Goal: Task Accomplishment & Management: Use online tool/utility

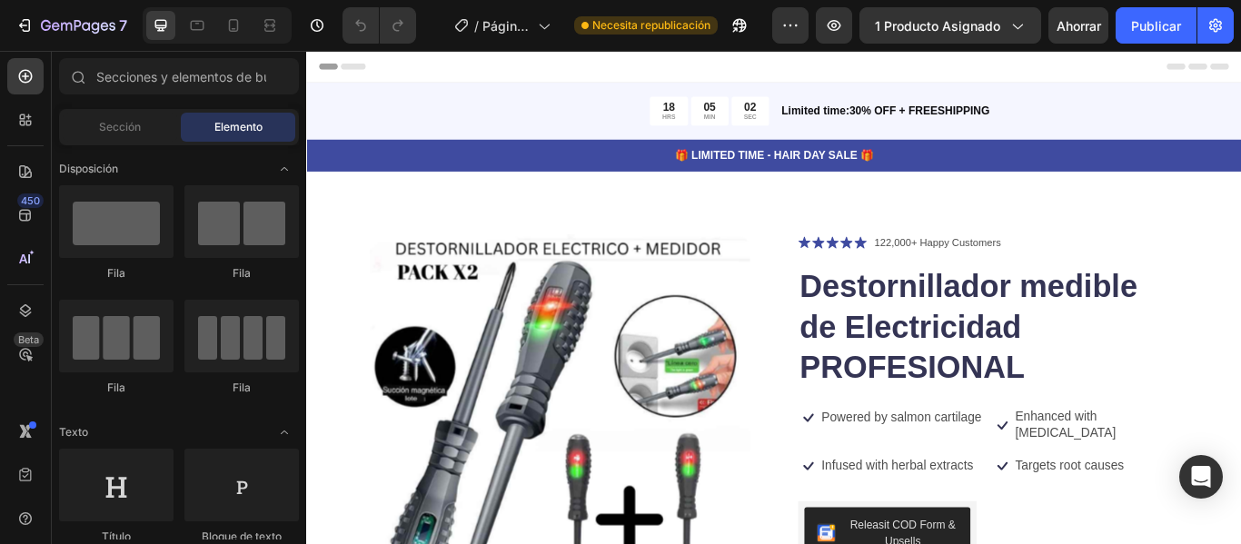
click at [354, 67] on font "Encabezamiento" at bounding box center [386, 69] width 91 height 13
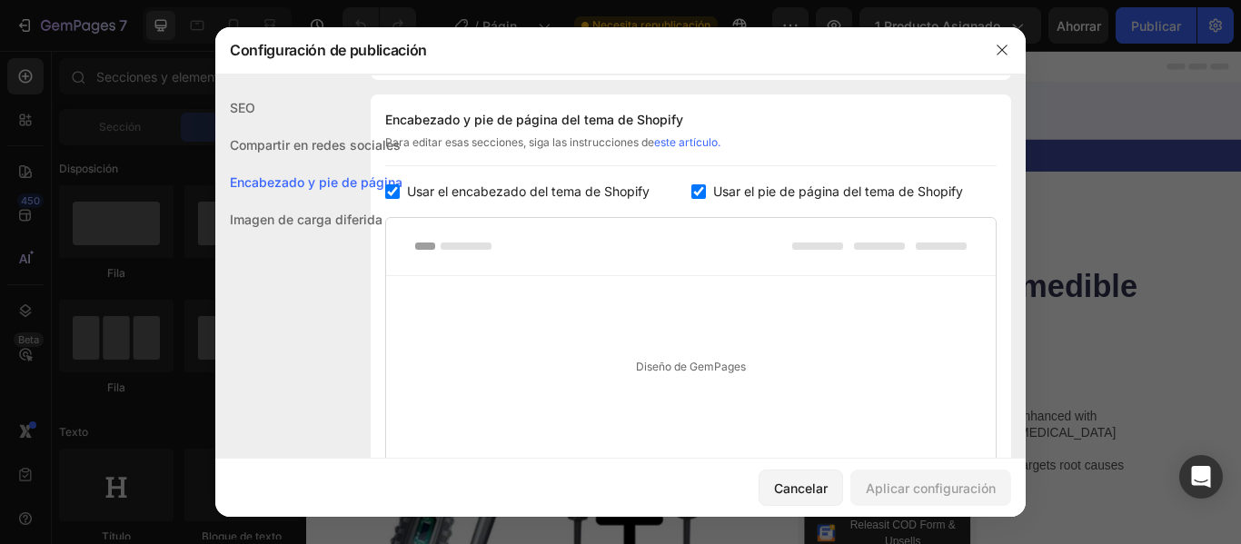
scroll to position [264, 0]
click at [409, 195] on font "Usar el encabezado del tema de Shopify" at bounding box center [528, 189] width 243 height 15
checkbox input "false"
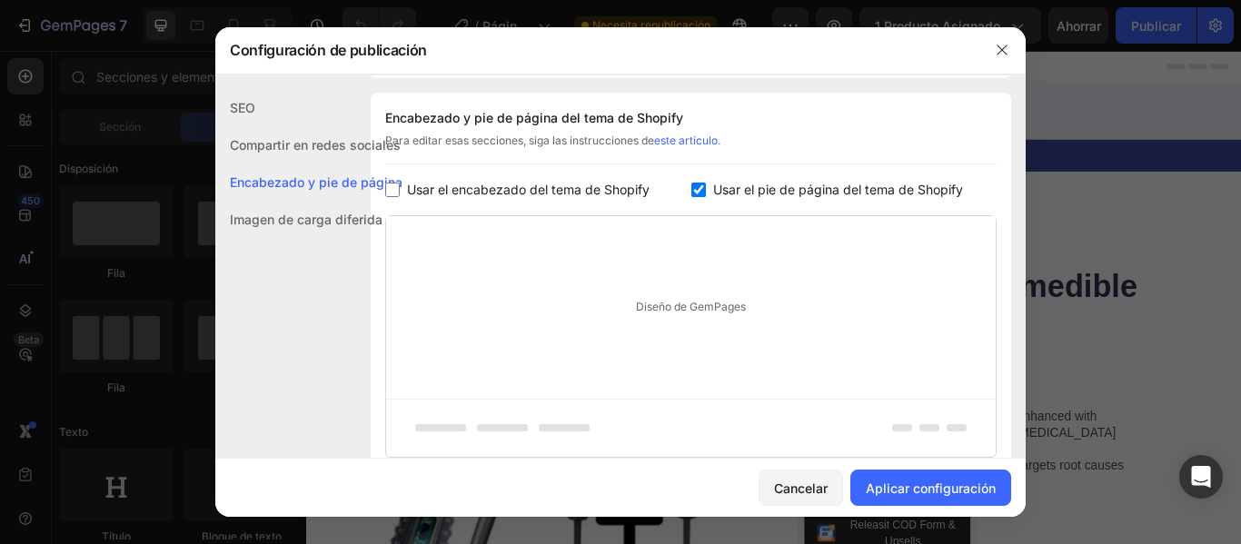
click at [696, 193] on input "checkbox" at bounding box center [698, 190] width 15 height 15
checkbox input "false"
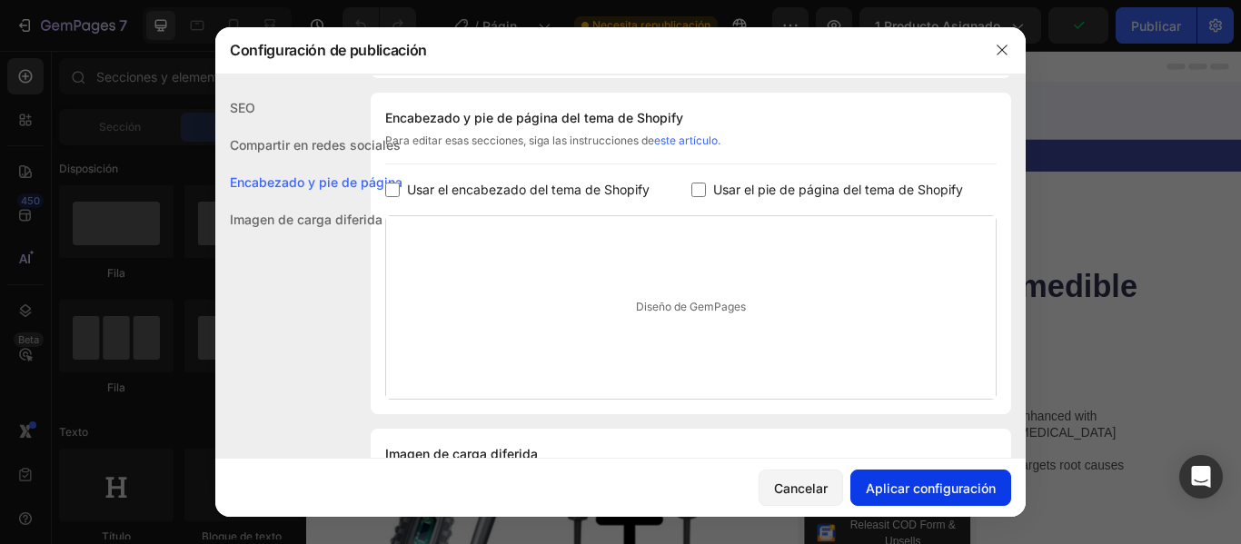
click at [914, 492] on font "Aplicar configuración" at bounding box center [931, 488] width 130 height 15
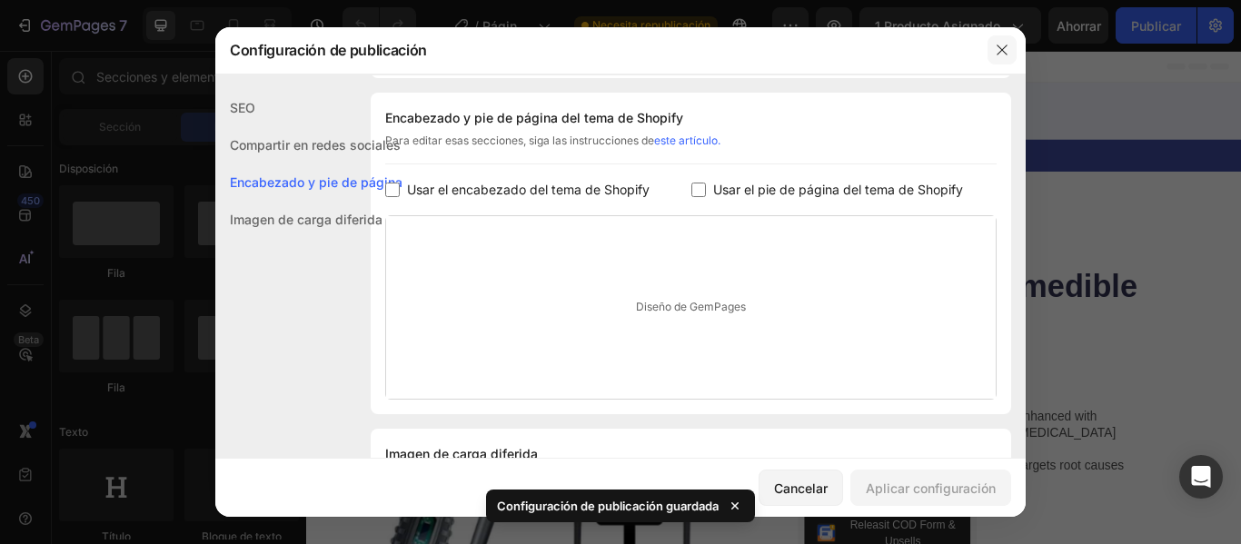
click at [1008, 51] on icon "button" at bounding box center [1002, 50] width 15 height 15
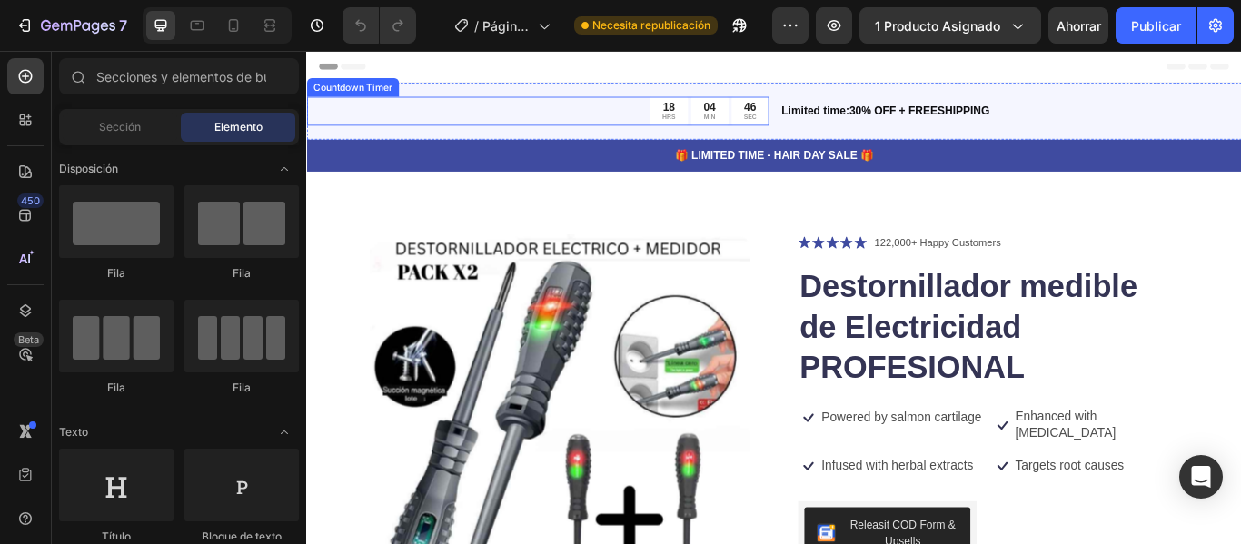
click at [570, 126] on div "18 HRS 04 MIN 46 SEC" at bounding box center [575, 121] width 539 height 34
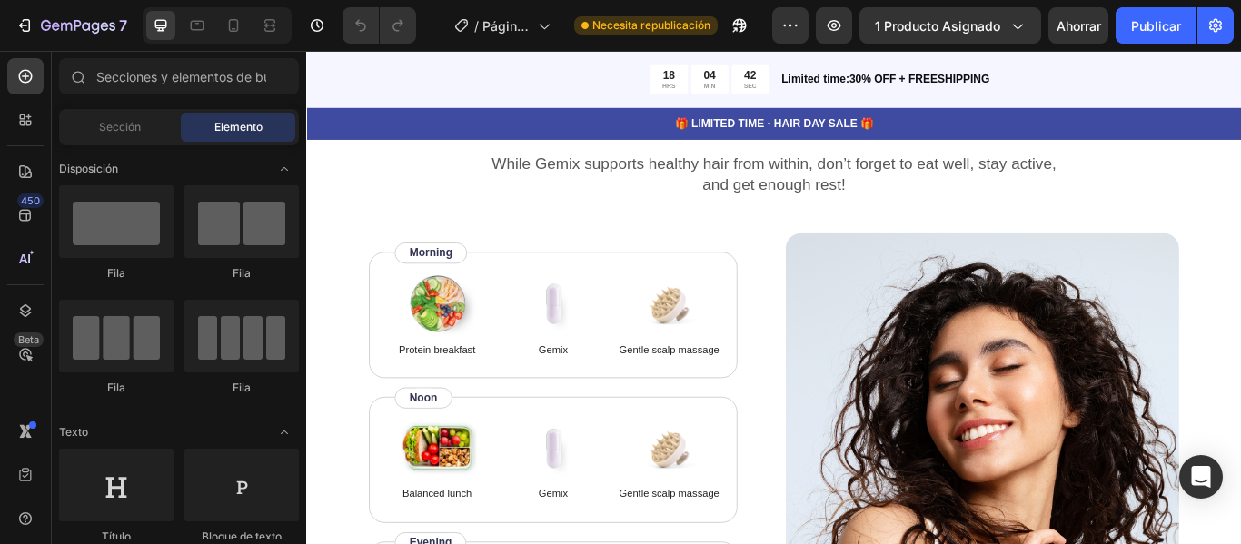
scroll to position [3058, 0]
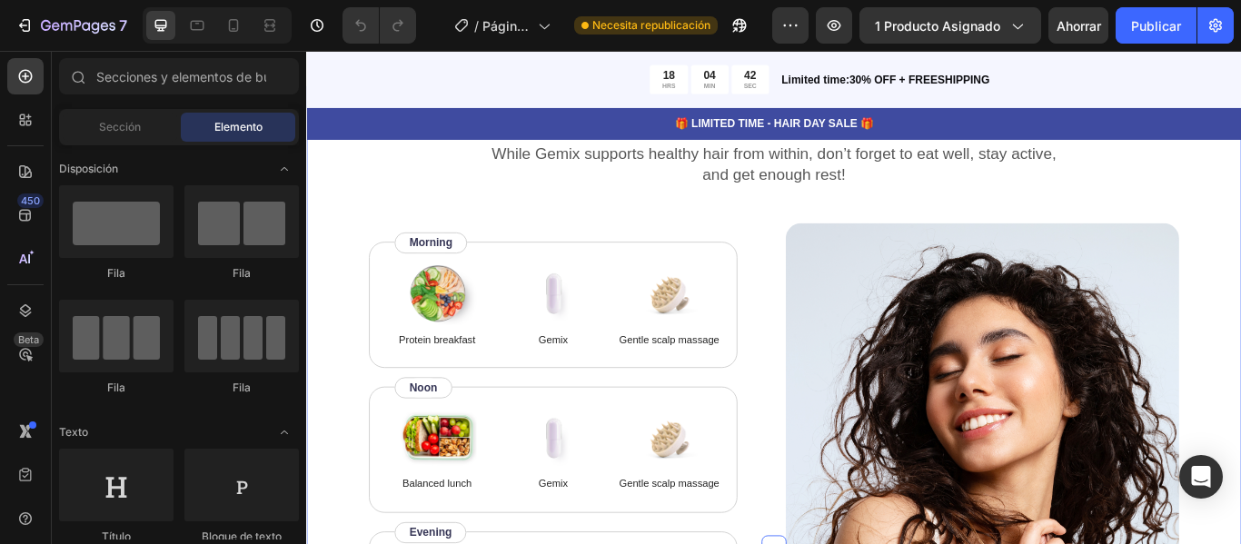
click at [914, 345] on img at bounding box center [1094, 505] width 459 height 506
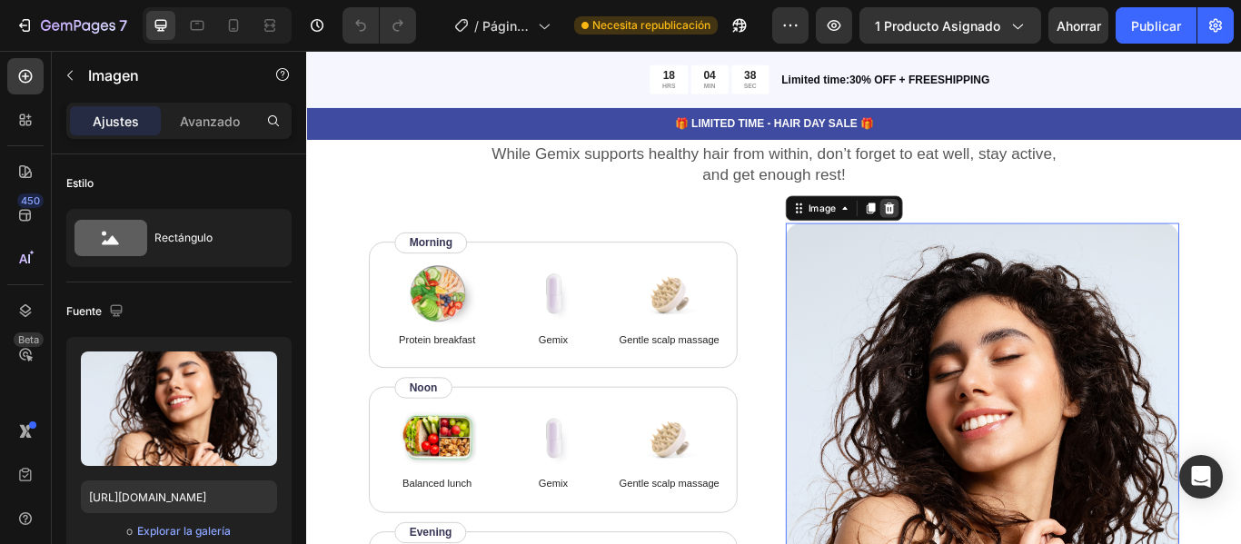
click at [983, 241] on icon at bounding box center [986, 234] width 12 height 13
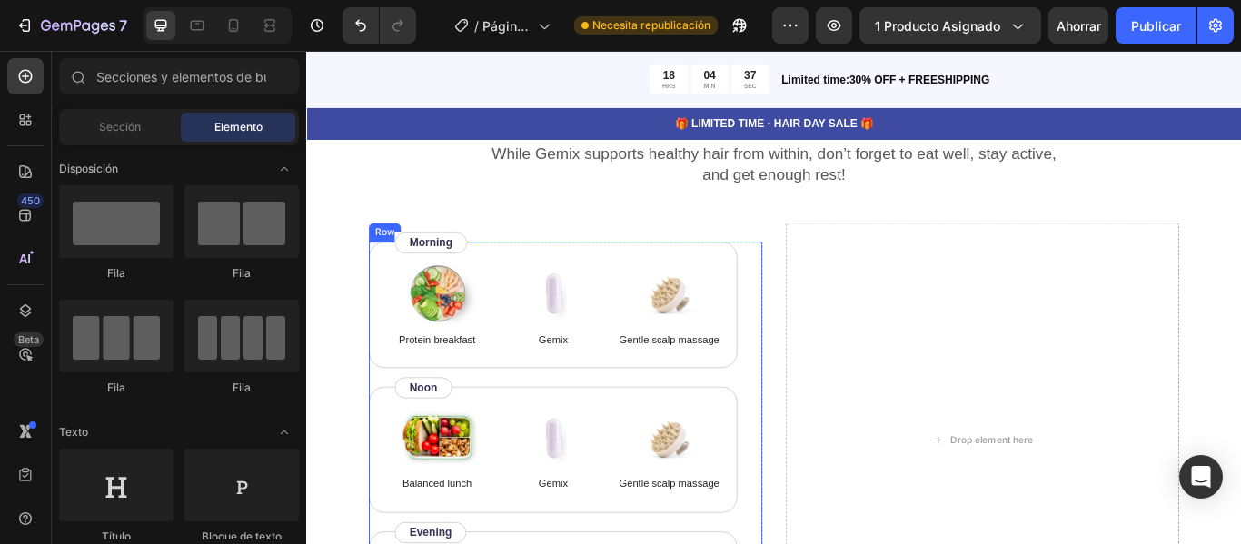
click at [805, 295] on div "Image Protein breakfast Text Block Image Gemix Text Block Image Gentle scalp ma…" at bounding box center [608, 515] width 459 height 484
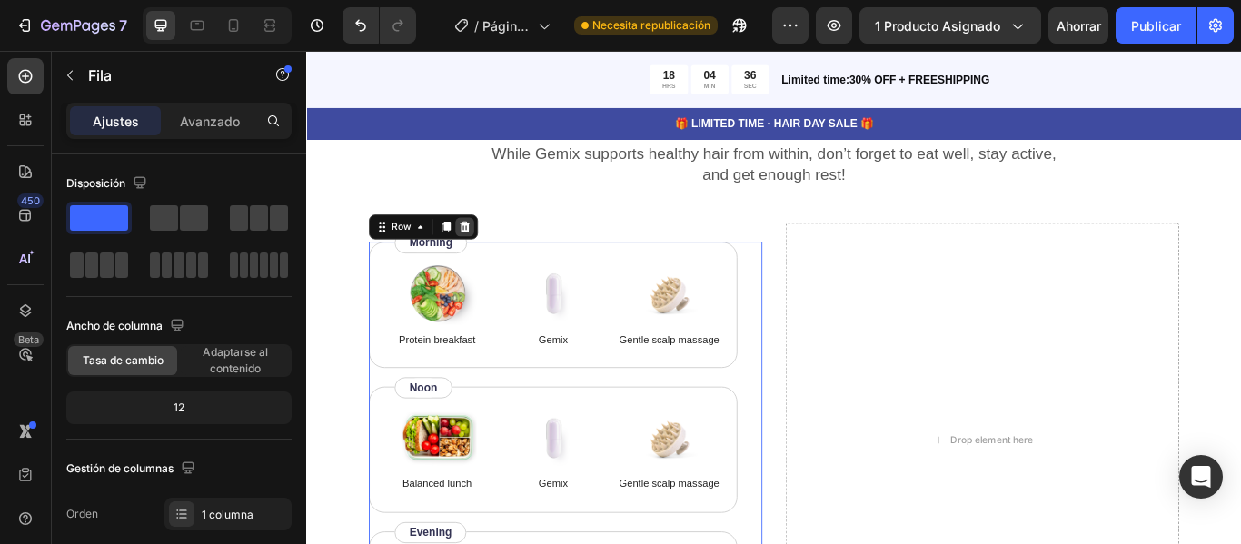
click at [491, 263] on icon at bounding box center [491, 256] width 12 height 13
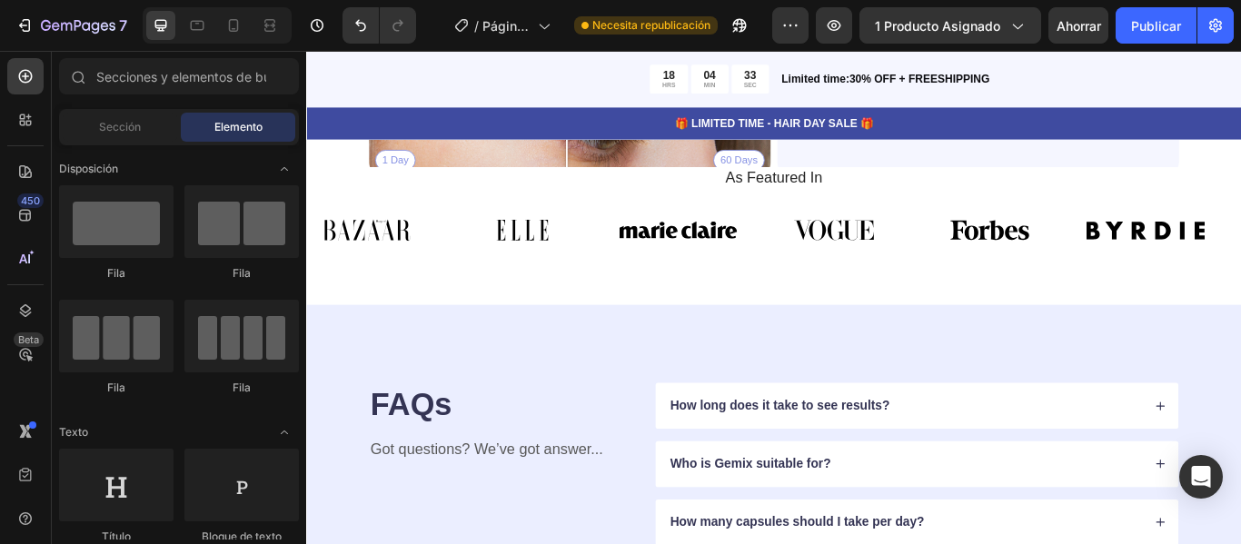
scroll to position [3717, 0]
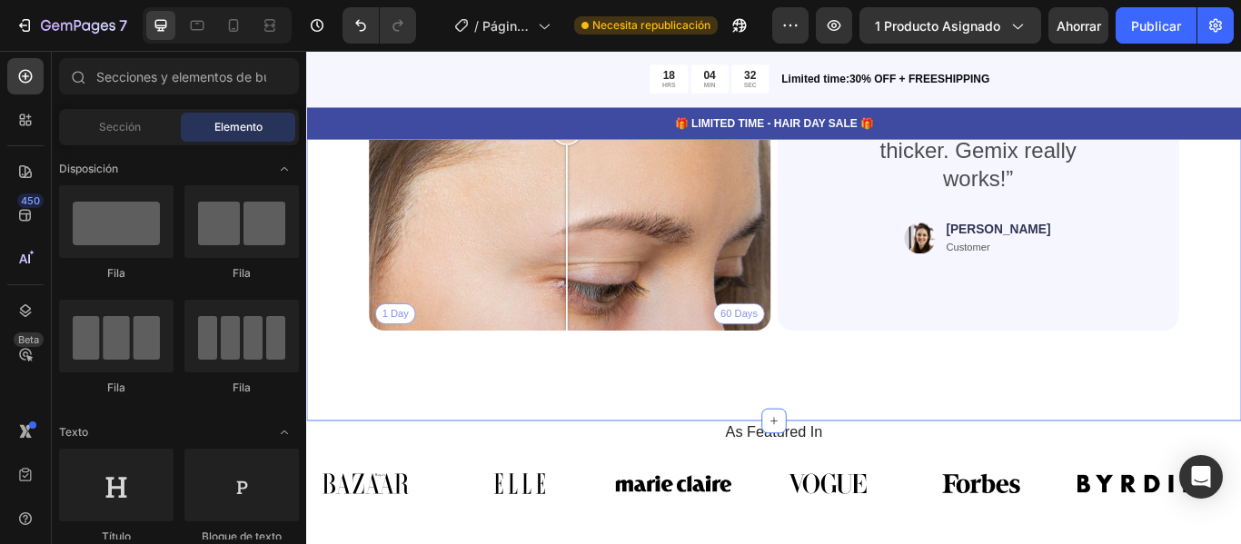
click at [1034, 435] on div "Real People. Real Hair Results Heading Thousands have seen visible improvements…" at bounding box center [851, 115] width 1090 height 734
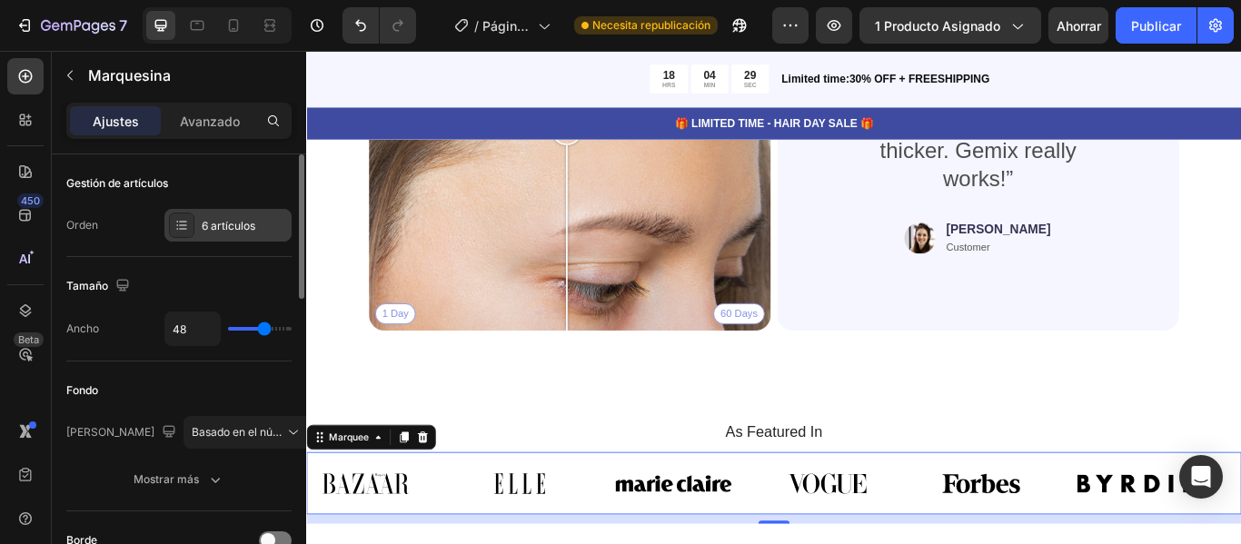
click at [232, 224] on font "6 artículos" at bounding box center [229, 226] width 54 height 14
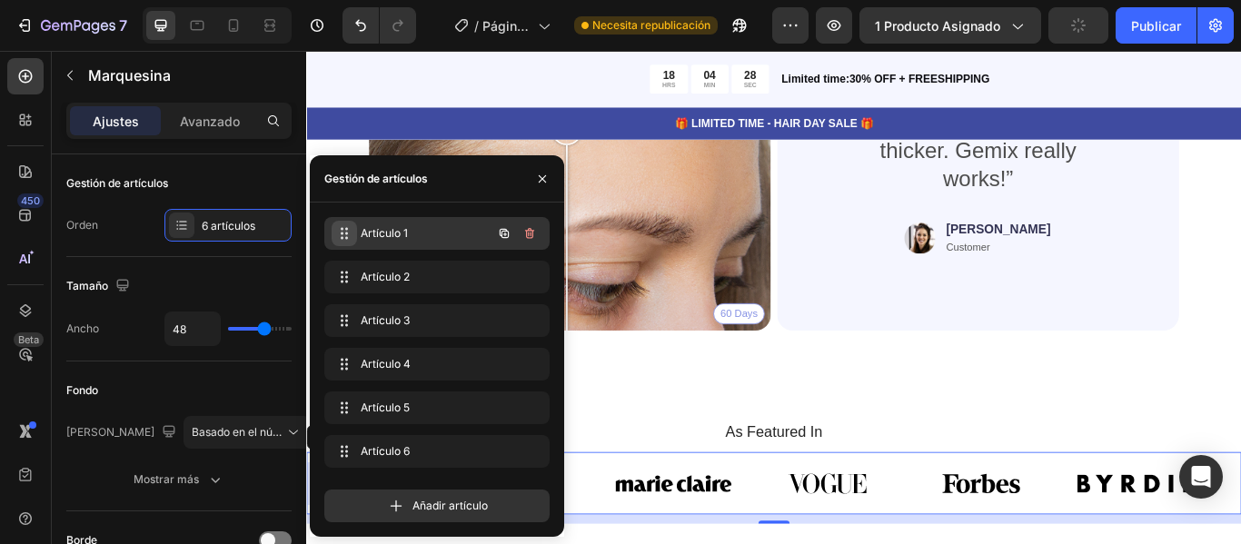
click at [346, 233] on icon at bounding box center [344, 233] width 15 height 15
click at [332, 241] on span at bounding box center [343, 233] width 22 height 25
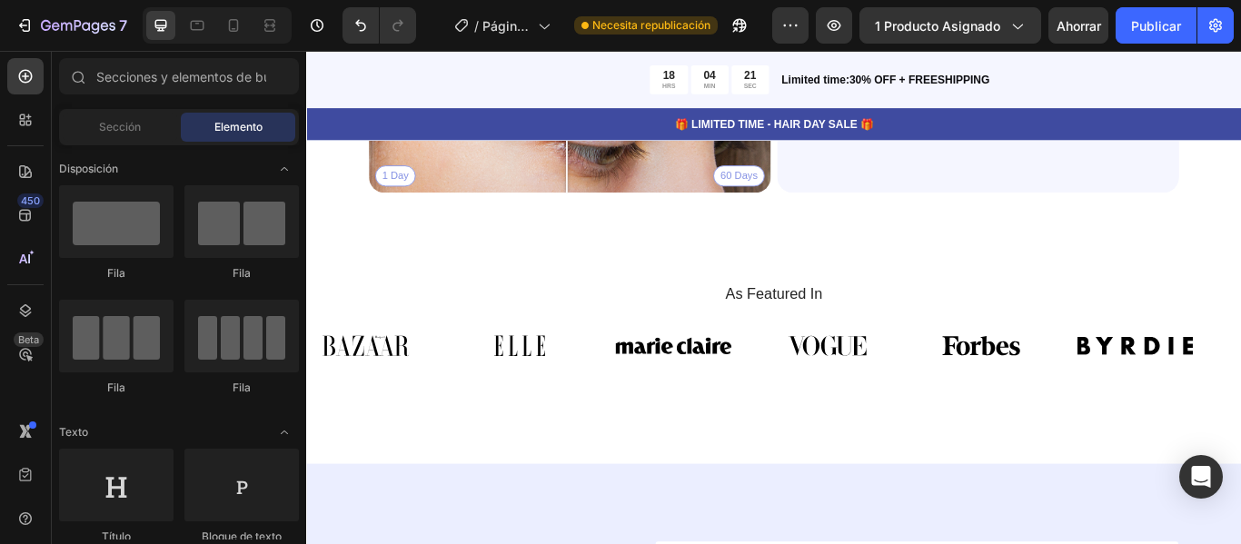
scroll to position [3959, 0]
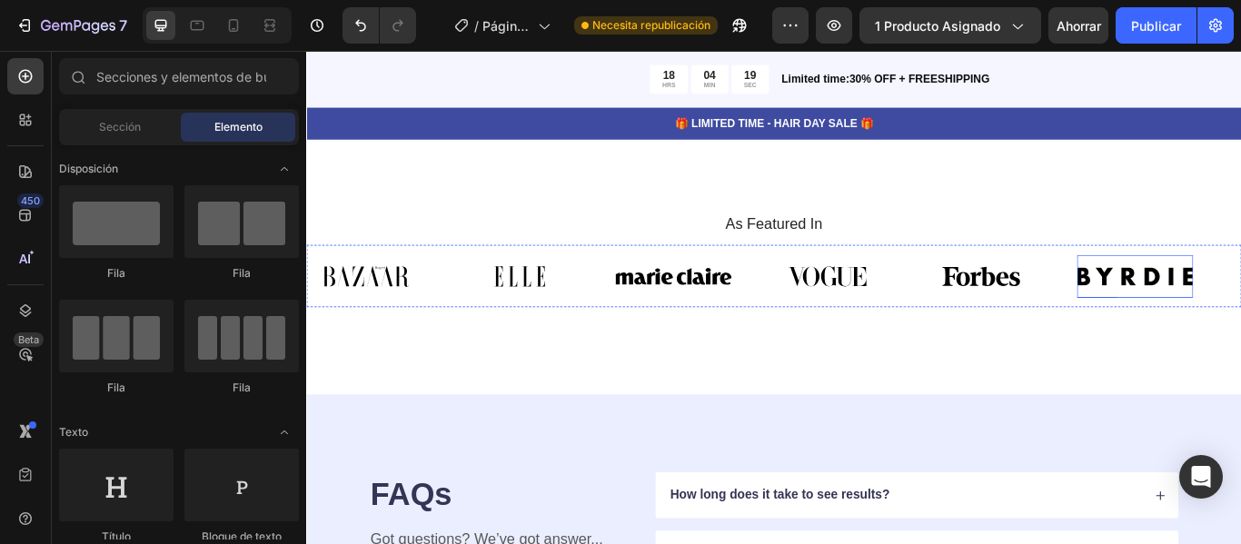
click at [745, 328] on img at bounding box center [734, 314] width 136 height 50
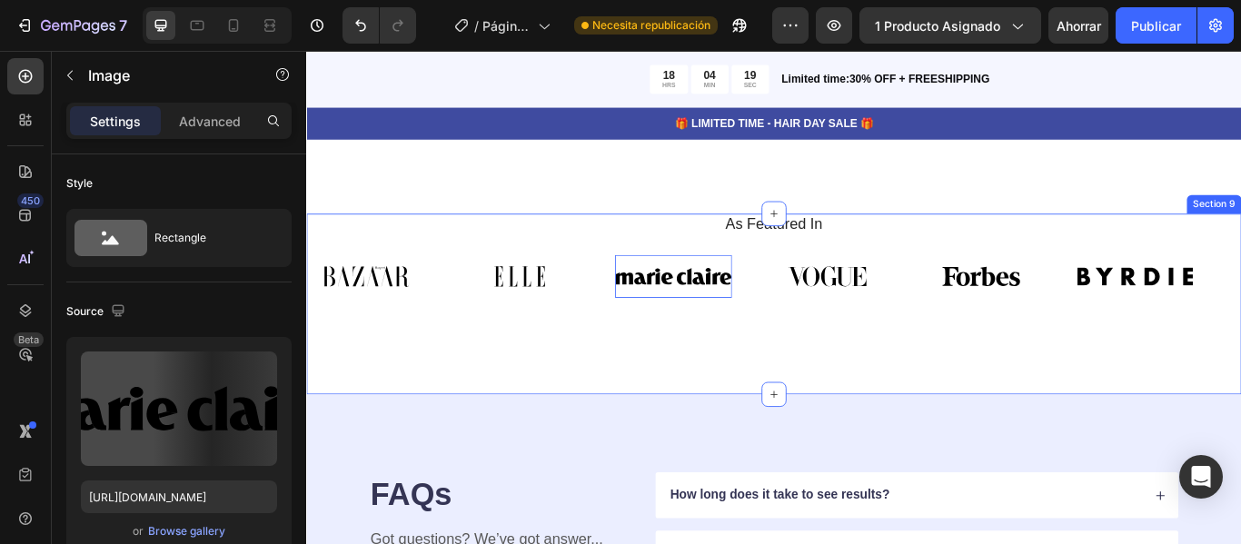
click at [781, 410] on div "As Featured In Heading Image Image Image Image Image Image Image Image Image Im…" at bounding box center [851, 347] width 1090 height 212
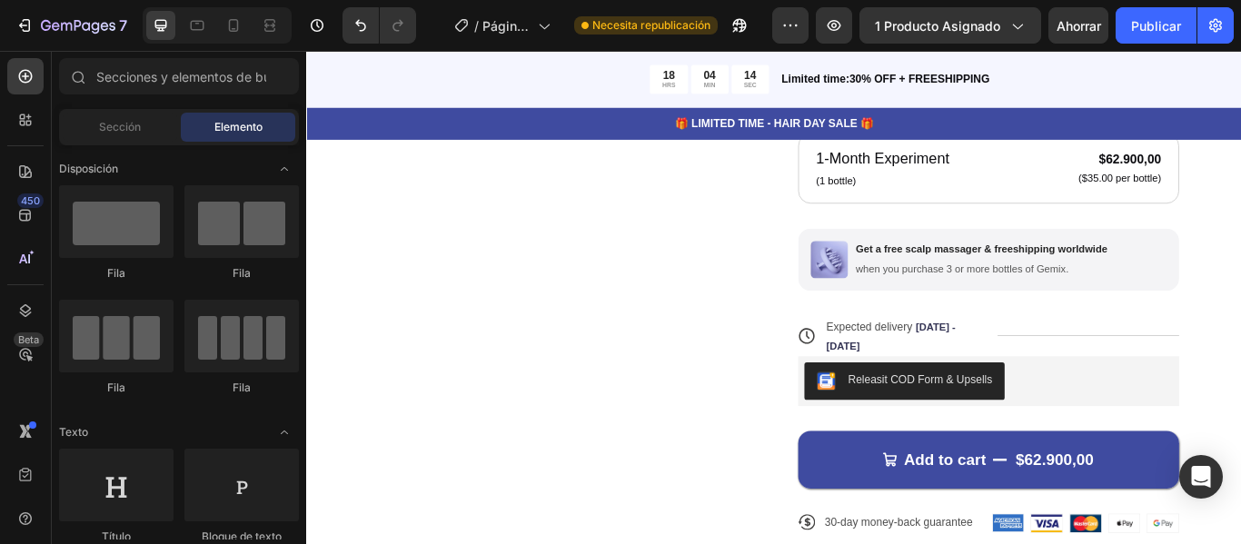
scroll to position [0, 0]
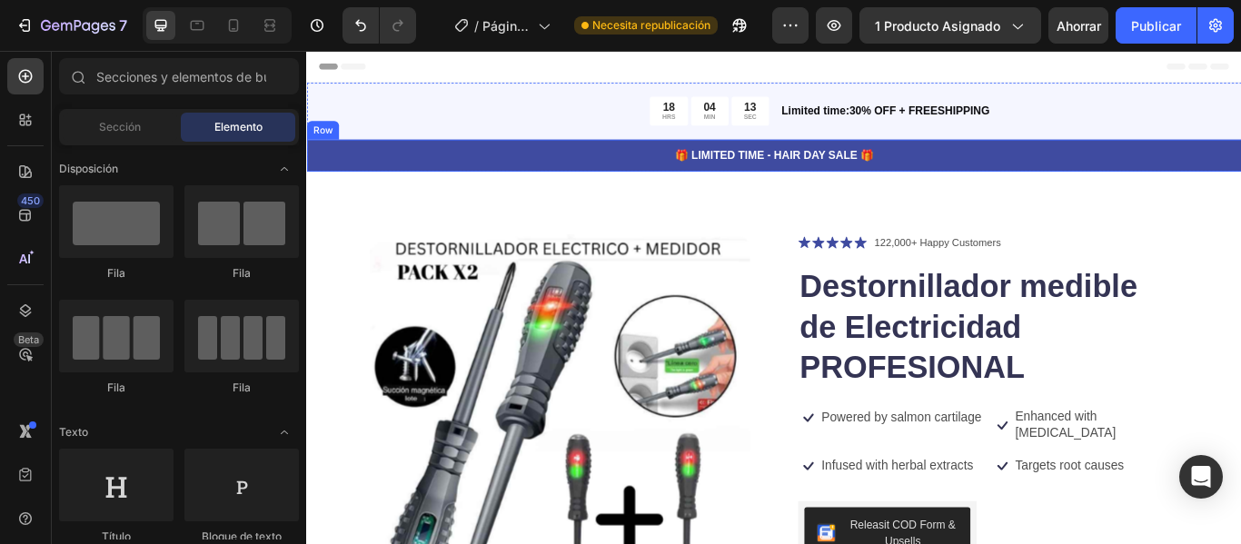
click at [1024, 123] on p "Limited time:30% OFF + FREESHIPPING" at bounding box center [1126, 121] width 535 height 19
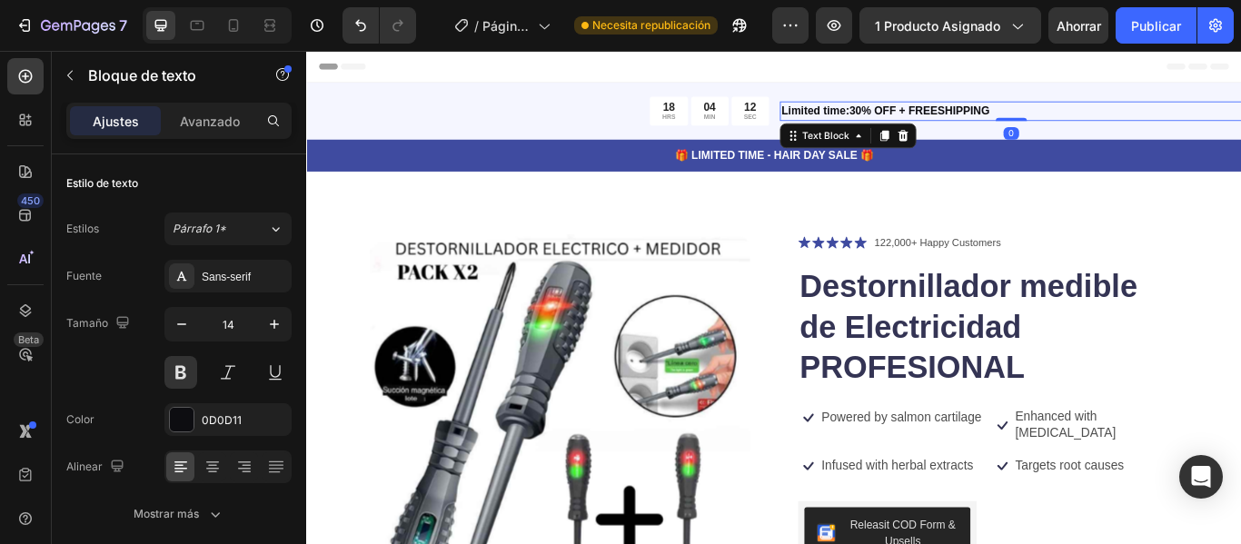
click at [891, 81] on div "Encabezamiento" at bounding box center [851, 69] width 1061 height 36
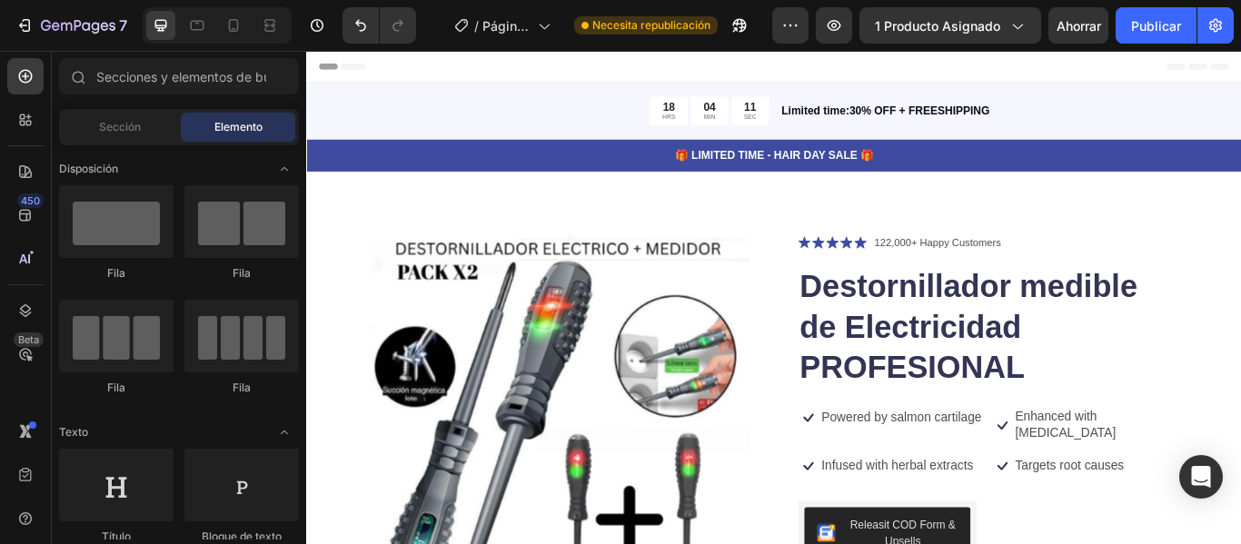
click at [891, 85] on div "Encabezamiento" at bounding box center [851, 69] width 1061 height 36
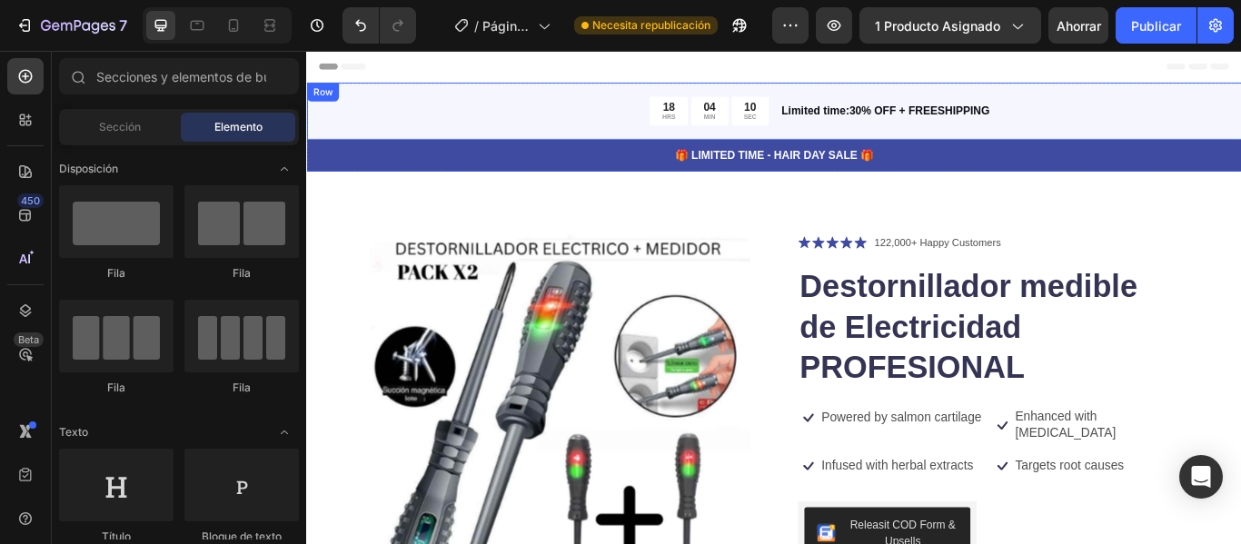
click at [808, 145] on div "18 HRS 04 MIN 10 SEC Countdown Timer Limited time:30% OFF + FREESHIPPING Text B…" at bounding box center [851, 121] width 1090 height 66
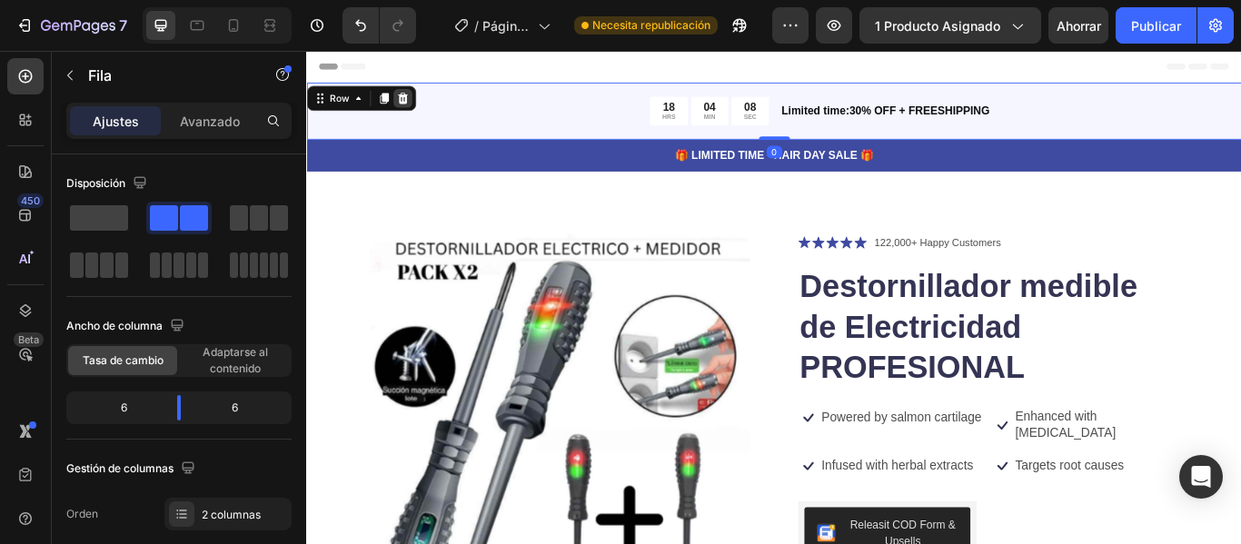
click at [428, 106] on div at bounding box center [418, 106] width 22 height 22
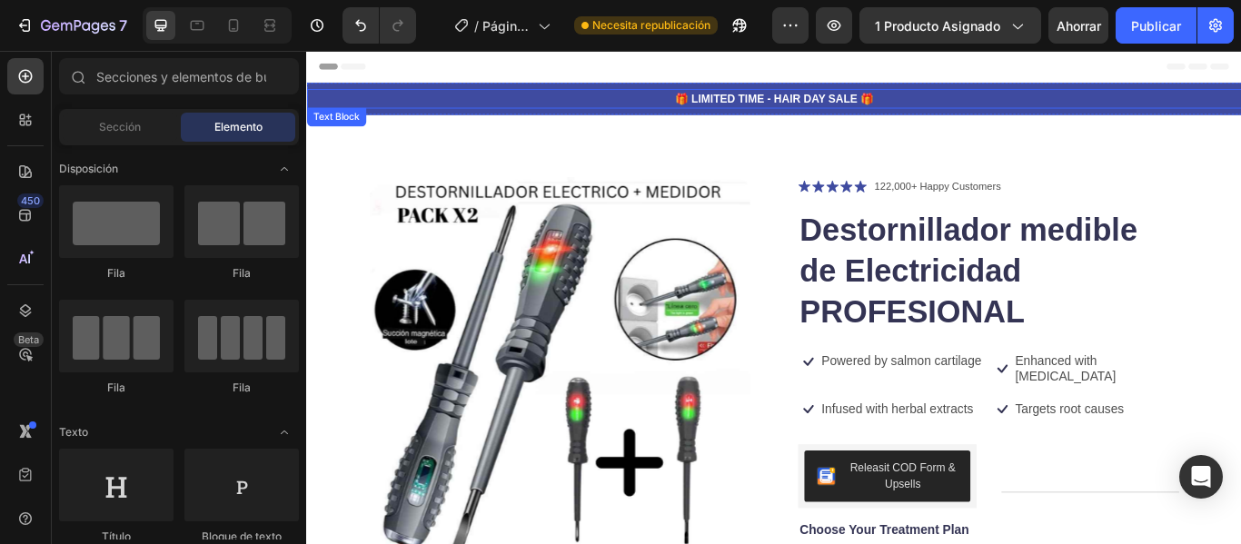
click at [665, 106] on p "🎁 LIMITED TIME - HAIR DAY SALE 🎁" at bounding box center [851, 106] width 1086 height 19
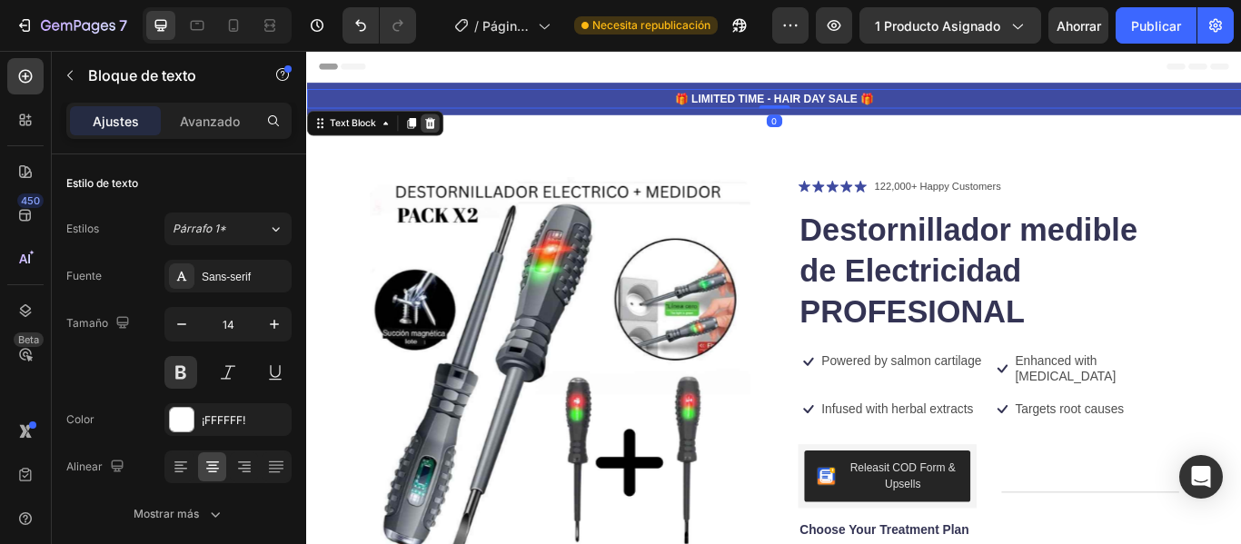
click at [451, 131] on icon at bounding box center [450, 135] width 12 height 13
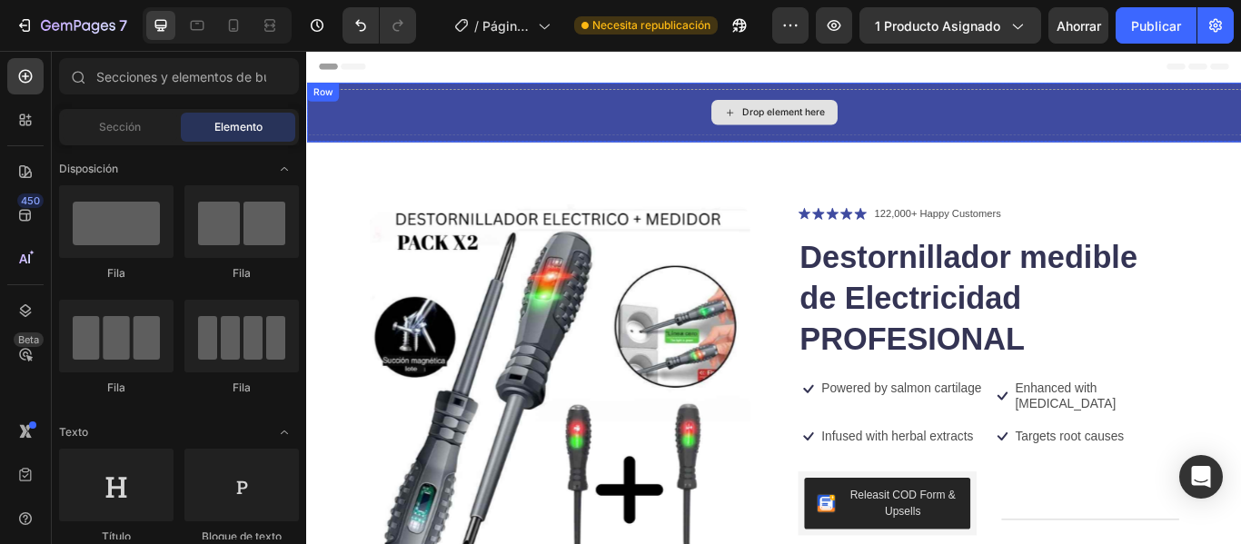
click at [595, 104] on div "Drop element here" at bounding box center [851, 122] width 1090 height 55
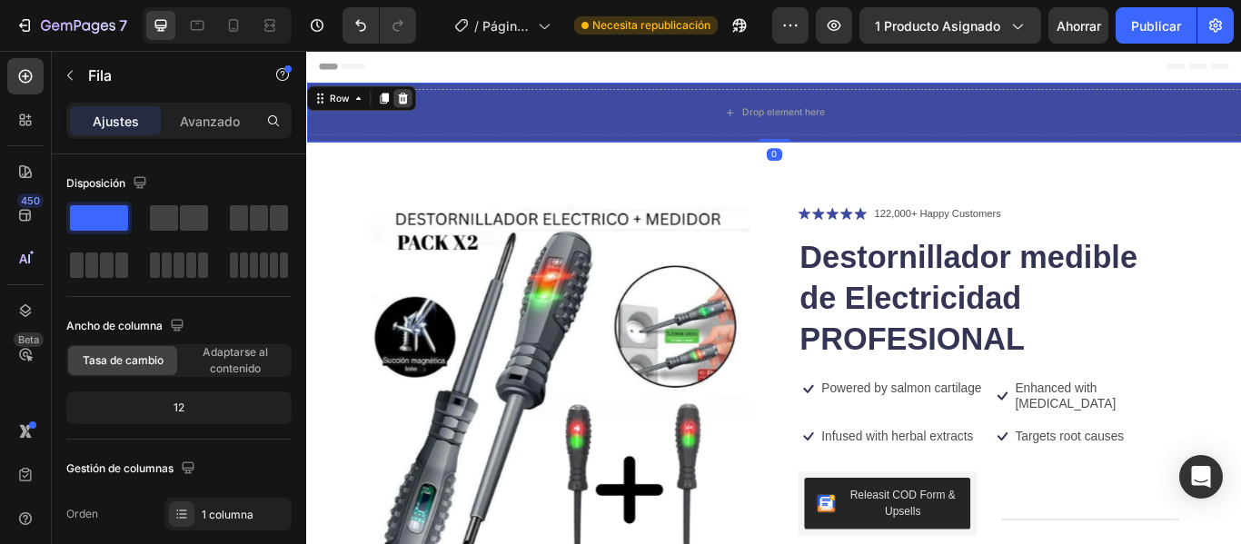
click at [420, 107] on icon at bounding box center [418, 106] width 12 height 13
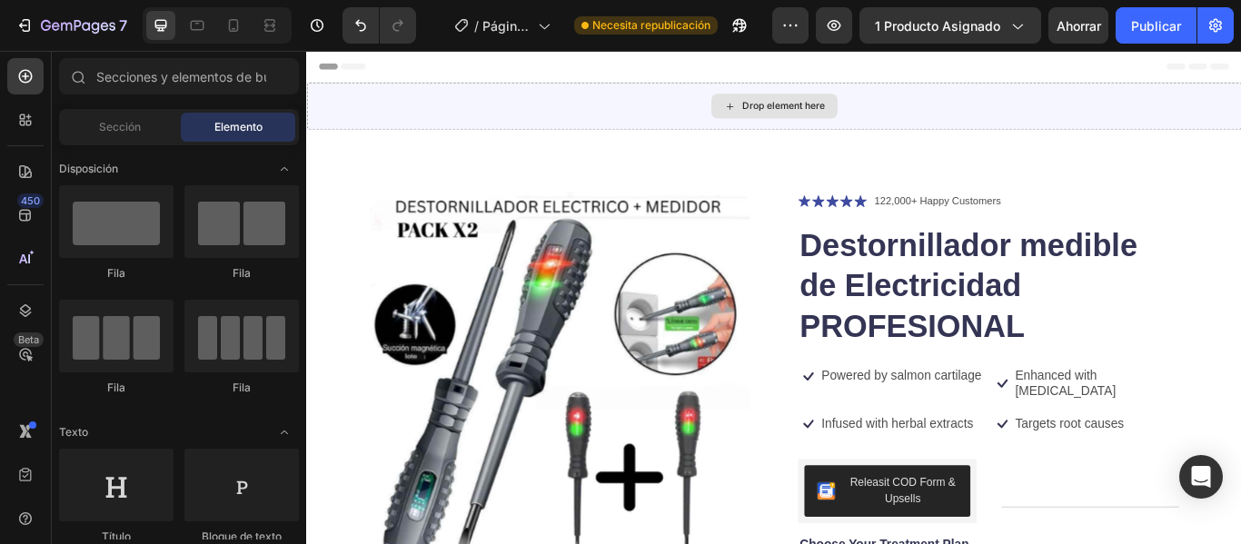
click at [495, 106] on div "Drop element here" at bounding box center [851, 115] width 1090 height 55
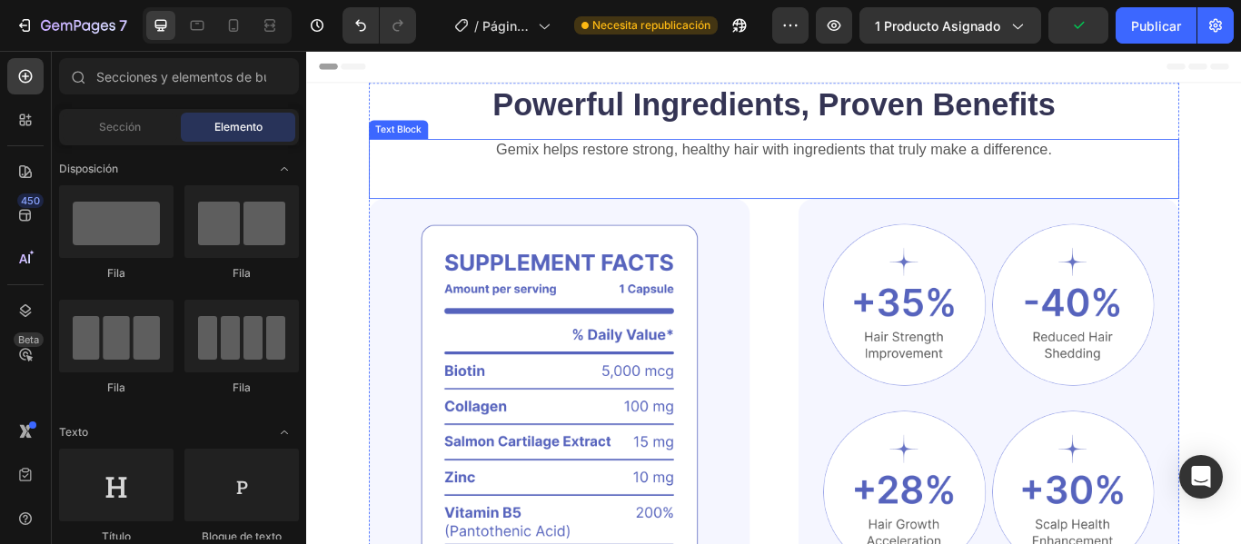
click at [1067, 160] on p "Gemix helps restore strong, healthy hair with ingredients that truly make a dif…" at bounding box center [851, 166] width 941 height 23
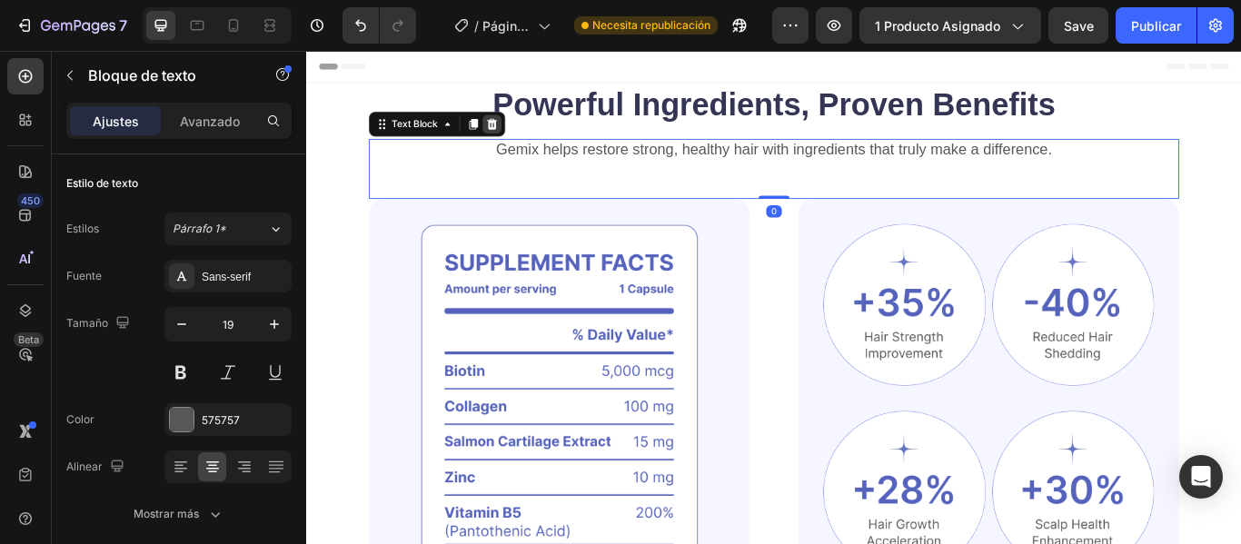
click at [525, 131] on icon at bounding box center [522, 136] width 15 height 15
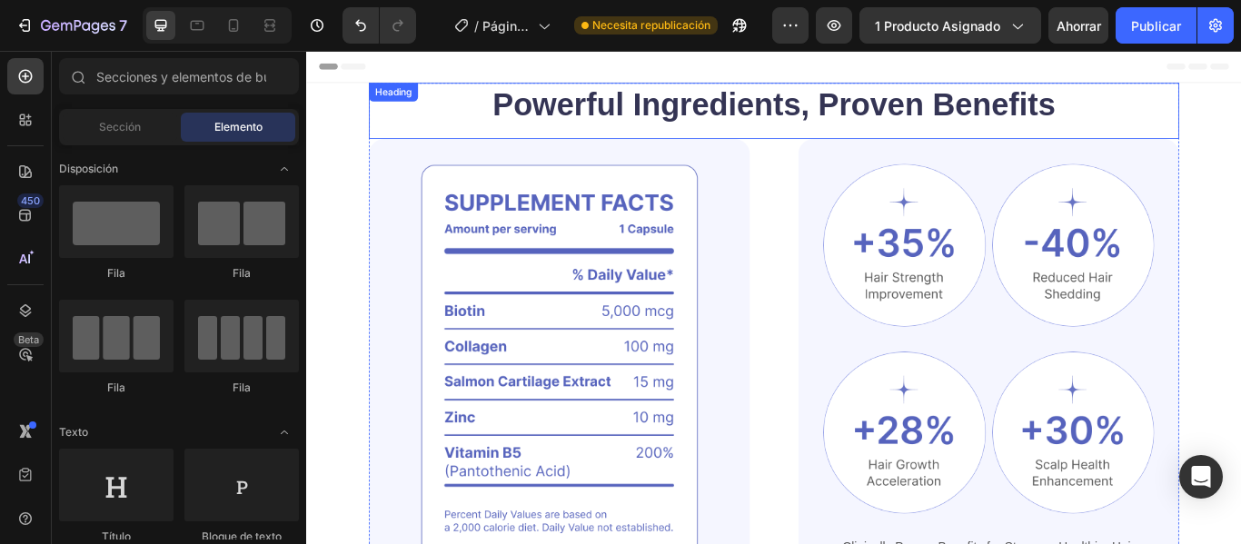
click at [575, 104] on h2 "Powerful Ingredients, Proven Benefits" at bounding box center [851, 113] width 945 height 51
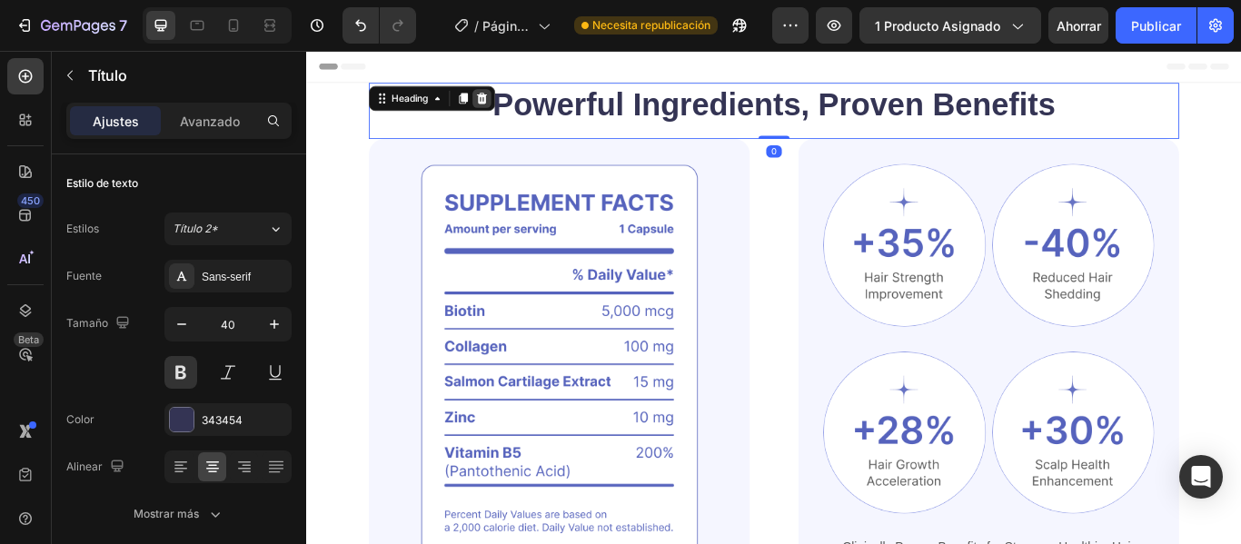
click at [511, 104] on icon at bounding box center [511, 106] width 12 height 13
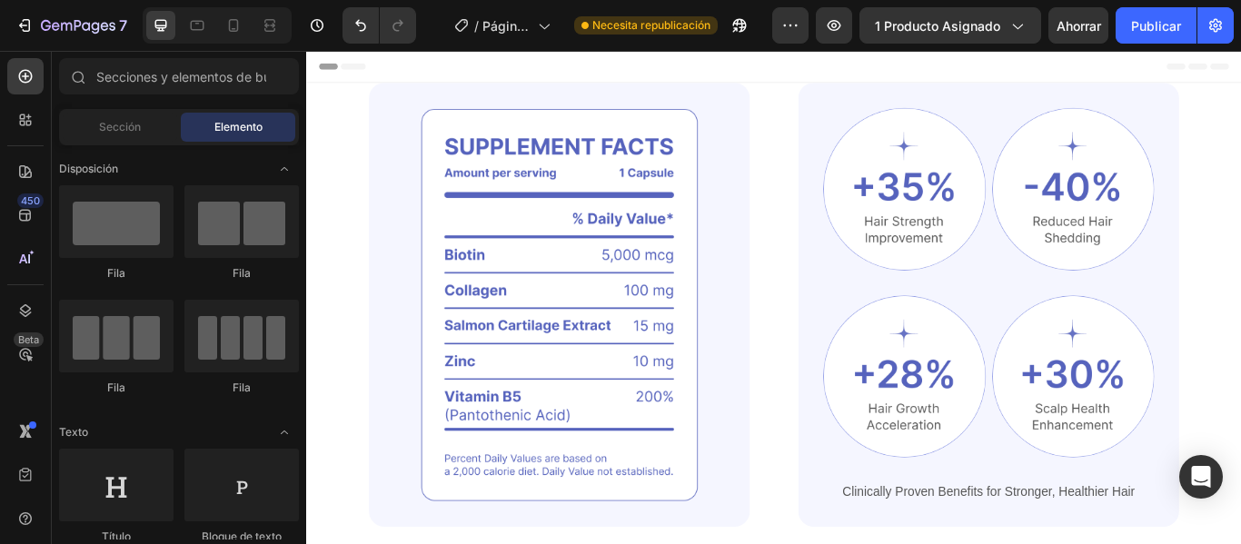
click at [591, 64] on div "Encabezamiento" at bounding box center [851, 69] width 1061 height 36
click at [598, 86] on div "Encabezamiento" at bounding box center [851, 69] width 1061 height 36
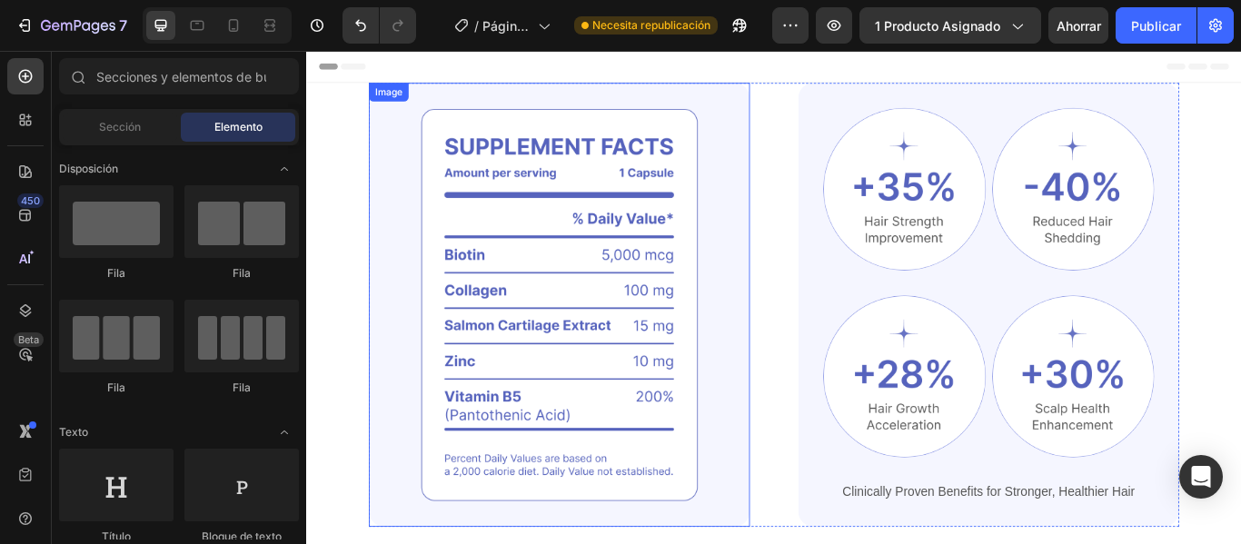
click at [543, 112] on img at bounding box center [601, 347] width 444 height 518
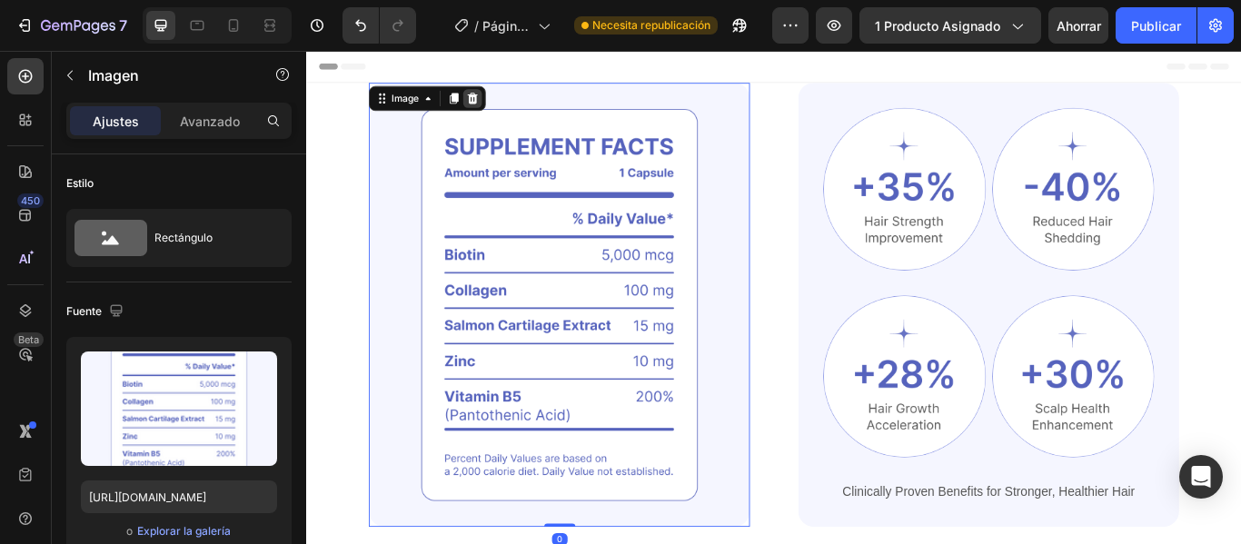
click at [496, 114] on div at bounding box center [500, 106] width 22 height 22
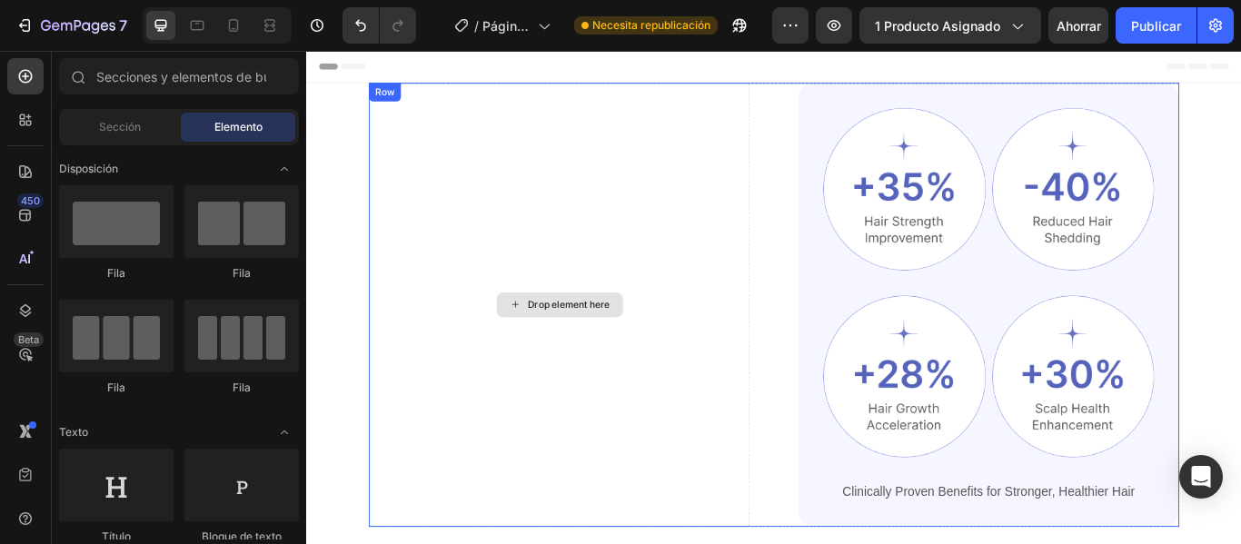
click at [799, 167] on div "Drop element here" at bounding box center [601, 347] width 444 height 518
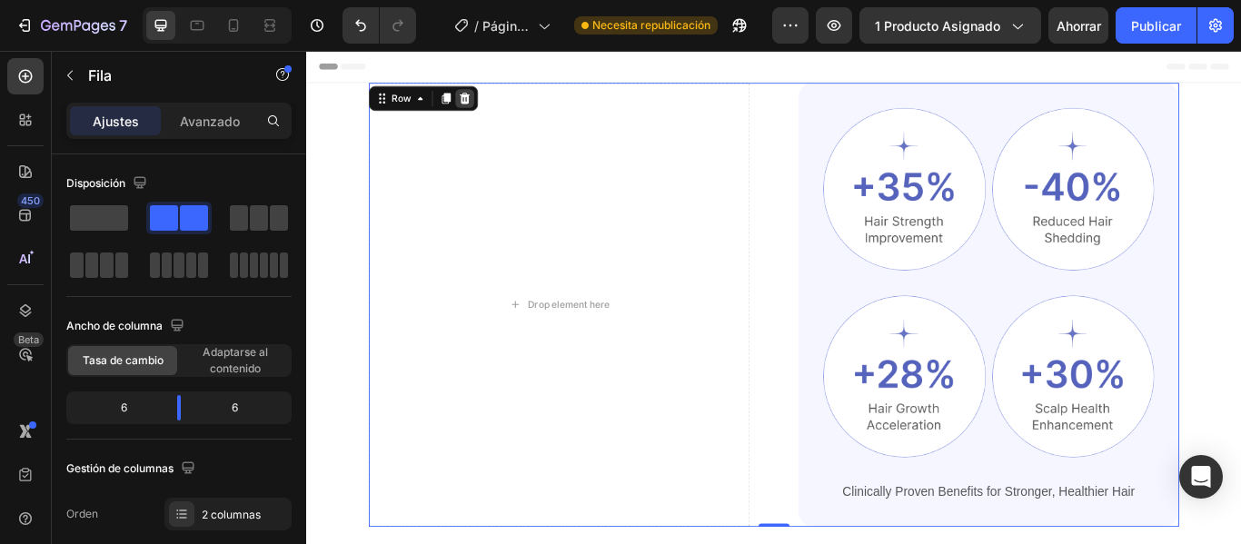
click at [492, 104] on icon at bounding box center [491, 106] width 12 height 13
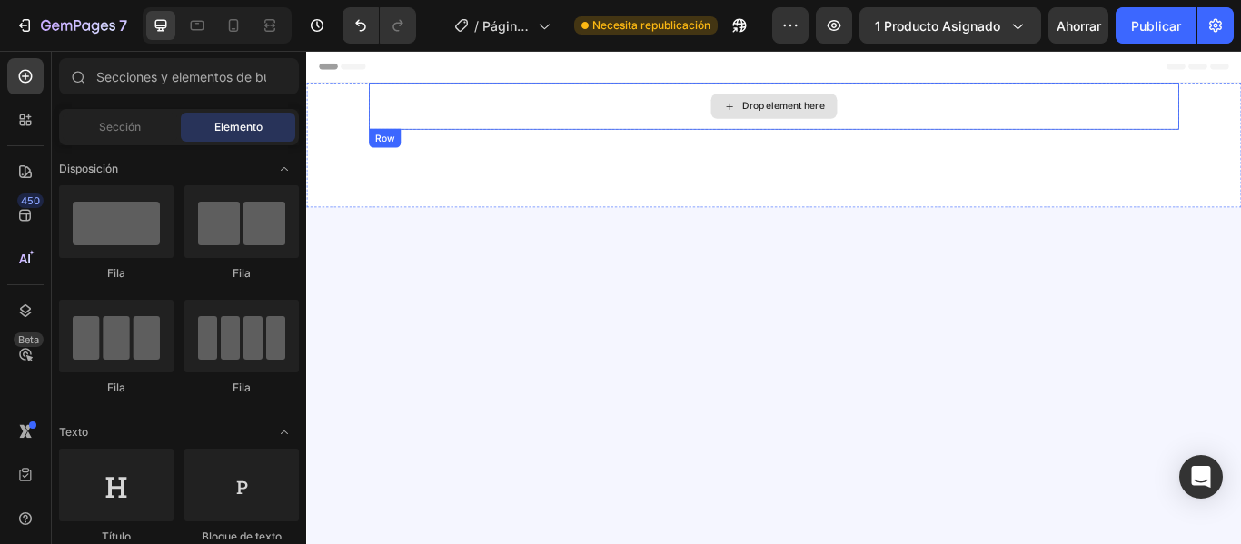
click at [539, 110] on div "Drop element here" at bounding box center [851, 115] width 945 height 55
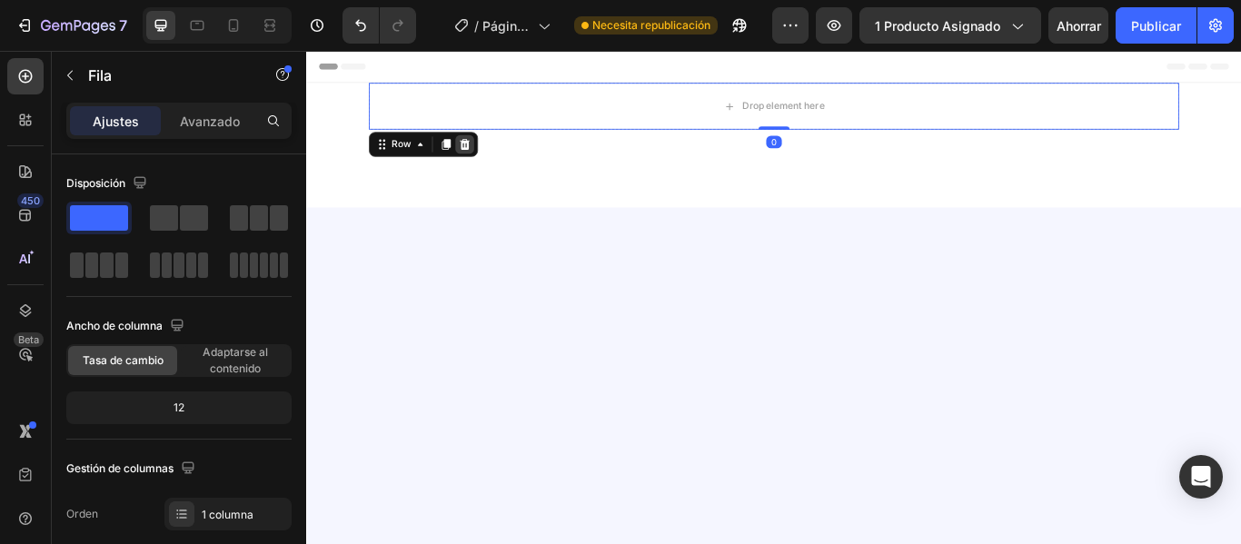
click at [493, 167] on div at bounding box center [491, 160] width 22 height 22
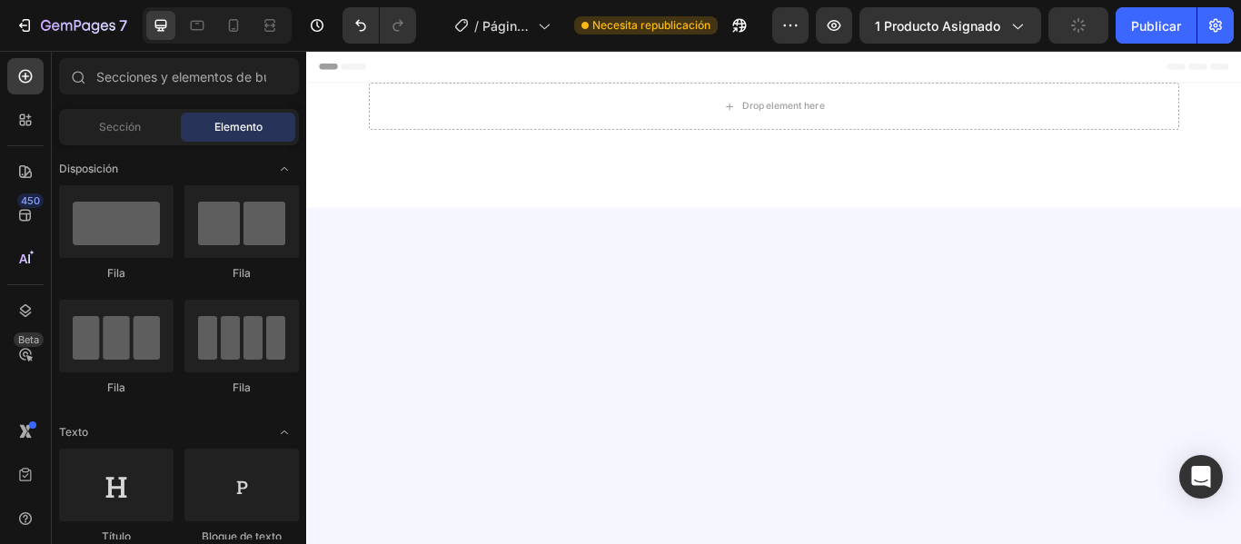
click at [606, 166] on div "Drop element here Section 2" at bounding box center [851, 160] width 1090 height 145
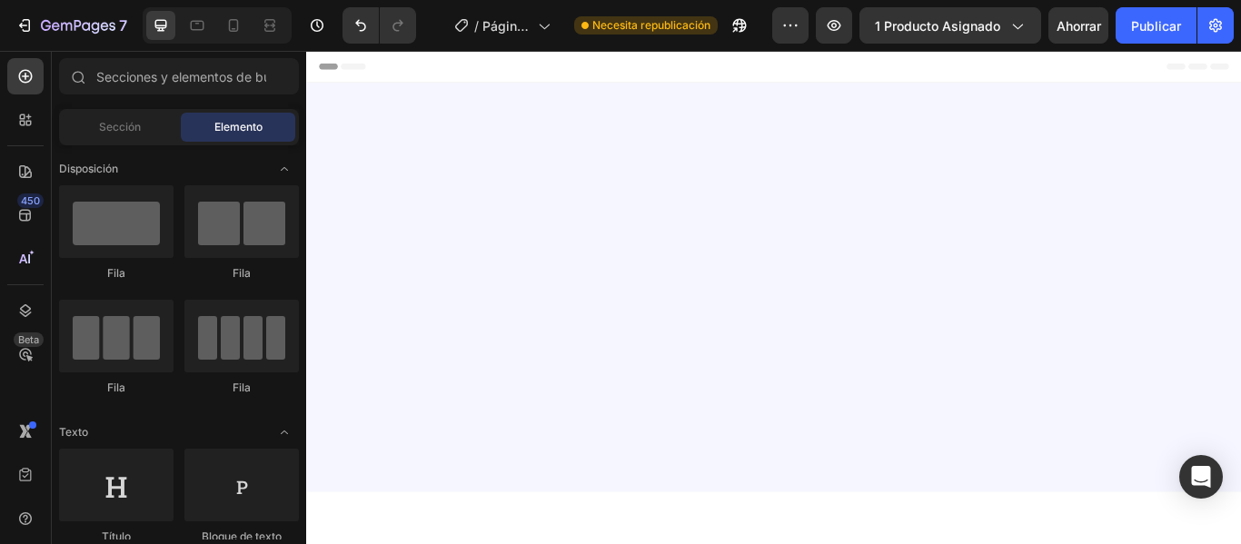
click at [1044, 134] on div at bounding box center [851, 326] width 1090 height 477
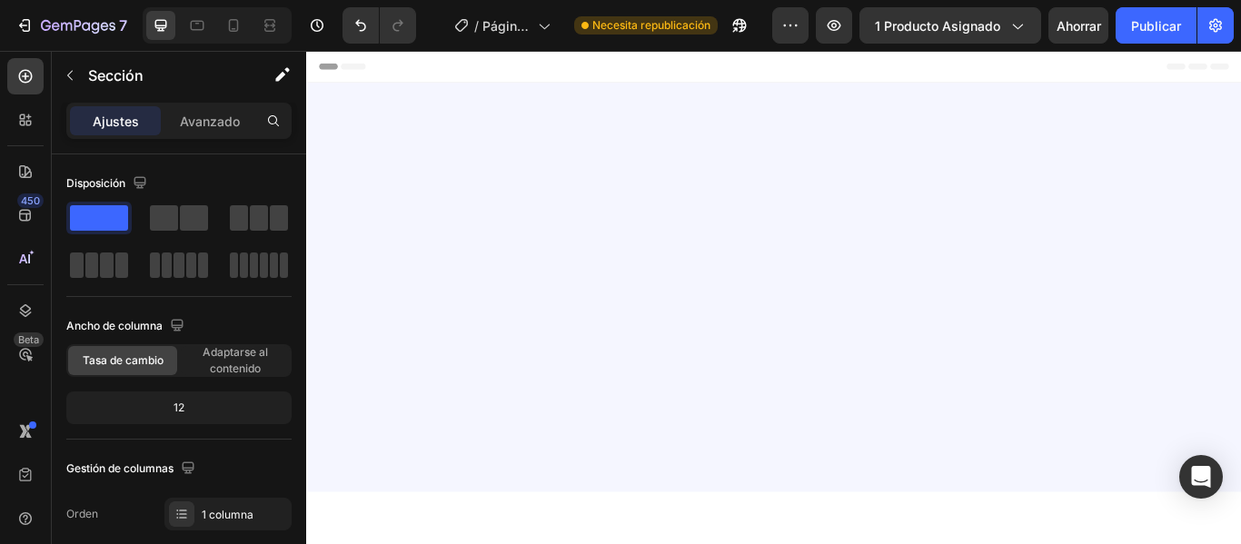
click at [1056, 303] on div at bounding box center [851, 326] width 1090 height 477
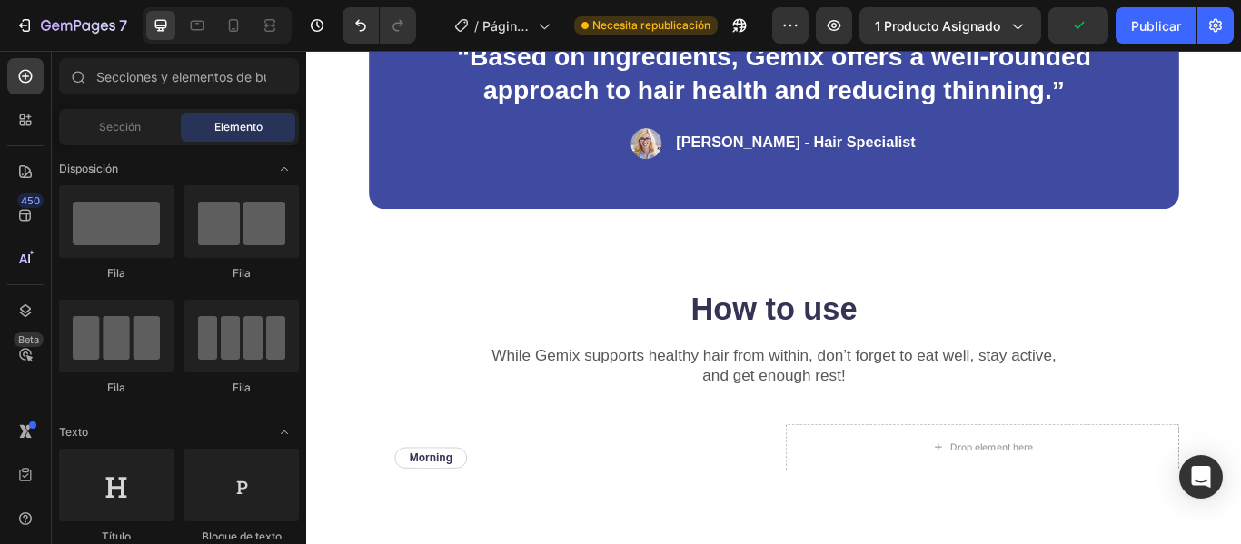
scroll to position [29, 0]
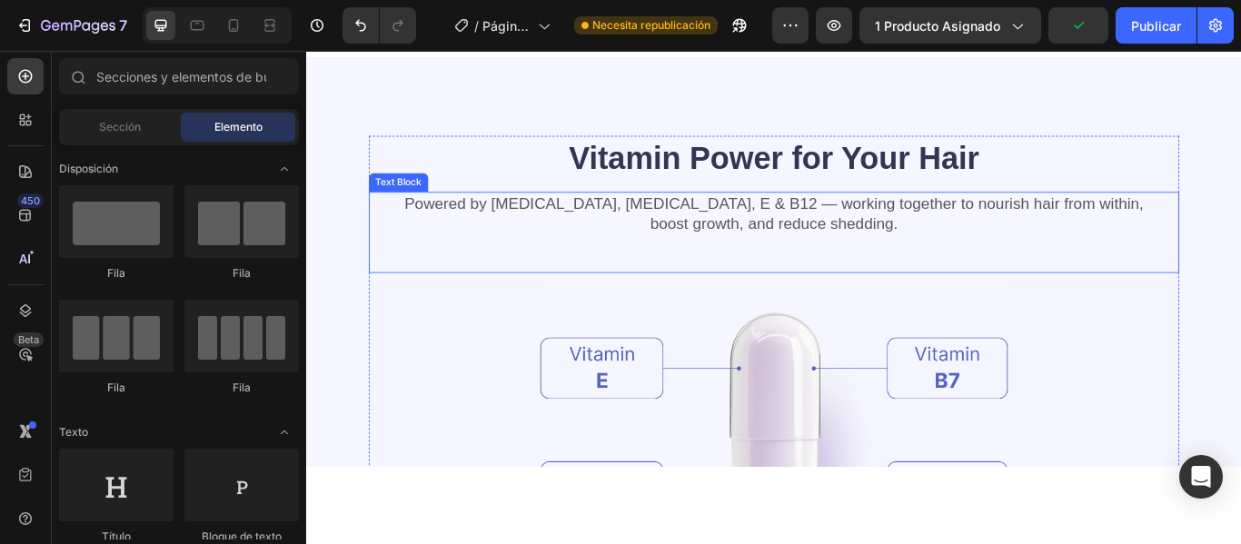
click at [768, 223] on p "Powered by [MEDICAL_DATA], [MEDICAL_DATA], E & B12 — working together to nouris…" at bounding box center [851, 240] width 941 height 47
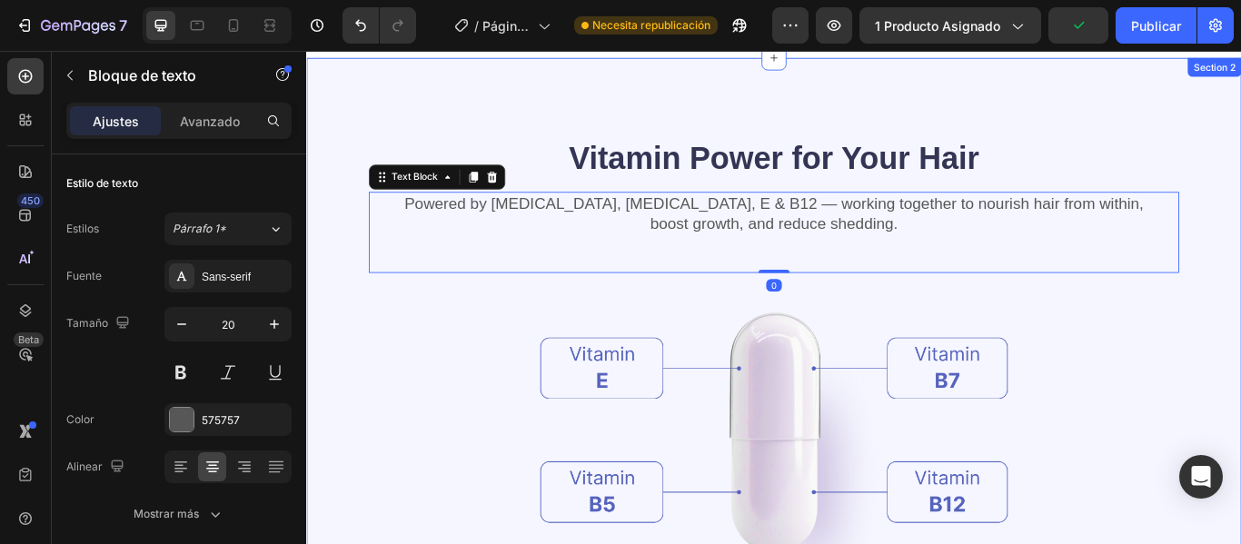
click at [838, 98] on div "Vitamin Power for Your Hair Heading Powered by [MEDICAL_DATA], [MEDICAL_DATA], …" at bounding box center [851, 496] width 1090 height 875
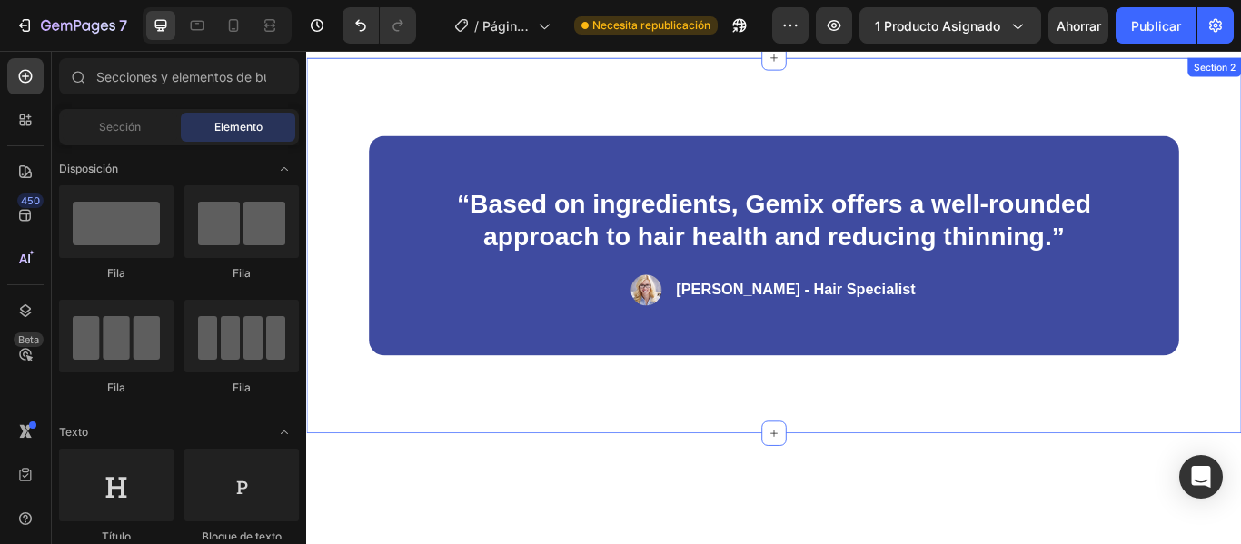
click at [1140, 99] on div "“Based on ingredients, Gemix offers a well-rounded approach to hair health and …" at bounding box center [851, 278] width 1090 height 438
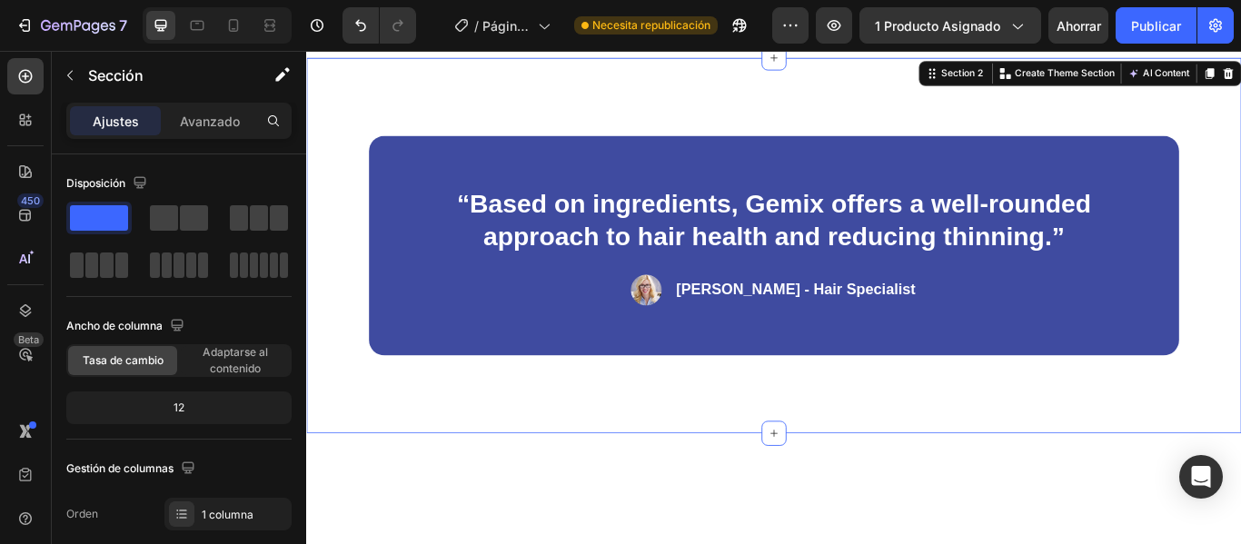
click at [1240, 72] on div "Section 2 You can create reusable sections Create Theme Section AI Content Writ…" at bounding box center [1208, 77] width 376 height 29
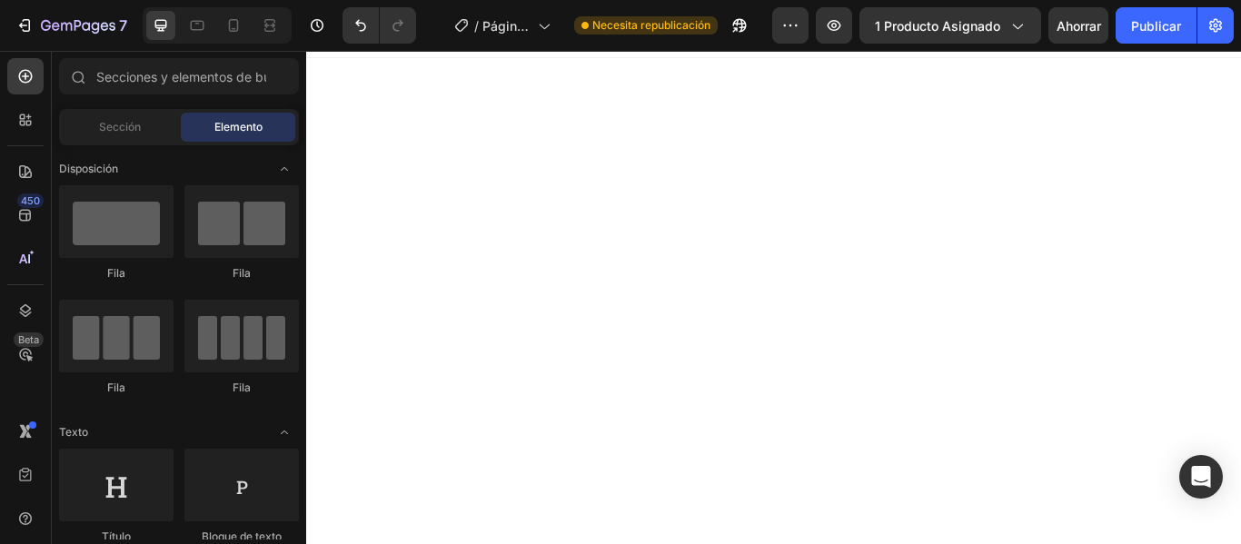
click at [1240, 78] on div at bounding box center [851, 211] width 1090 height 305
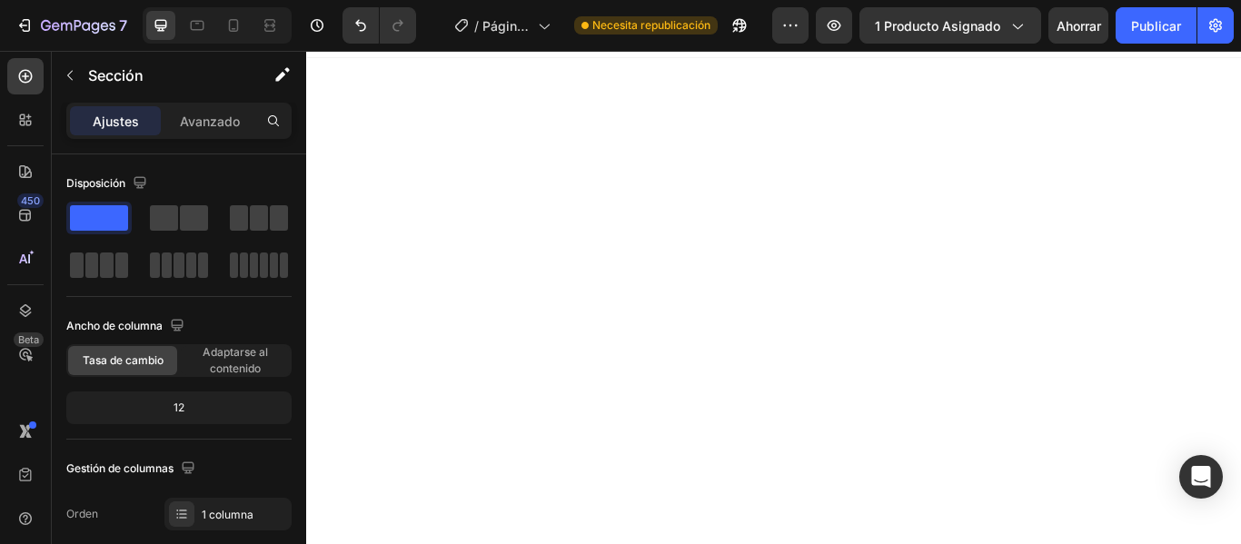
click at [1240, 100] on div at bounding box center [851, 211] width 1090 height 305
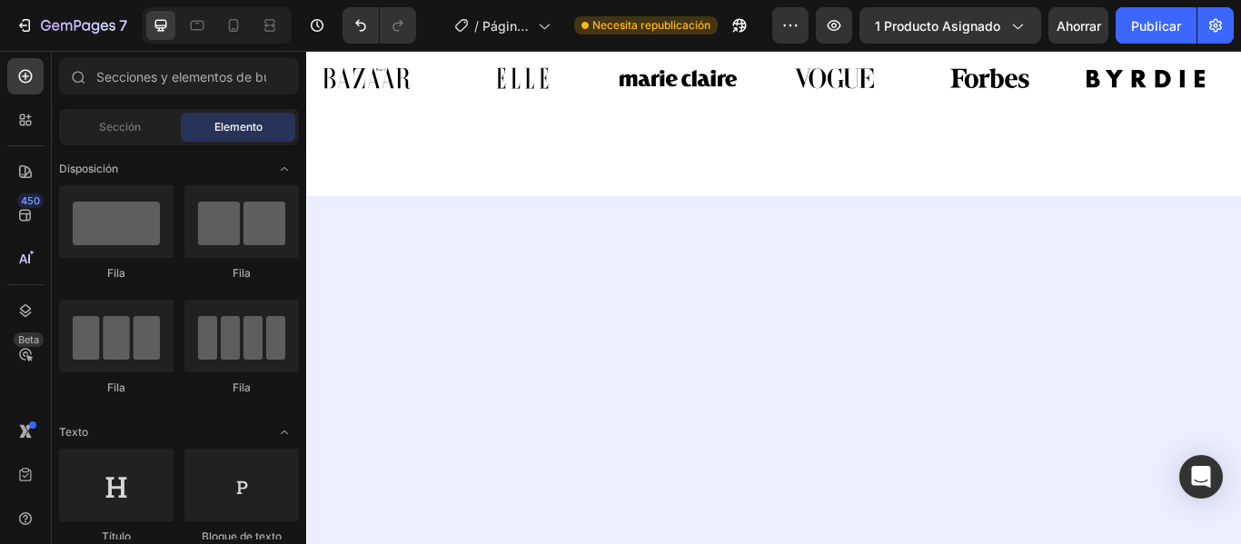
scroll to position [0, 0]
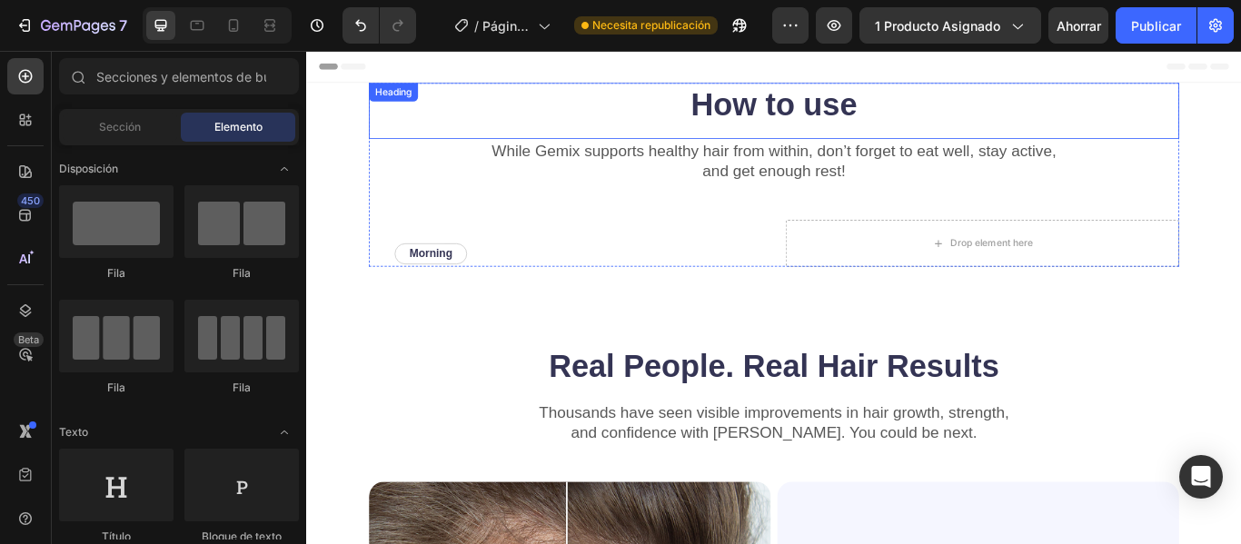
click at [1155, 107] on h2 "How to use" at bounding box center [851, 113] width 945 height 51
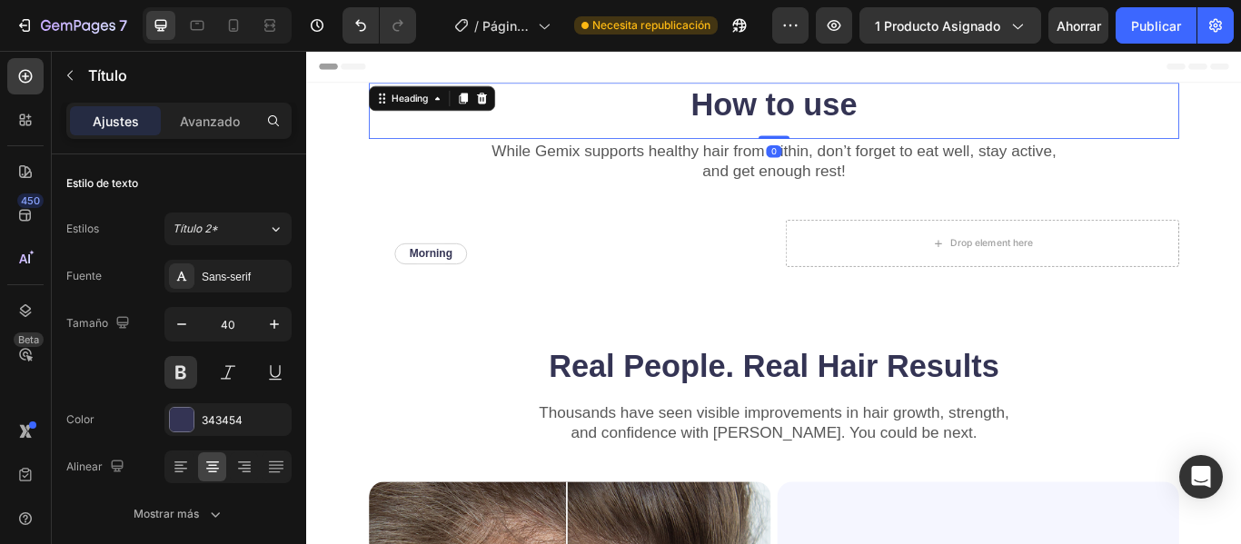
click at [1185, 66] on div "Encabezamiento" at bounding box center [851, 69] width 1061 height 36
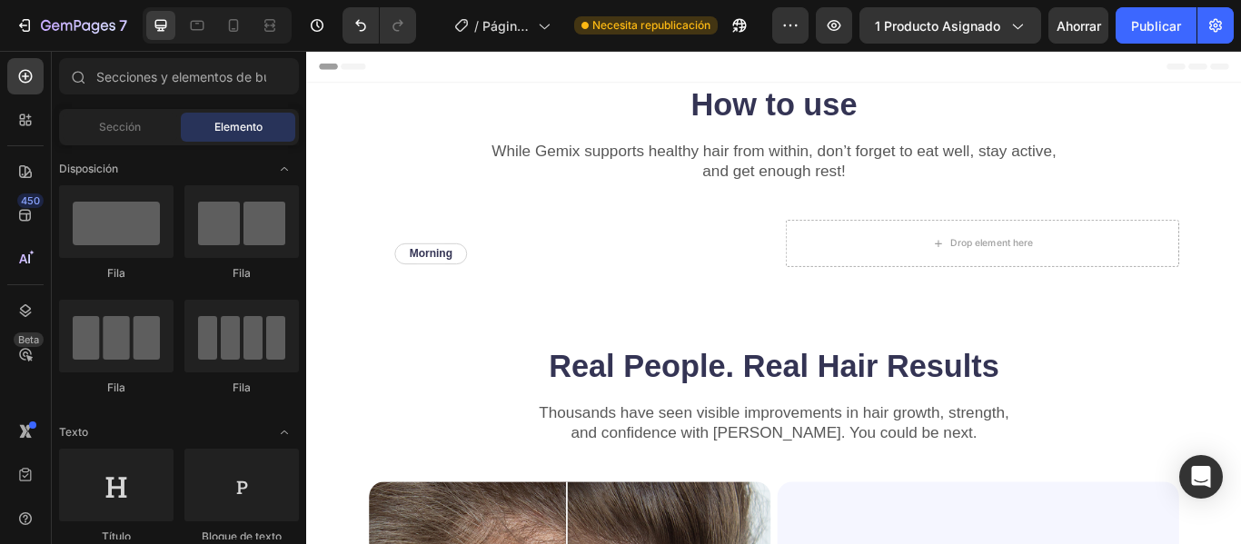
click at [1208, 135] on h2 "How to use" at bounding box center [851, 113] width 945 height 51
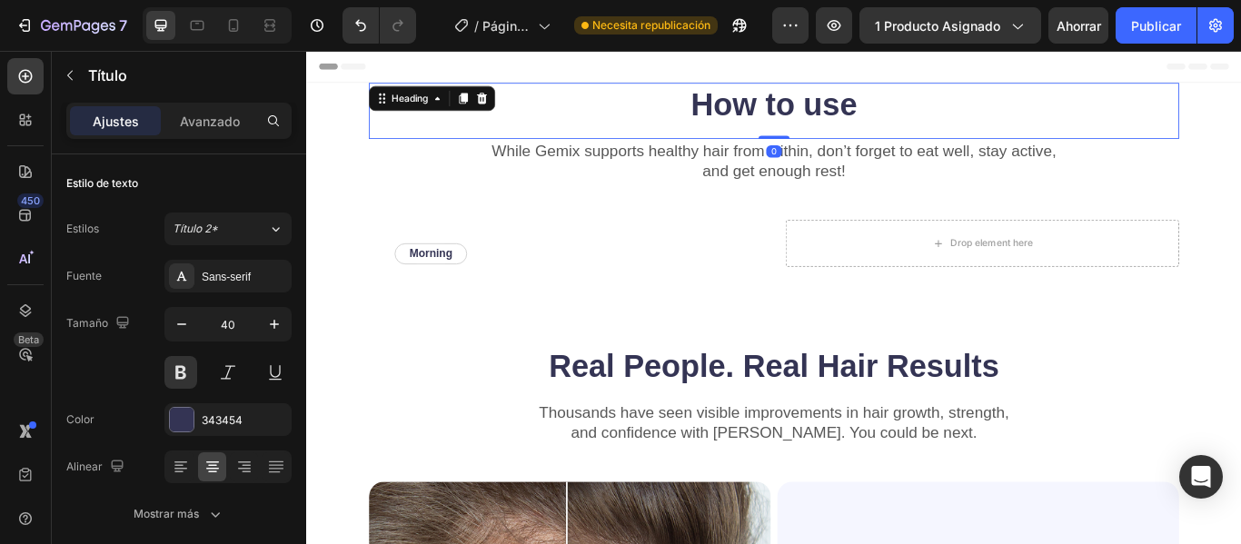
click at [1240, 137] on h2 "How to use" at bounding box center [851, 113] width 945 height 51
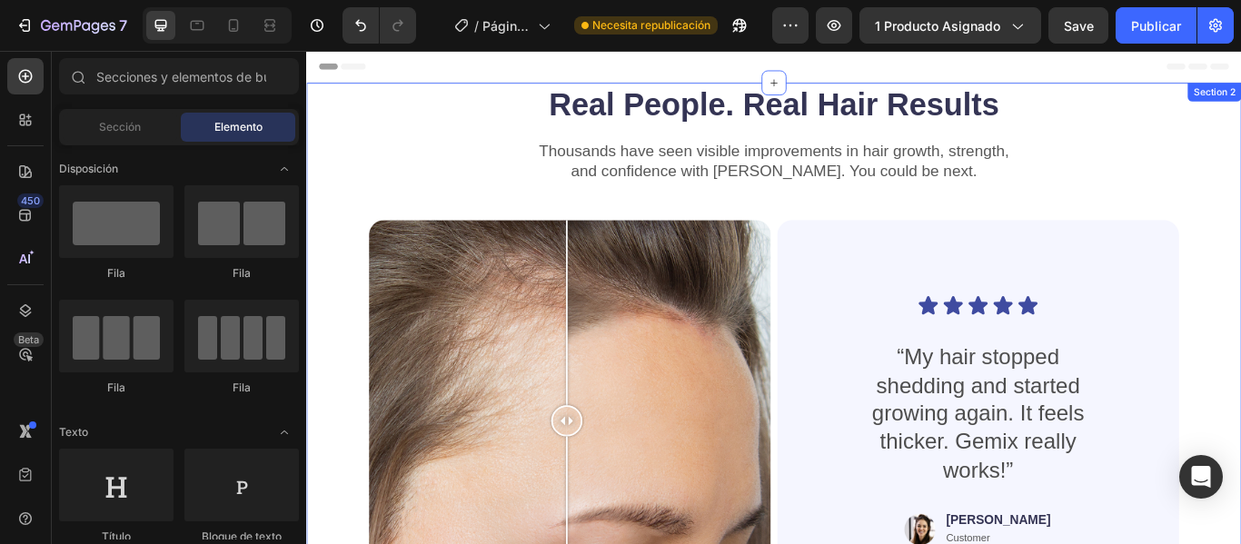
click at [1240, 111] on div "Real People. Real Hair Results Heading Thousands have seen visible improvements…" at bounding box center [851, 455] width 1090 height 734
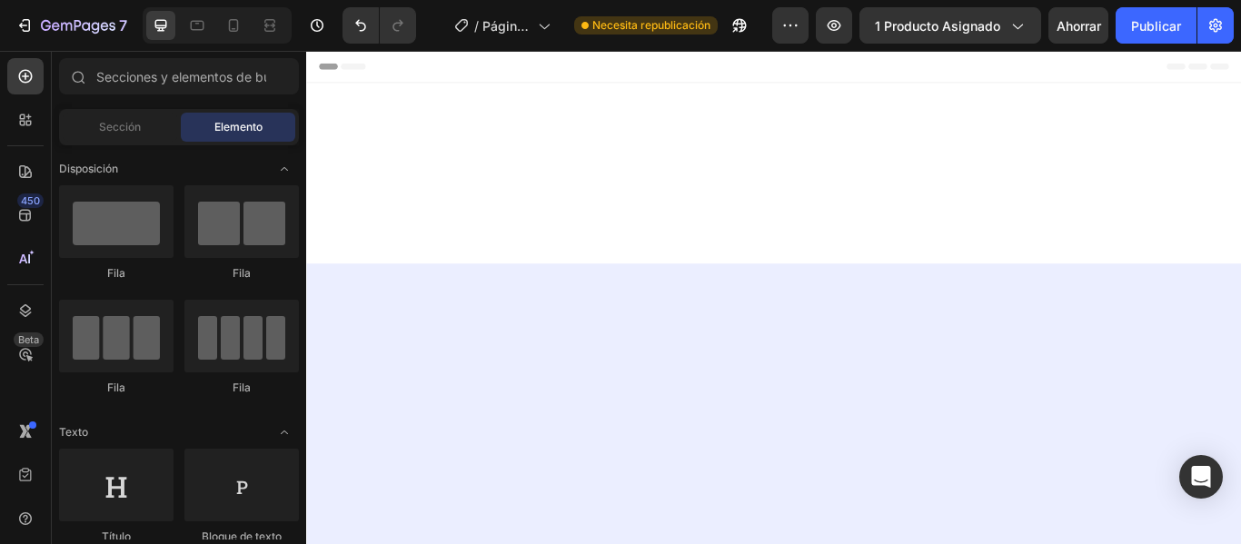
click at [1240, 110] on div at bounding box center [851, 193] width 1090 height 211
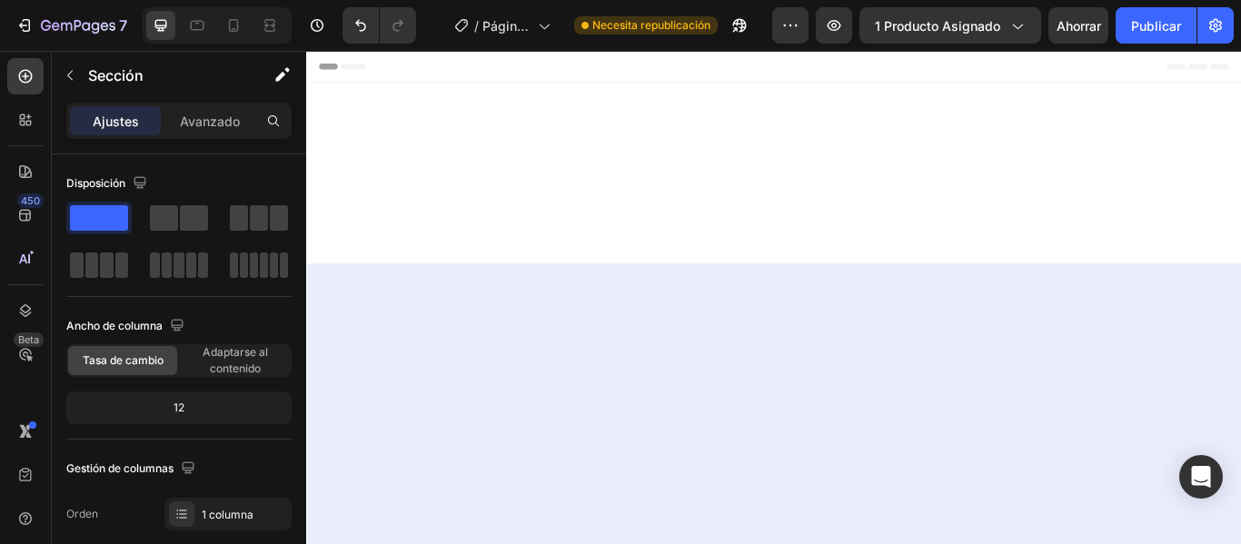
click at [1240, 164] on div at bounding box center [851, 193] width 1090 height 211
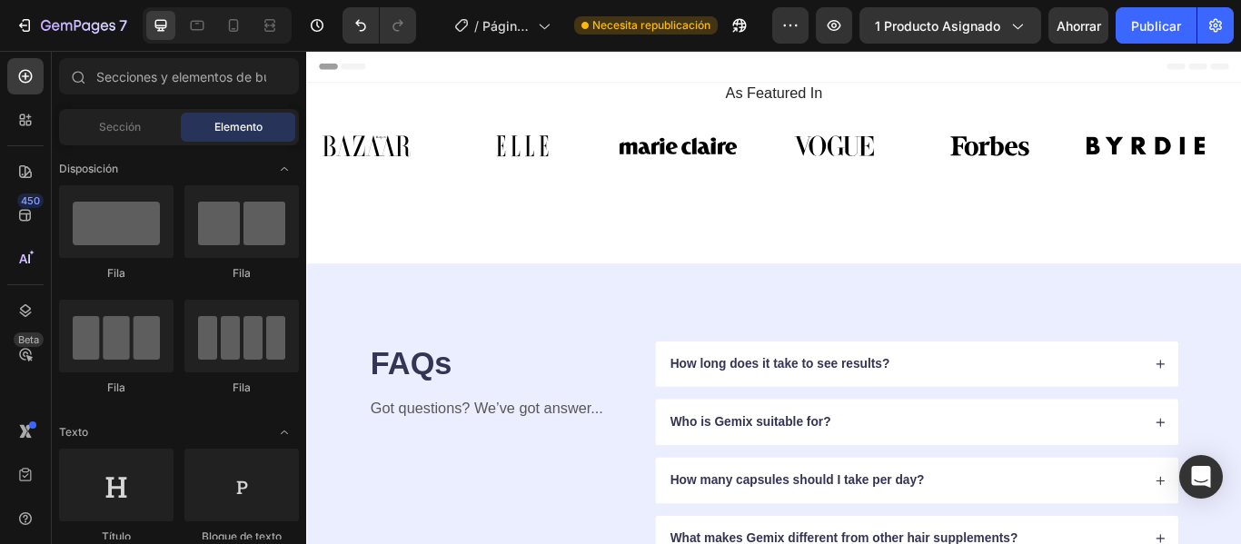
drag, startPoint x: 1394, startPoint y: 119, endPoint x: 1546, endPoint y: 82, distance: 156.2
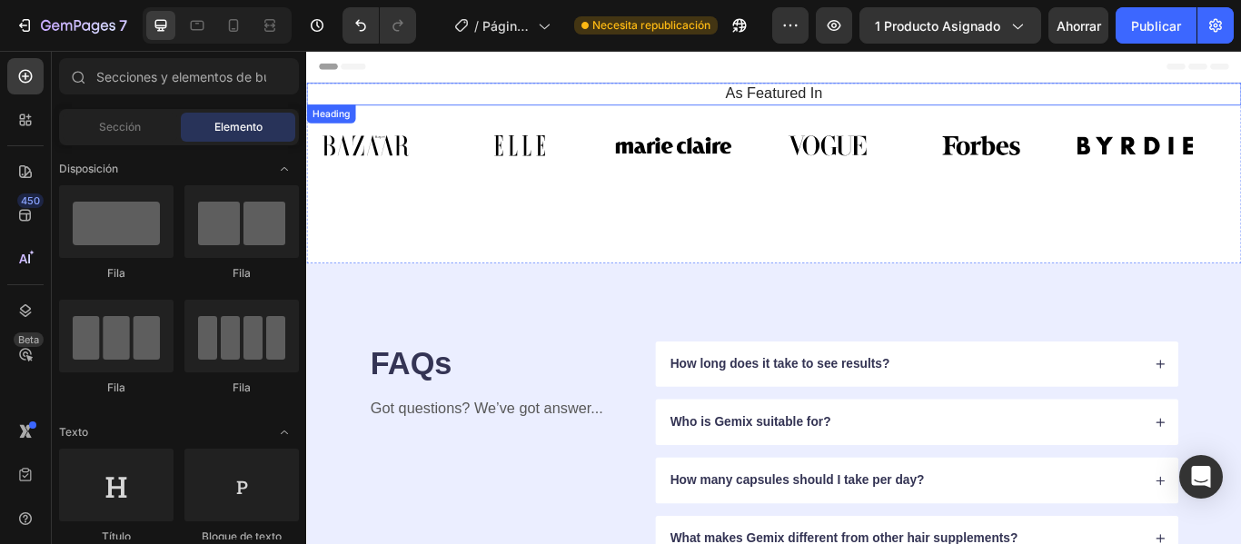
click at [1240, 94] on h2 "As Featured In" at bounding box center [851, 101] width 1063 height 26
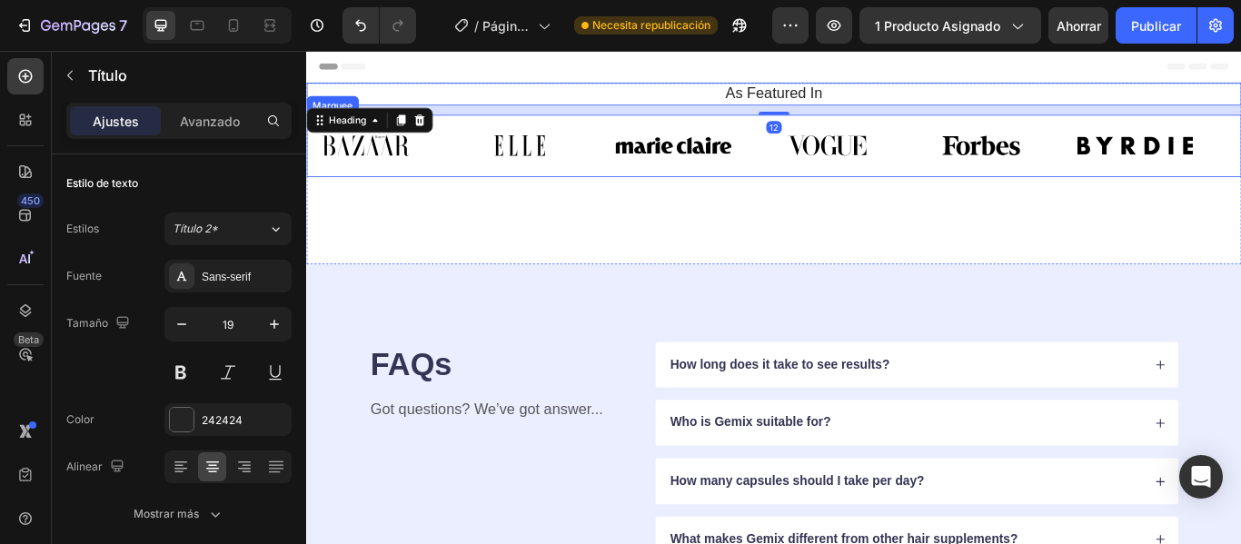
click at [1240, 126] on div "Image Image Image Image Image Image Image Image Image Image Image Image Marquee" at bounding box center [851, 161] width 1090 height 73
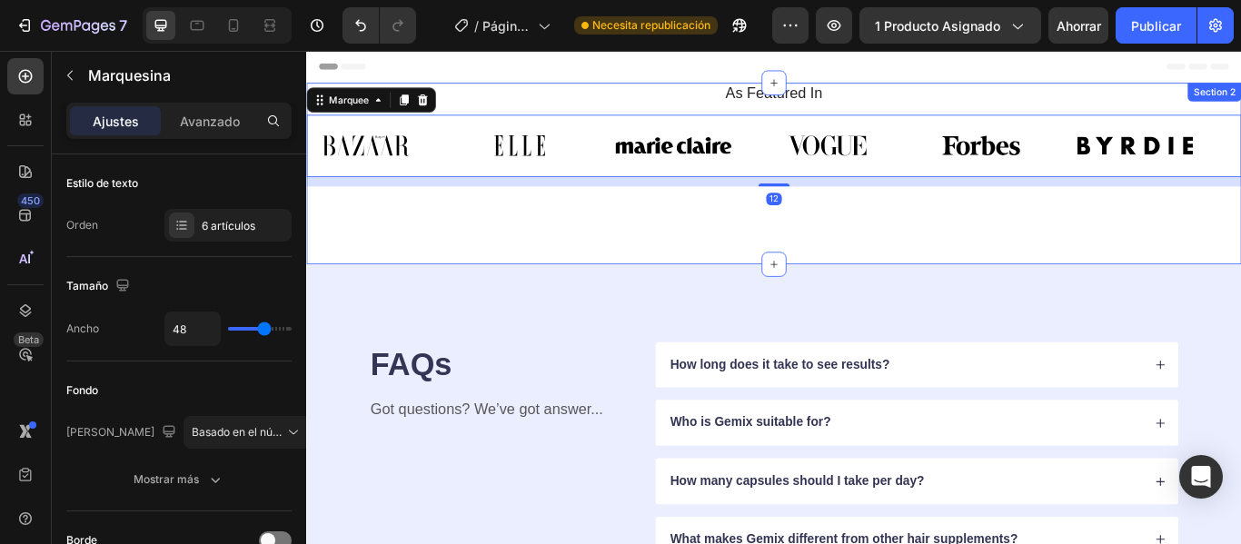
click at [1240, 111] on h2 "As Featured In" at bounding box center [851, 101] width 1063 height 26
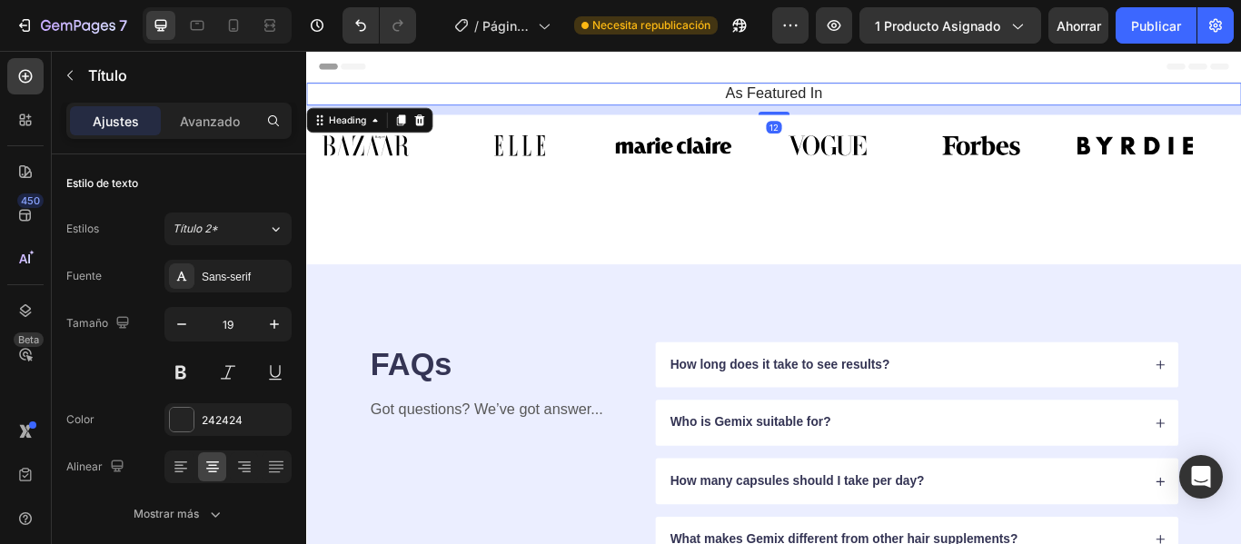
drag, startPoint x: 1130, startPoint y: 124, endPoint x: 867, endPoint y: 132, distance: 262.6
click at [867, 132] on div "As Featured In Heading 12 Image Image Image Image Image Image Image Image Image…" at bounding box center [851, 148] width 1090 height 121
click at [438, 123] on div at bounding box center [438, 132] width 22 height 22
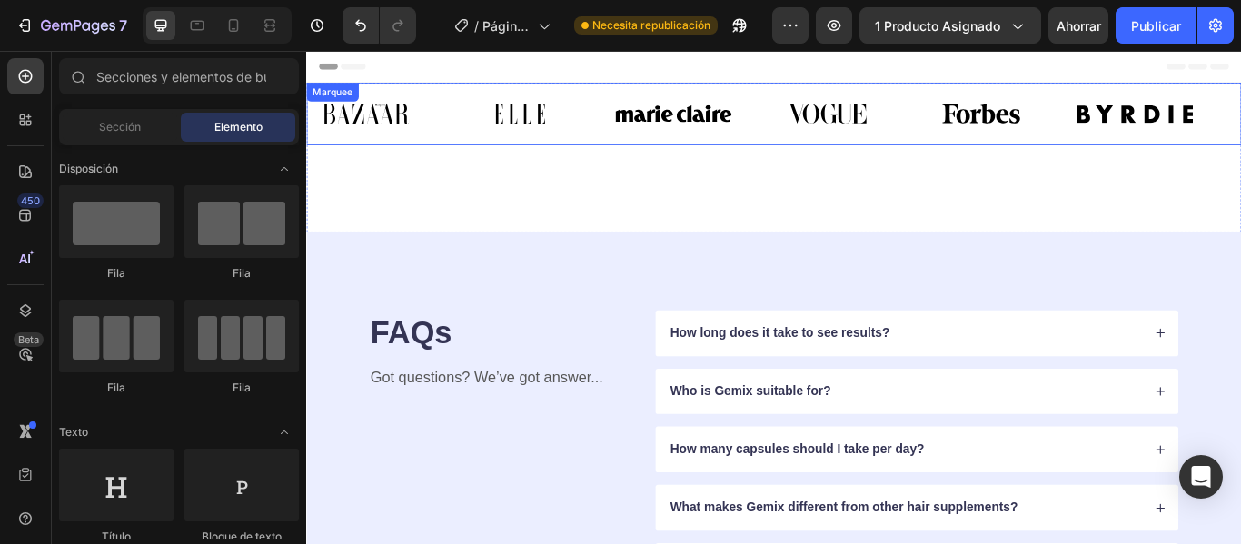
click at [1240, 94] on div "Image Image Image Image Image Image Image Image Image Image Image Image Marquee" at bounding box center [851, 124] width 1090 height 73
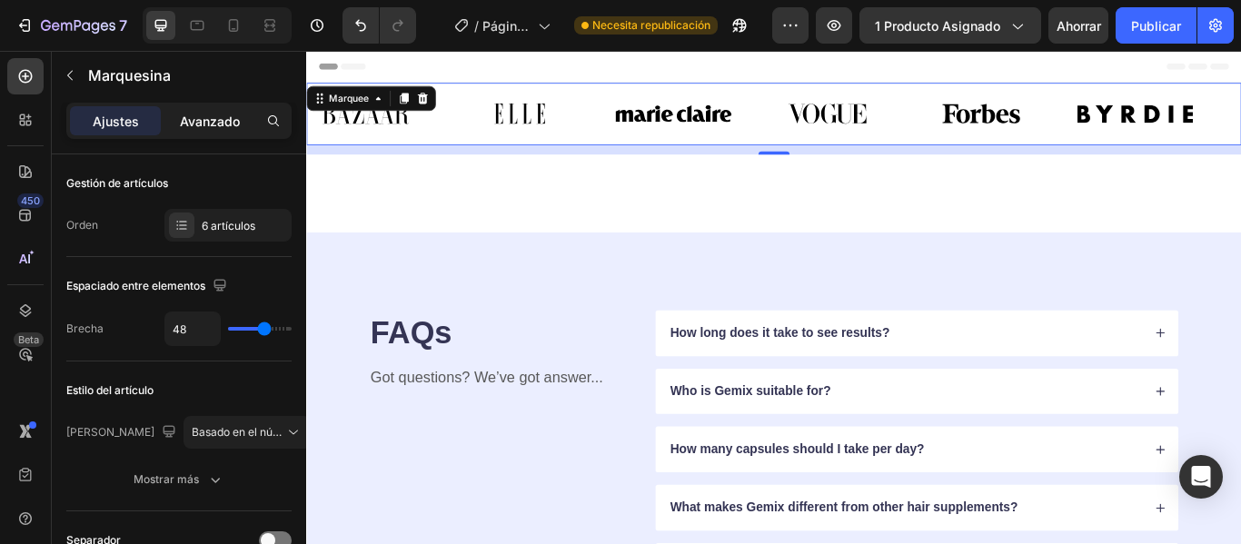
click at [231, 124] on font "Avanzado" at bounding box center [210, 121] width 60 height 15
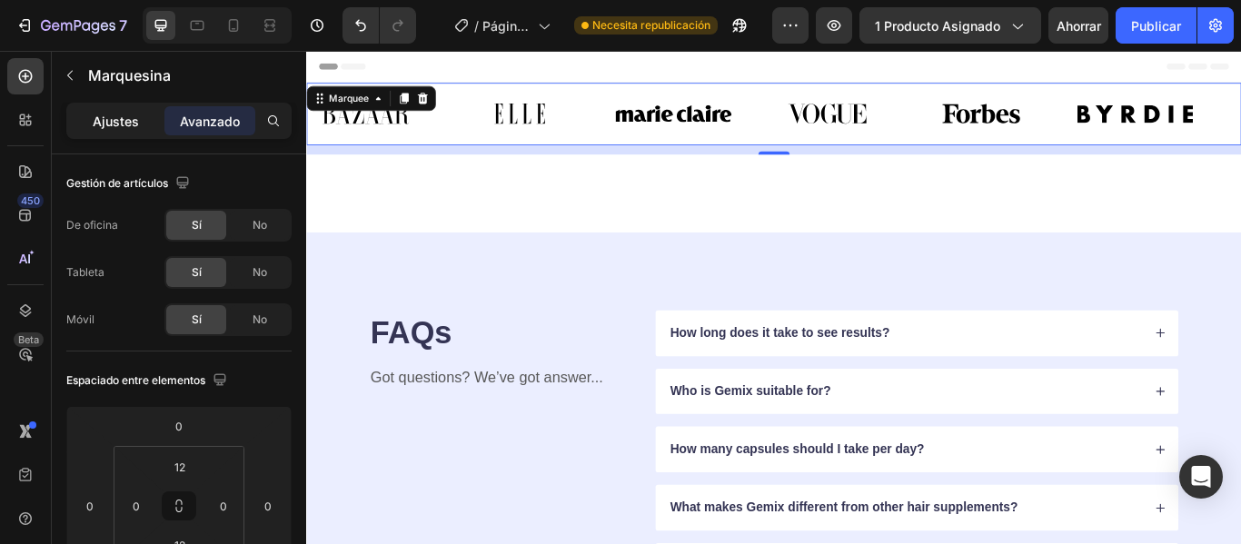
click at [134, 124] on font "Ajustes" at bounding box center [116, 121] width 46 height 15
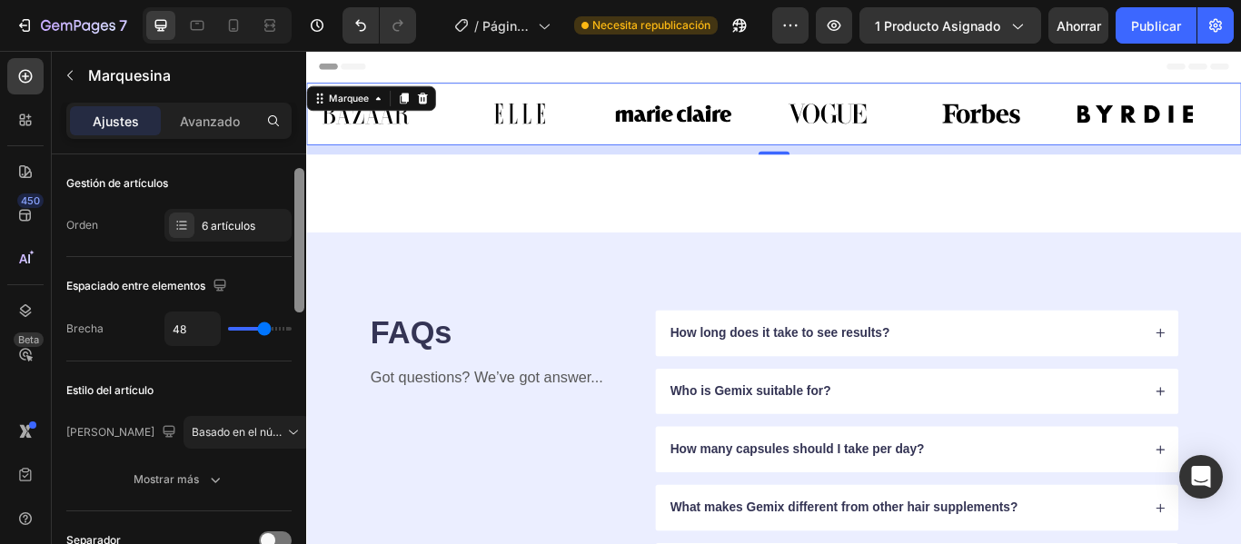
scroll to position [11, 0]
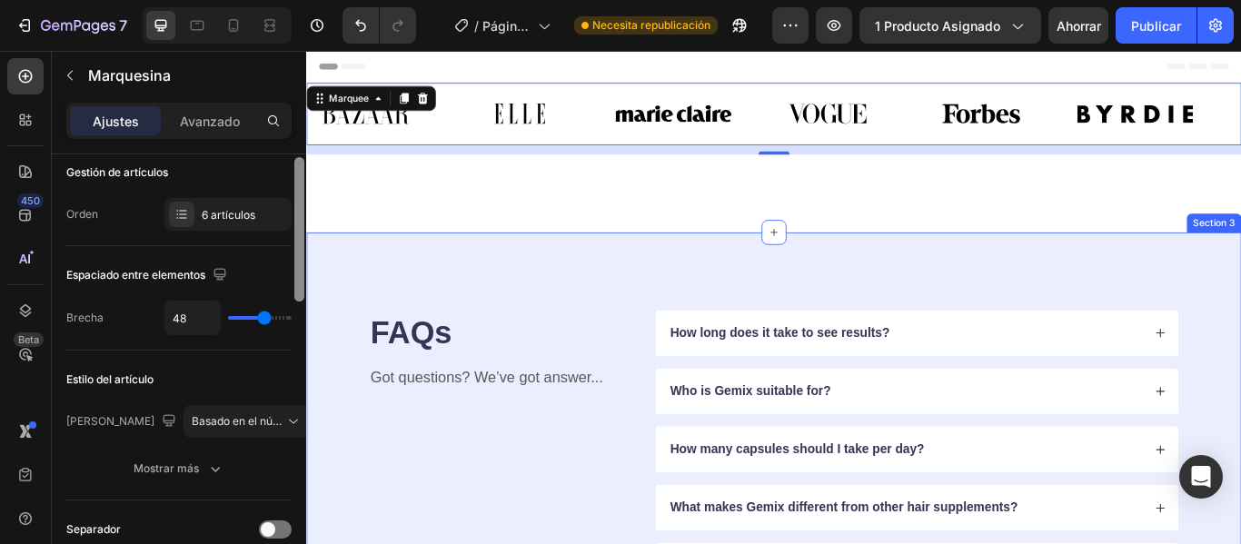
drag, startPoint x: 608, startPoint y: 252, endPoint x: 309, endPoint y: 295, distance: 302.0
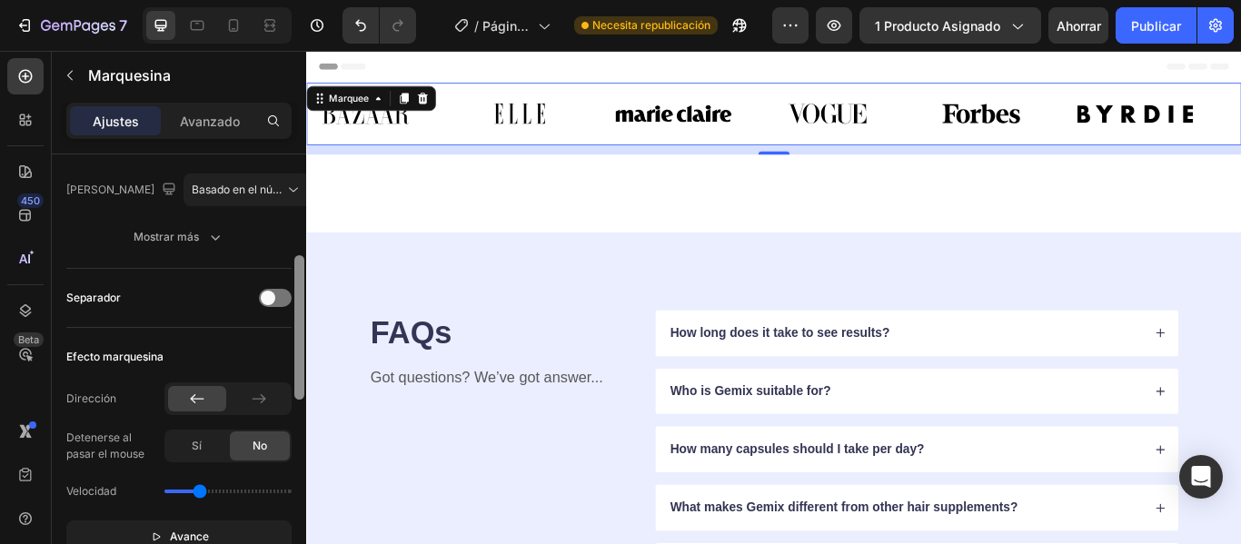
scroll to position [320, 0]
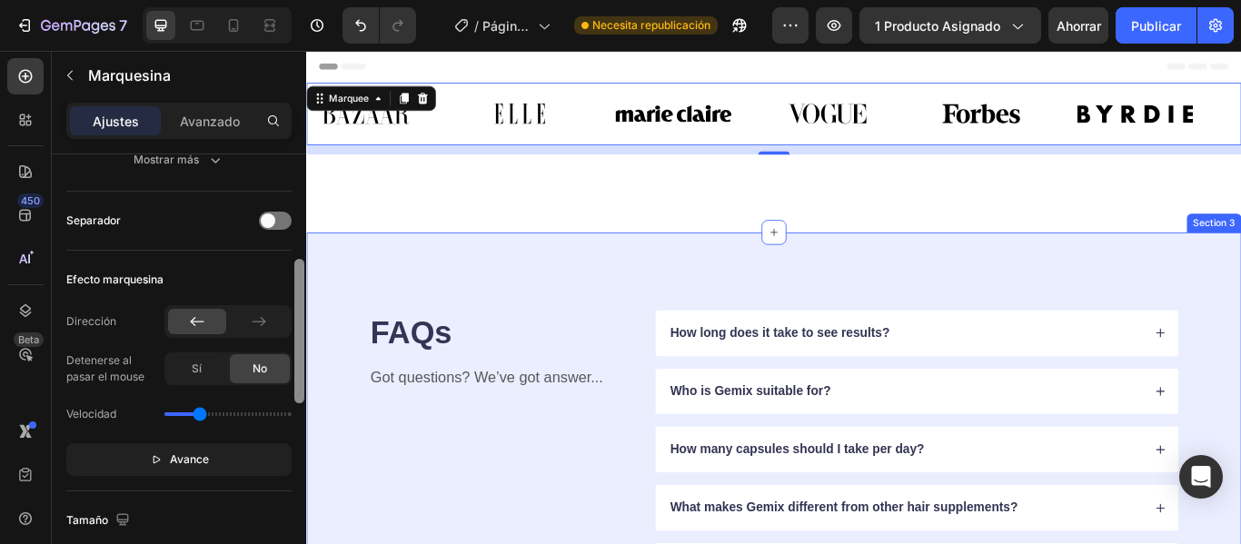
drag, startPoint x: 609, startPoint y: 304, endPoint x: 309, endPoint y: 450, distance: 333.1
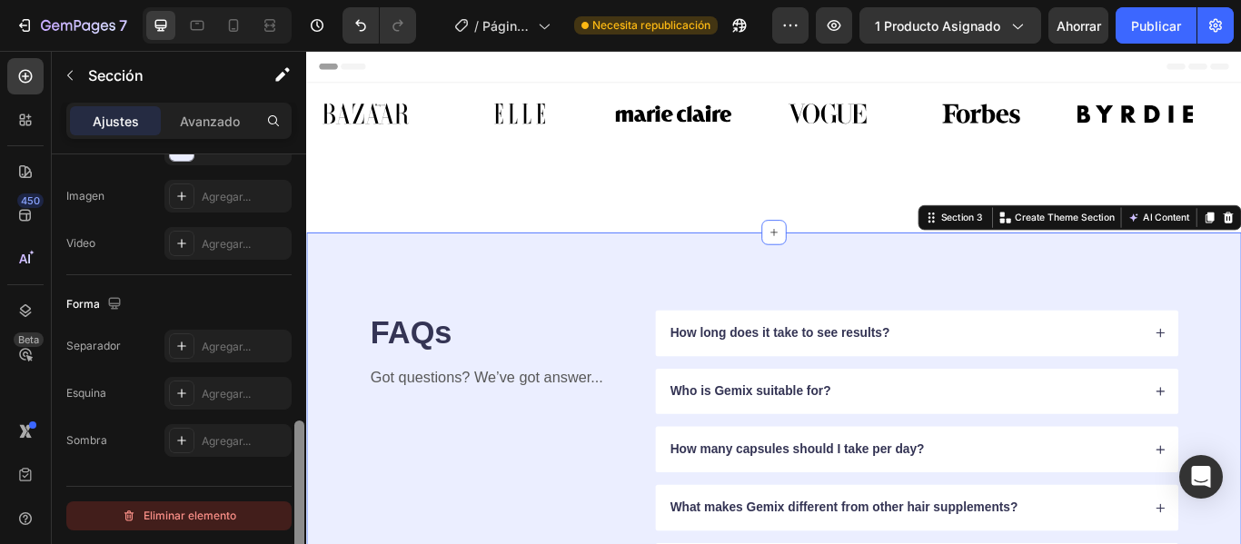
scroll to position [667, 0]
click at [199, 517] on font "Eliminar elemento" at bounding box center [190, 516] width 93 height 14
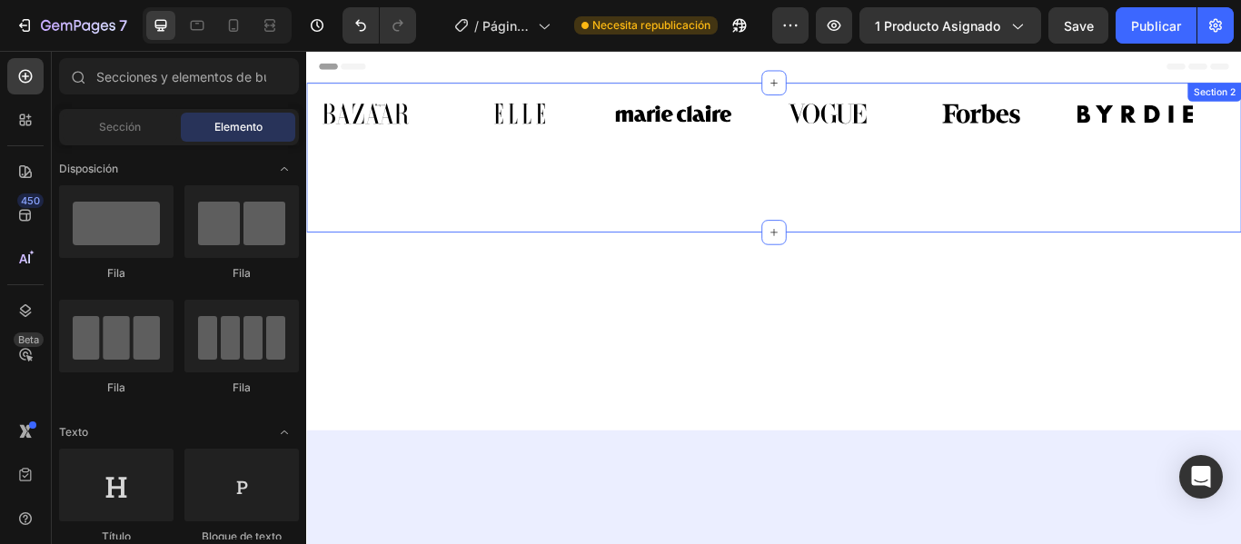
click at [921, 99] on img at bounding box center [914, 124] width 136 height 50
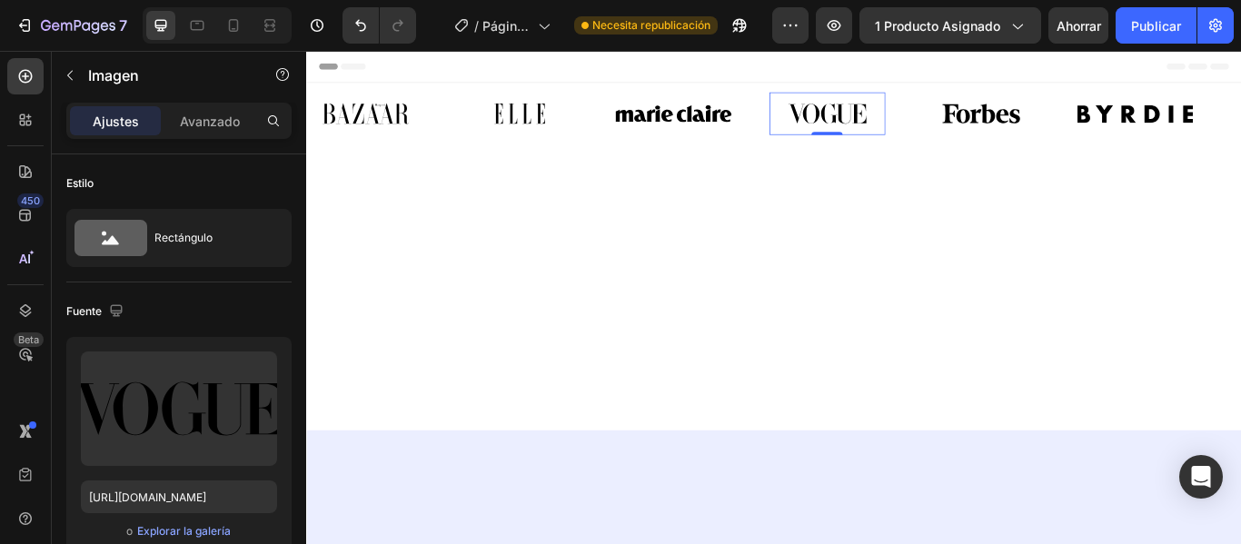
click at [1240, 90] on div "Image Image Image Image 0 Image Image Image Image Image Image 0 Image Image Mar…" at bounding box center [851, 124] width 1090 height 73
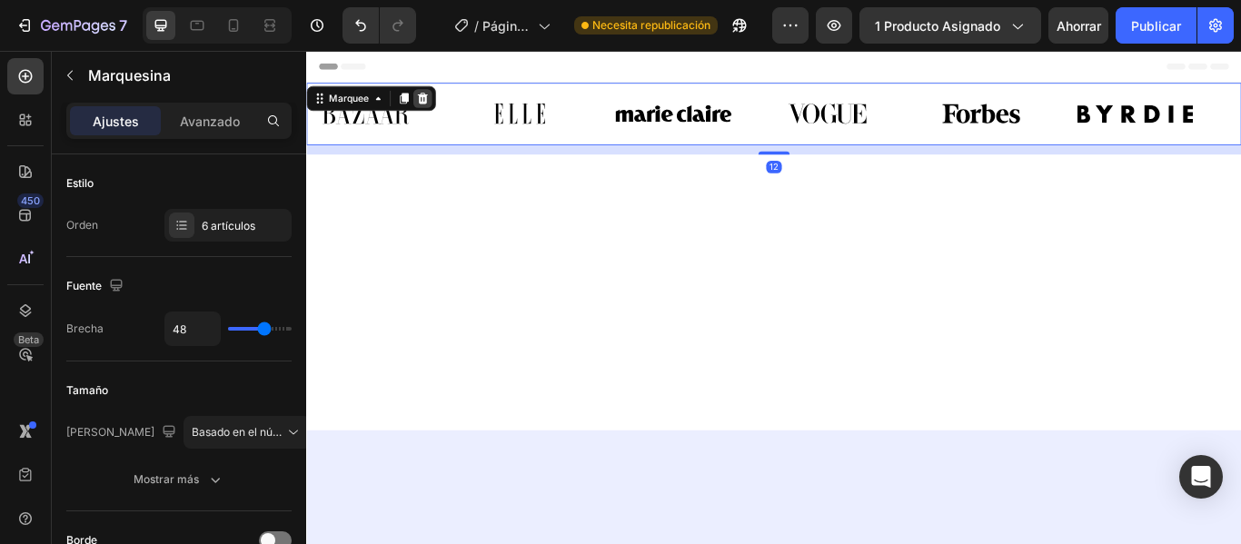
click at [441, 110] on icon at bounding box center [442, 106] width 12 height 13
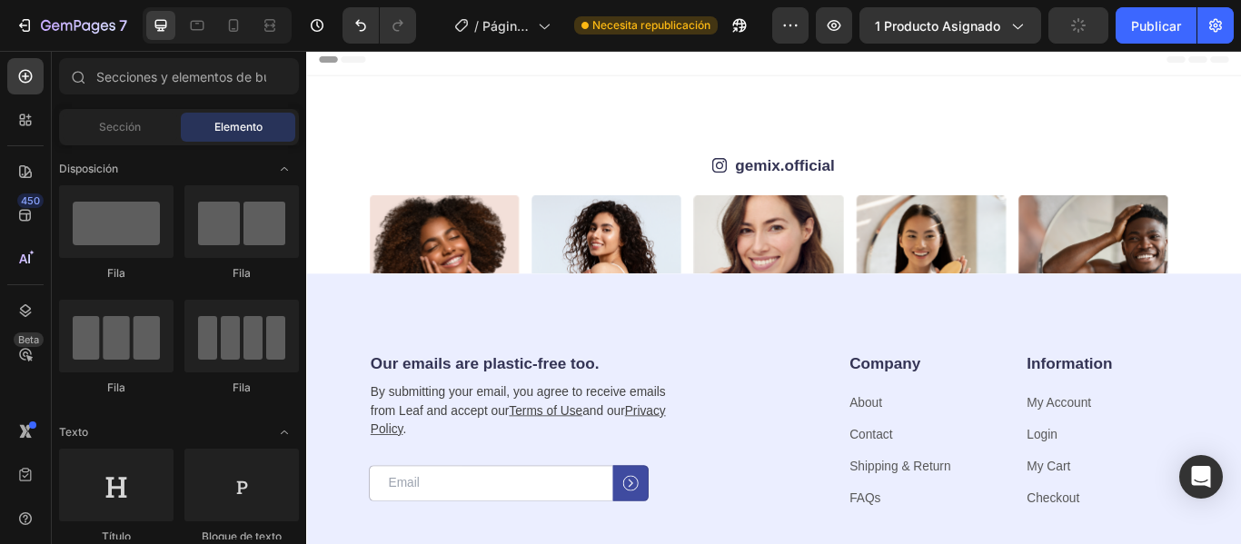
scroll to position [0, 0]
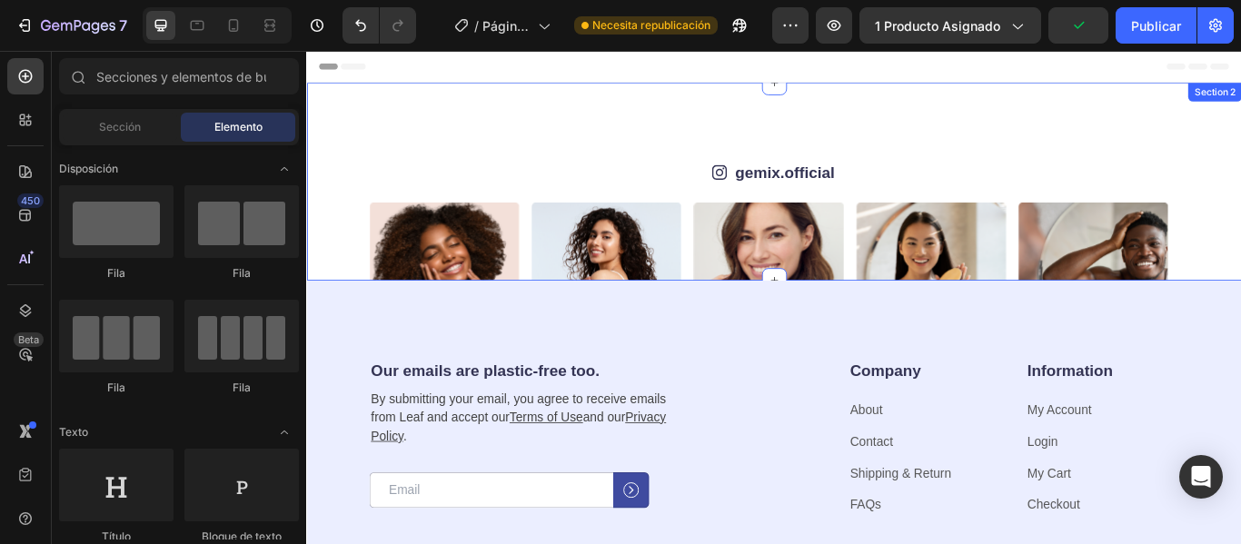
click at [1240, 137] on div "Icon gemix.official Text Block Row Image Image Image Image Image Image Image Im…" at bounding box center [851, 203] width 1090 height 231
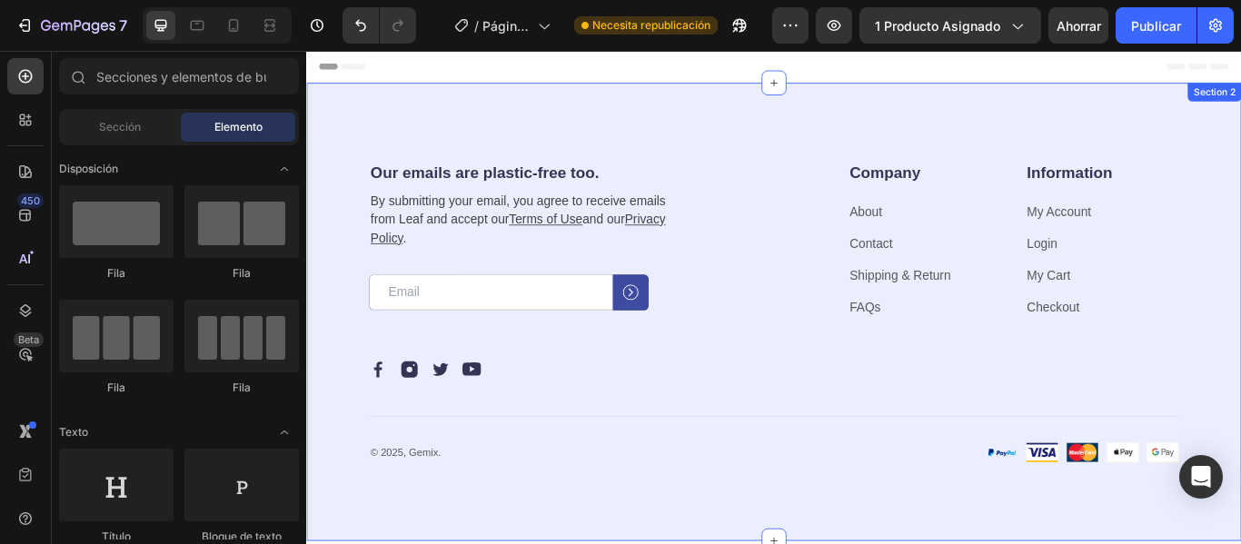
click at [1240, 167] on div "Our emails are plastic-free too. Heading By submitting your email, you agree to…" at bounding box center [851, 355] width 1090 height 534
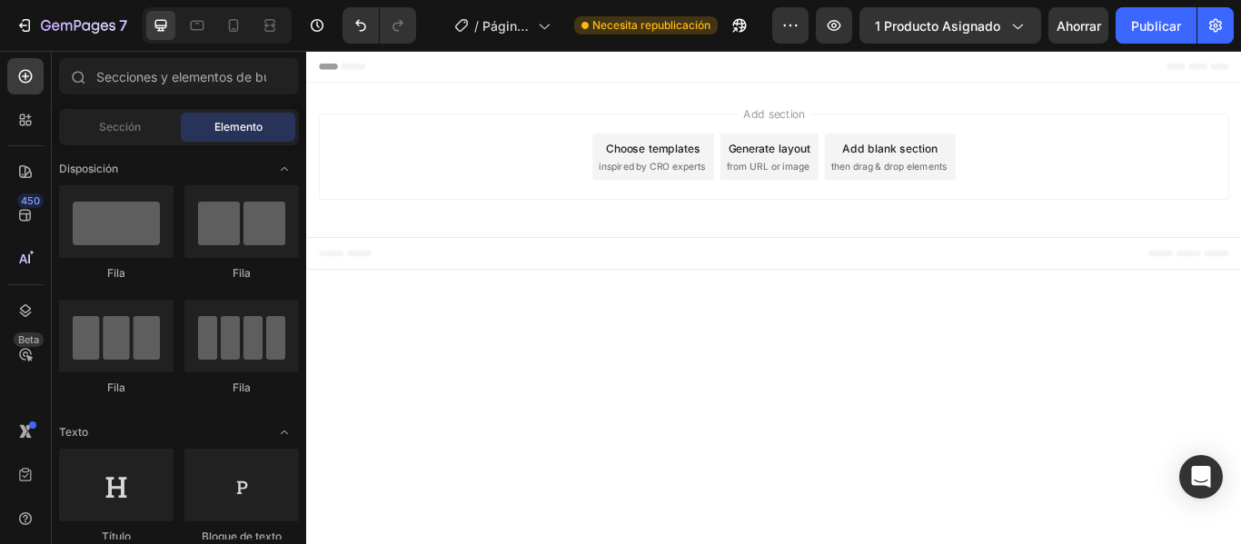
click at [1240, 142] on div "Add section Choose templates inspired by CRO experts Generate layout from URL o…" at bounding box center [851, 174] width 1061 height 100
click at [1205, 99] on div "Add section Choose templates inspired by CRO experts Generate layout from URL o…" at bounding box center [851, 178] width 1090 height 180
click at [1149, 232] on div "Add section Choose templates inspired by CRO experts Generate layout from URL o…" at bounding box center [851, 178] width 1090 height 180
click at [267, 25] on icon at bounding box center [266, 25] width 5 height 5
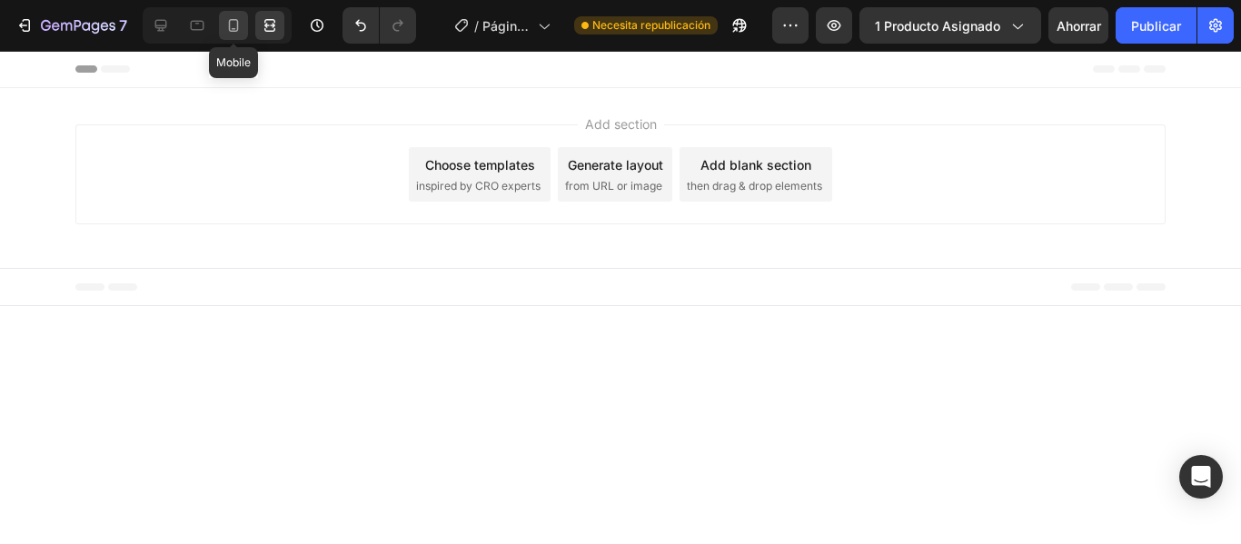
click at [242, 29] on icon at bounding box center [233, 25] width 18 height 18
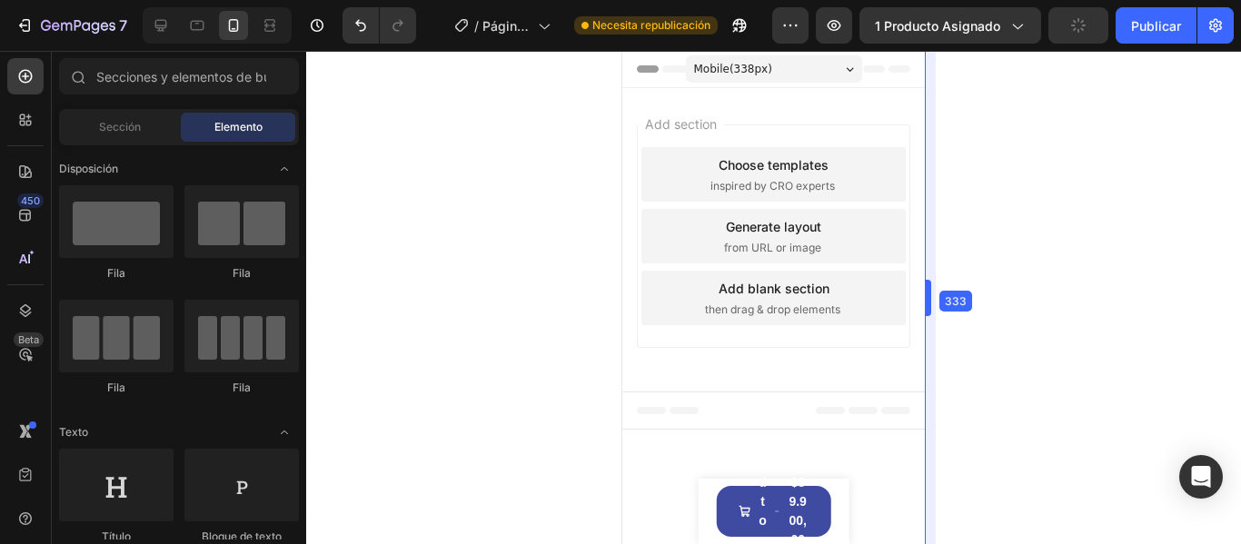
drag, startPoint x: 923, startPoint y: 284, endPoint x: 923, endPoint y: 312, distance: 28.2
drag, startPoint x: 1240, startPoint y: 142, endPoint x: 1240, endPoint y: 195, distance: 53.6
click at [1240, 195] on div at bounding box center [773, 297] width 935 height 493
click at [791, 168] on div "Choose templates" at bounding box center [774, 164] width 110 height 19
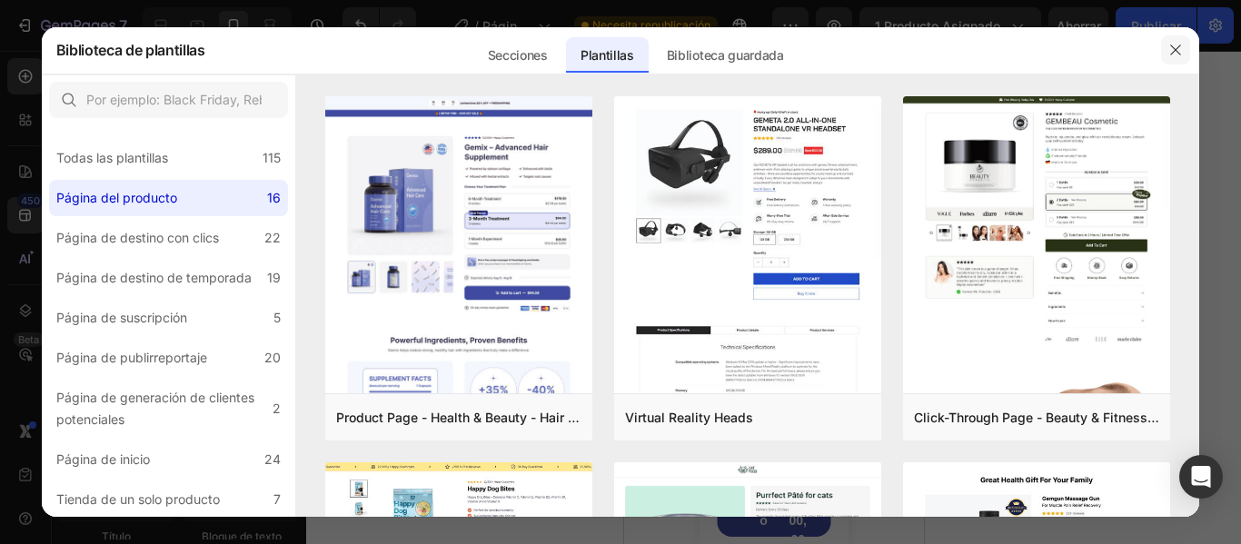
click at [1177, 58] on button "button" at bounding box center [1175, 49] width 29 height 29
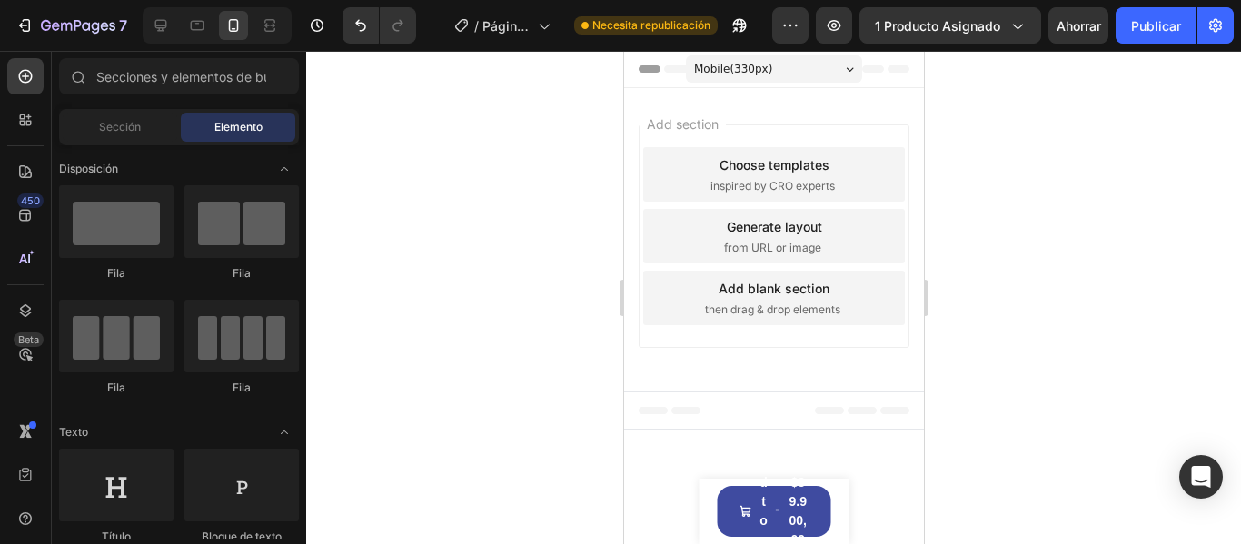
click at [847, 102] on div "Add section Choose templates inspired by CRO experts Generate layout from URL o…" at bounding box center [773, 239] width 300 height 303
click at [836, 511] on div "Product Images Colostrum, Refuerza tus defensas de manera natural Product Title…" at bounding box center [774, 511] width 150 height 65
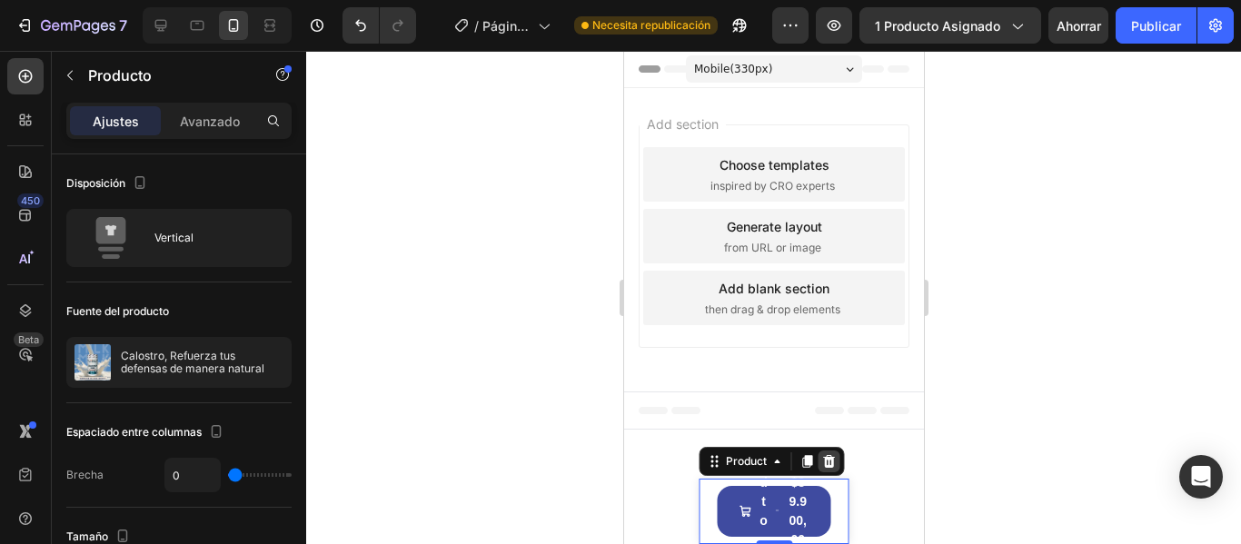
click at [830, 458] on icon at bounding box center [828, 461] width 12 height 13
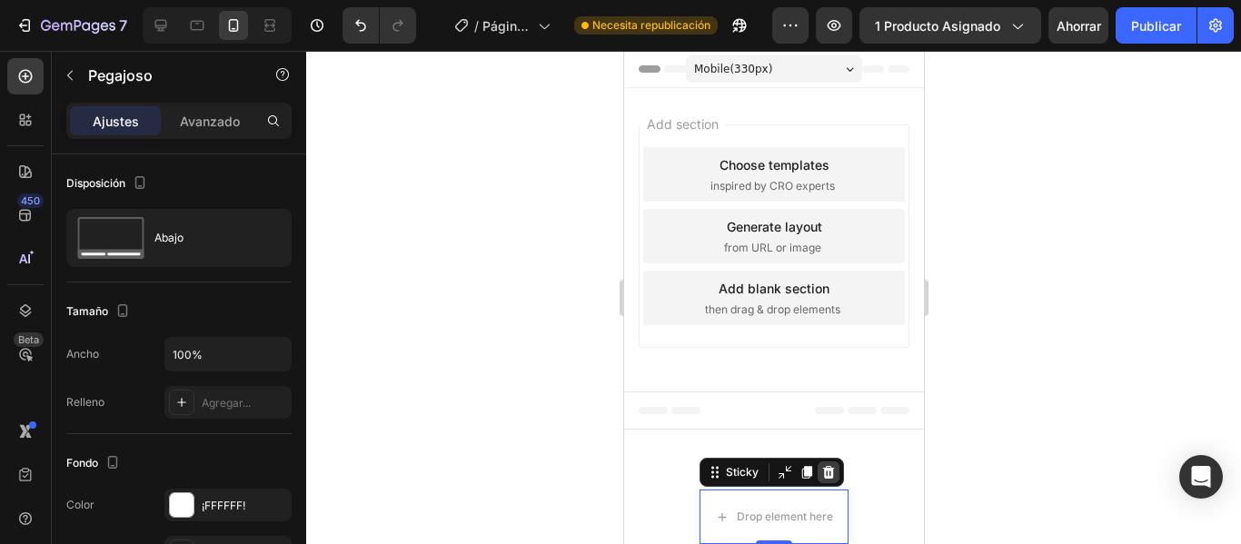
click at [828, 471] on icon at bounding box center [827, 472] width 15 height 15
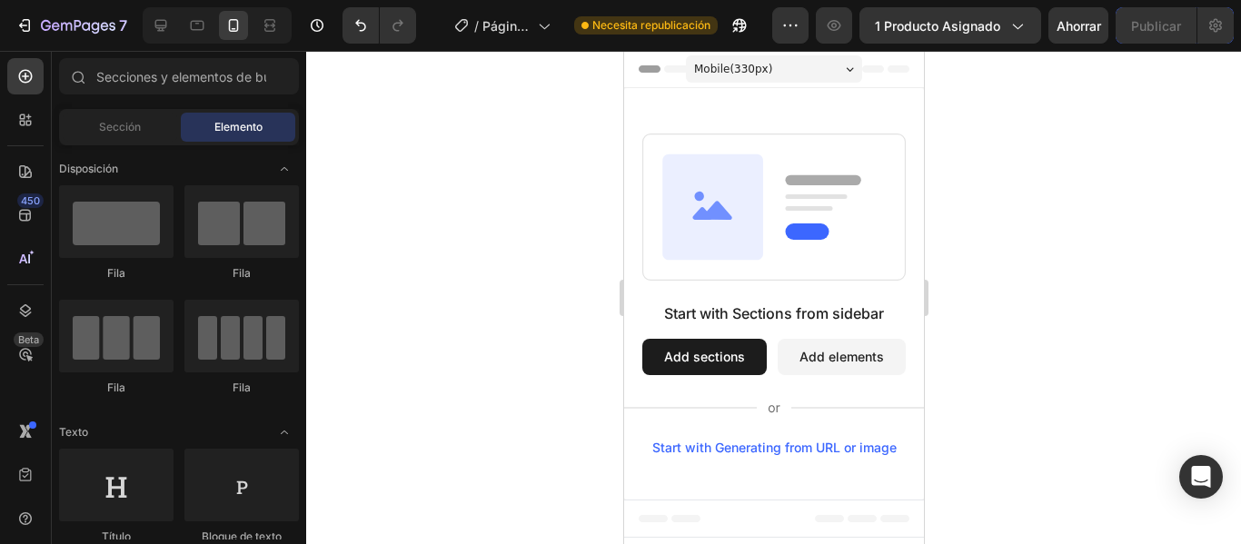
click at [894, 112] on div "Start with Sections from sidebar Add sections Add elements Start with Generatin…" at bounding box center [773, 293] width 300 height 411
click at [892, 81] on div "Encabezamiento" at bounding box center [773, 69] width 271 height 36
click at [816, 425] on div "Start with Sections from sidebar Add sections Add elements Start with Generatin…" at bounding box center [773, 378] width 307 height 153
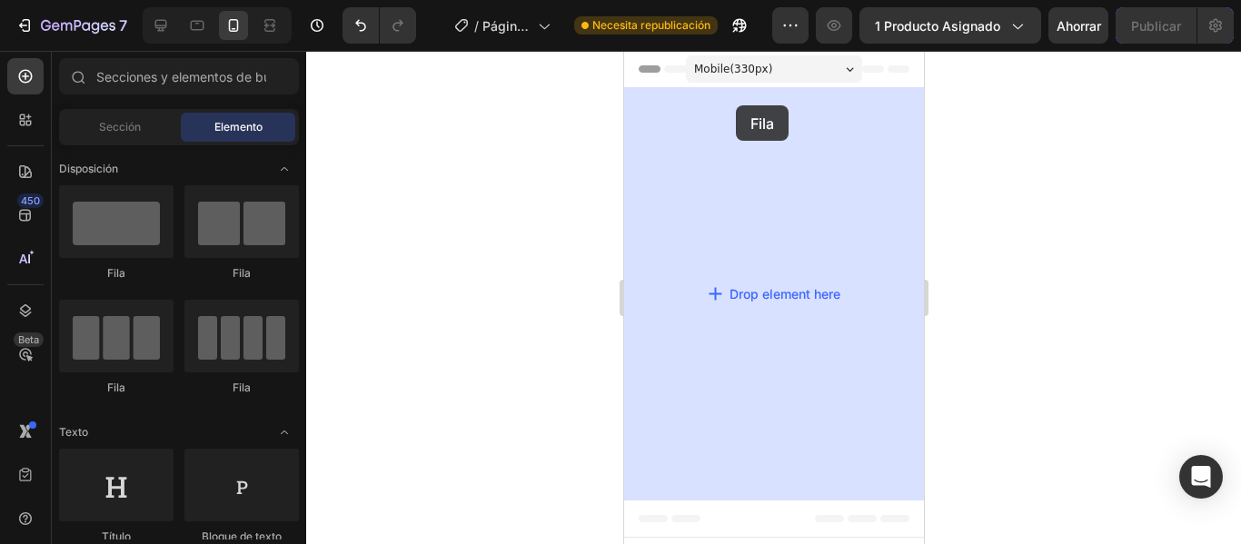
drag, startPoint x: 730, startPoint y: 290, endPoint x: 733, endPoint y: 105, distance: 184.4
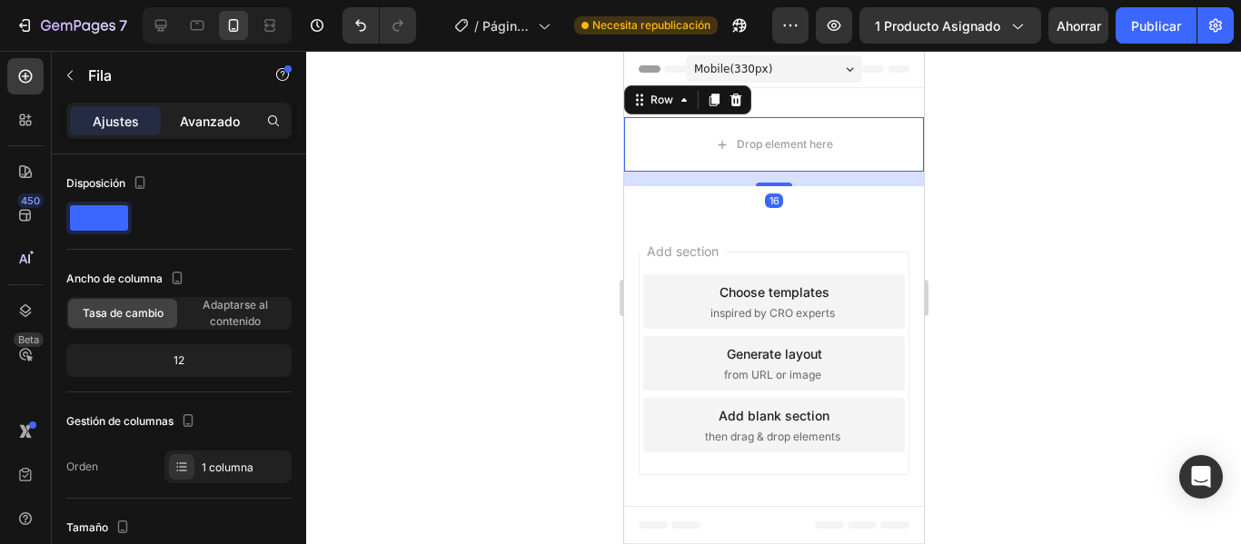
click at [194, 127] on font "Avanzado" at bounding box center [210, 121] width 60 height 15
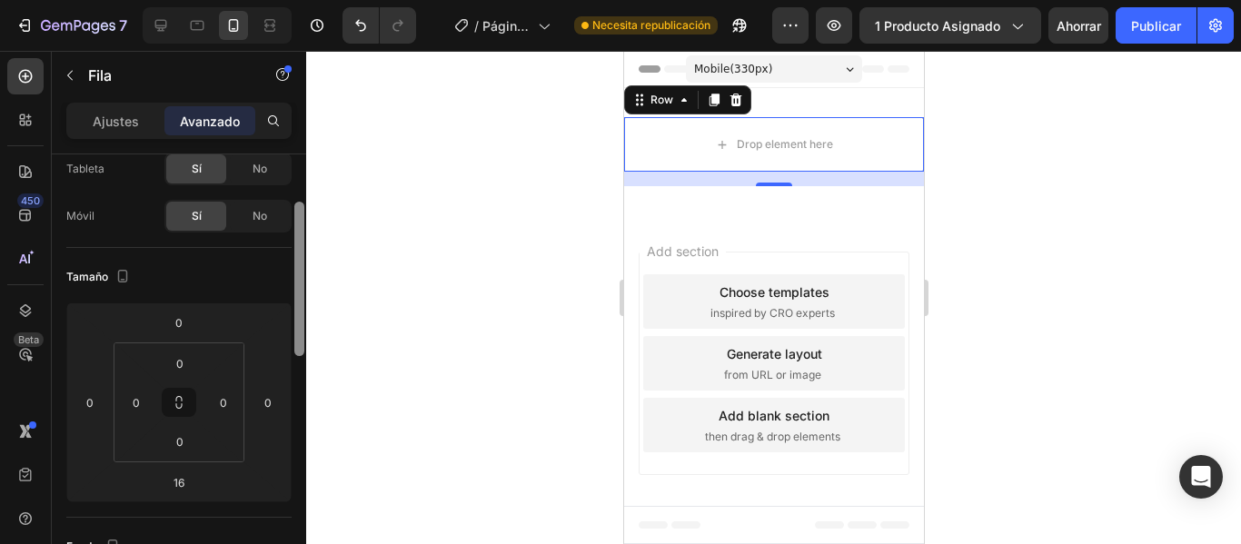
scroll to position [112, 0]
drag, startPoint x: 296, startPoint y: 246, endPoint x: 302, endPoint y: 285, distance: 39.4
click at [302, 285] on div at bounding box center [299, 270] width 10 height 154
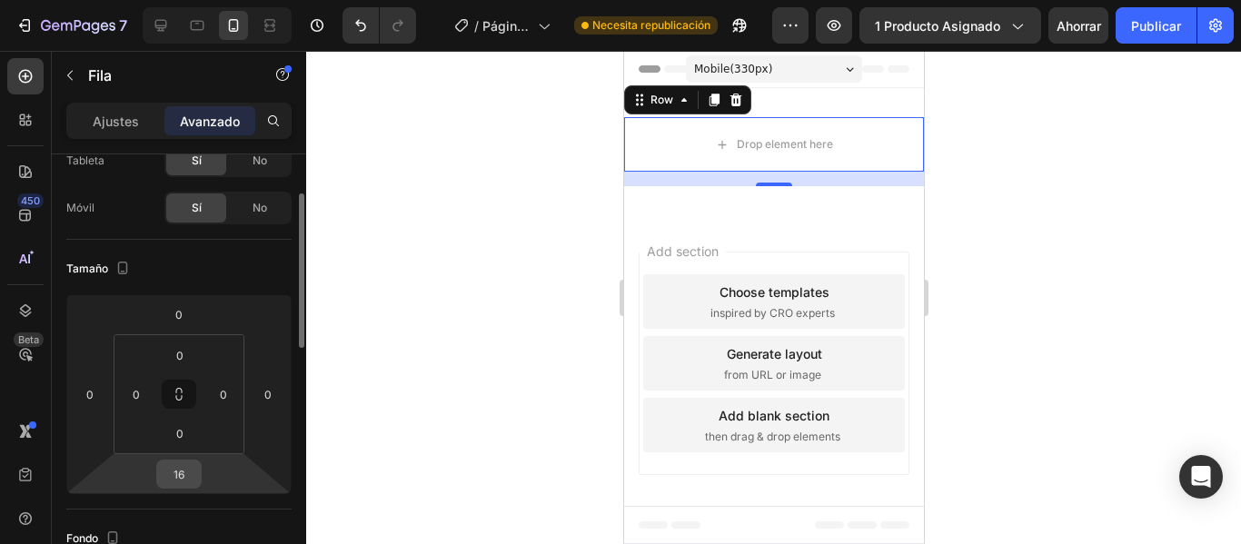
click at [172, 474] on input "16" at bounding box center [179, 474] width 36 height 27
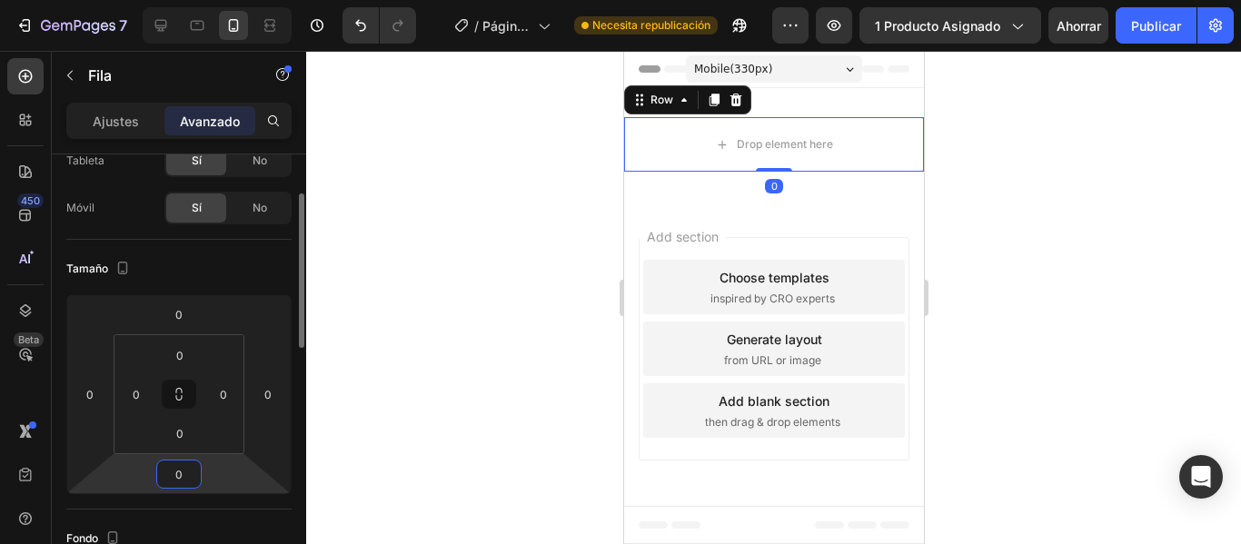
type input "0"
click at [554, 147] on div at bounding box center [773, 297] width 935 height 493
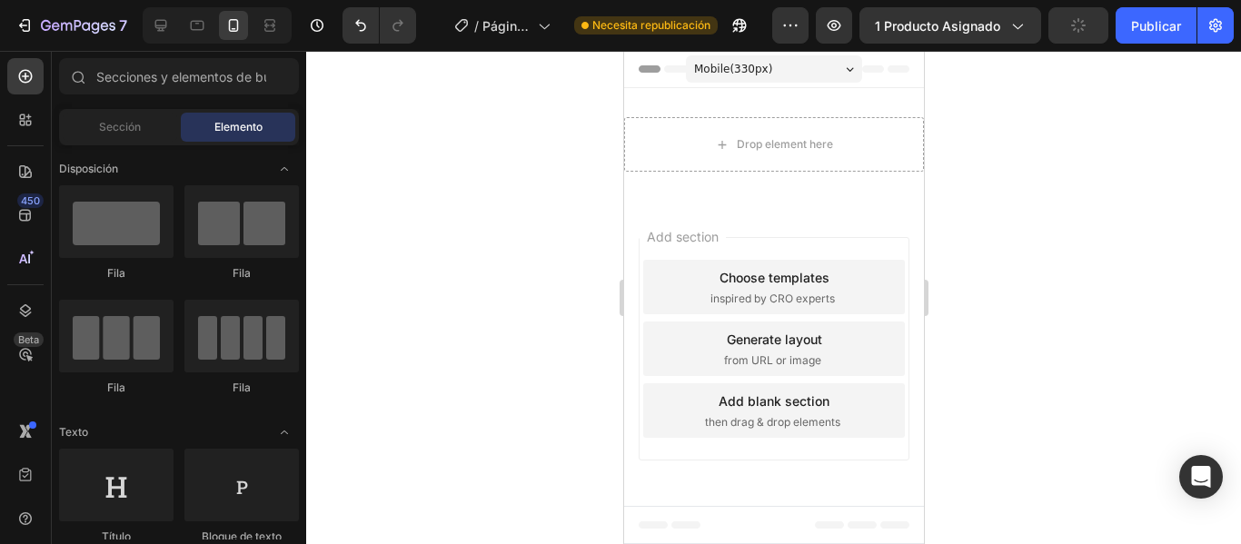
click at [886, 67] on icon at bounding box center [872, 68] width 73 height 7
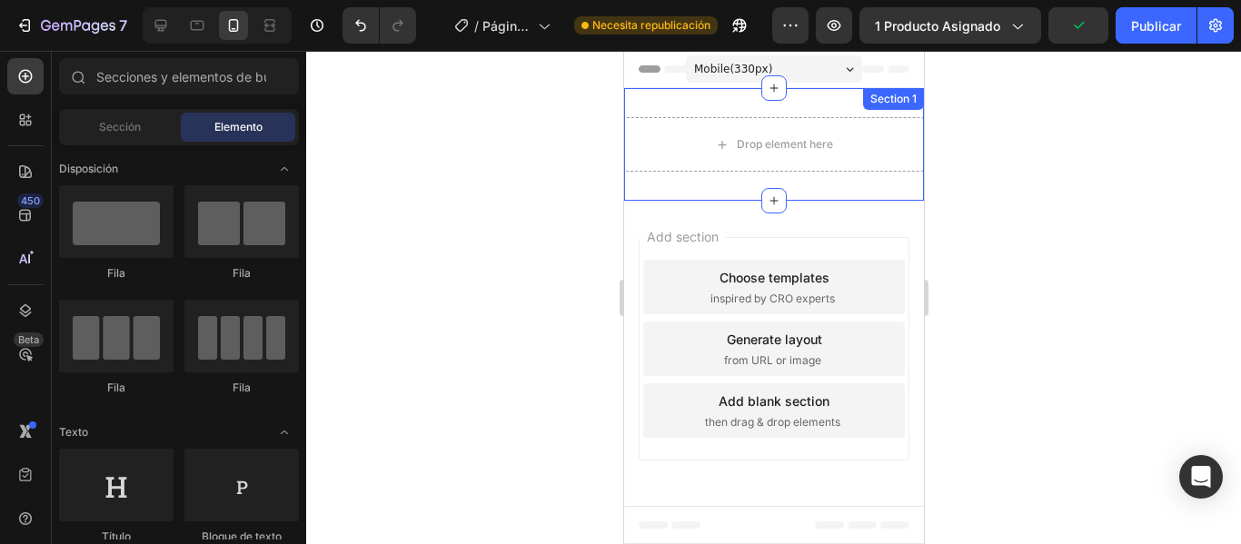
click at [885, 98] on div "Section 1" at bounding box center [893, 99] width 54 height 16
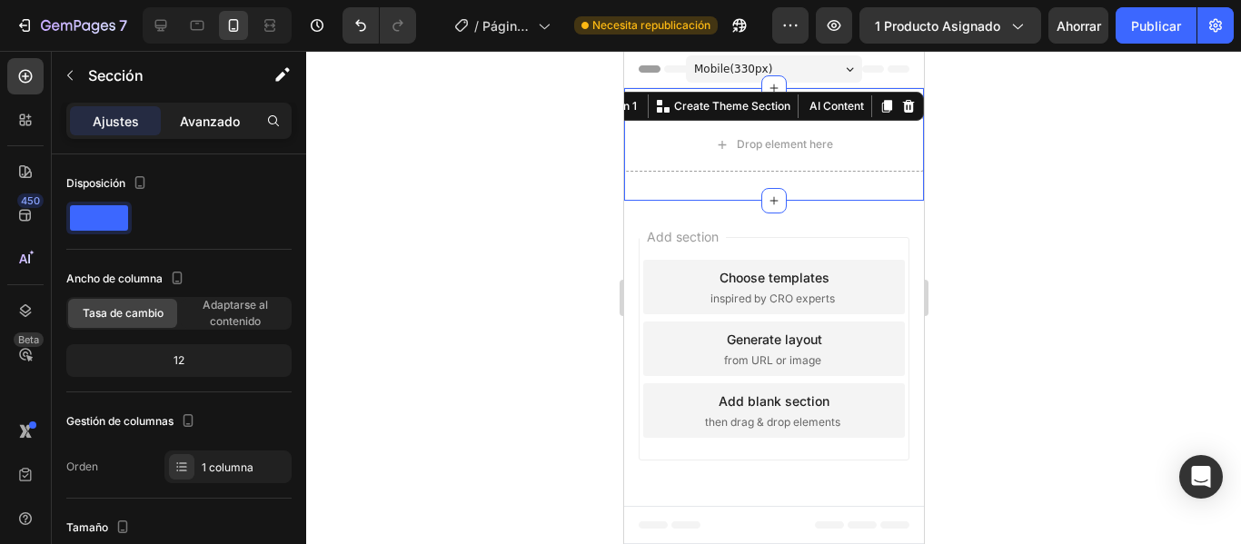
click at [233, 130] on p "Avanzado" at bounding box center [210, 121] width 60 height 19
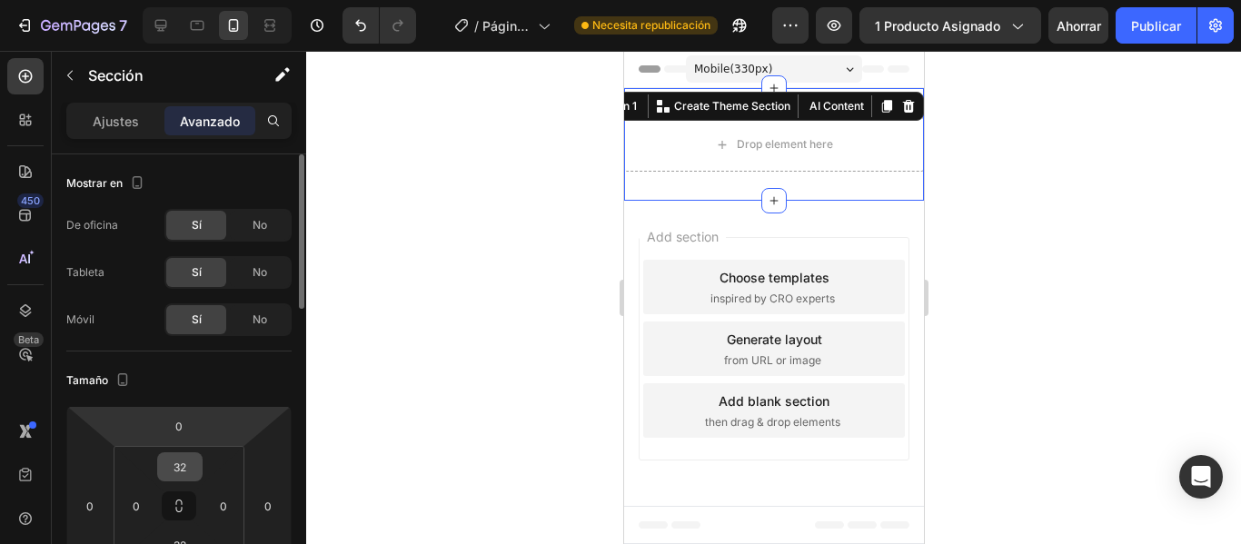
click at [197, 458] on input "32" at bounding box center [180, 466] width 36 height 27
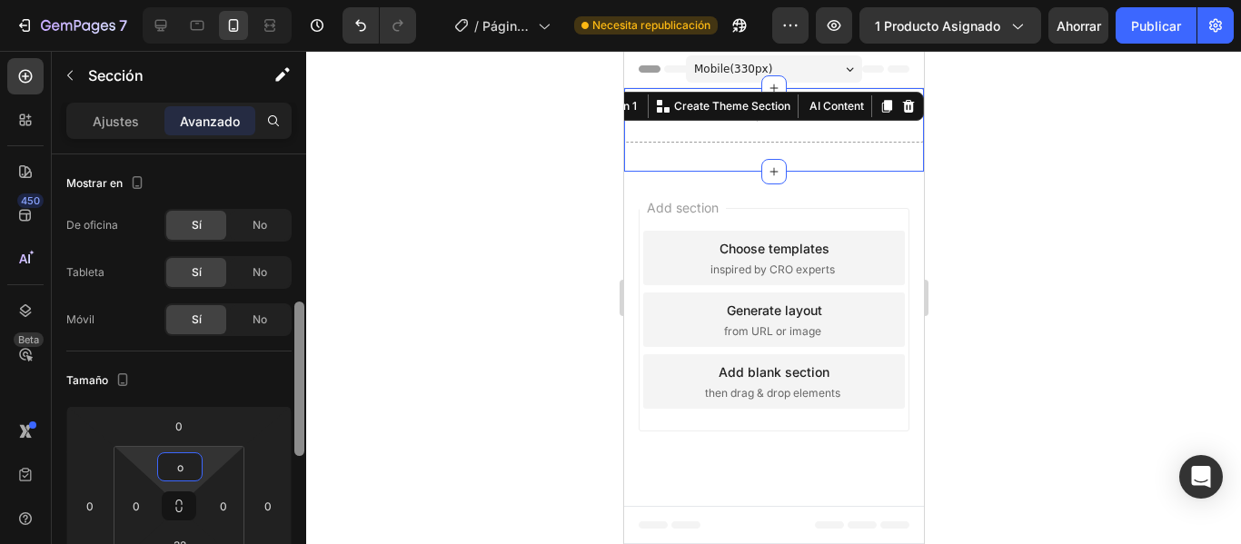
drag, startPoint x: 300, startPoint y: 253, endPoint x: 305, endPoint y: 302, distance: 50.3
click at [305, 302] on div at bounding box center [299, 483] width 14 height 441
type input "32"
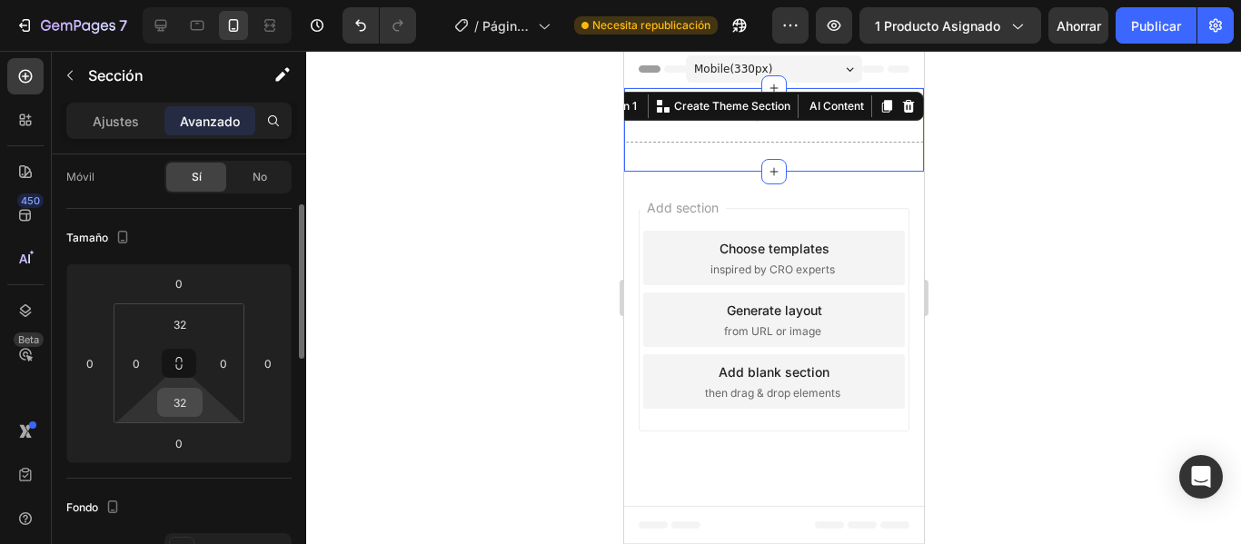
click at [182, 416] on div "32" at bounding box center [179, 402] width 45 height 29
click at [183, 403] on input "32" at bounding box center [180, 402] width 36 height 27
type input "'"
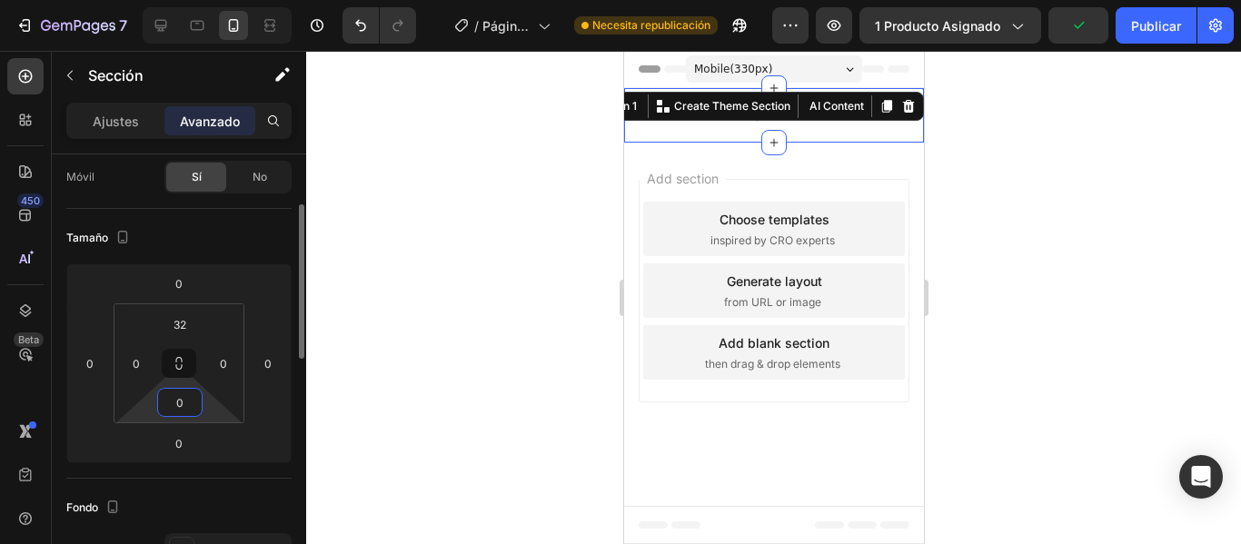
type input "0"
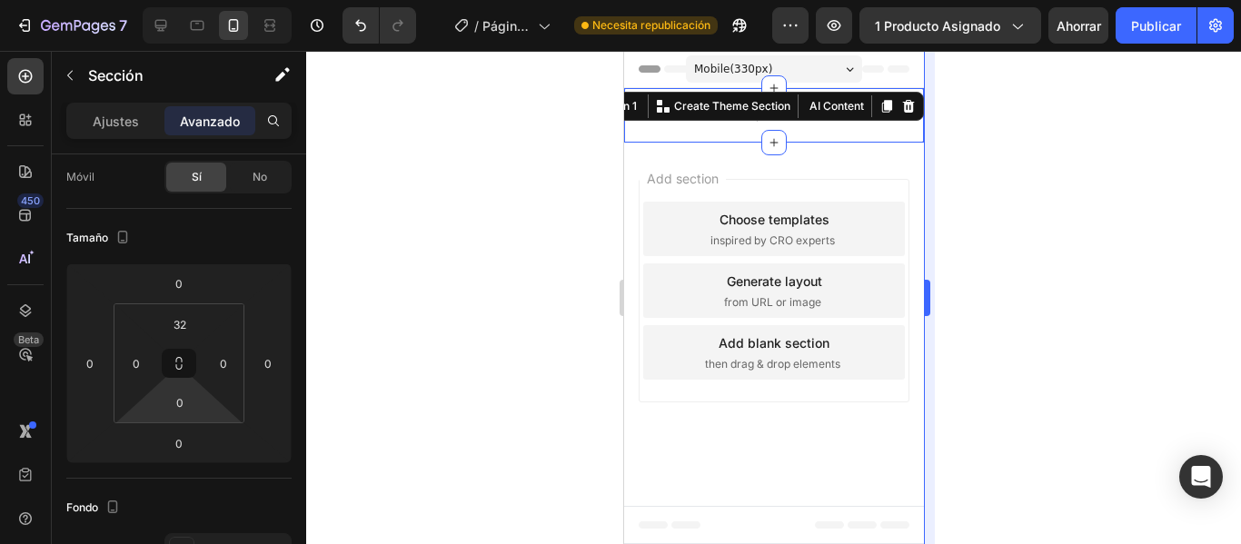
click at [945, 193] on div at bounding box center [773, 297] width 935 height 493
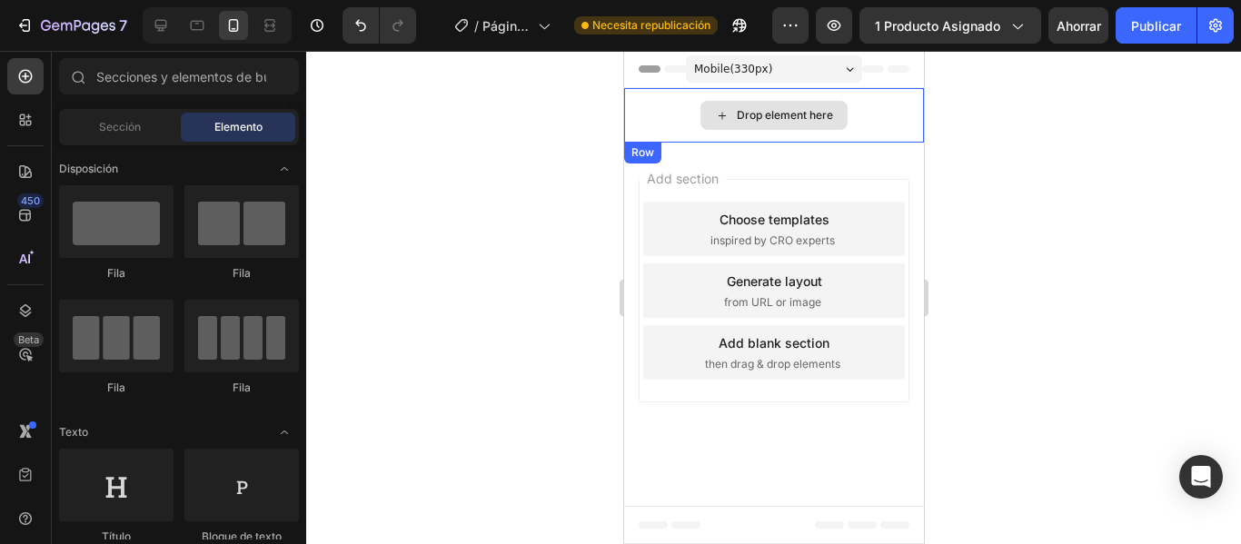
click at [897, 124] on div "Drop element here" at bounding box center [773, 115] width 300 height 55
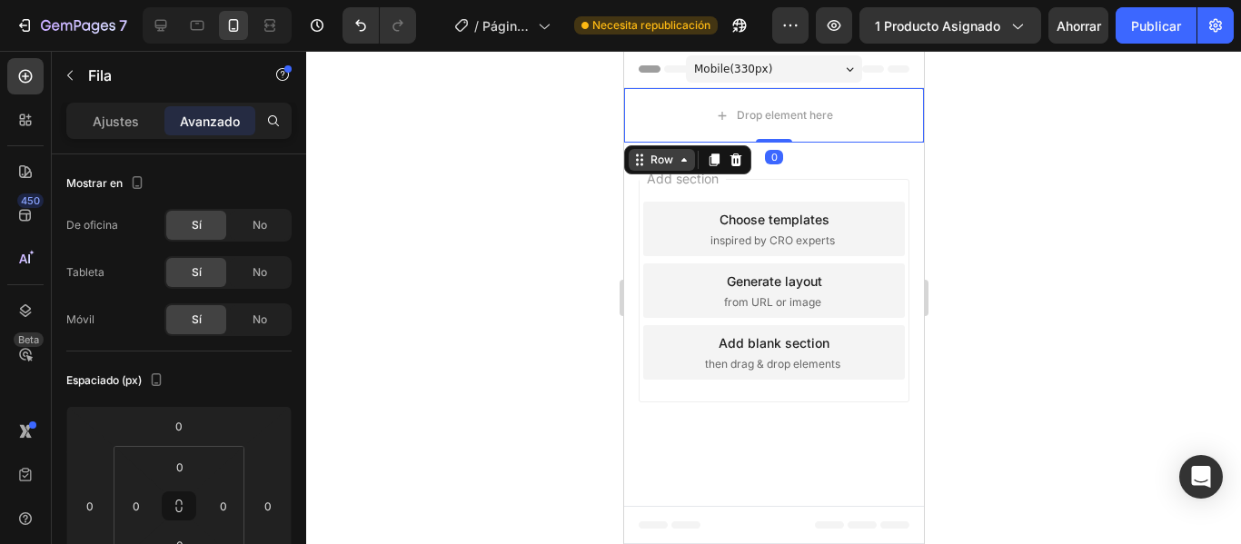
click at [666, 167] on div "Row" at bounding box center [661, 160] width 30 height 16
click at [638, 164] on icon at bounding box center [638, 160] width 15 height 15
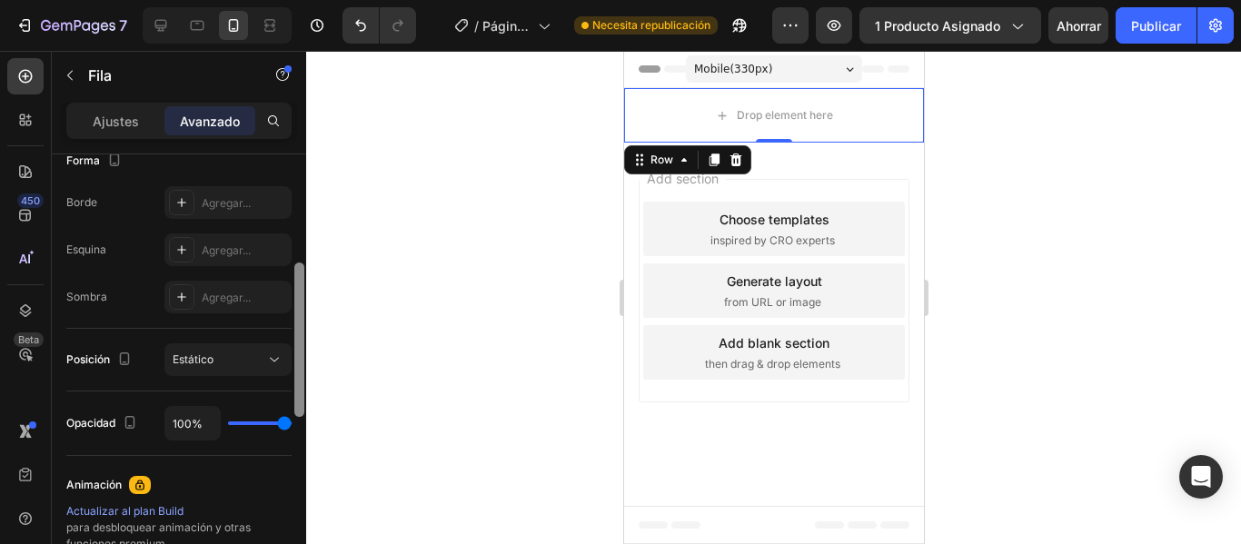
scroll to position [389, 0]
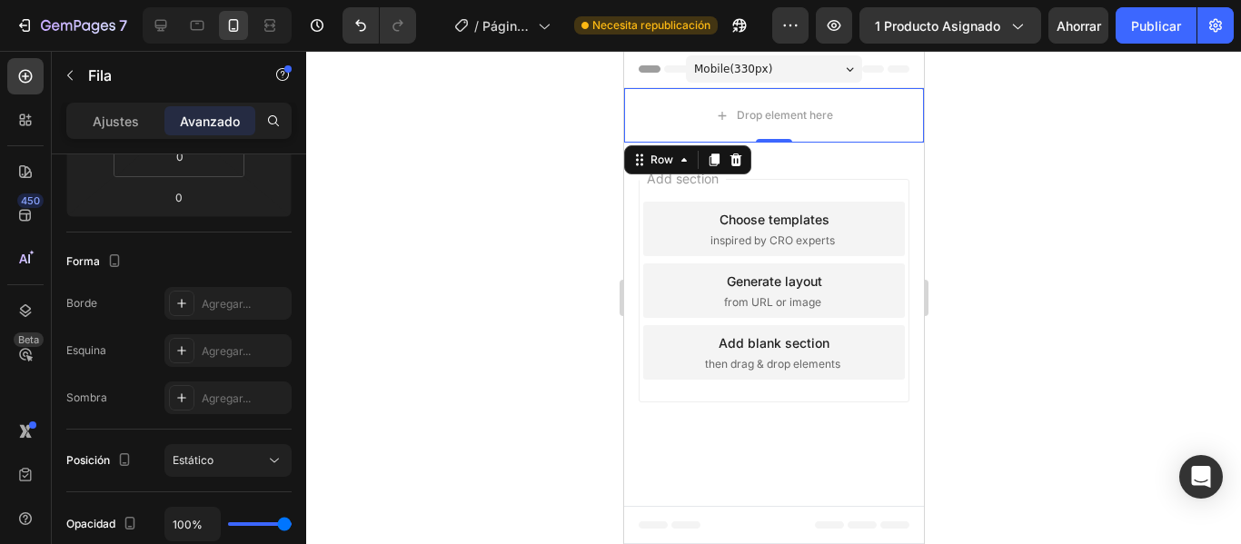
drag, startPoint x: 296, startPoint y: 273, endPoint x: 331, endPoint y: 166, distance: 111.7
click at [331, 0] on div "7 / Página del producto - 23 de septiembre, 23:57:45 Necesita republicación Ava…" at bounding box center [620, 0] width 1241 height 0
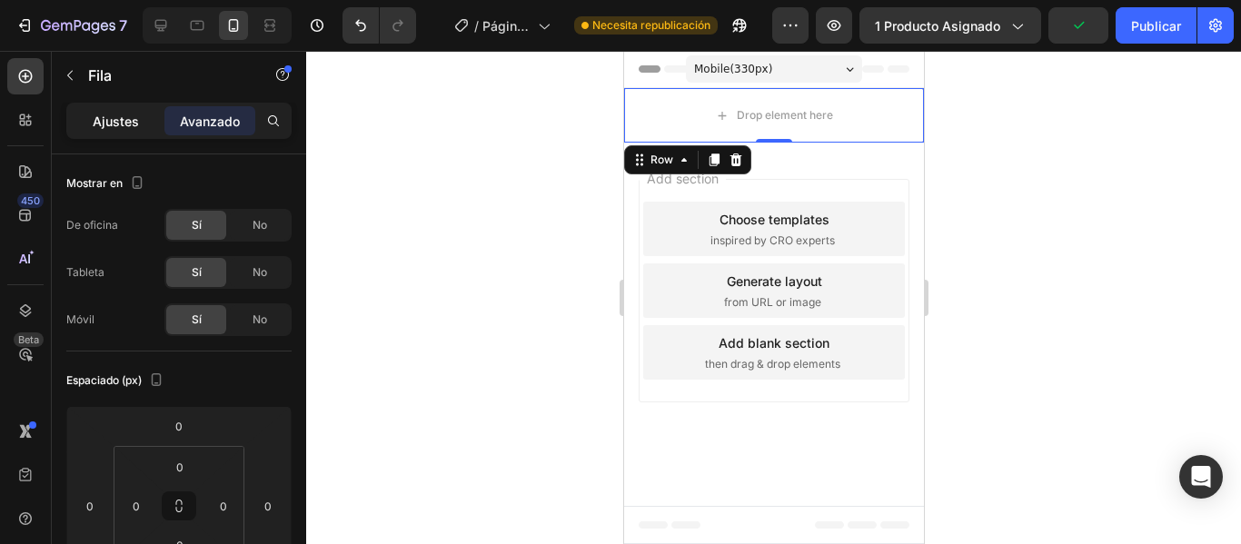
click at [104, 124] on font "Ajustes" at bounding box center [116, 121] width 46 height 15
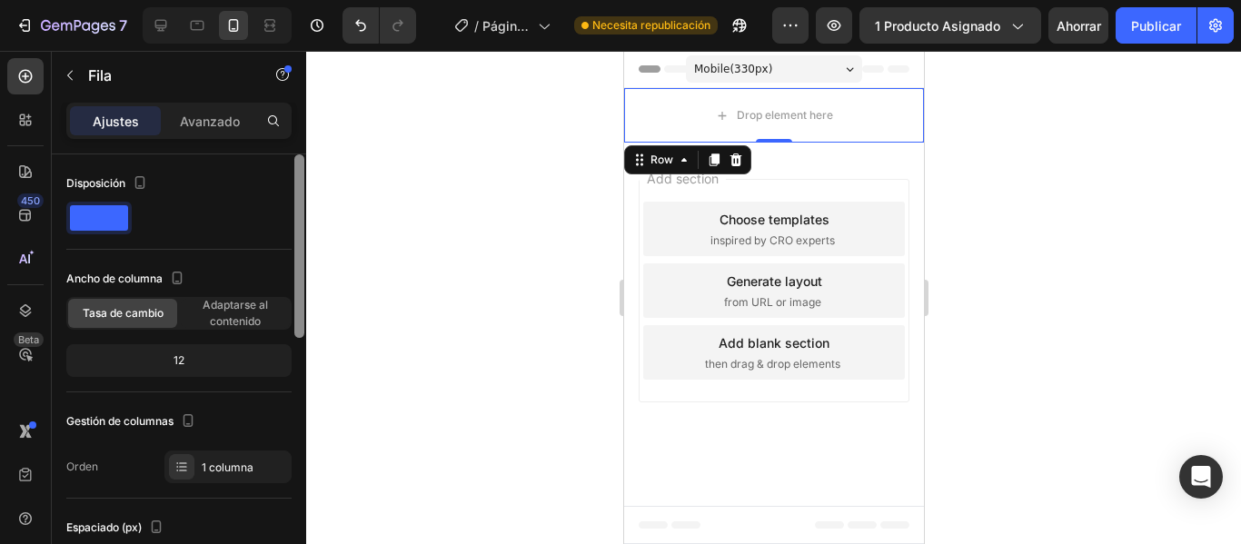
drag, startPoint x: 302, startPoint y: 210, endPoint x: 289, endPoint y: 161, distance: 50.7
click at [289, 161] on div "Disposición Ancho de columna [PERSON_NAME] Adaptarse al contenido 12 Gestión de…" at bounding box center [179, 374] width 254 height 441
click at [204, 119] on font "Avanzado" at bounding box center [210, 121] width 60 height 15
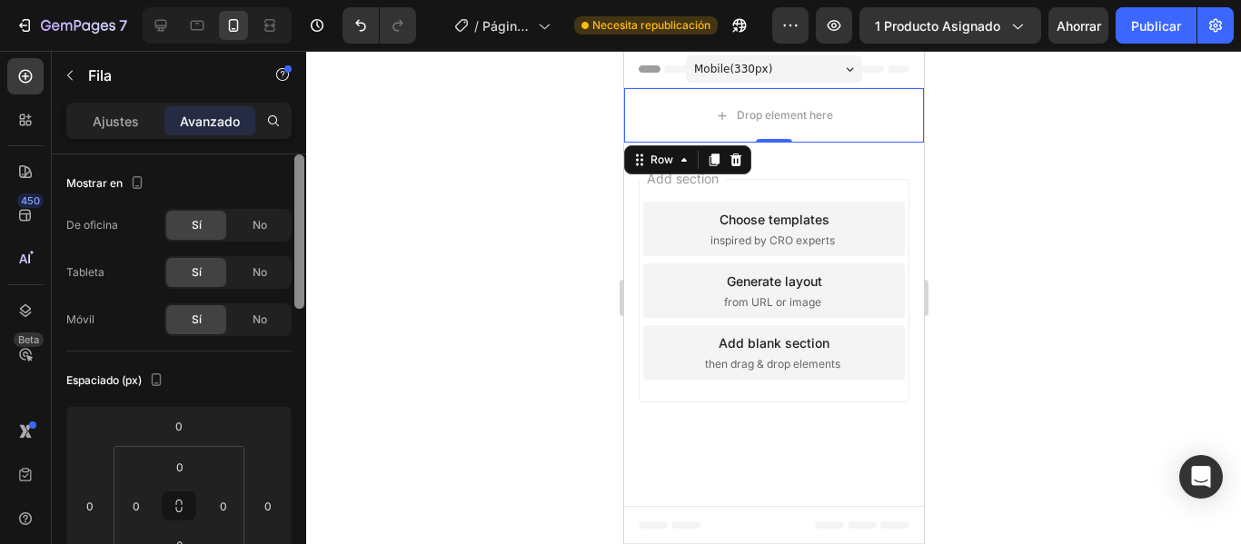
drag, startPoint x: 300, startPoint y: 202, endPoint x: 287, endPoint y: 173, distance: 30.9
click at [287, 173] on div "Mostrar en De oficina Sí No Tableta Sí No Móvil Sí No Espaciado (px) 0 0 0 0 0 …" at bounding box center [179, 374] width 254 height 441
click at [143, 127] on div "Ajustes" at bounding box center [115, 120] width 91 height 29
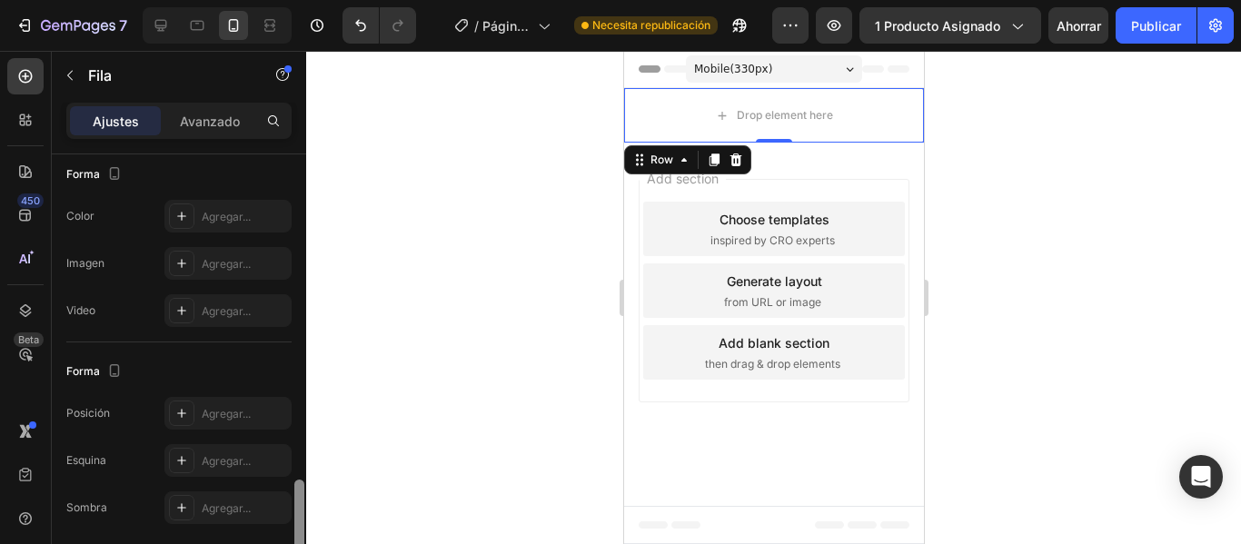
scroll to position [620, 0]
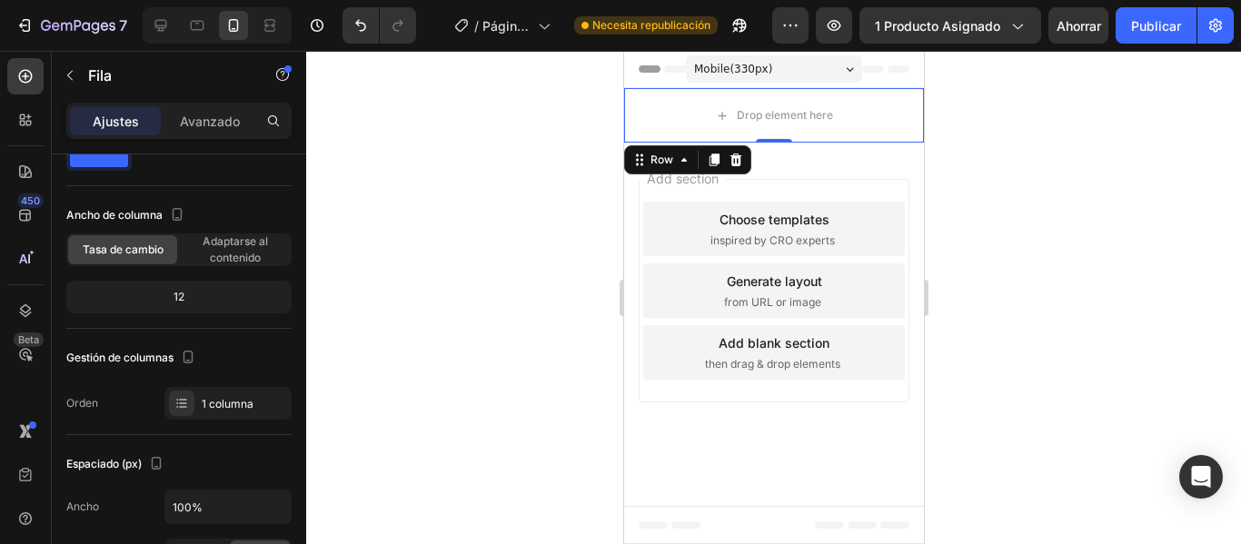
drag, startPoint x: 300, startPoint y: 172, endPoint x: 324, endPoint y: 186, distance: 28.5
click at [324, 0] on div "7 / Página del producto - 23 de septiembre, 23:57:45 Necesita republicación Ava…" at bounding box center [620, 0] width 1241 height 0
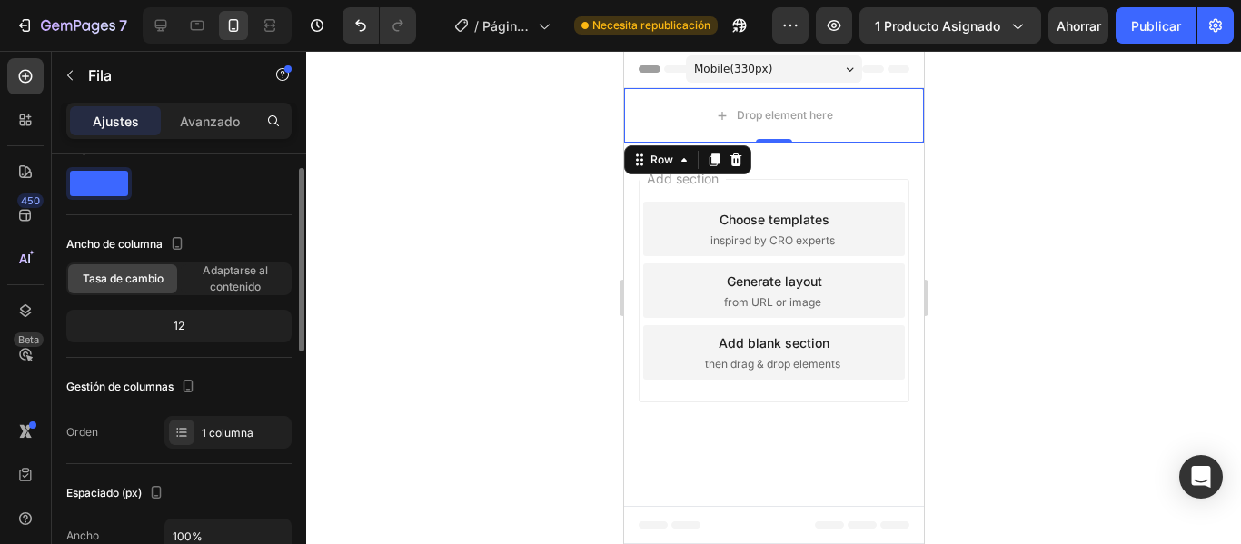
click at [632, 283] on div "Add section Choose templates inspired by CRO experts Generate layout from URL o…" at bounding box center [773, 294] width 300 height 303
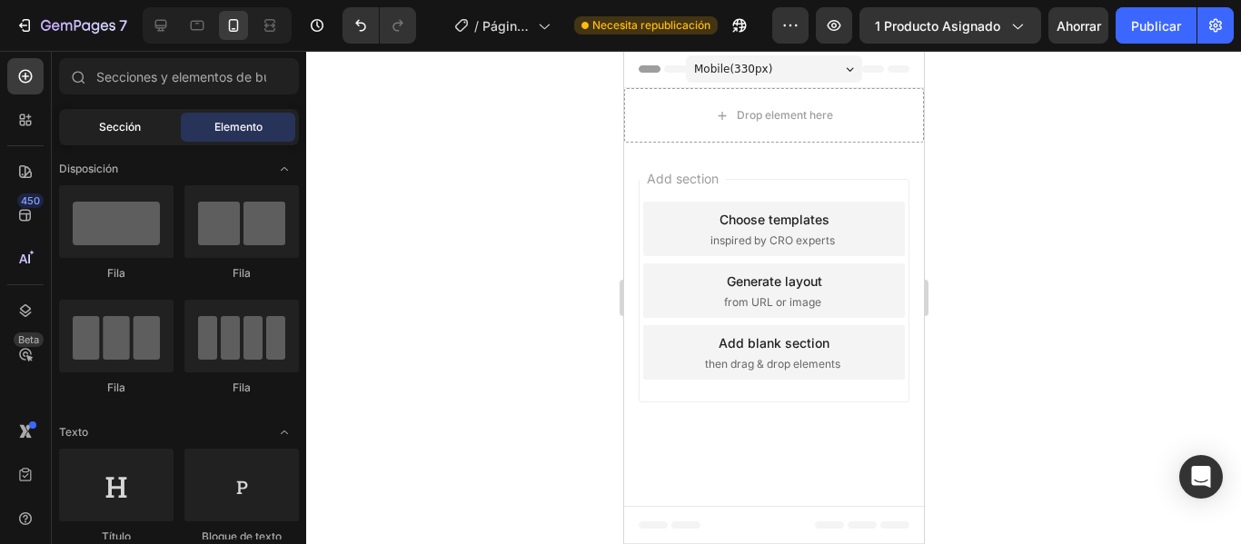
click at [154, 117] on div "Sección" at bounding box center [120, 127] width 114 height 29
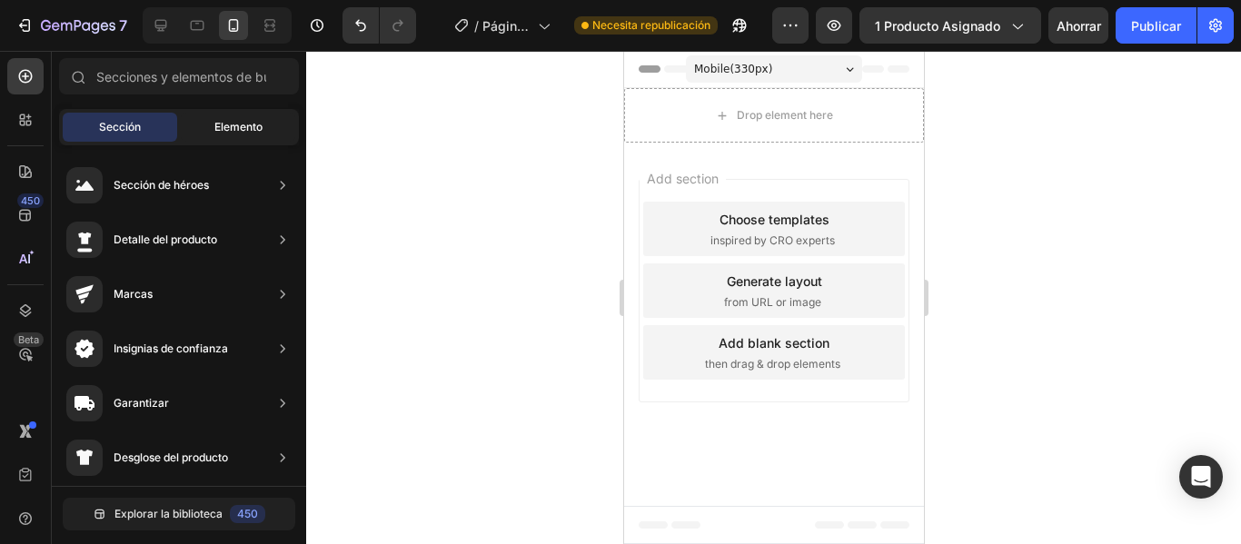
click at [224, 124] on font "Elemento" at bounding box center [238, 127] width 48 height 14
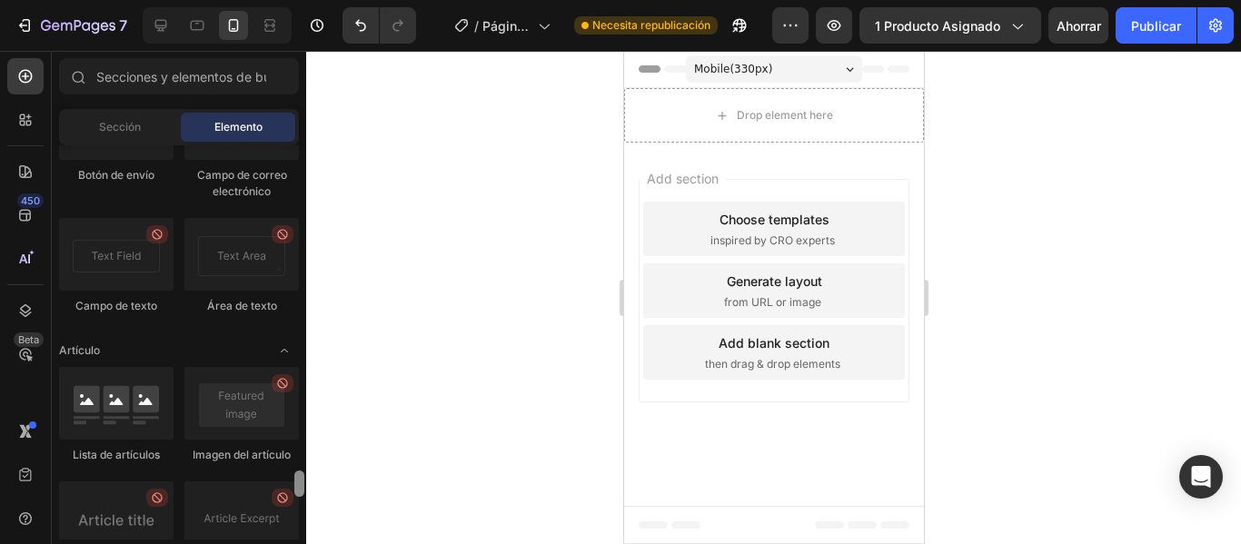
scroll to position [5387, 0]
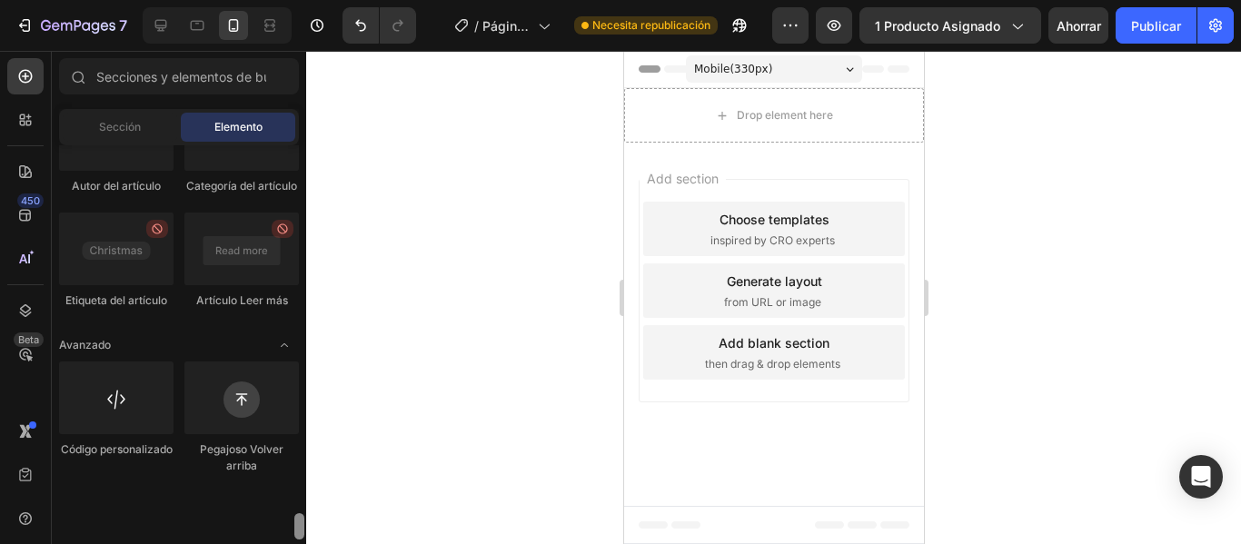
drag, startPoint x: 297, startPoint y: 163, endPoint x: 292, endPoint y: 587, distance: 424.2
click at [292, 0] on html "7 / Página del producto - 23 de septiembre, 23:57:45 Necesita republicación Ava…" at bounding box center [620, 0] width 1241 height 0
click at [880, 106] on div "Drop element here" at bounding box center [773, 115] width 300 height 55
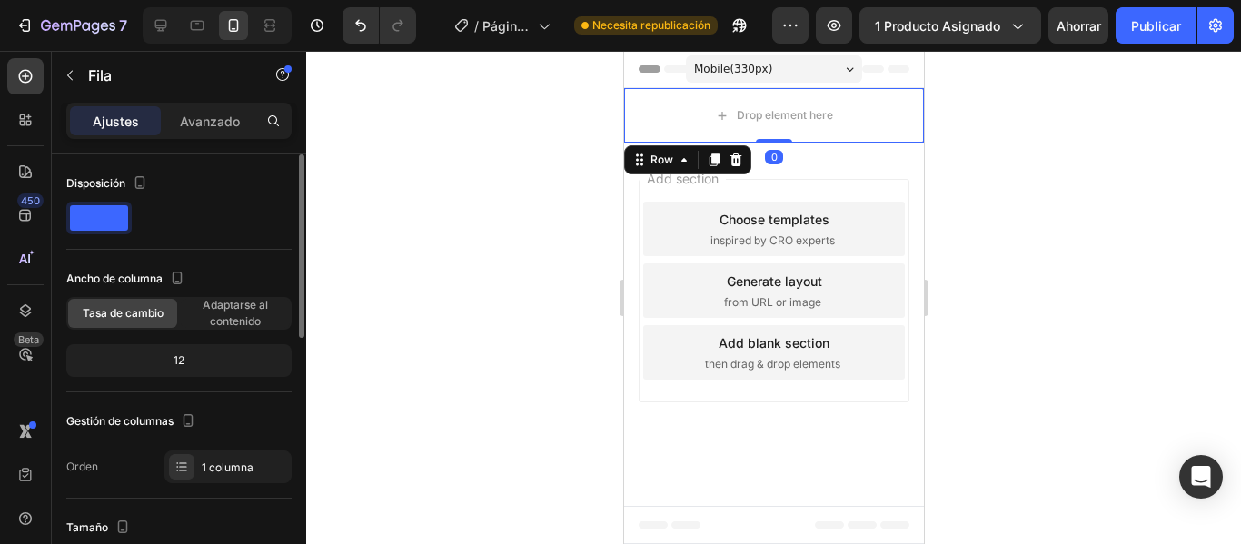
click at [125, 216] on span at bounding box center [99, 217] width 58 height 25
click at [100, 220] on span at bounding box center [99, 217] width 58 height 25
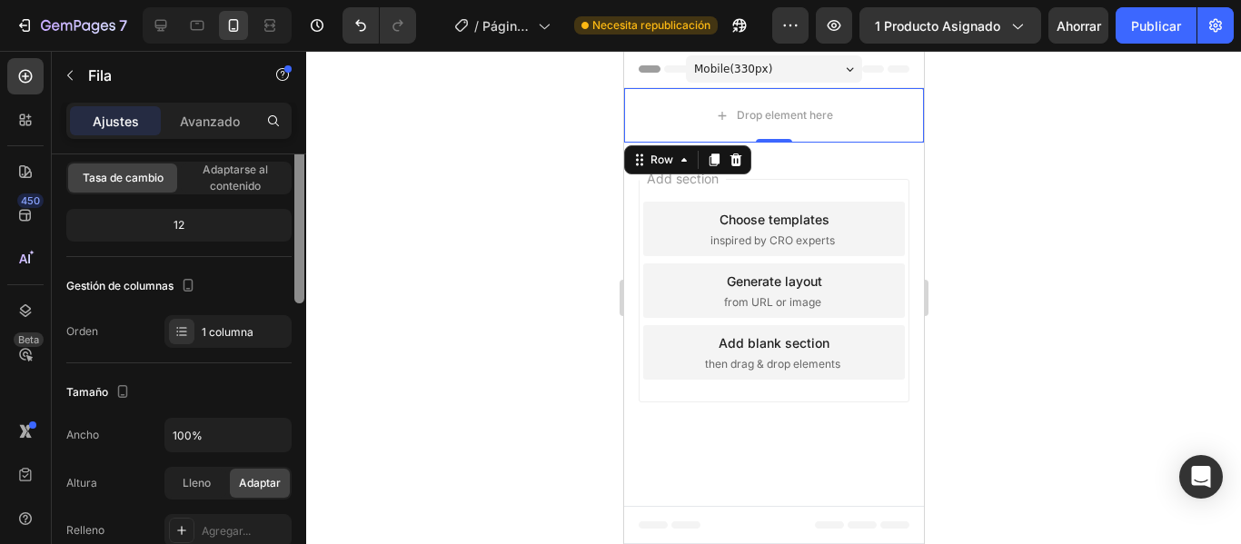
scroll to position [0, 0]
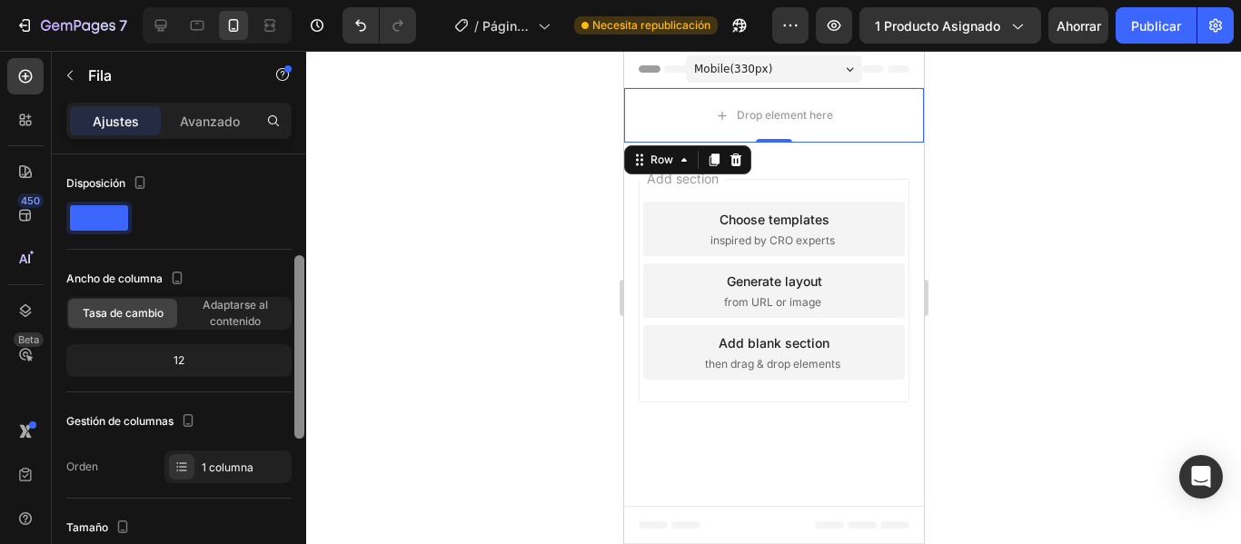
drag, startPoint x: 298, startPoint y: 174, endPoint x: 304, endPoint y: 146, distance: 28.9
click at [304, 146] on div "Ajustes Avanzado Disposición Ancho de columna [PERSON_NAME] Adaptarse al conten…" at bounding box center [179, 349] width 254 height 493
click at [226, 134] on div "Avanzado" at bounding box center [209, 120] width 91 height 29
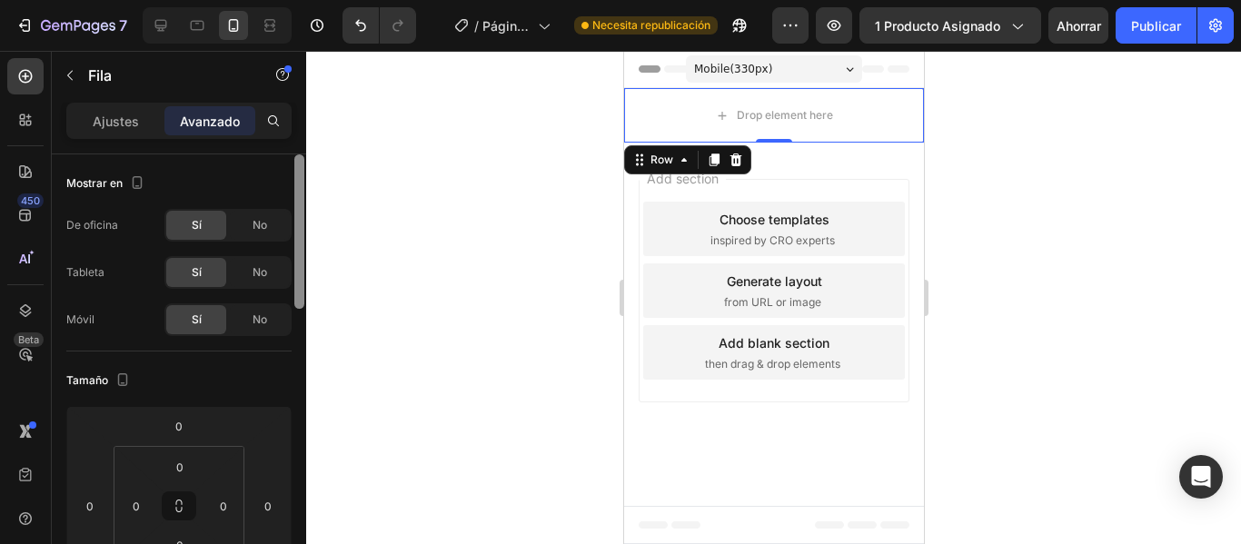
drag, startPoint x: 300, startPoint y: 180, endPoint x: 314, endPoint y: 102, distance: 79.5
click at [314, 0] on div "7 / Página del producto - 23 de septiembre, 23:57:45 Necesita republicación Ava…" at bounding box center [620, 0] width 1241 height 0
click at [86, 131] on div "Ajustes" at bounding box center [115, 120] width 91 height 29
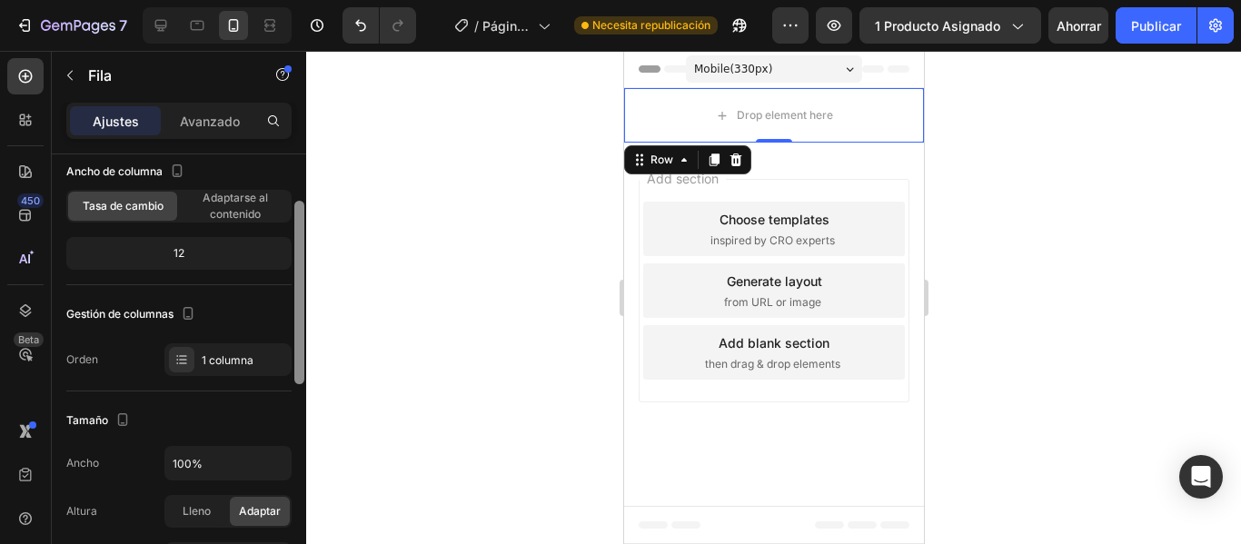
scroll to position [109, 0]
drag, startPoint x: 297, startPoint y: 174, endPoint x: 292, endPoint y: 220, distance: 45.6
click at [292, 220] on div at bounding box center [299, 374] width 14 height 441
click at [233, 195] on font "Adaptarse al contenido" at bounding box center [235, 204] width 65 height 30
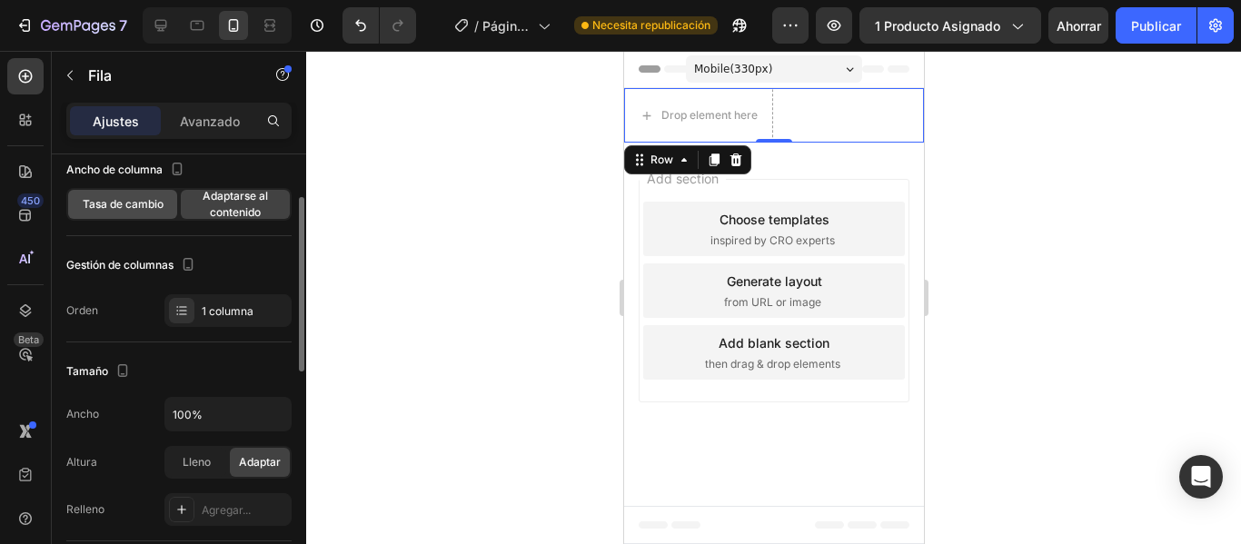
click at [125, 202] on font "Tasa de cambio" at bounding box center [123, 204] width 81 height 14
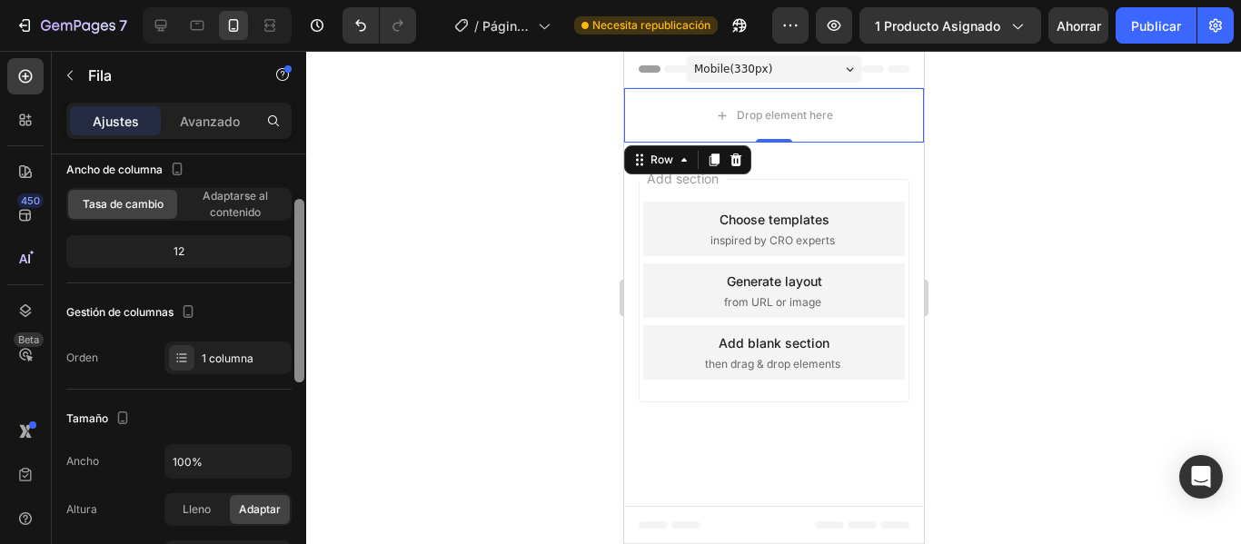
click at [302, 221] on div at bounding box center [299, 290] width 10 height 183
click at [215, 253] on div "12" at bounding box center [179, 251] width 218 height 25
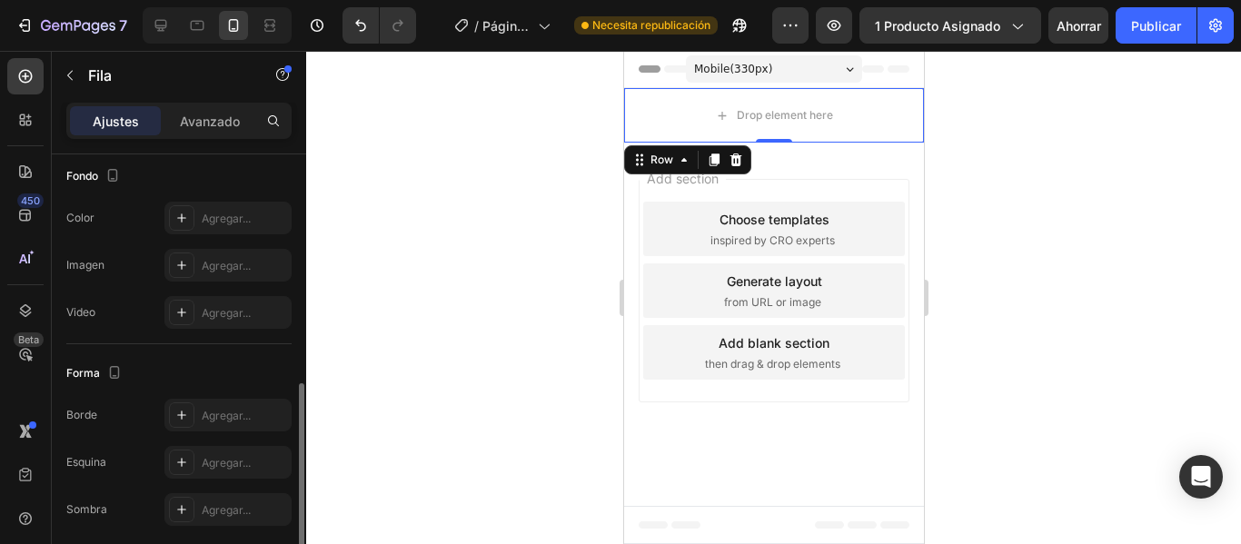
drag, startPoint x: 305, startPoint y: 219, endPoint x: 312, endPoint y: 309, distance: 90.2
click at [312, 0] on div "7 / Página del producto - 23 de septiembre, 23:57:45 Necesita republicación Ava…" at bounding box center [620, 0] width 1241 height 0
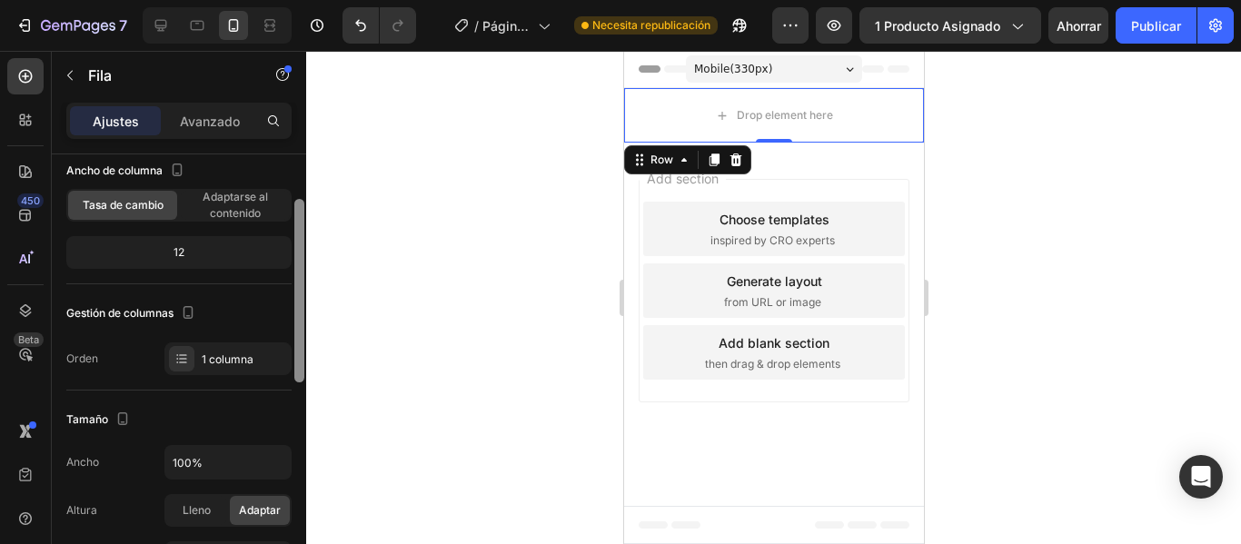
scroll to position [110, 0]
drag, startPoint x: 300, startPoint y: 387, endPoint x: 308, endPoint y: 203, distance: 183.7
click at [308, 0] on div "7 / Página del producto - 23 de septiembre, 23:57:45 Necesita republicación Ava…" at bounding box center [620, 0] width 1241 height 0
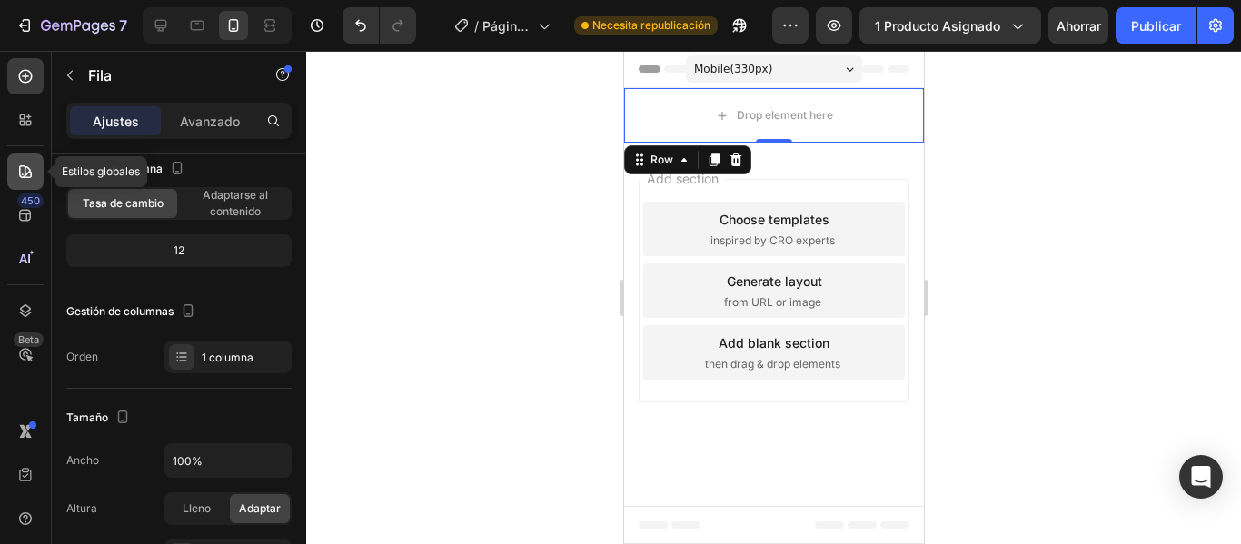
click at [31, 167] on icon at bounding box center [25, 172] width 18 height 18
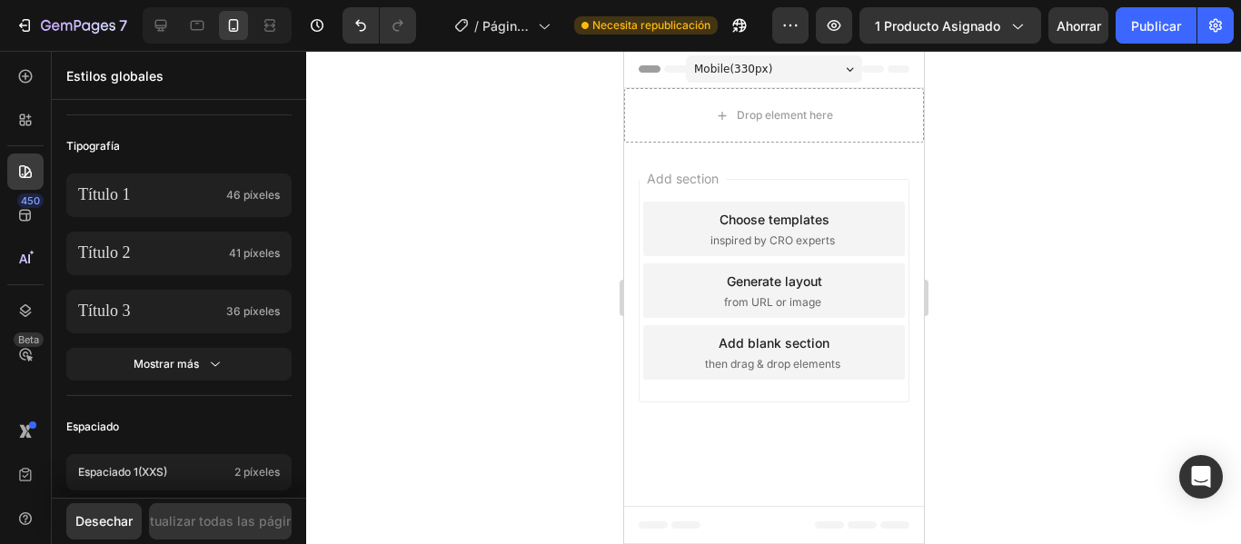
scroll to position [0, 0]
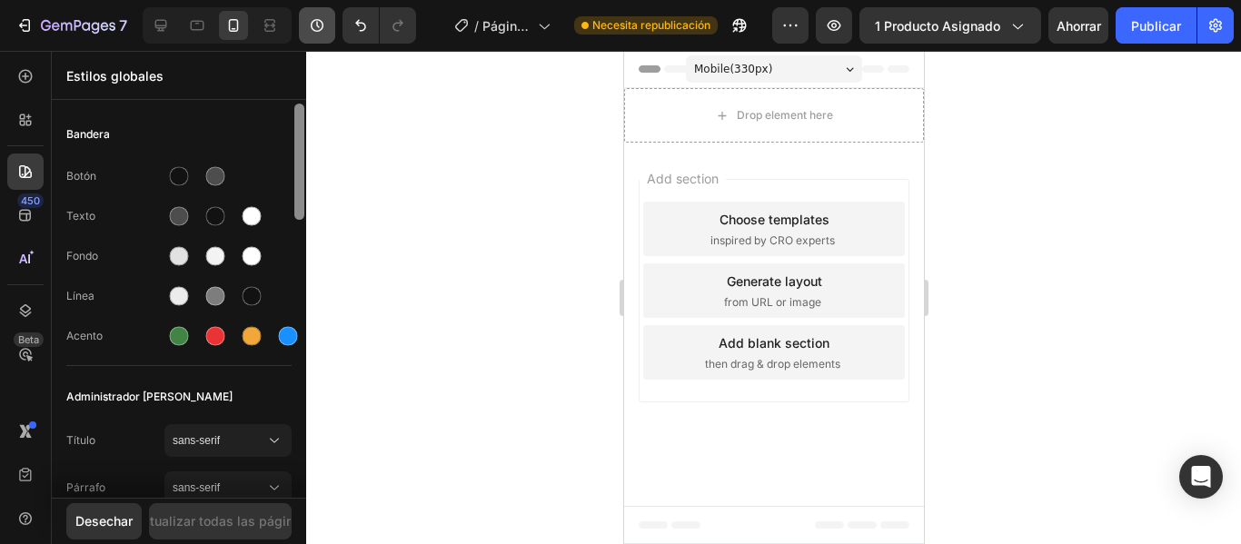
drag, startPoint x: 302, startPoint y: 144, endPoint x: 324, endPoint y: 37, distance: 108.7
click at [324, 0] on div "7 / Página del producto - 23 de septiembre, 23:57:45 Necesita republicación Ava…" at bounding box center [620, 0] width 1241 height 0
click at [181, 179] on div at bounding box center [179, 176] width 19 height 19
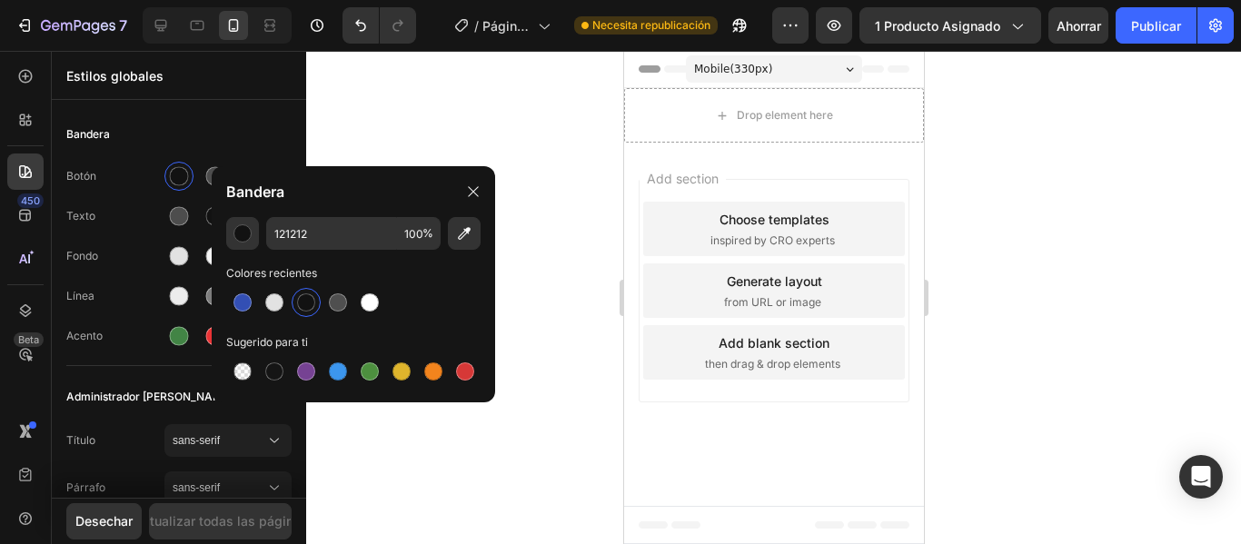
click at [357, 145] on div at bounding box center [773, 297] width 935 height 493
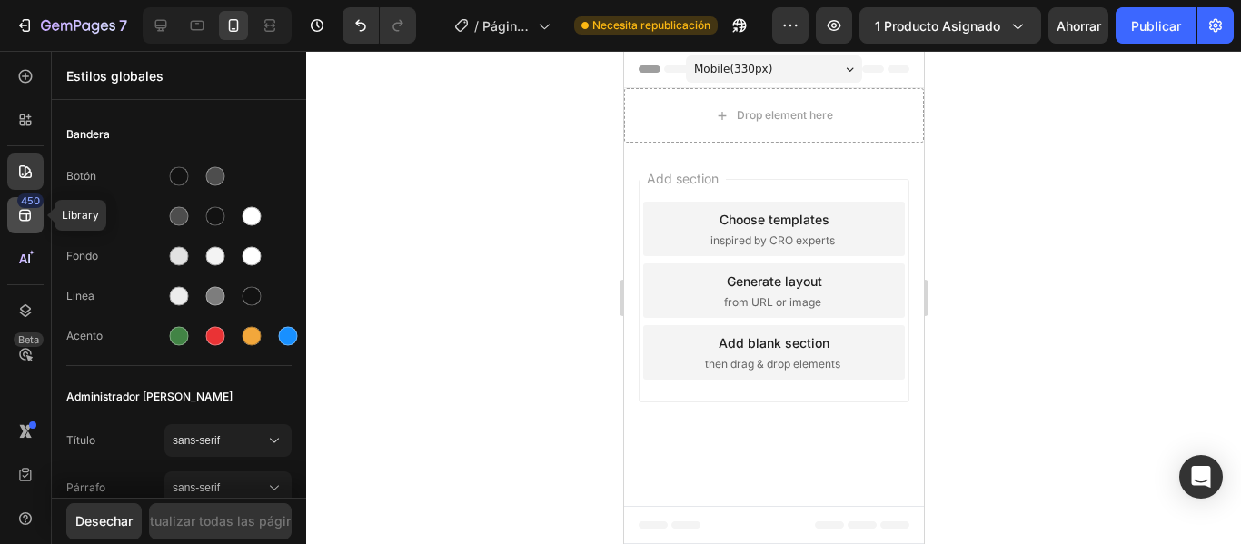
click at [27, 216] on icon at bounding box center [25, 216] width 12 height 12
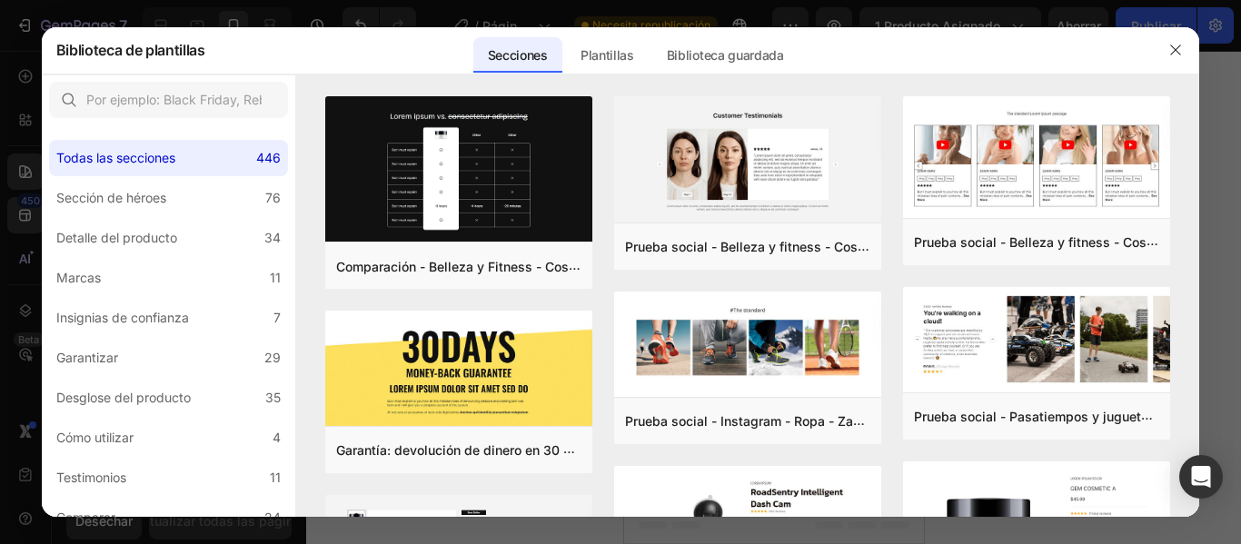
click at [434, 14] on div at bounding box center [620, 272] width 1241 height 544
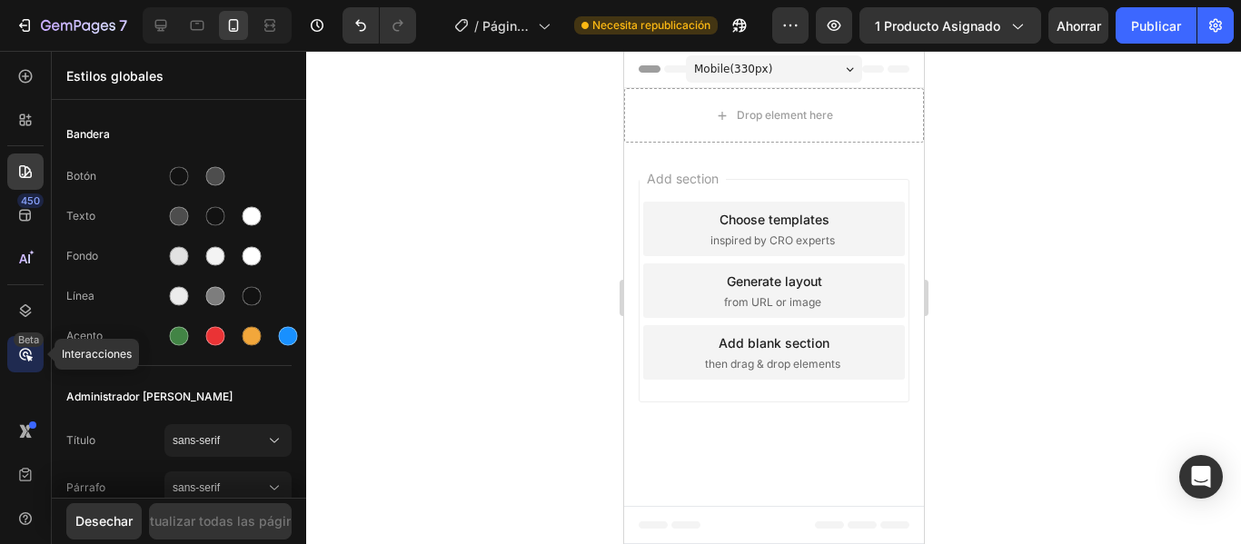
click at [31, 345] on font "Beta" at bounding box center [28, 339] width 21 height 13
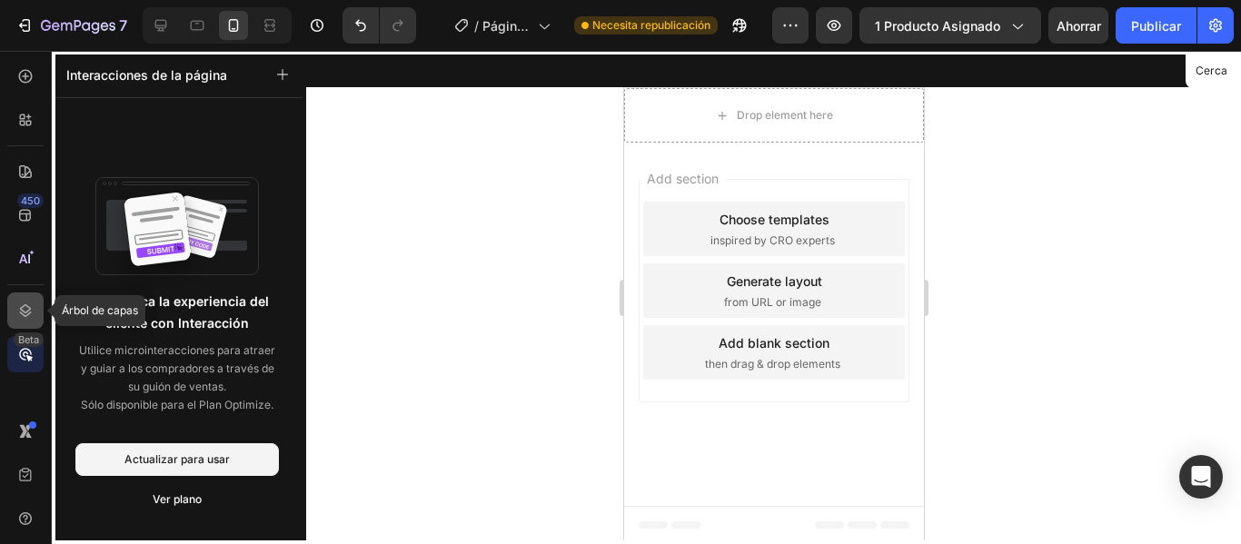
click at [23, 309] on icon at bounding box center [25, 311] width 18 height 18
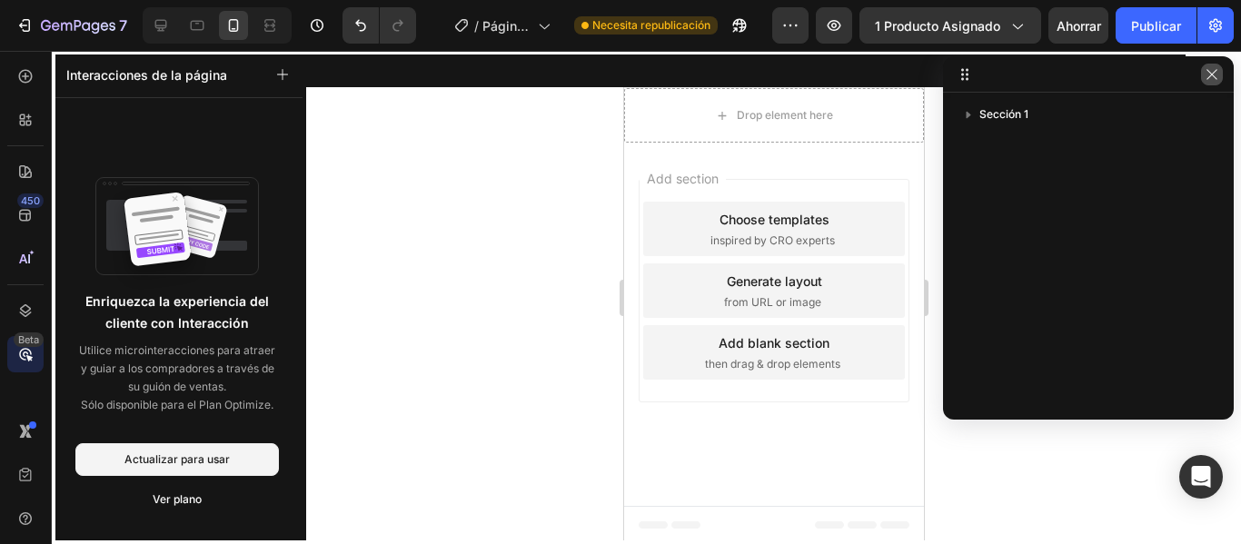
click at [1217, 71] on icon "button" at bounding box center [1211, 74] width 15 height 15
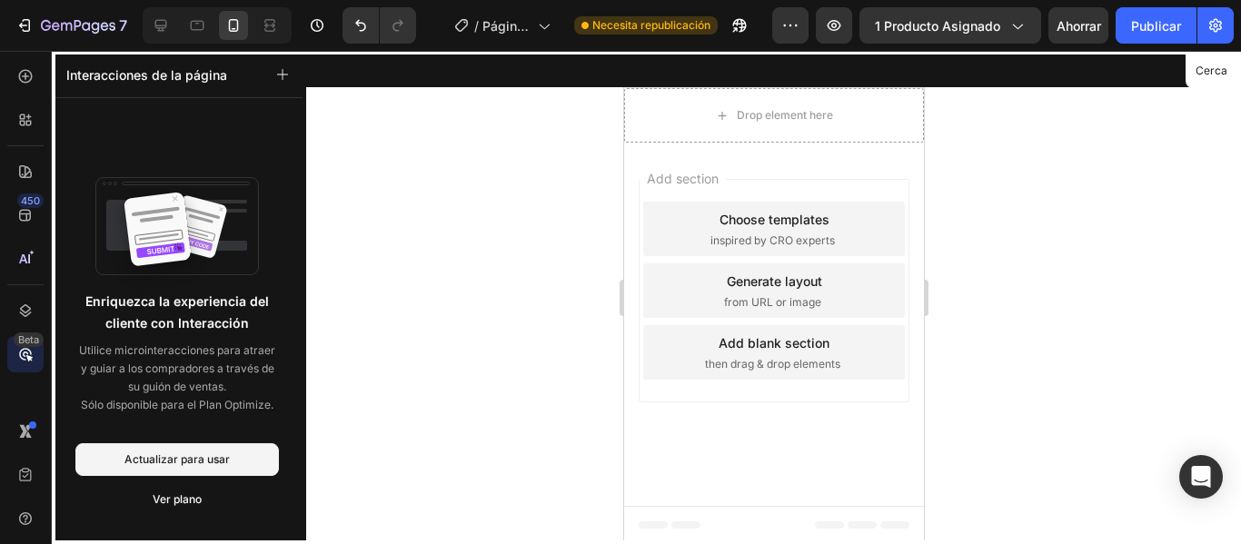
click at [390, 240] on div at bounding box center [773, 297] width 935 height 493
click at [21, 311] on icon at bounding box center [25, 311] width 18 height 18
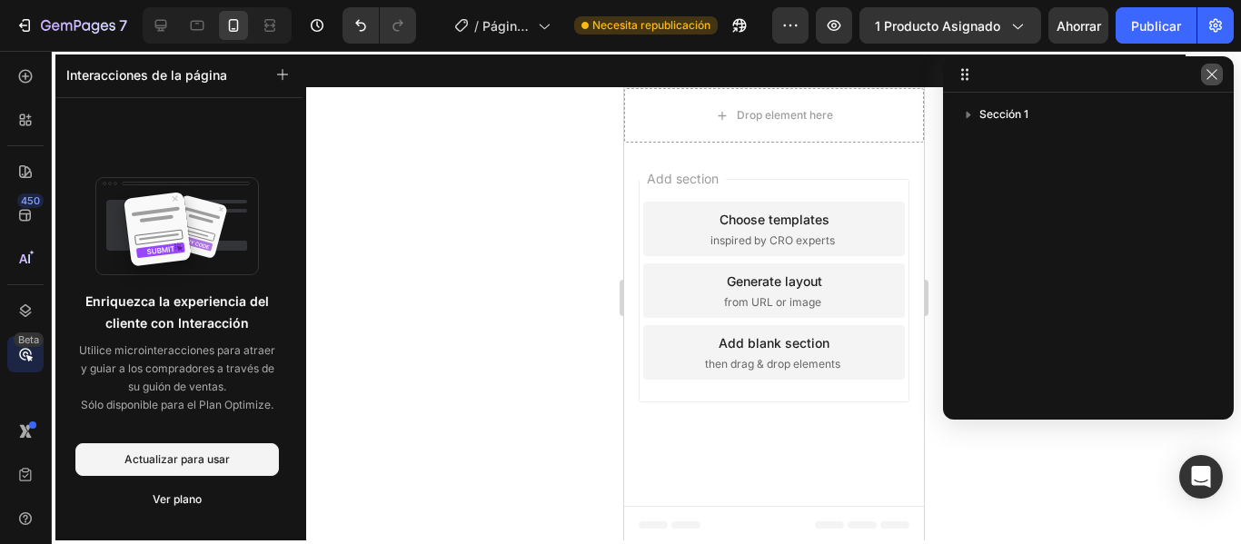
click at [1217, 74] on icon "button" at bounding box center [1211, 74] width 15 height 15
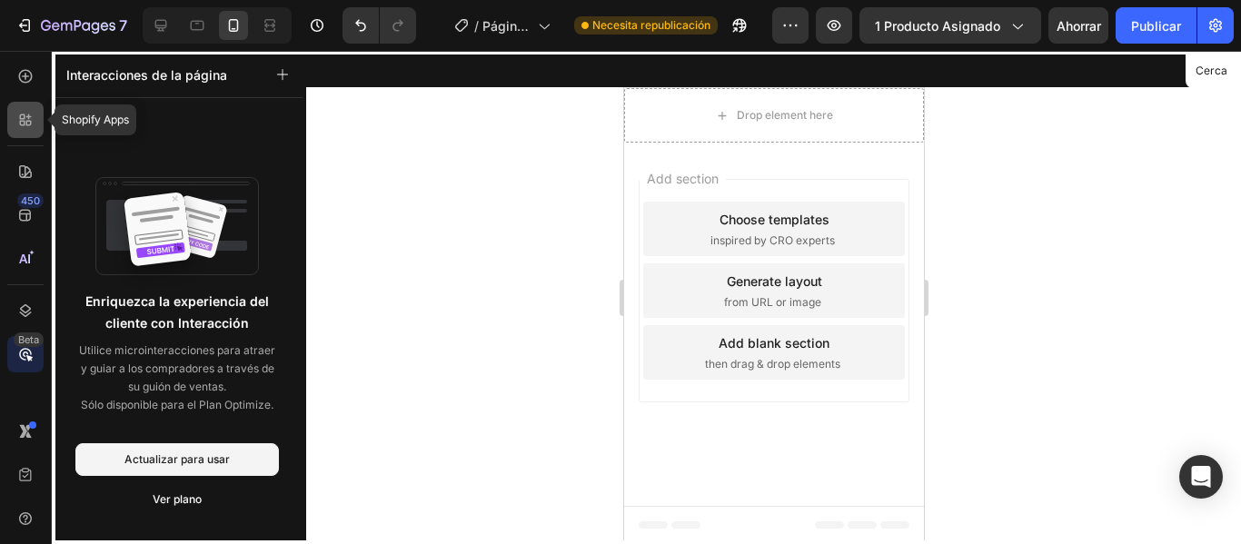
click at [25, 119] on icon at bounding box center [25, 120] width 18 height 18
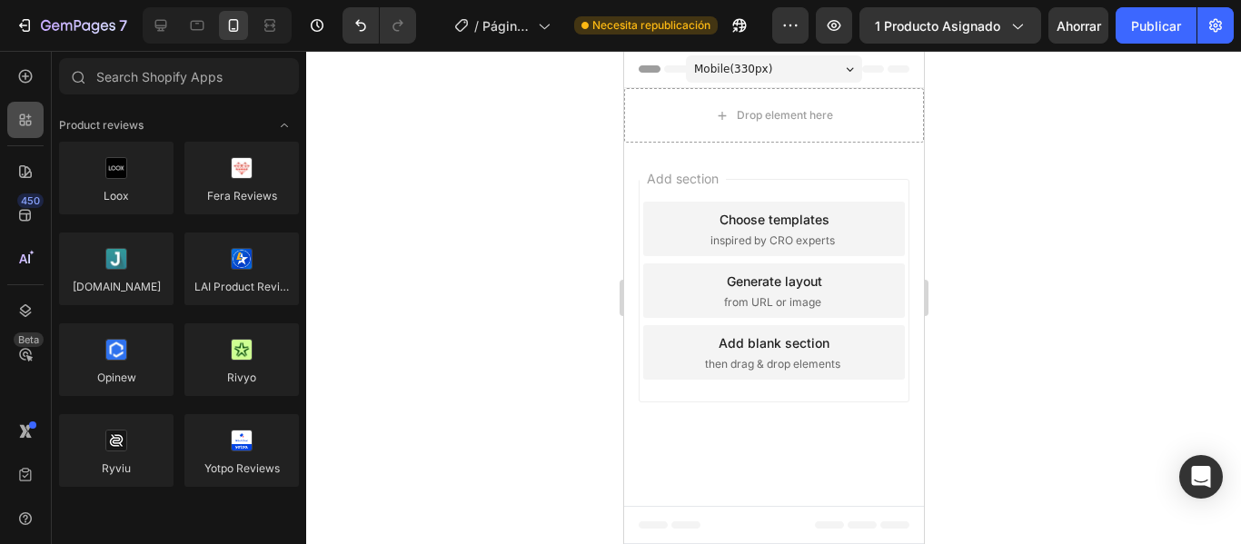
scroll to position [5348, 0]
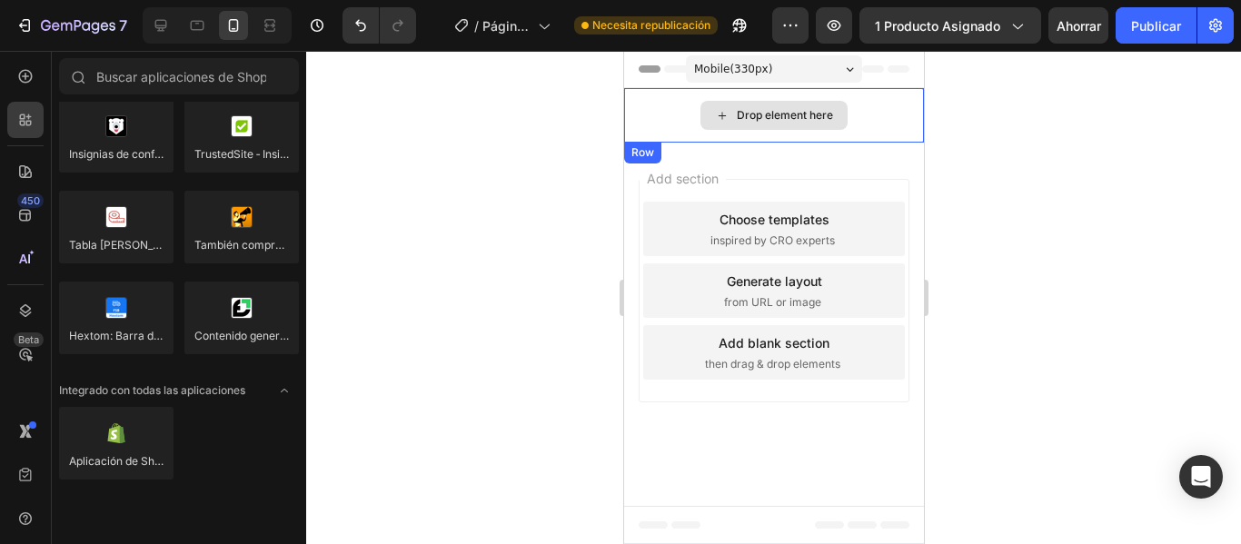
click at [858, 107] on div "Drop element here" at bounding box center [773, 115] width 300 height 55
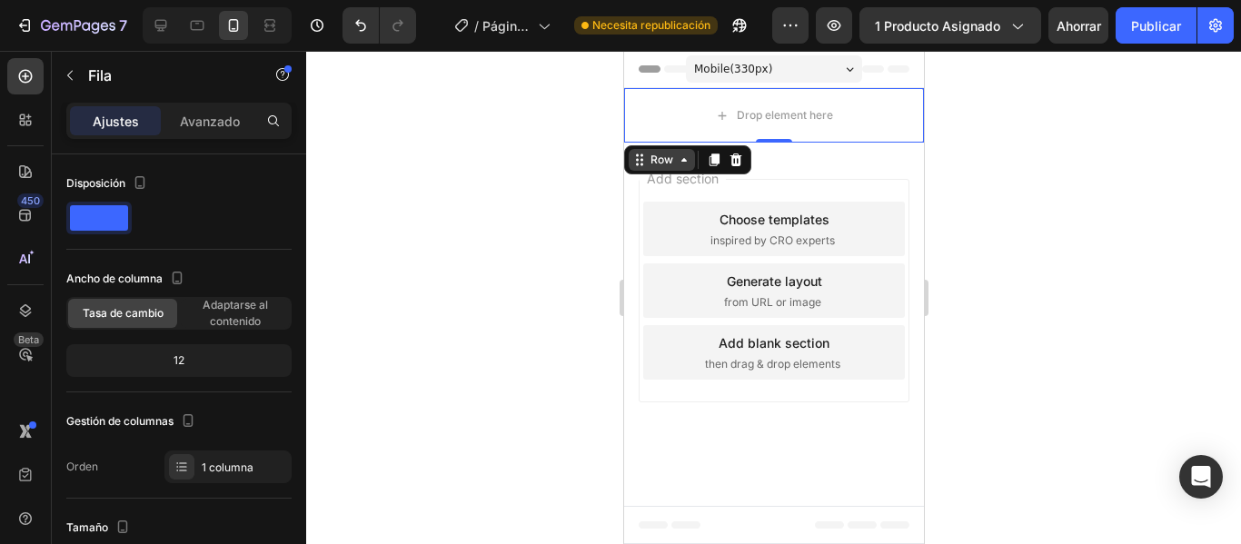
click at [636, 164] on icon at bounding box center [636, 165] width 3 height 3
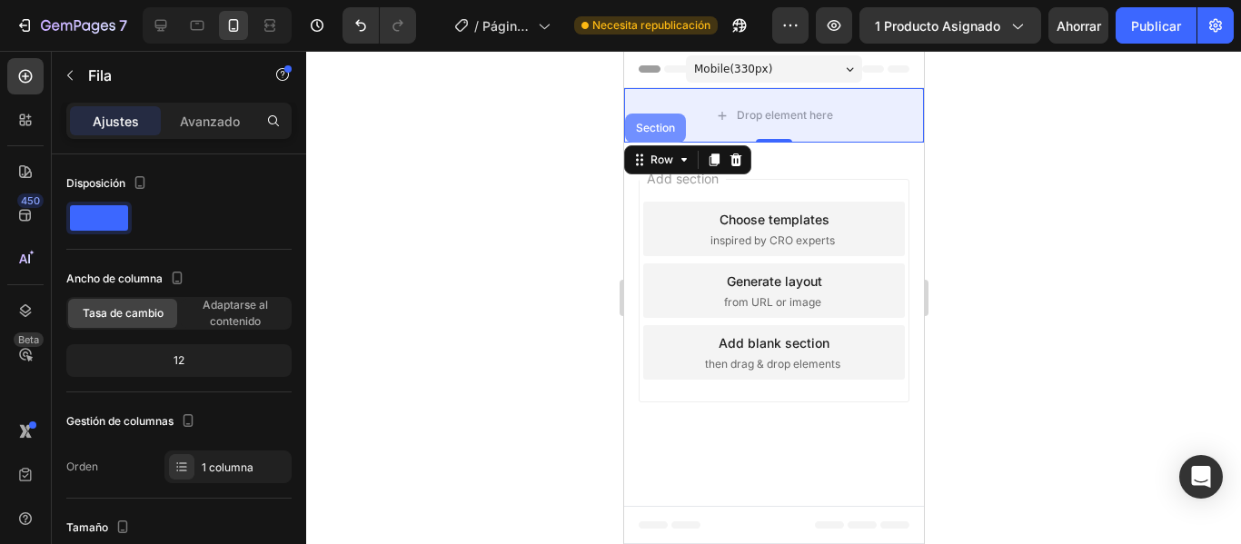
click at [651, 125] on div "Section" at bounding box center [654, 128] width 46 height 11
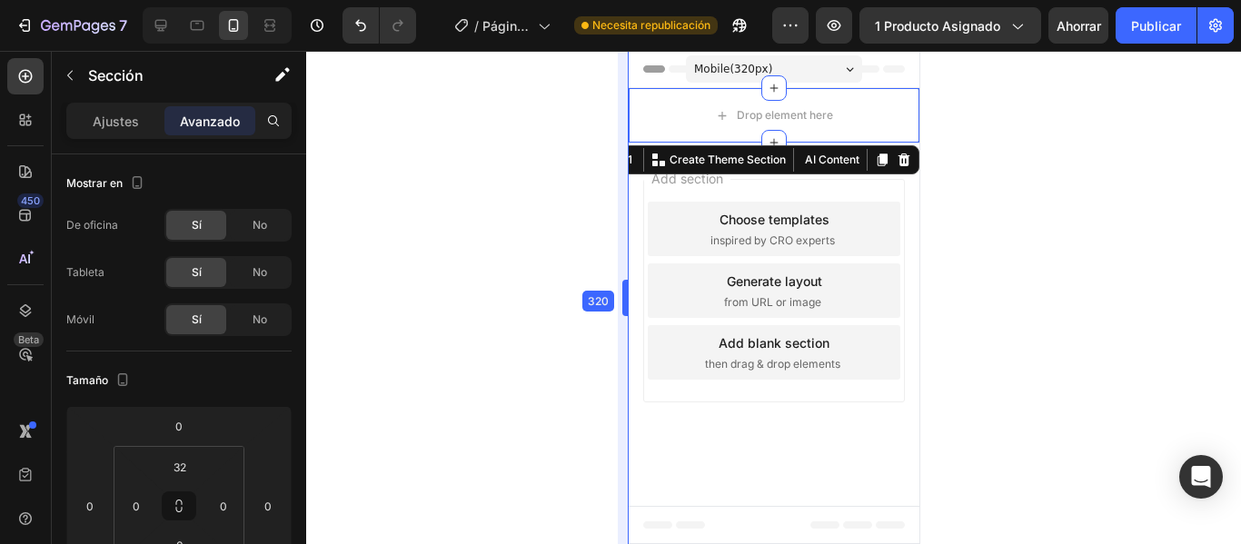
drag, startPoint x: 620, startPoint y: 169, endPoint x: 241, endPoint y: 149, distance: 380.2
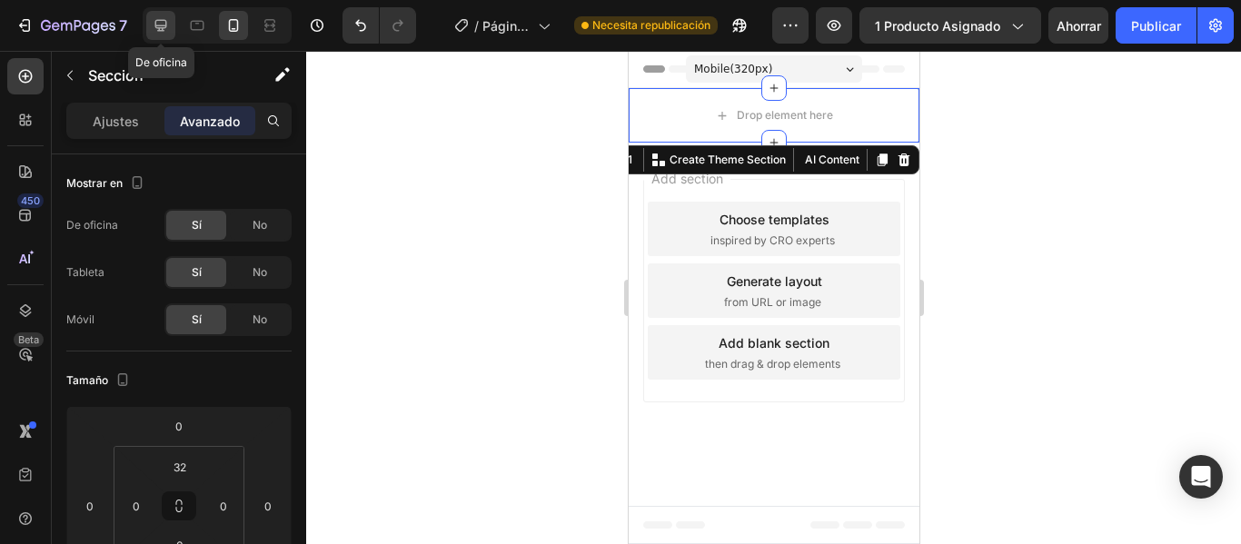
click at [164, 25] on icon at bounding box center [161, 26] width 12 height 12
type input "32"
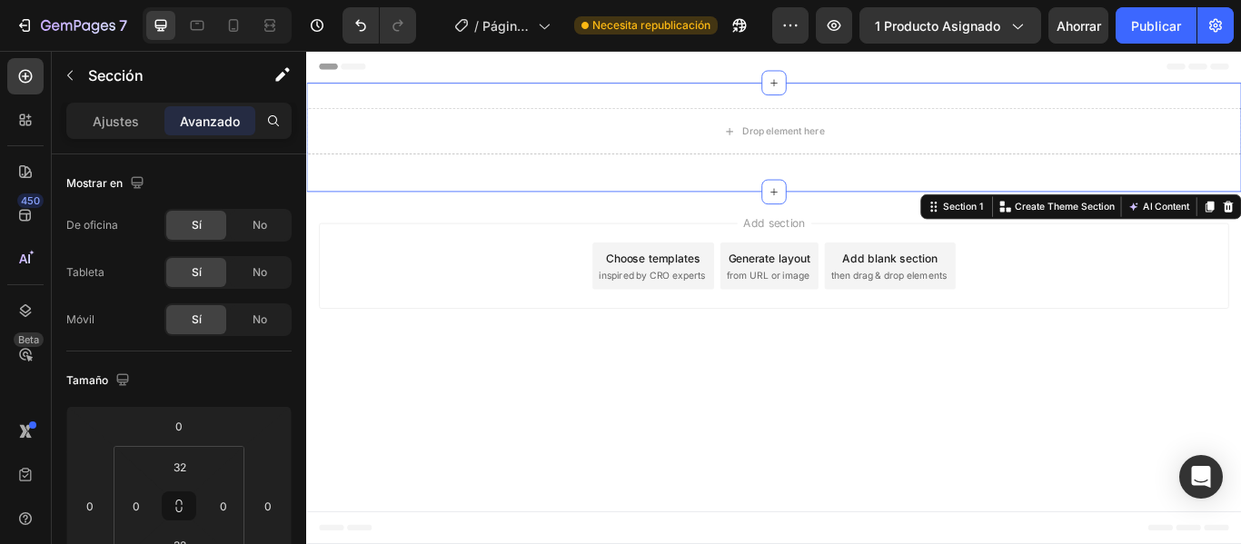
click at [672, 94] on div "Drop element here Row Section 1 You can create reusable sections Create Theme S…" at bounding box center [851, 151] width 1090 height 127
click at [190, 463] on input "32" at bounding box center [180, 466] width 36 height 27
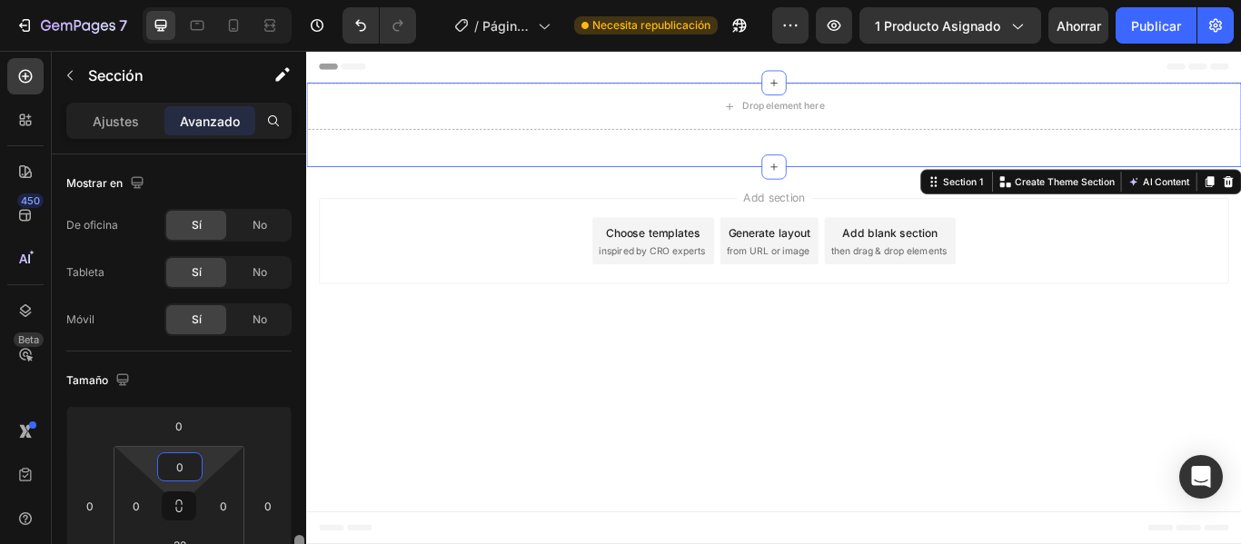
drag, startPoint x: 301, startPoint y: 173, endPoint x: 300, endPoint y: 273, distance: 100.8
type input "0"
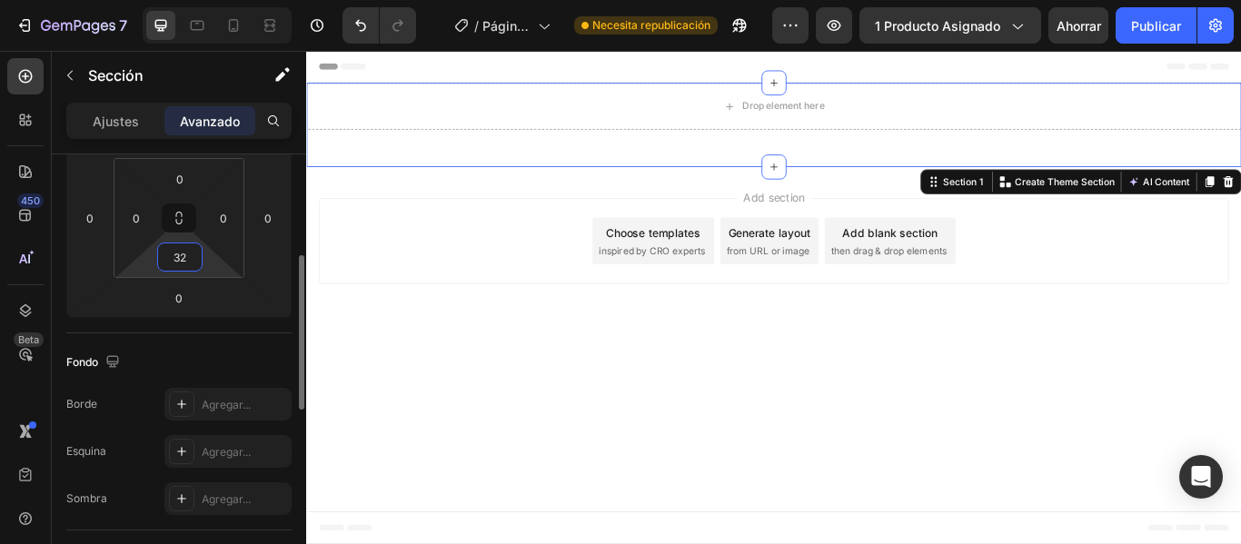
click at [173, 256] on input "32" at bounding box center [180, 256] width 36 height 27
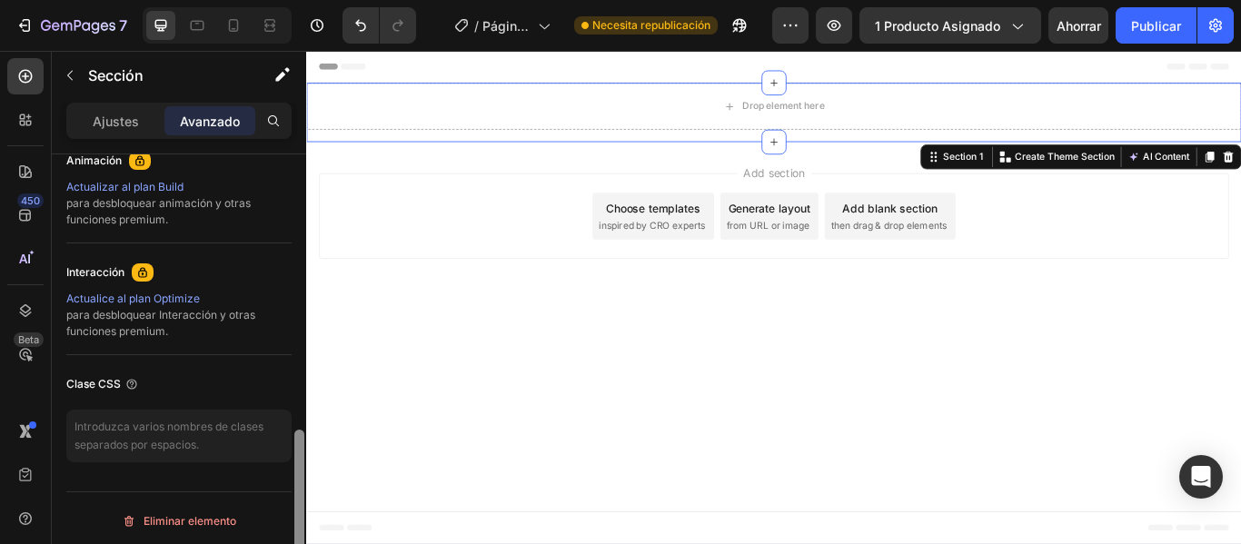
scroll to position [819, 0]
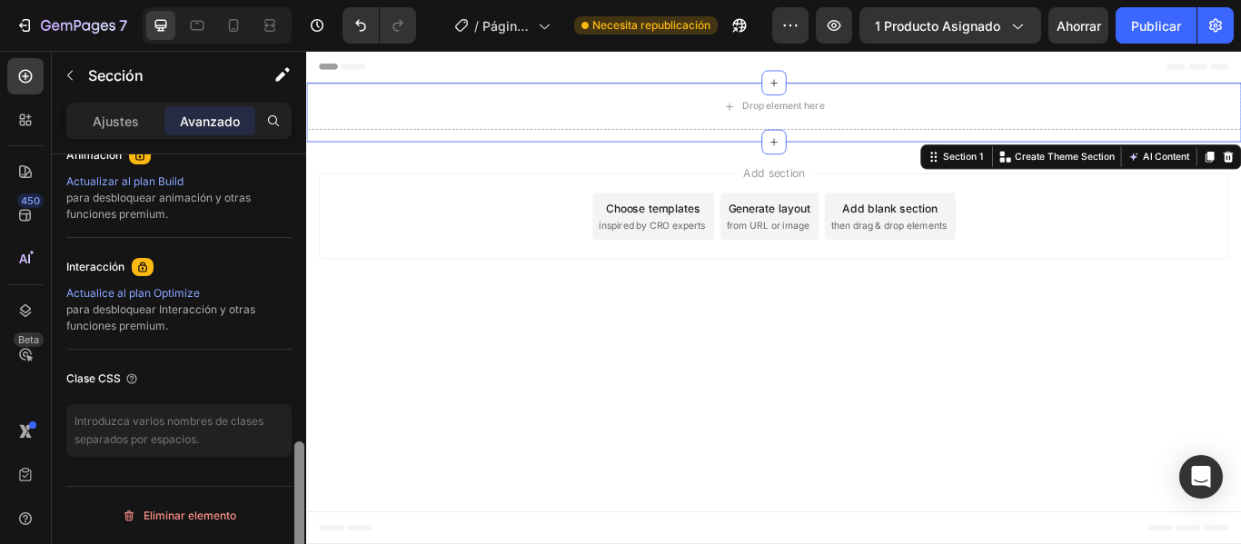
drag, startPoint x: 298, startPoint y: 292, endPoint x: 272, endPoint y: 461, distance: 171.0
click at [290, 477] on div "Mostrar en De oficina Sí No Tableta Sí No Móvil Sí No Tamaño [PHONE_NUMBER] Fon…" at bounding box center [179, 374] width 254 height 441
type input "0"
click at [304, 460] on div at bounding box center [299, 374] width 14 height 441
drag, startPoint x: 304, startPoint y: 460, endPoint x: 298, endPoint y: 413, distance: 46.8
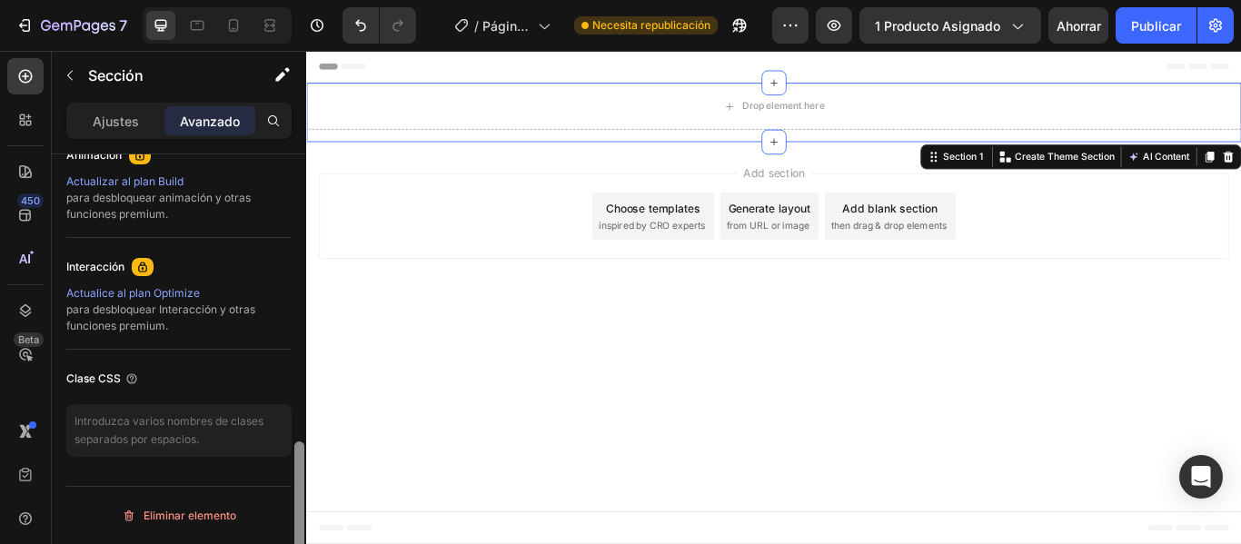
click at [298, 413] on div at bounding box center [299, 374] width 14 height 441
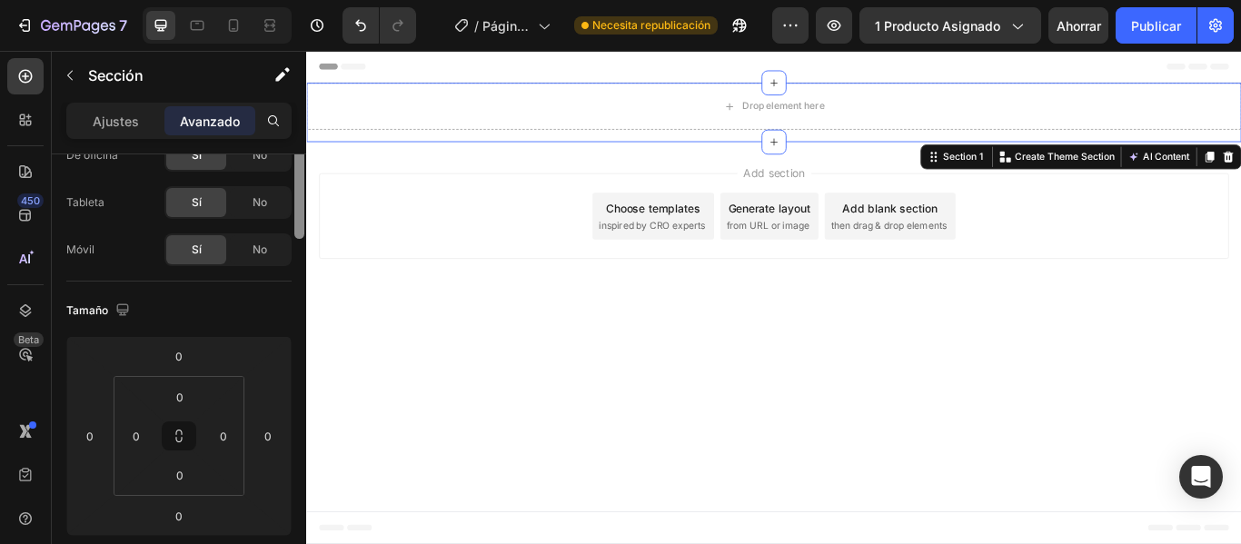
scroll to position [0, 0]
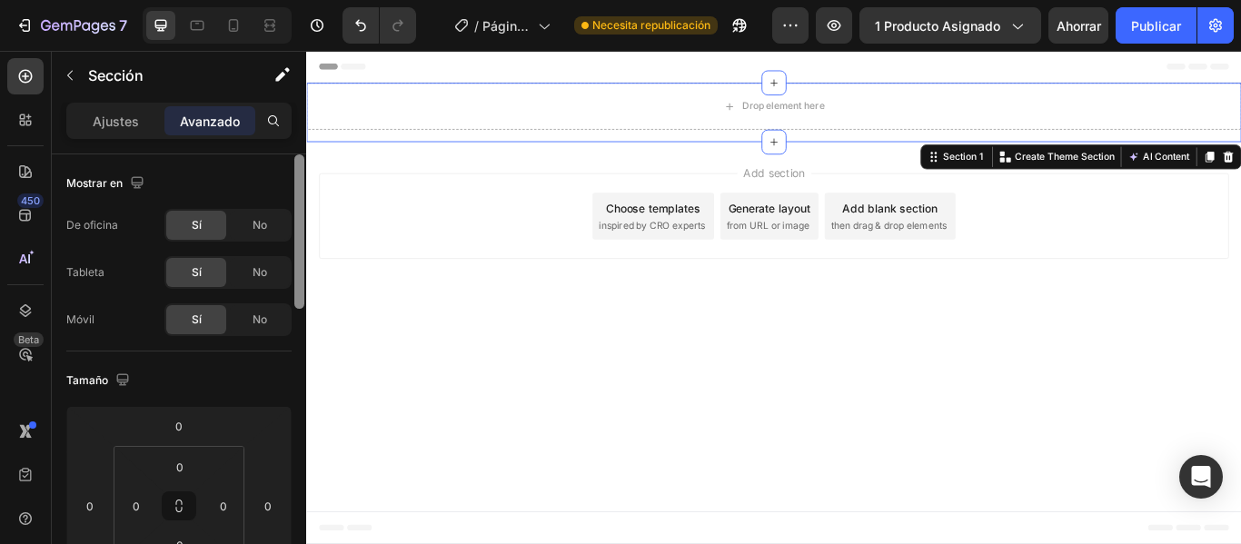
drag, startPoint x: 295, startPoint y: 502, endPoint x: 271, endPoint y: 194, distance: 308.9
click at [271, 194] on div "Mostrar en De oficina Sí No Tableta Sí No Móvil Sí No Tamaño [PHONE_NUMBER] Fon…" at bounding box center [179, 374] width 254 height 441
click at [136, 122] on font "Ajustes" at bounding box center [116, 121] width 46 height 15
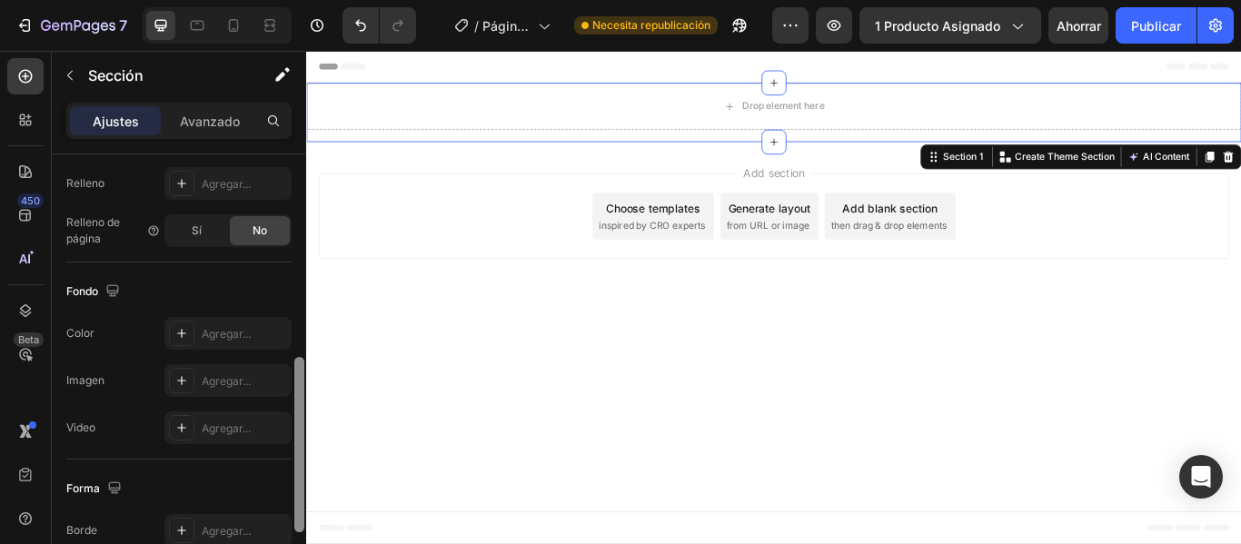
drag, startPoint x: 301, startPoint y: 188, endPoint x: 303, endPoint y: 380, distance: 191.7
click at [303, 380] on div at bounding box center [299, 444] width 10 height 175
click at [187, 330] on icon at bounding box center [181, 335] width 15 height 15
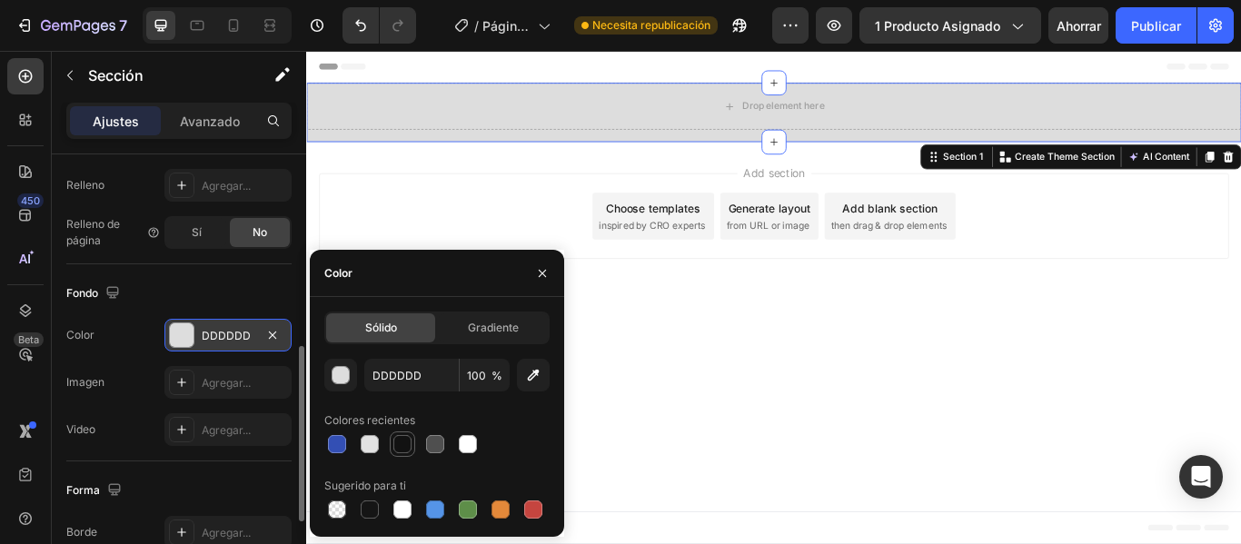
click at [394, 447] on div at bounding box center [402, 444] width 18 height 18
type input "121212"
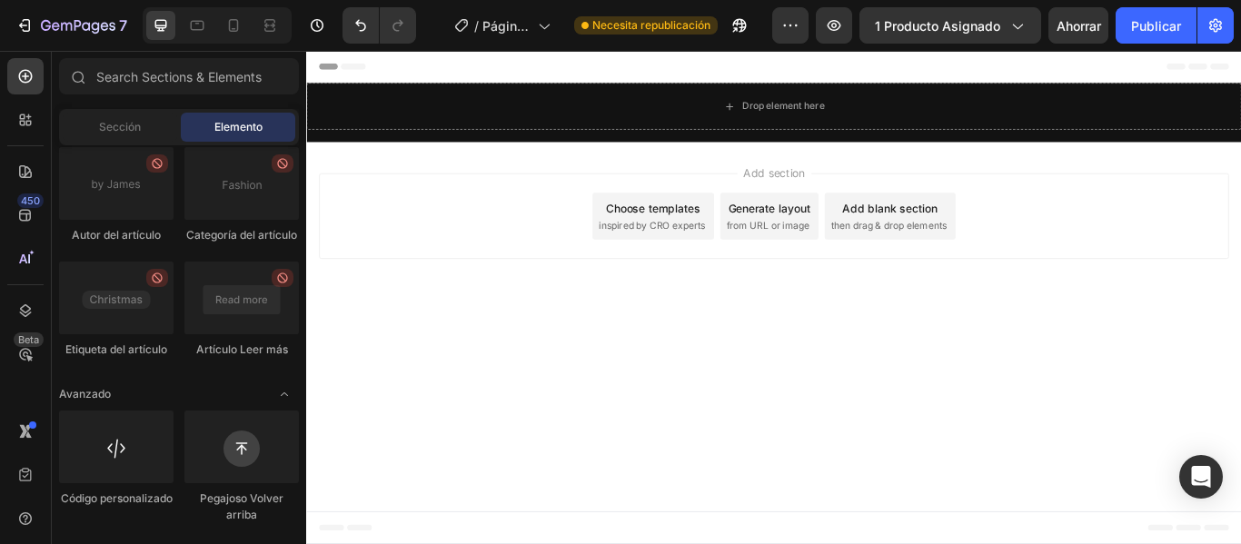
click at [543, 194] on div "Add section Choose templates inspired by CRO experts Generate layout from URL o…" at bounding box center [851, 243] width 1061 height 100
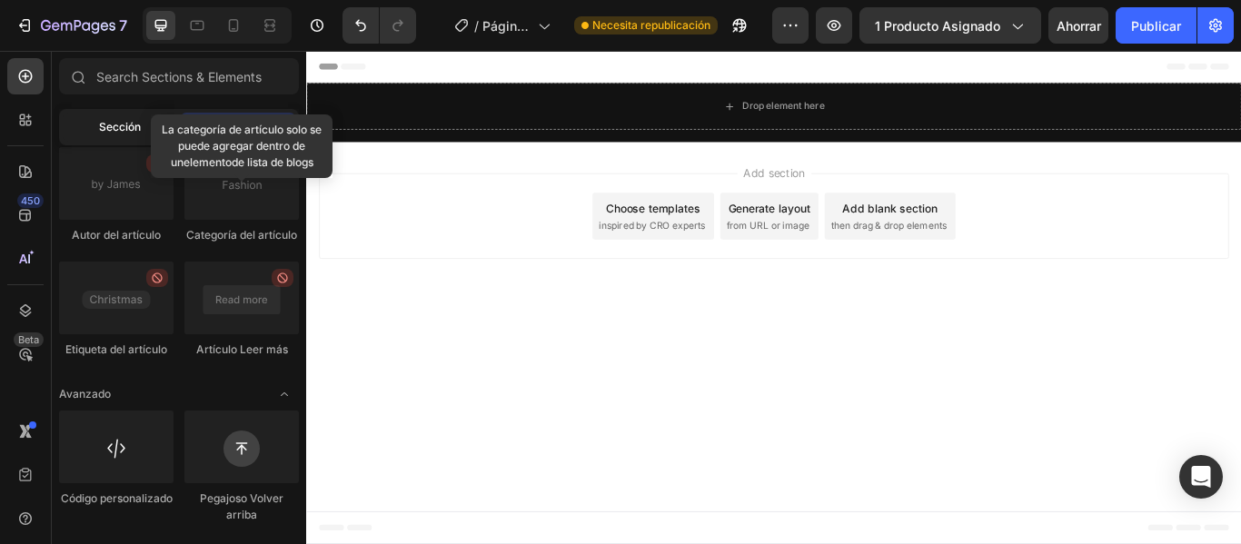
click at [124, 139] on div "Sección" at bounding box center [120, 127] width 114 height 29
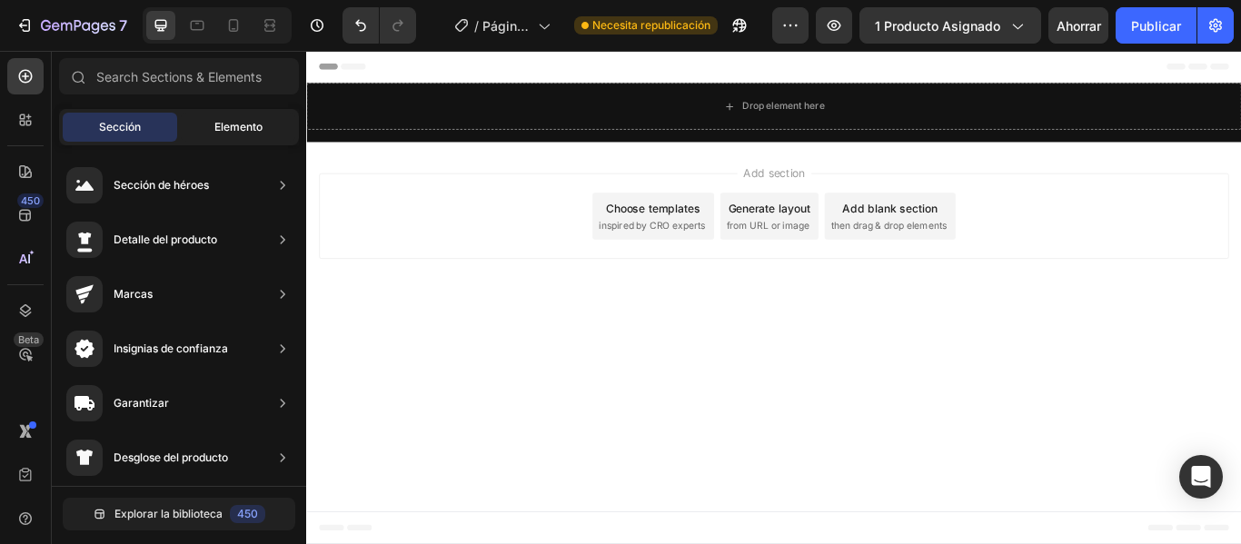
click at [215, 126] on font "Elemento" at bounding box center [238, 127] width 48 height 14
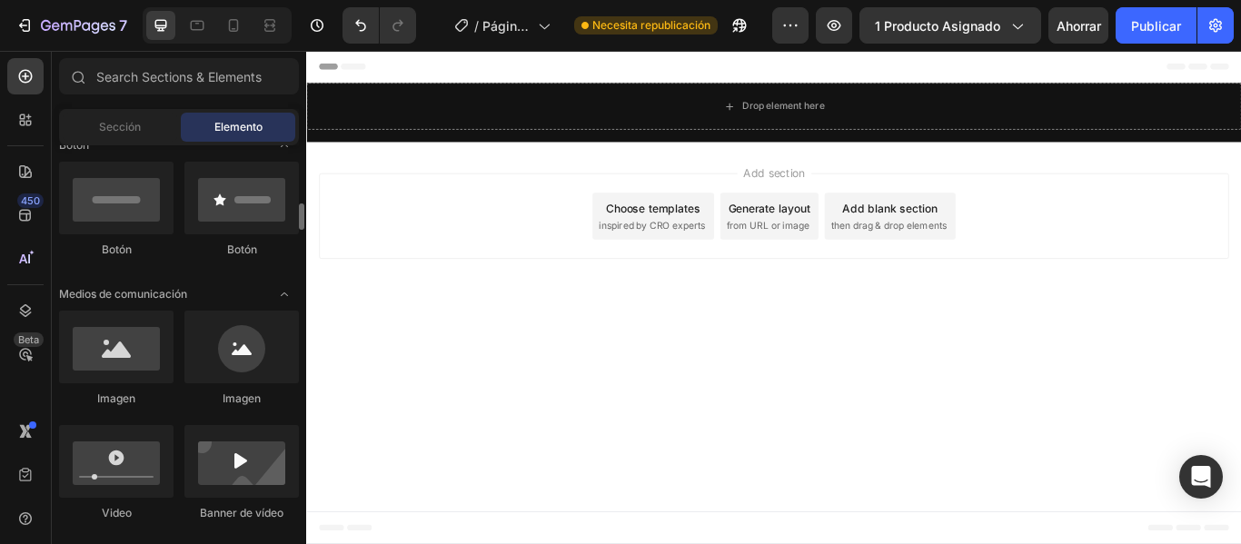
scroll to position [463, 0]
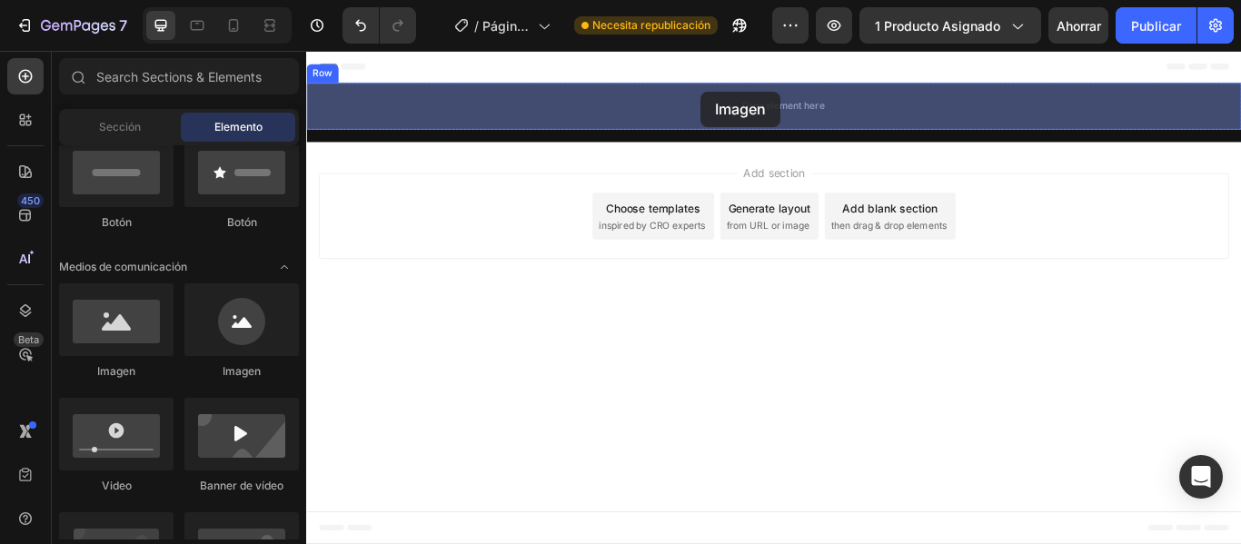
drag, startPoint x: 408, startPoint y: 382, endPoint x: 766, endPoint y: 99, distance: 456.0
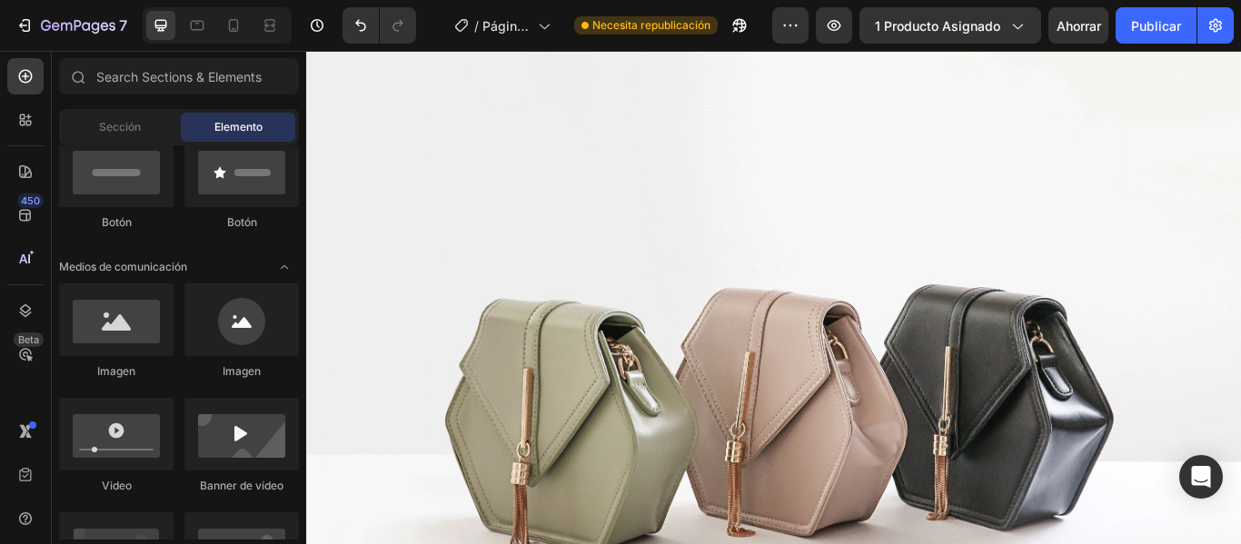
scroll to position [0, 0]
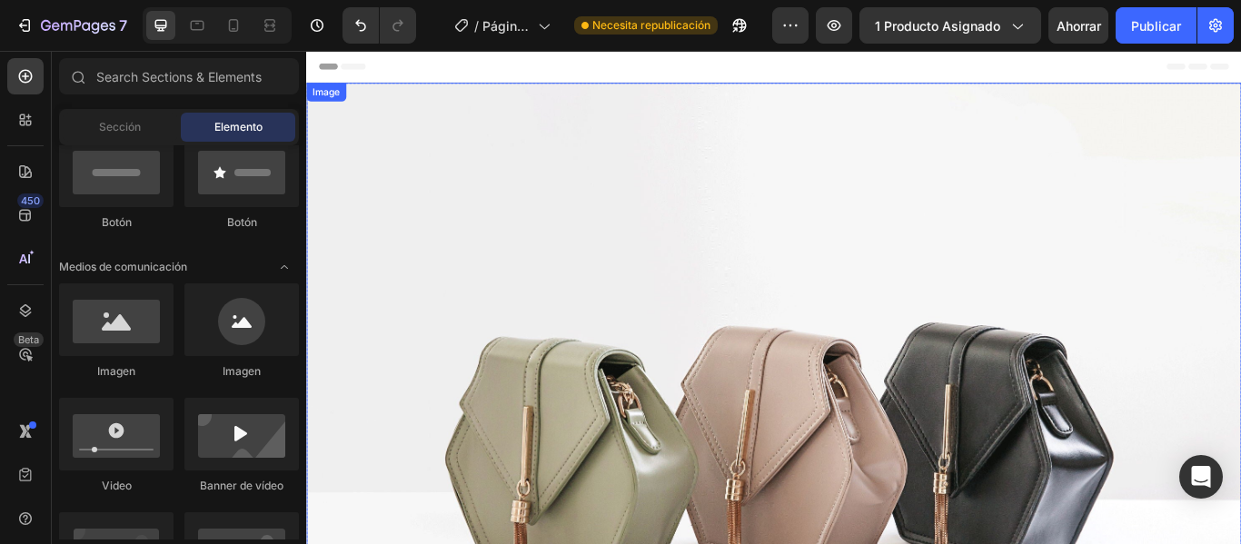
click at [666, 469] on img at bounding box center [851, 497] width 1090 height 818
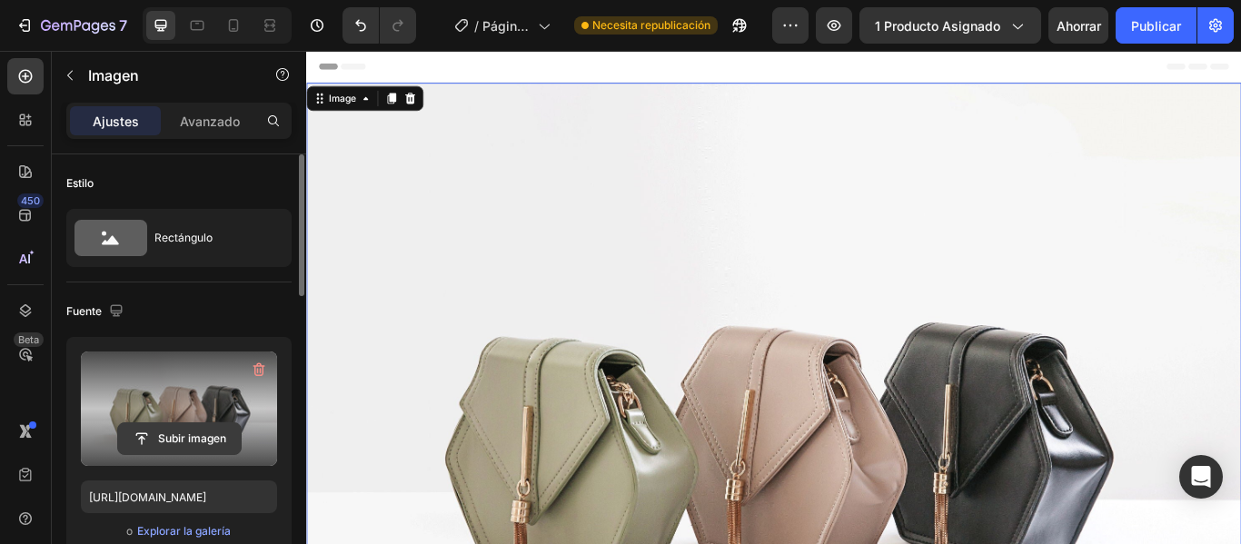
click at [178, 434] on input "file" at bounding box center [179, 438] width 123 height 31
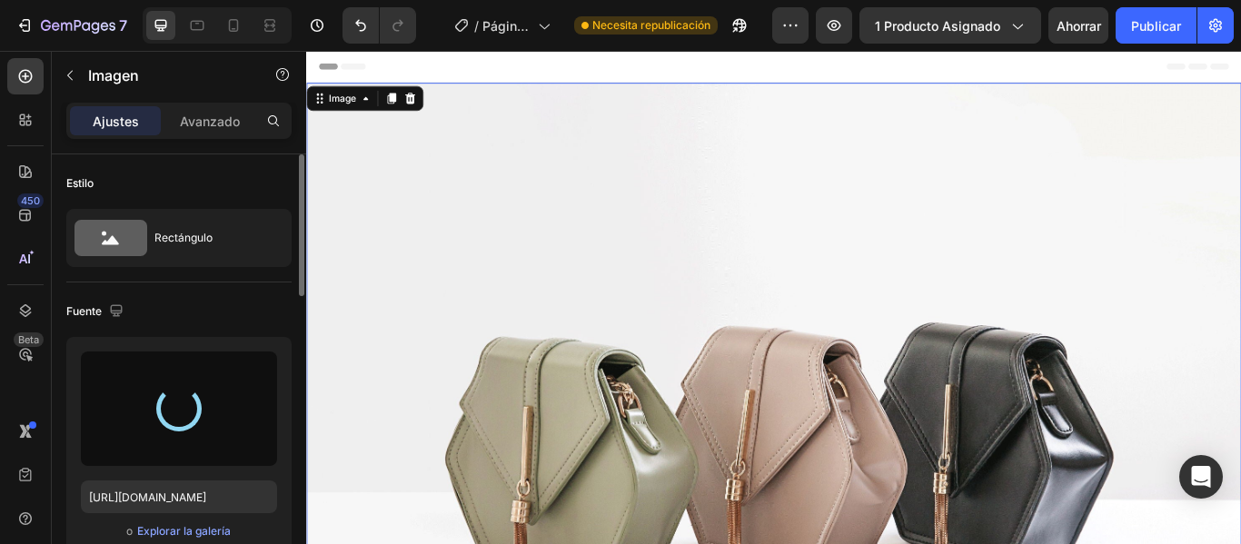
type input "[URL][DOMAIN_NAME]"
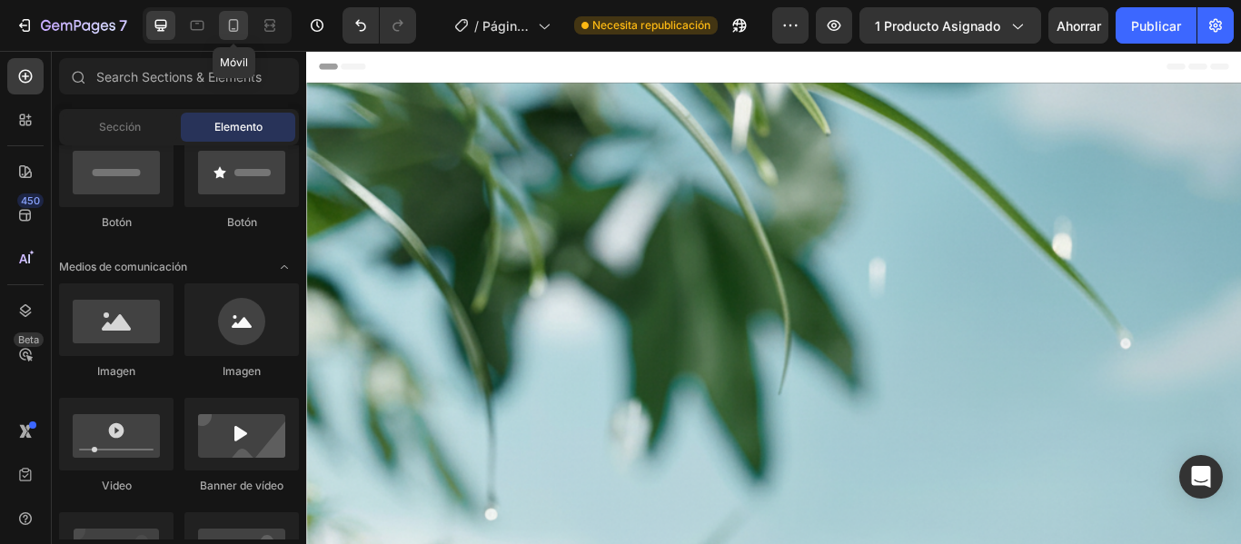
click at [236, 28] on icon at bounding box center [233, 25] width 18 height 18
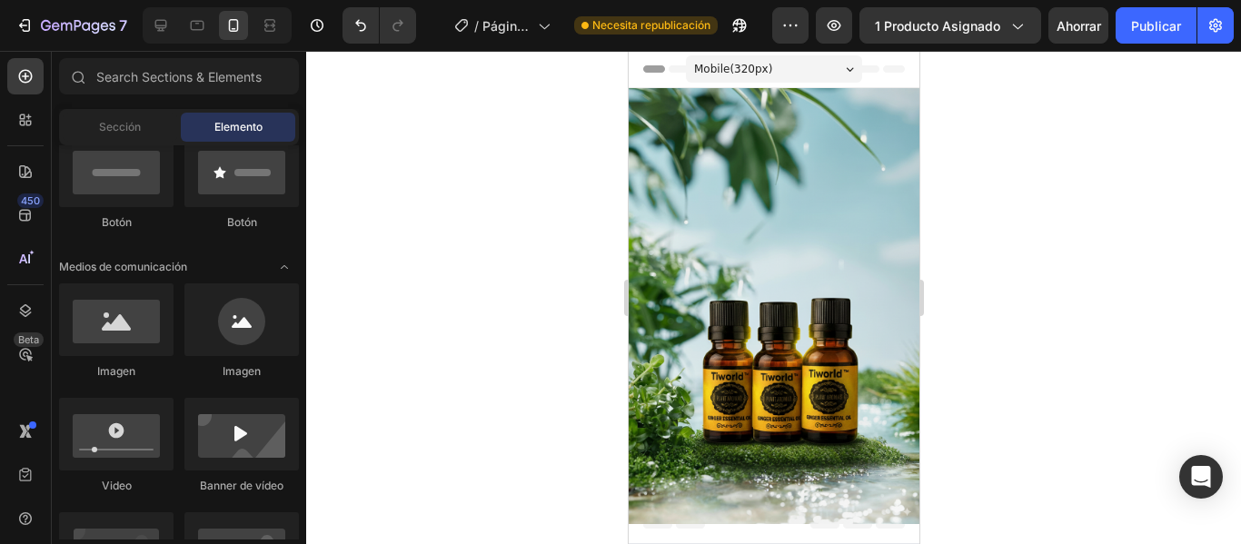
drag, startPoint x: 907, startPoint y: 87, endPoint x: 1541, endPoint y: 94, distance: 634.1
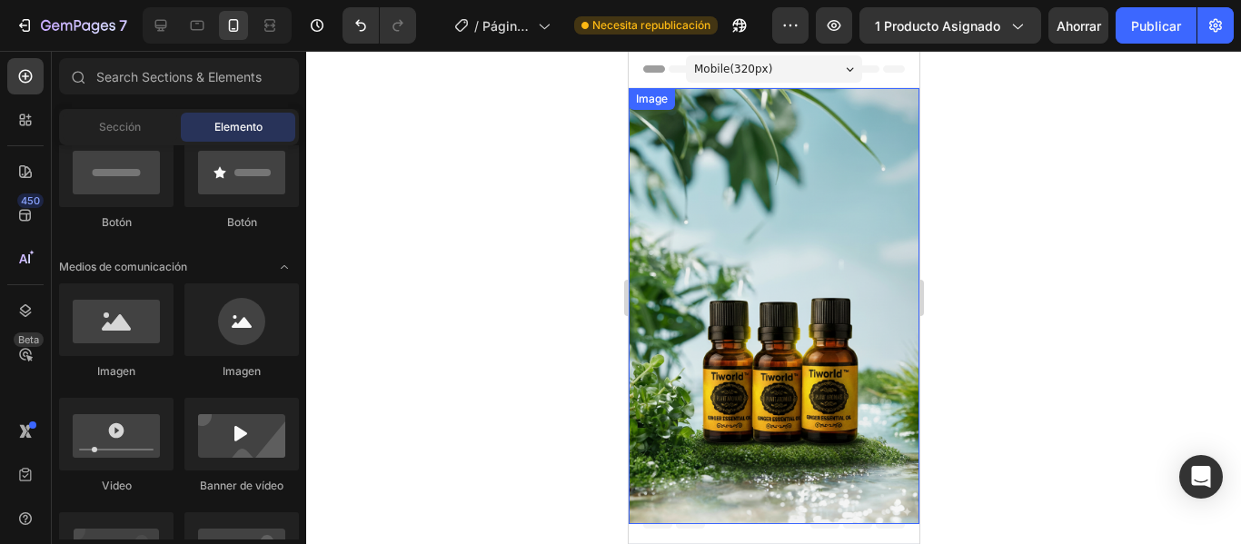
click at [865, 128] on img at bounding box center [773, 306] width 291 height 436
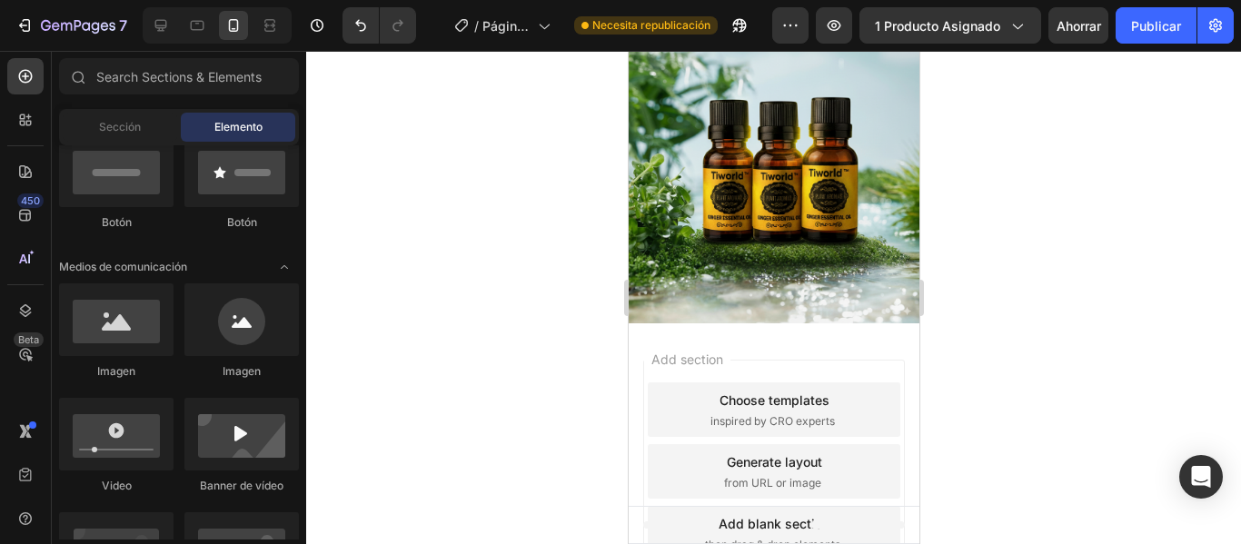
scroll to position [263, 0]
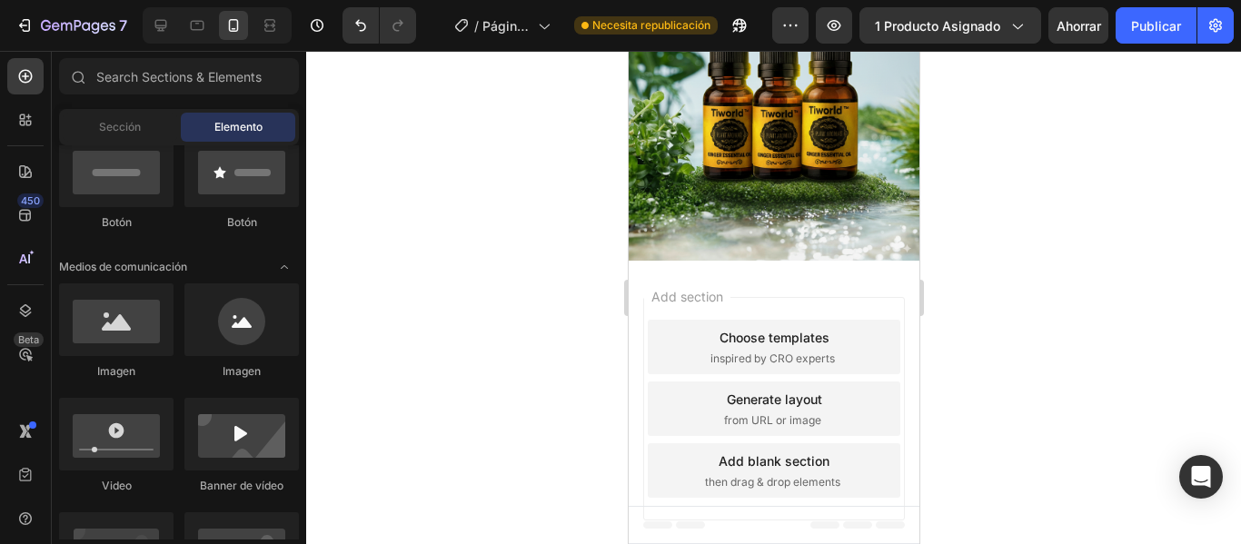
click at [823, 261] on div "Add section Choose templates inspired by CRO experts Generate layout from URL o…" at bounding box center [773, 412] width 291 height 303
click at [864, 237] on img at bounding box center [773, 43] width 291 height 436
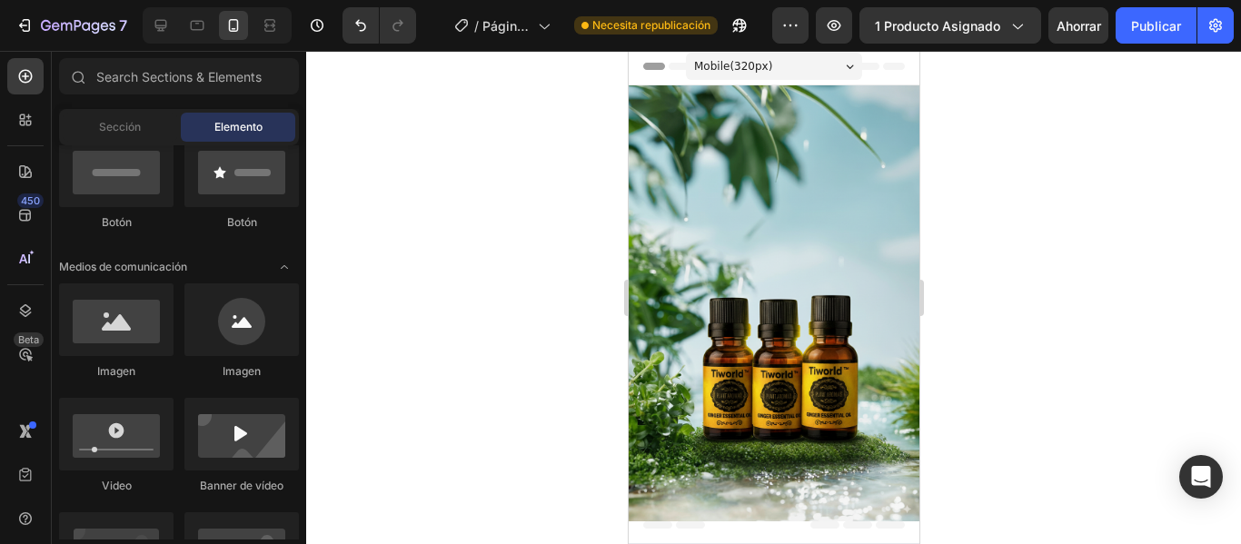
scroll to position [0, 0]
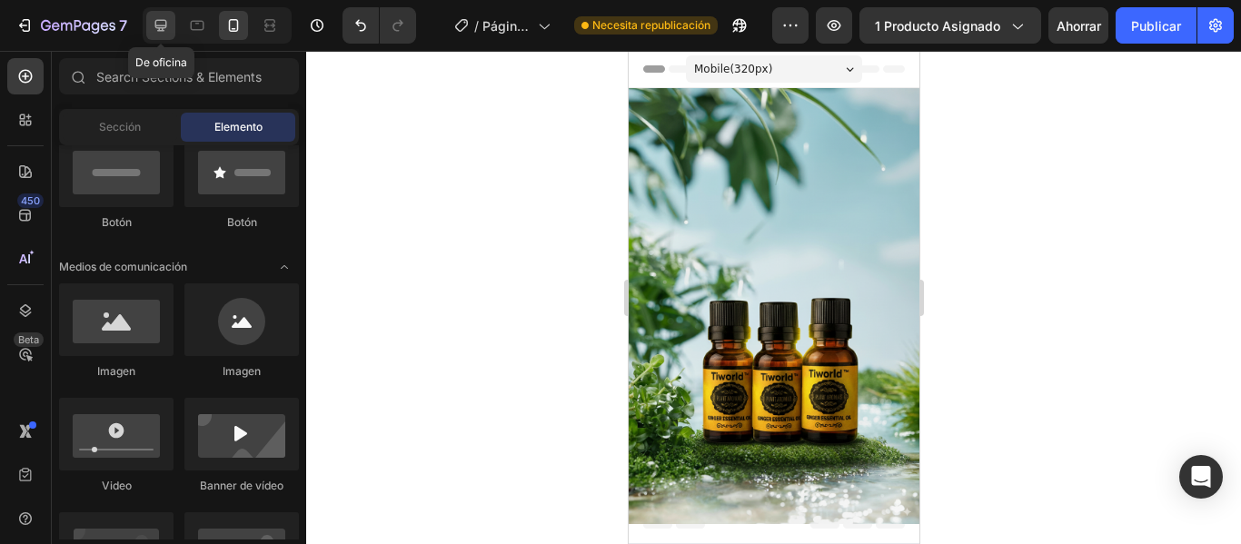
click at [175, 25] on div at bounding box center [160, 25] width 29 height 29
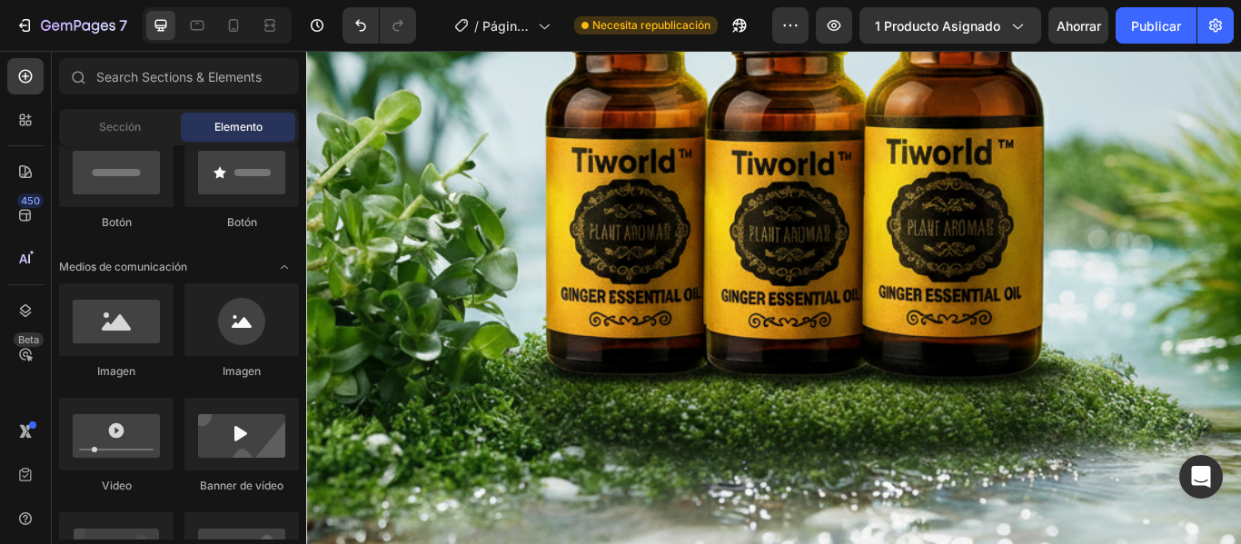
scroll to position [1310, 0]
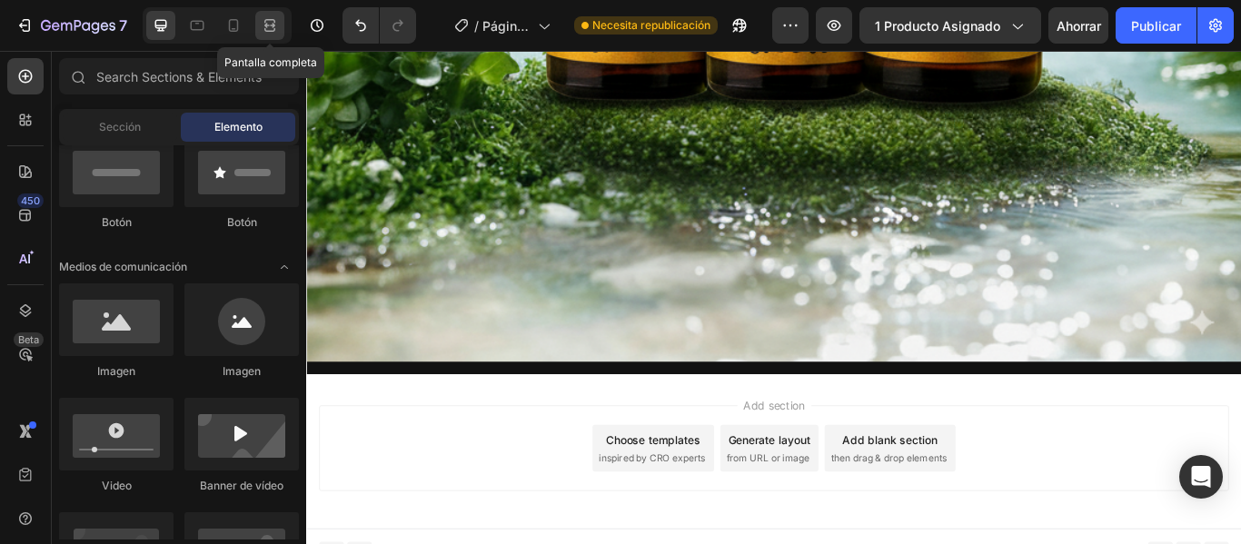
click at [270, 23] on icon at bounding box center [270, 25] width 18 height 18
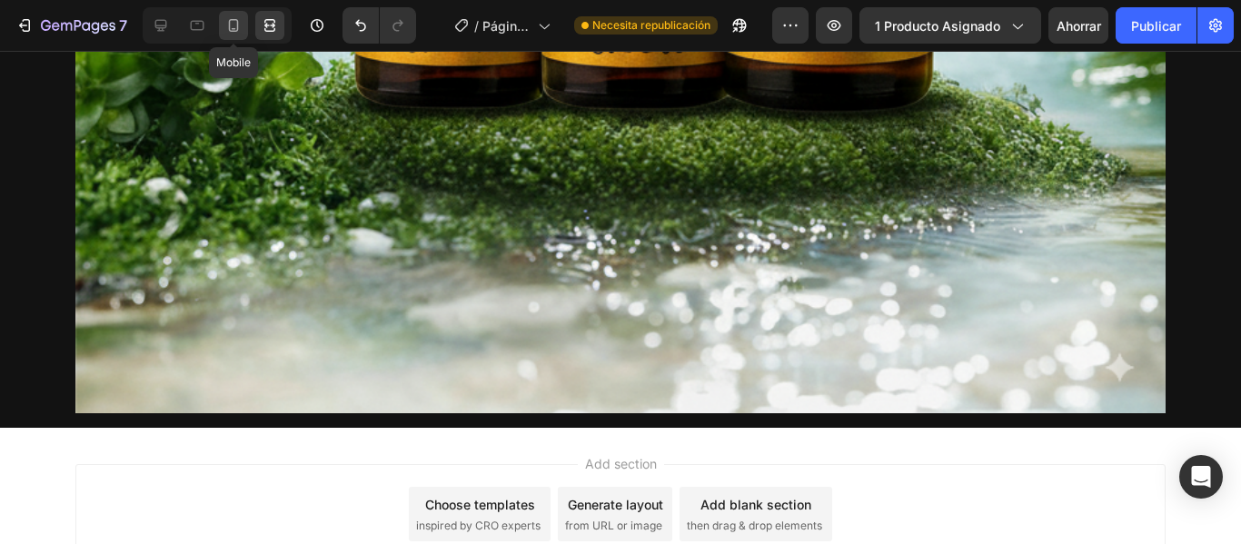
click at [225, 28] on icon at bounding box center [233, 25] width 18 height 18
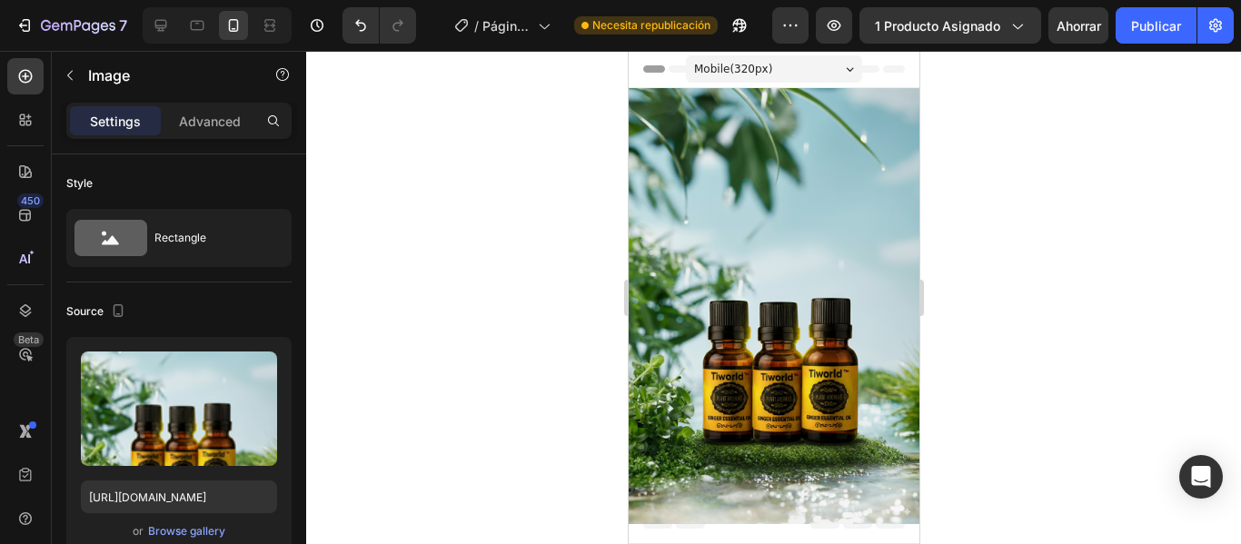
click at [746, 182] on img at bounding box center [773, 306] width 291 height 436
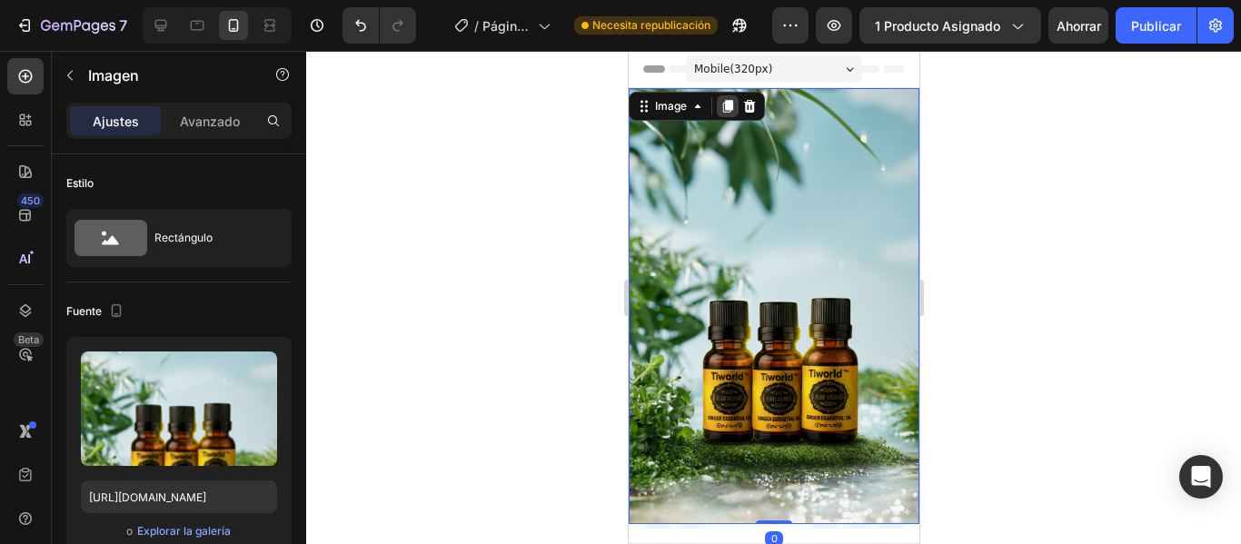
click at [722, 114] on div at bounding box center [727, 106] width 22 height 22
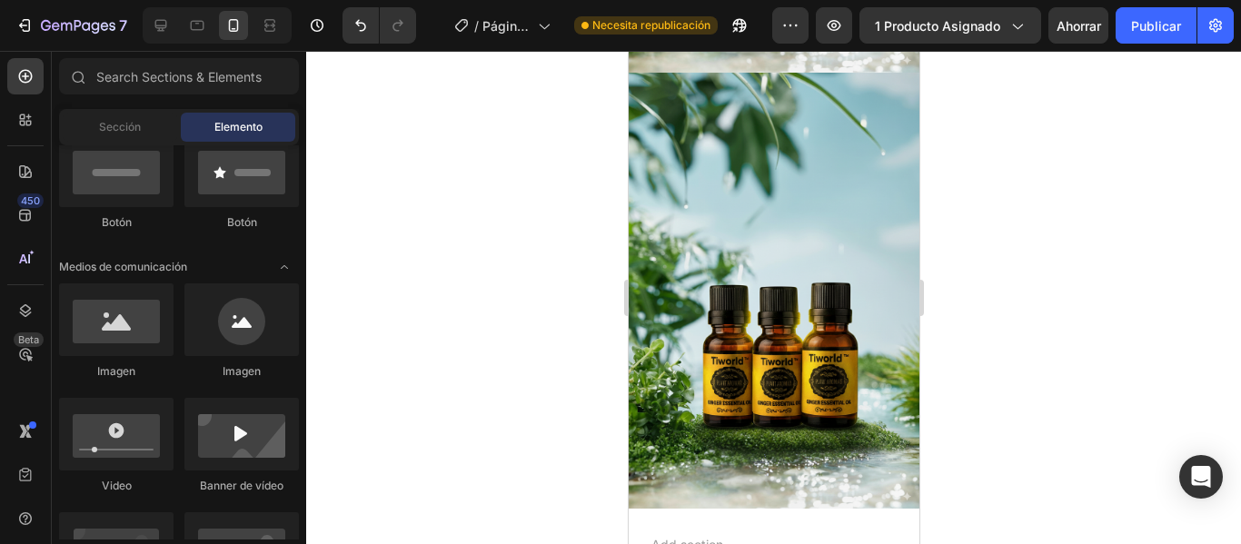
scroll to position [488, 0]
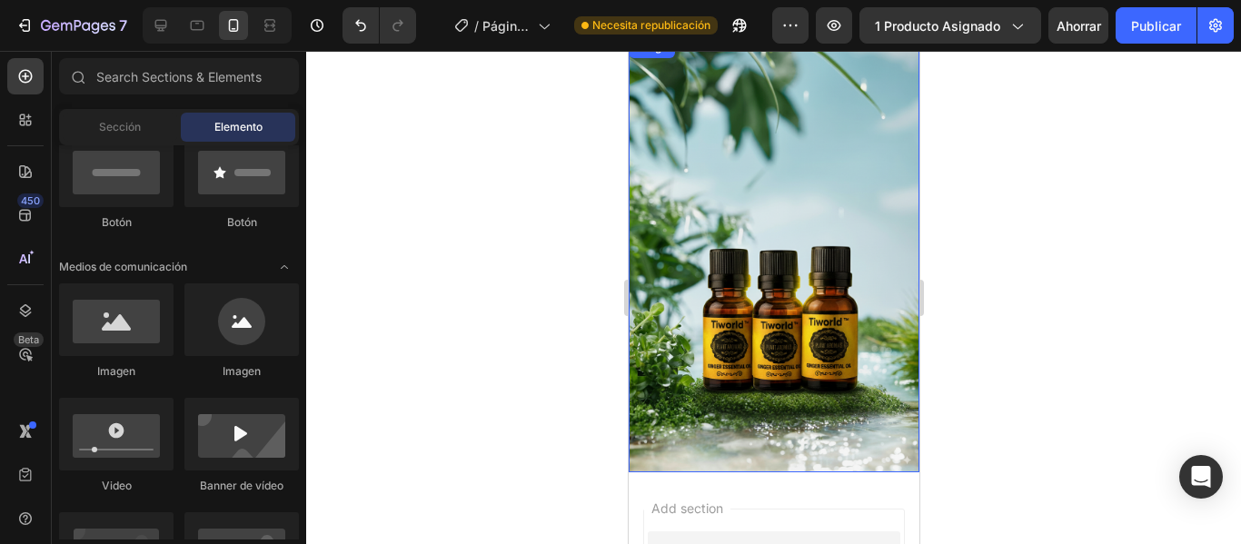
click at [788, 294] on img at bounding box center [773, 254] width 291 height 436
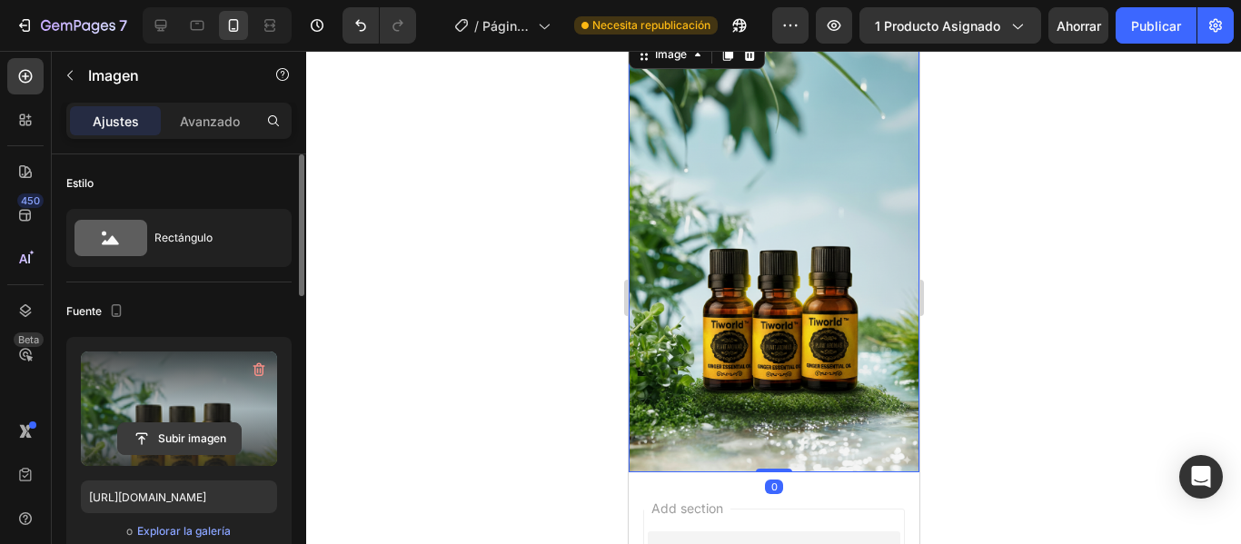
click at [179, 434] on input "file" at bounding box center [179, 438] width 123 height 31
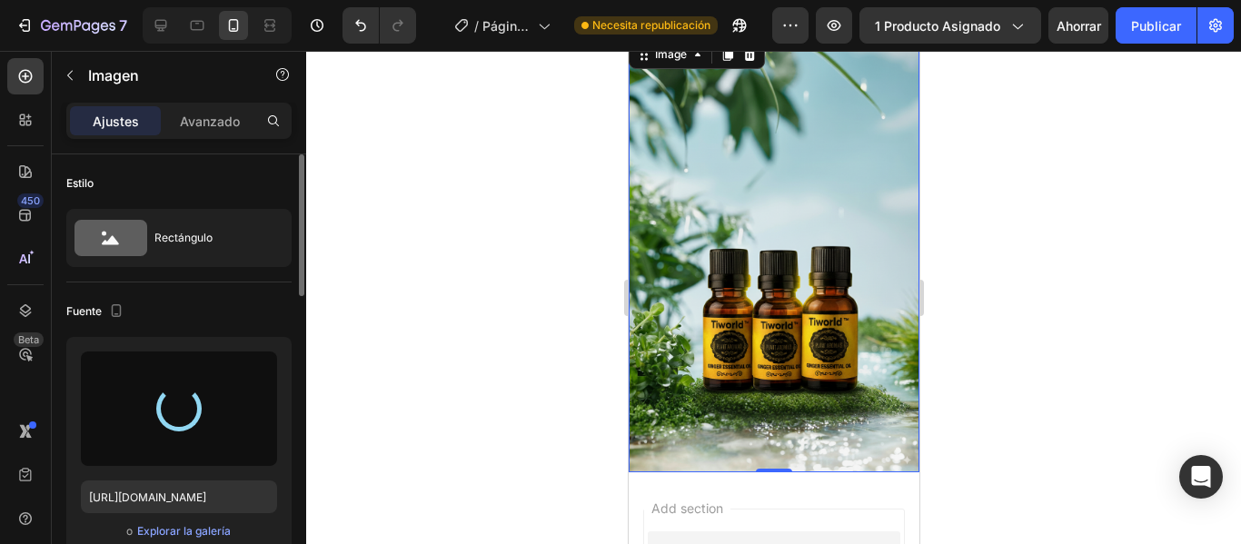
type input "[URL][DOMAIN_NAME]"
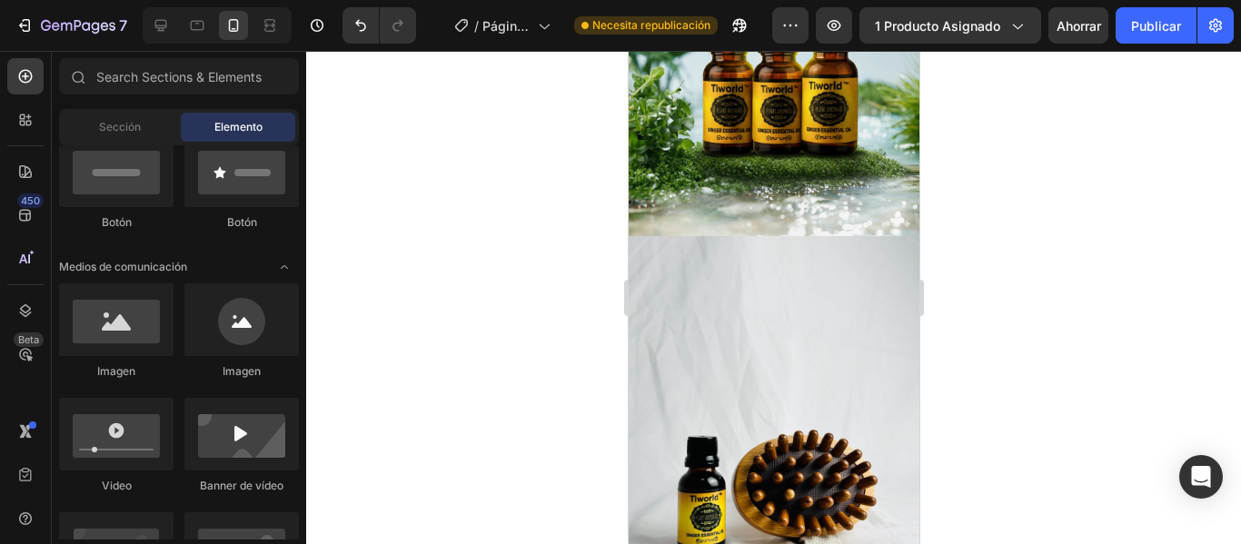
scroll to position [205, 0]
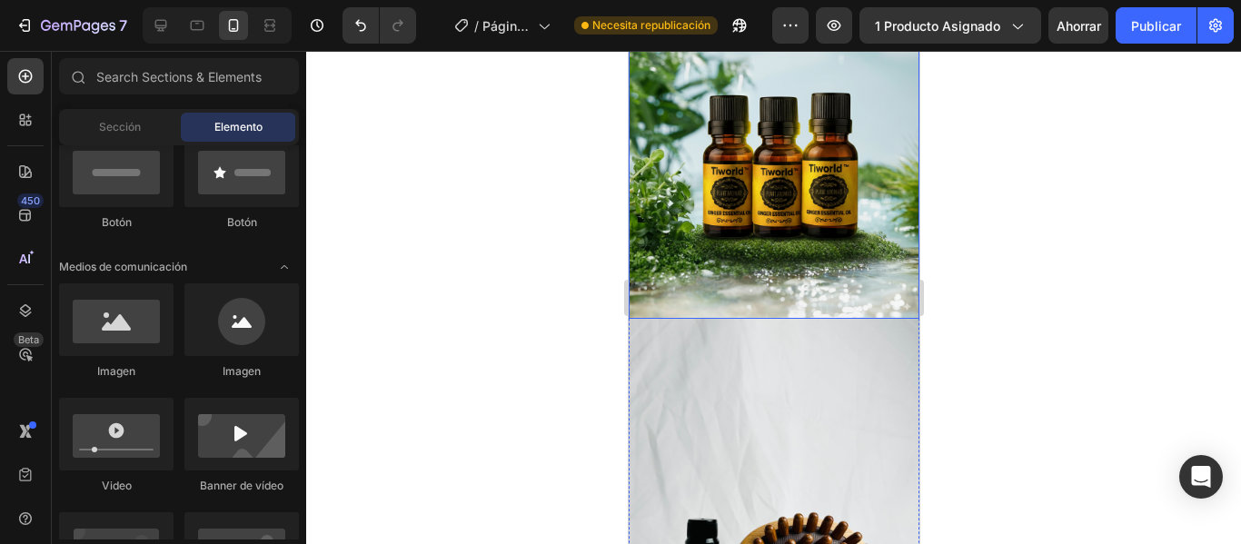
click at [778, 319] on img at bounding box center [773, 513] width 291 height 388
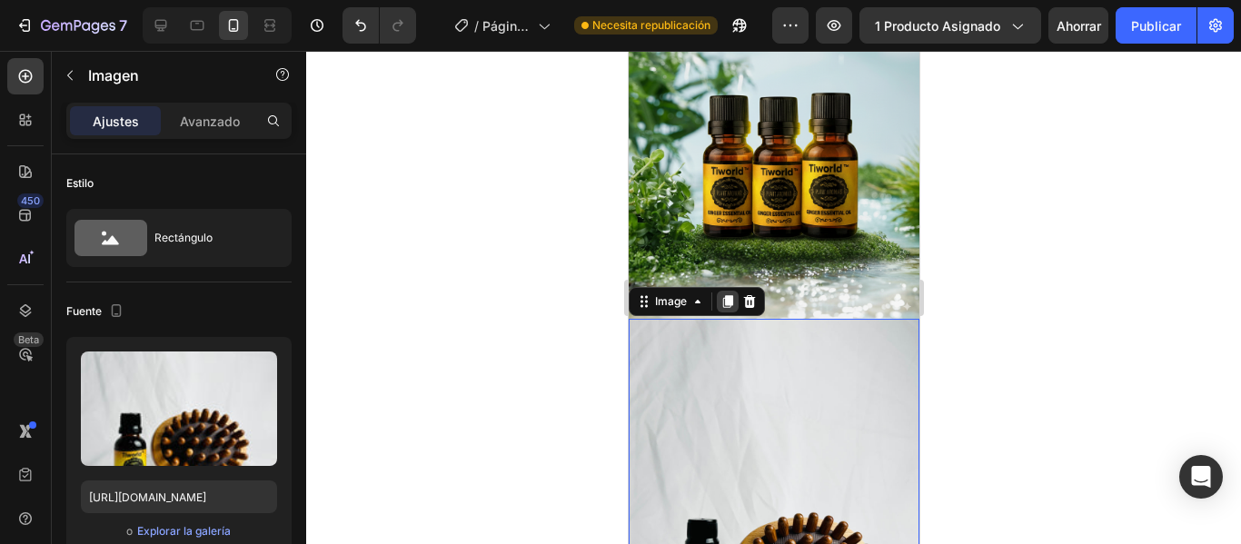
click at [721, 294] on icon at bounding box center [726, 301] width 15 height 15
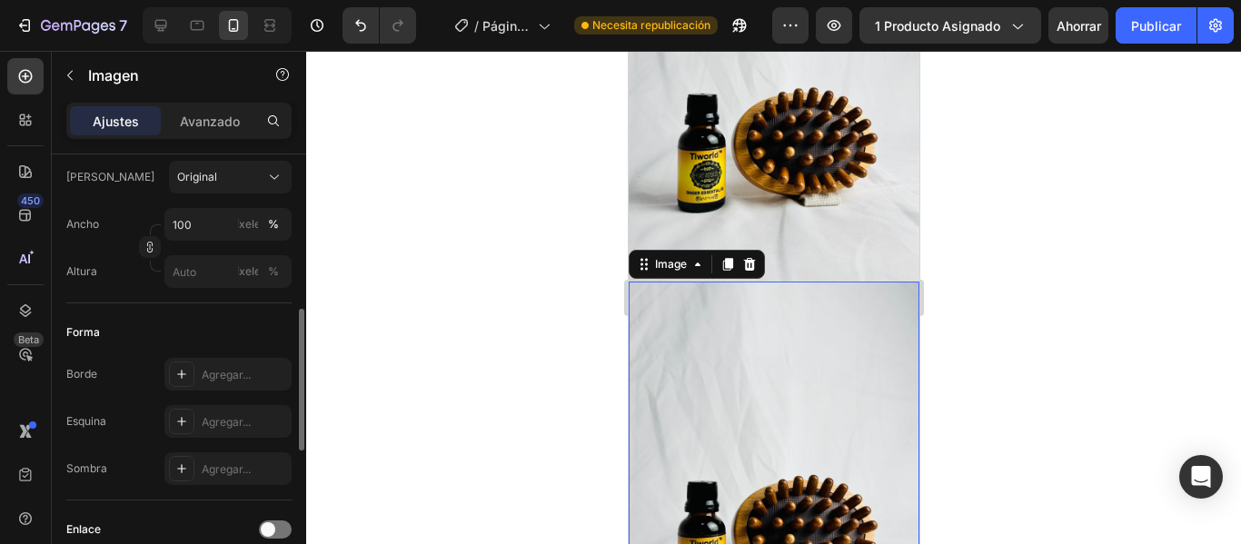
scroll to position [758, 0]
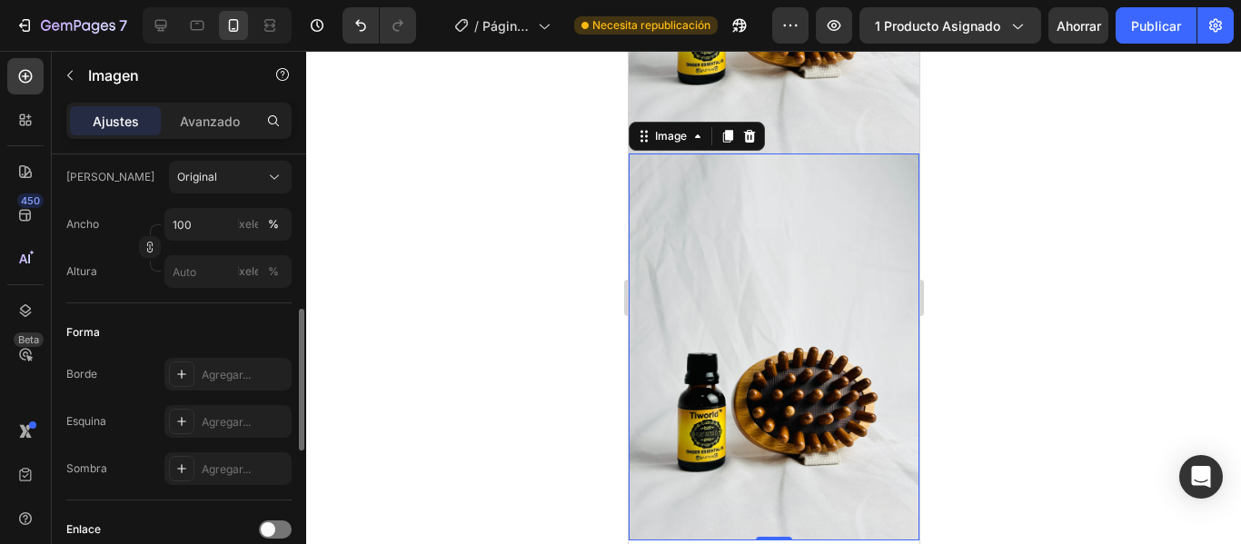
click at [716, 348] on img at bounding box center [773, 348] width 291 height 388
click at [769, 264] on img at bounding box center [773, 348] width 291 height 388
click at [500, 265] on div at bounding box center [773, 297] width 935 height 493
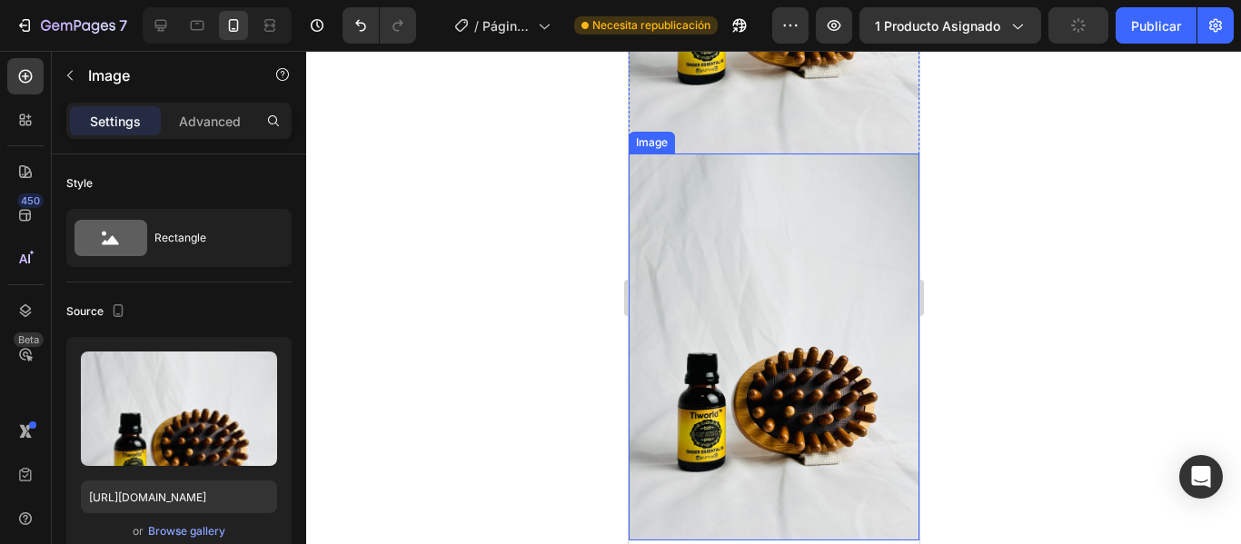
click at [748, 261] on img at bounding box center [773, 348] width 291 height 388
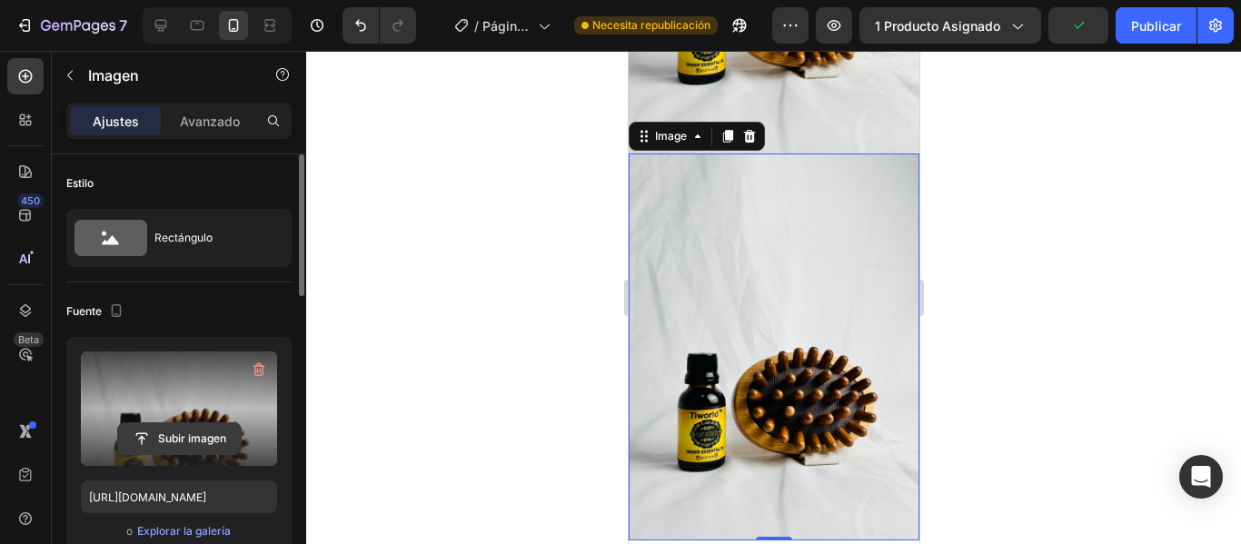
click at [155, 443] on input "file" at bounding box center [179, 438] width 123 height 31
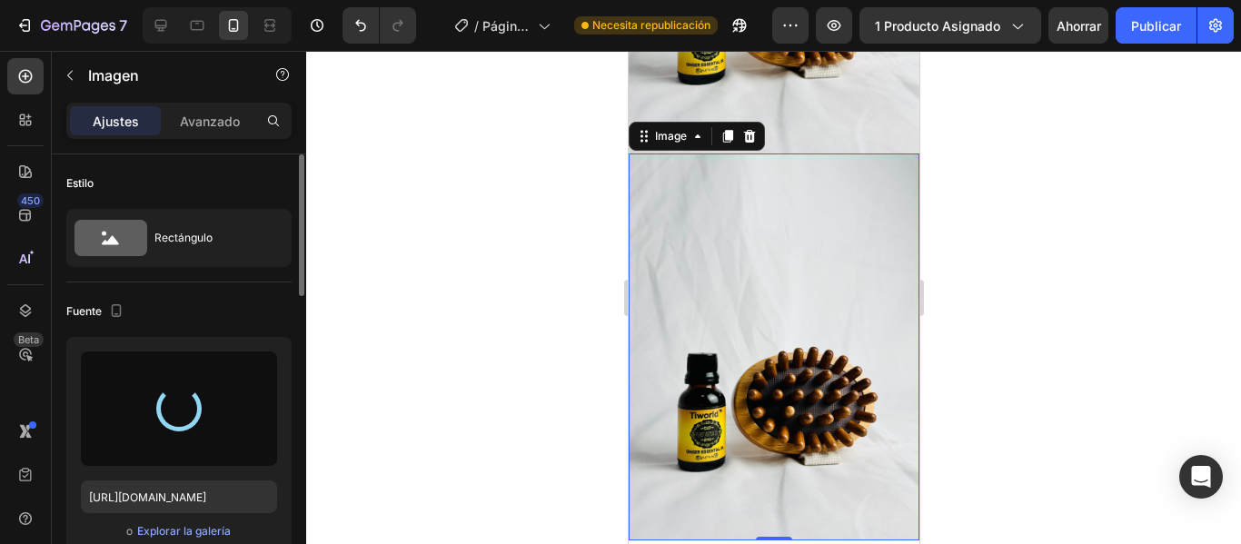
type input "[URL][DOMAIN_NAME]"
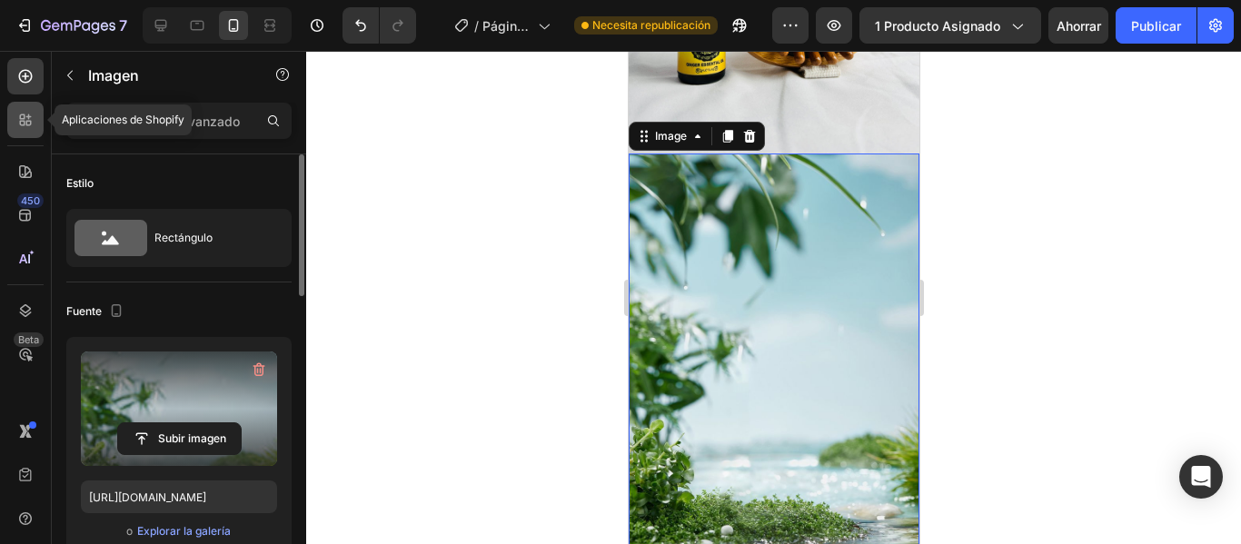
click at [23, 107] on div at bounding box center [25, 120] width 36 height 36
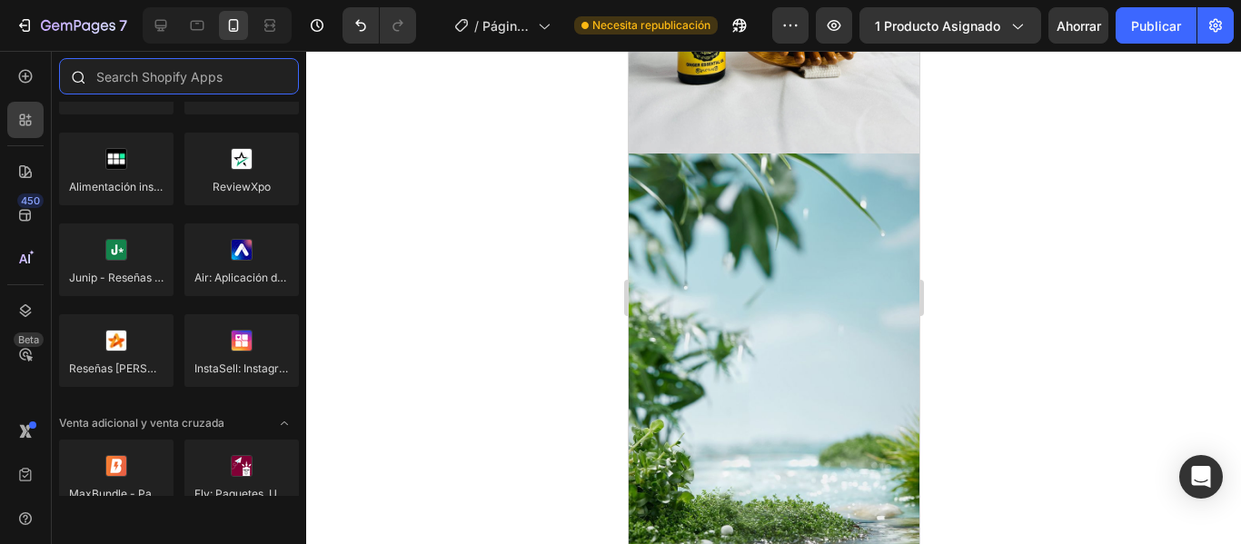
click at [123, 72] on input "text" at bounding box center [179, 76] width 240 height 36
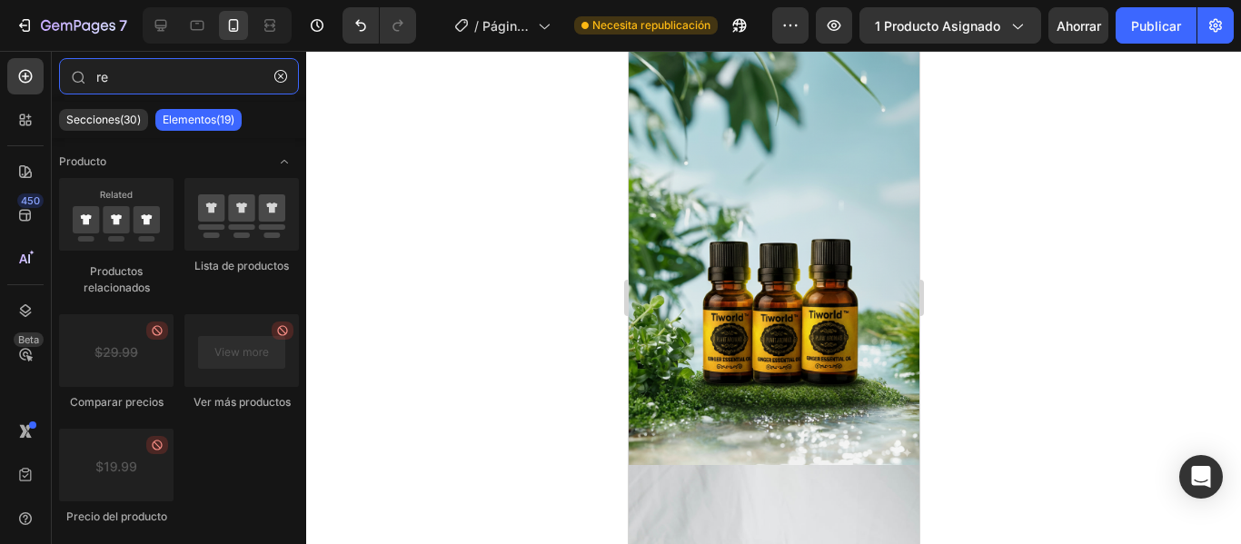
scroll to position [62, 0]
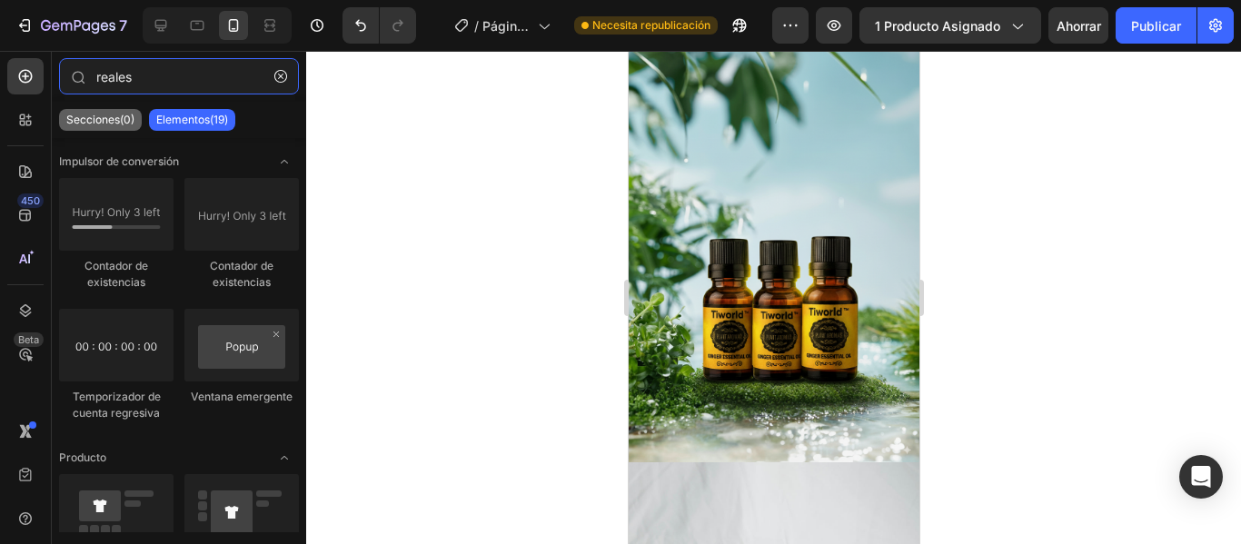
type input "reales"
click at [130, 124] on font "Secciones(0)" at bounding box center [100, 120] width 68 height 14
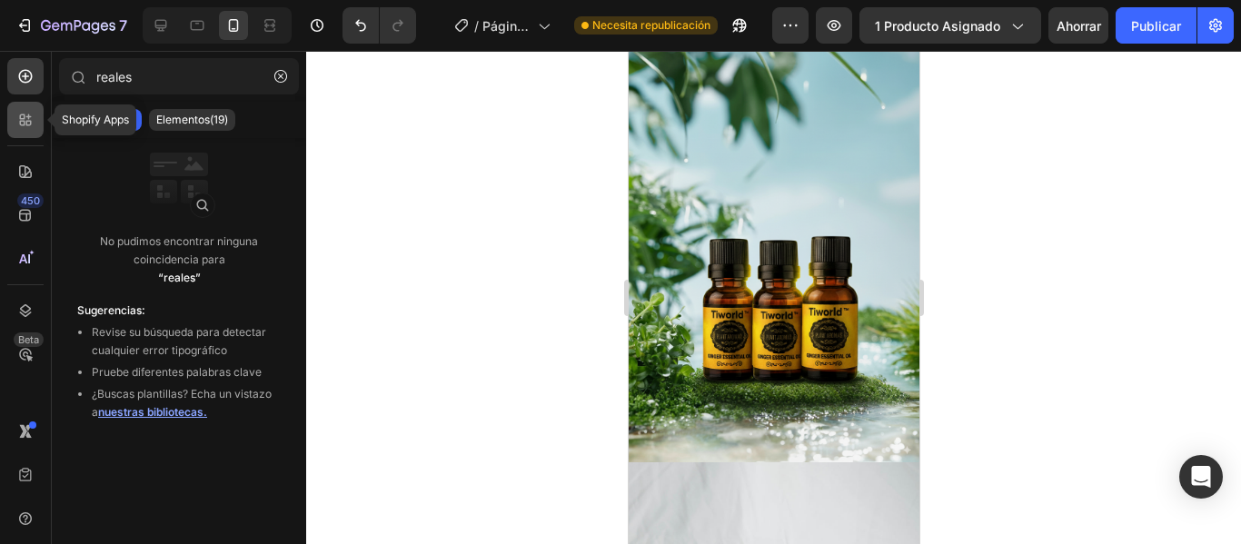
click at [26, 115] on icon at bounding box center [25, 120] width 18 height 18
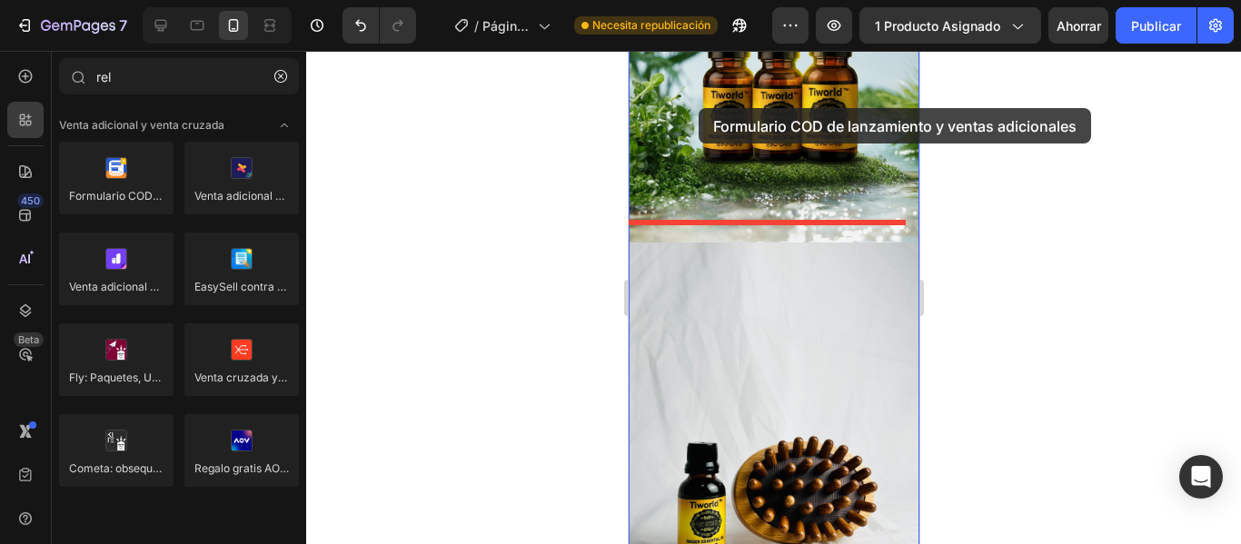
scroll to position [263, 0]
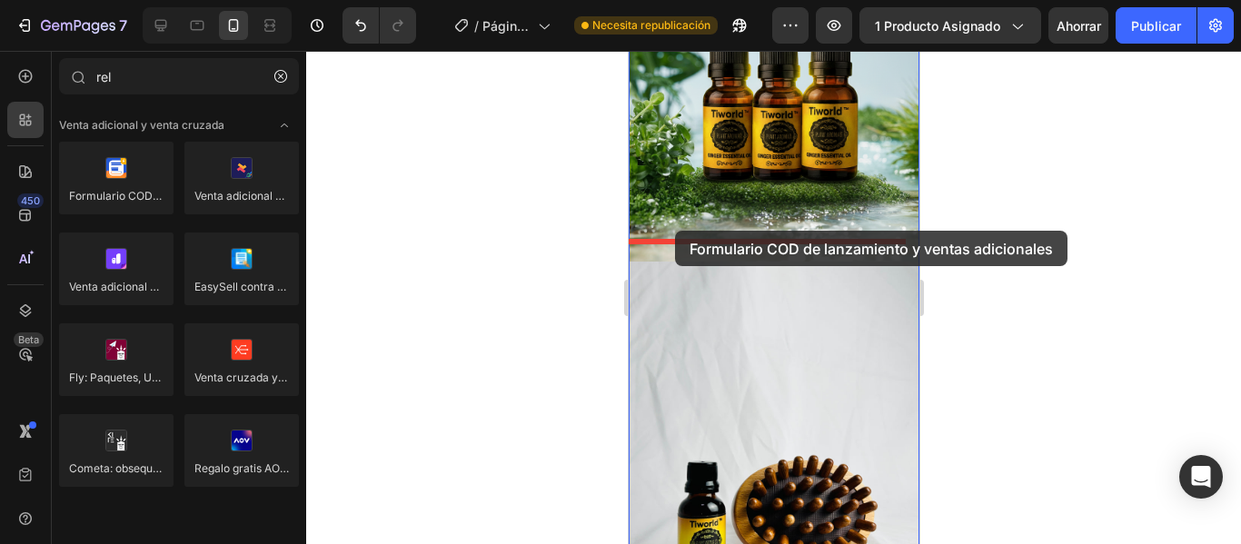
drag, startPoint x: 758, startPoint y: 229, endPoint x: 674, endPoint y: 231, distance: 84.5
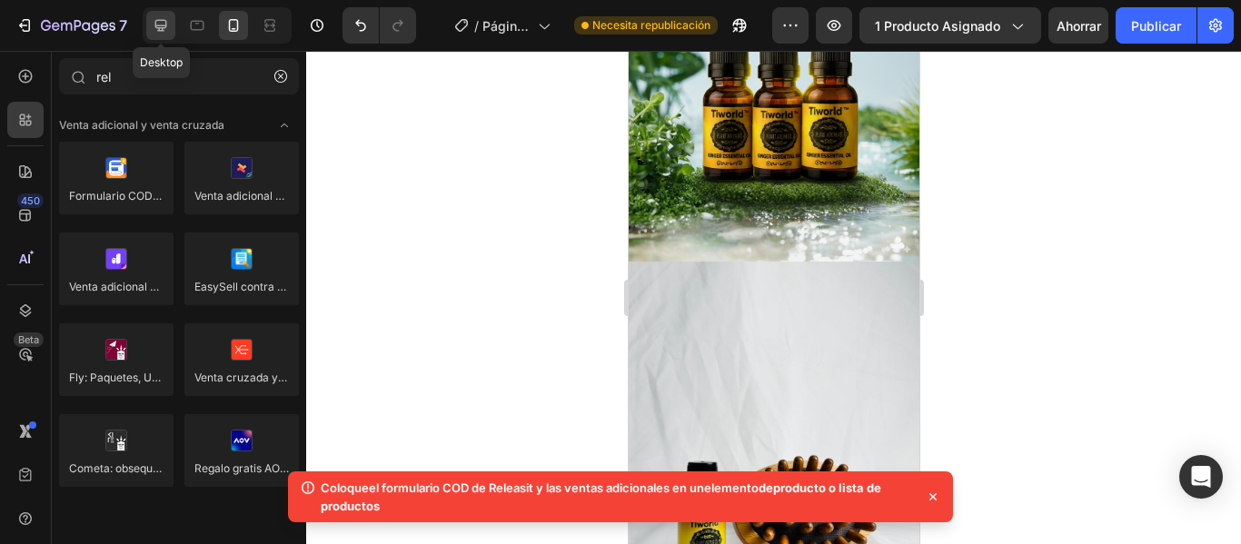
click at [164, 16] on icon at bounding box center [161, 25] width 18 height 18
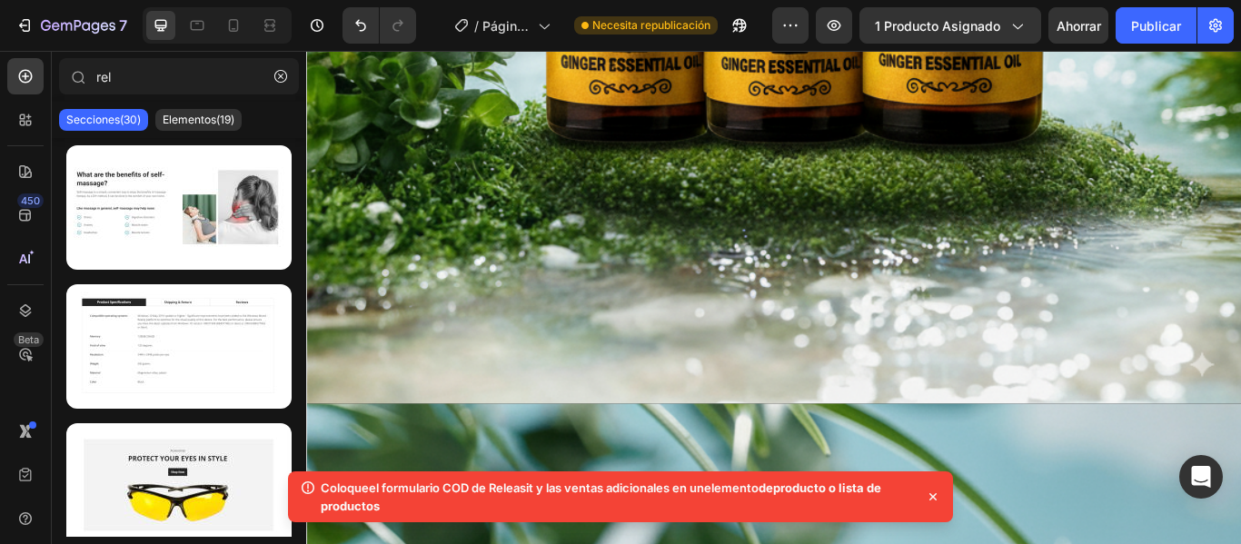
scroll to position [1152, 0]
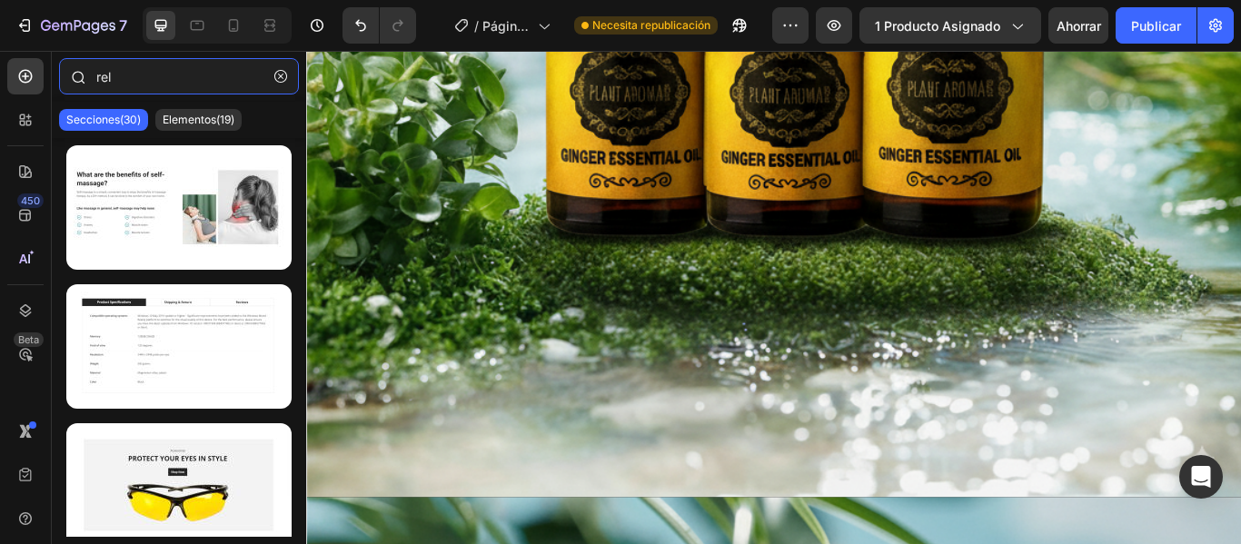
click at [137, 74] on input "rel" at bounding box center [179, 76] width 240 height 36
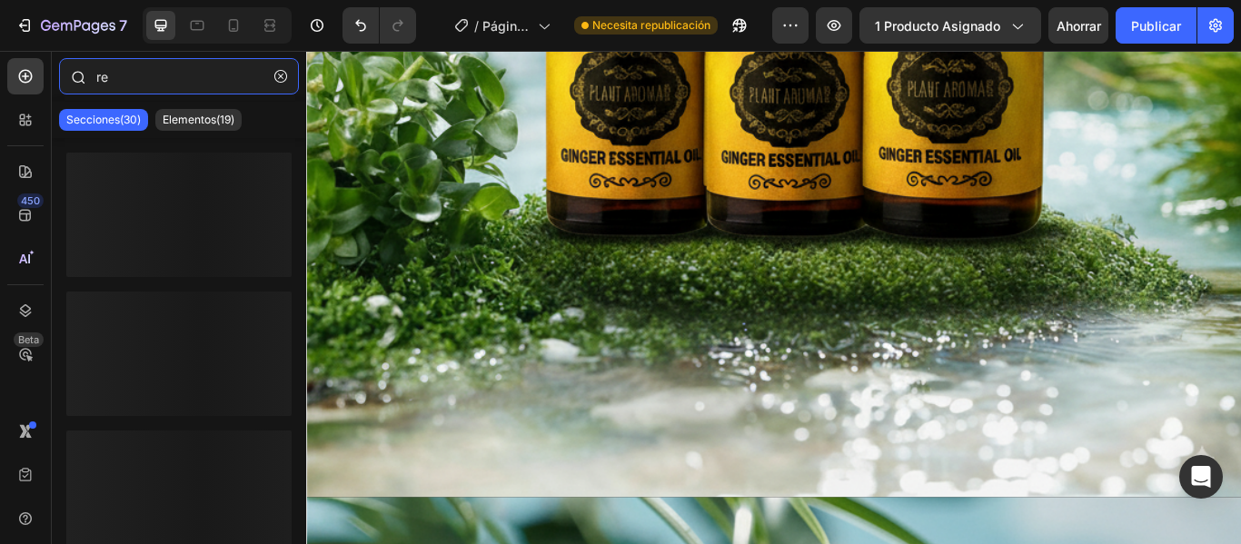
type input "r"
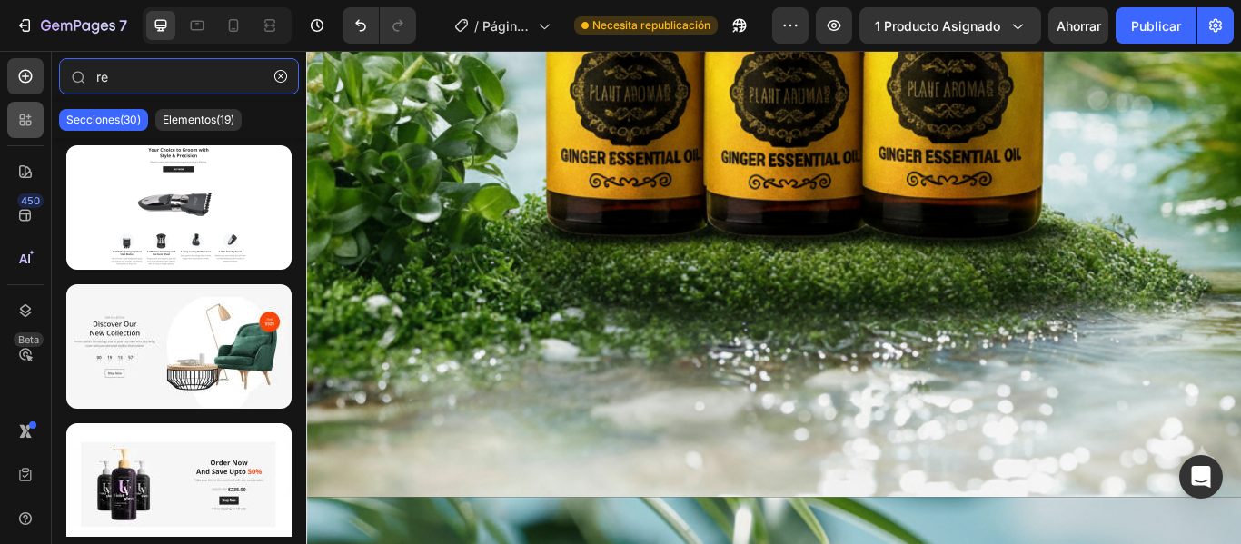
type input "re"
click at [16, 119] on icon at bounding box center [25, 120] width 18 height 18
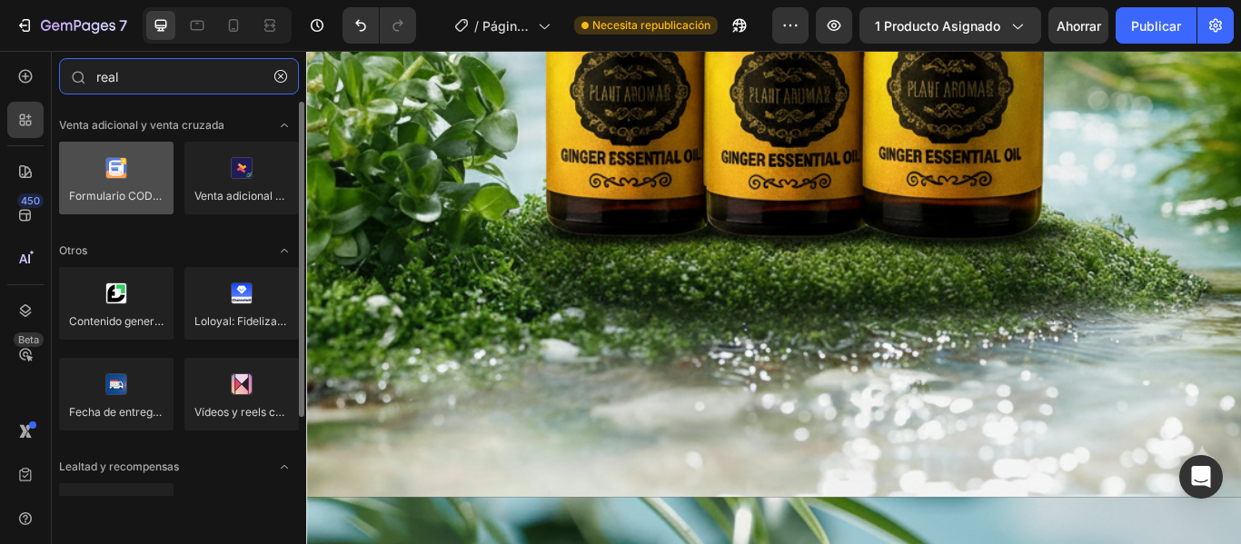
type input "real"
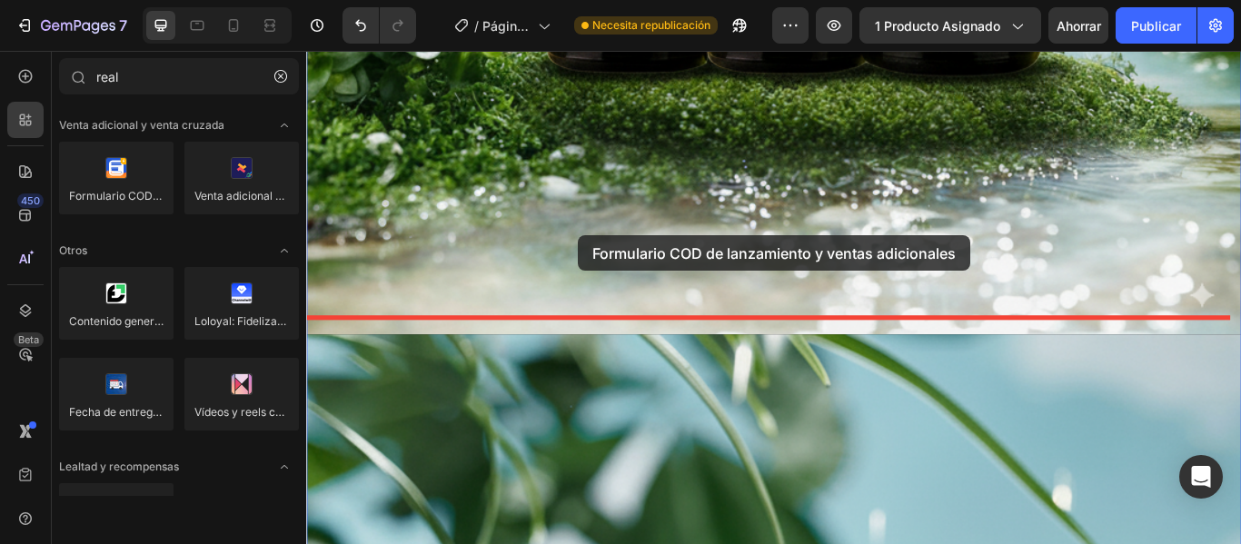
scroll to position [1296, 0]
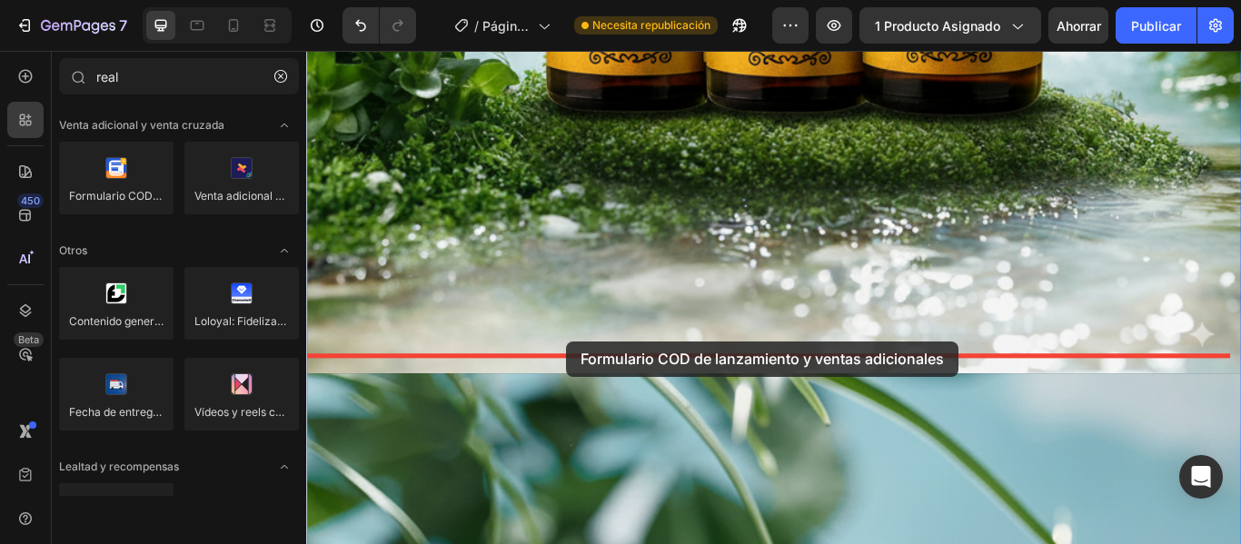
drag, startPoint x: 422, startPoint y: 208, endPoint x: 609, endPoint y: 391, distance: 260.8
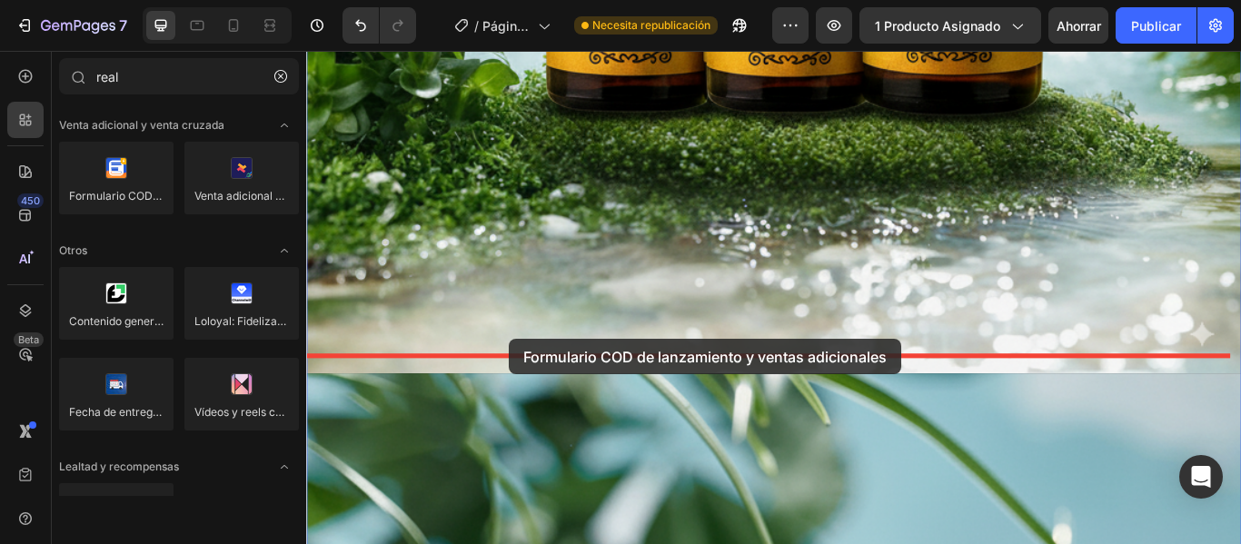
drag, startPoint x: 453, startPoint y: 246, endPoint x: 532, endPoint y: 405, distance: 177.5
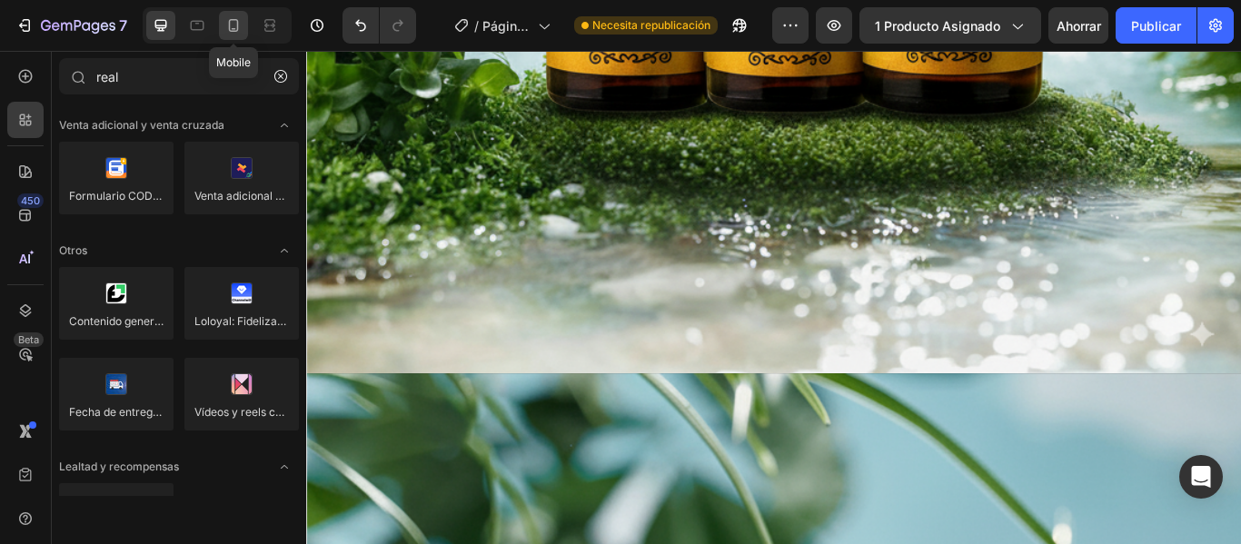
click at [243, 24] on div at bounding box center [233, 25] width 29 height 29
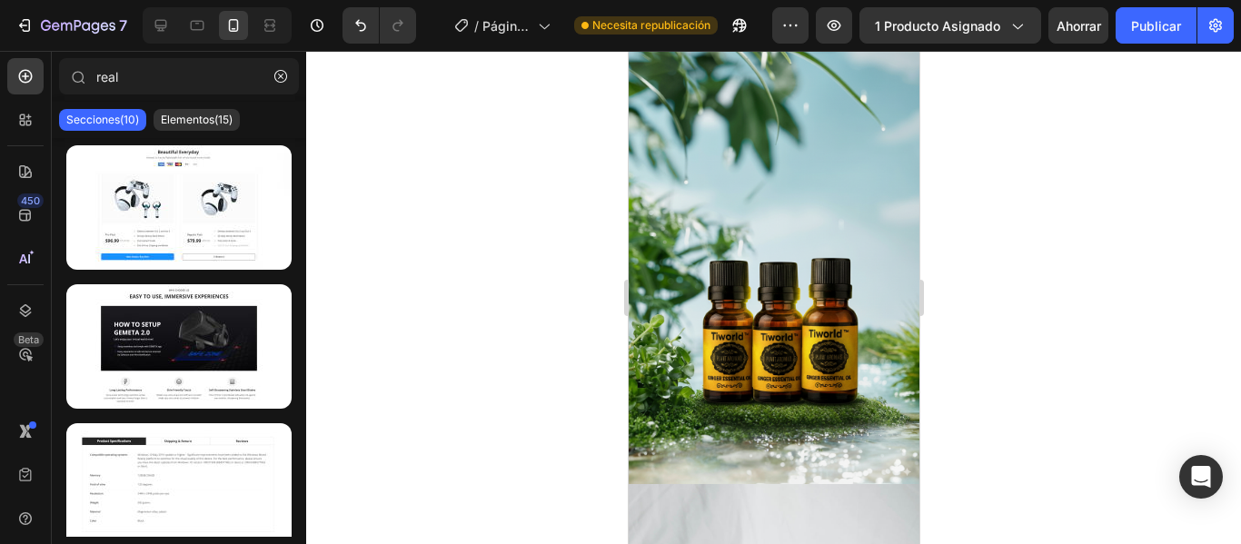
scroll to position [37, 0]
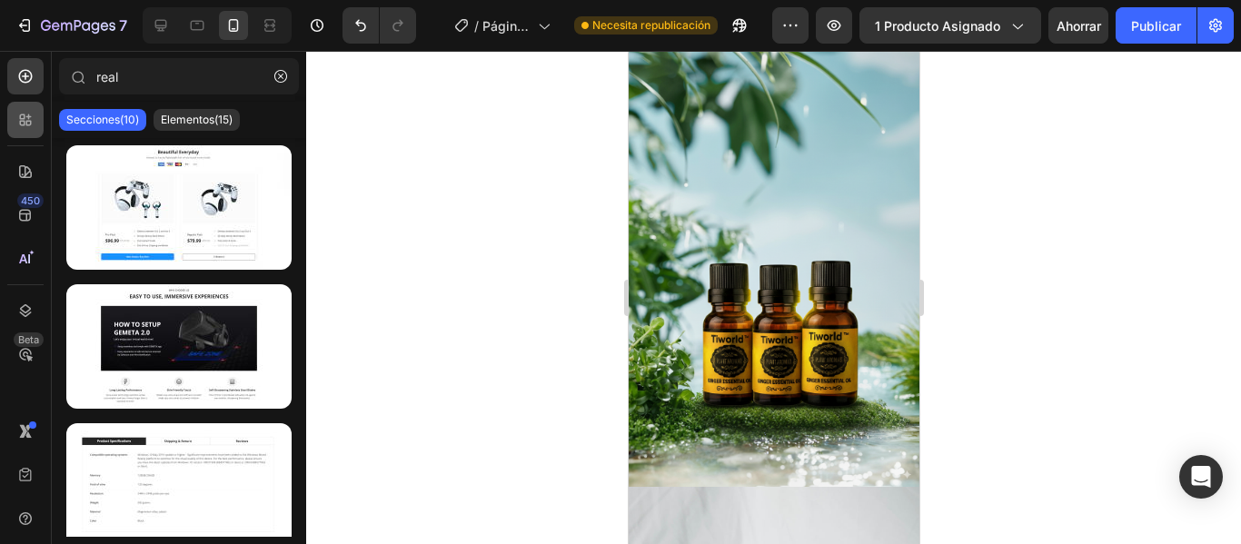
click at [18, 120] on icon at bounding box center [25, 120] width 18 height 18
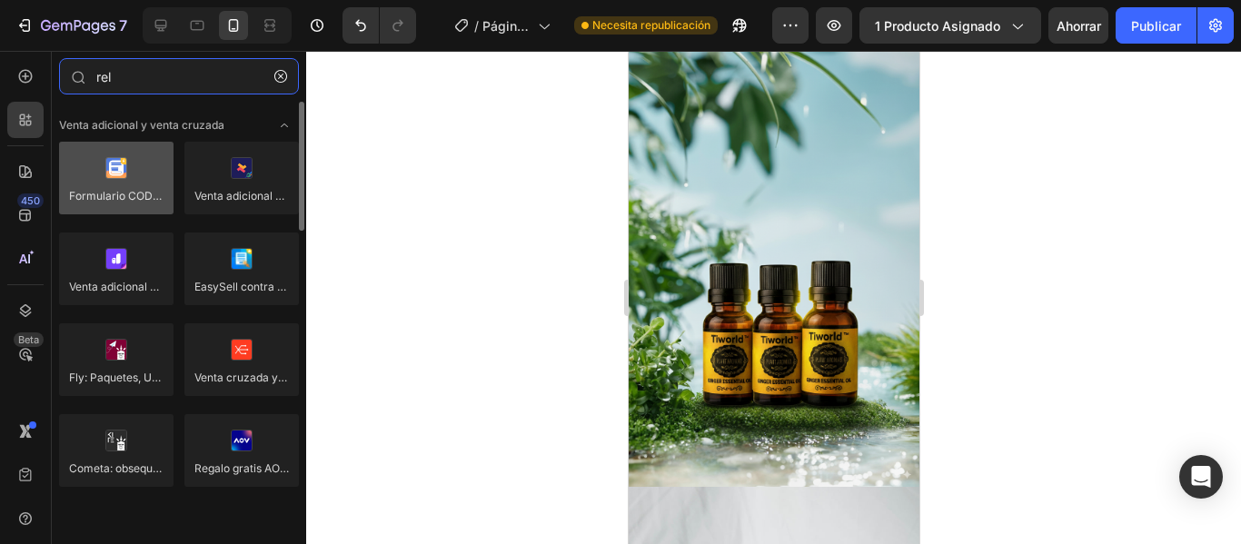
type input "rel"
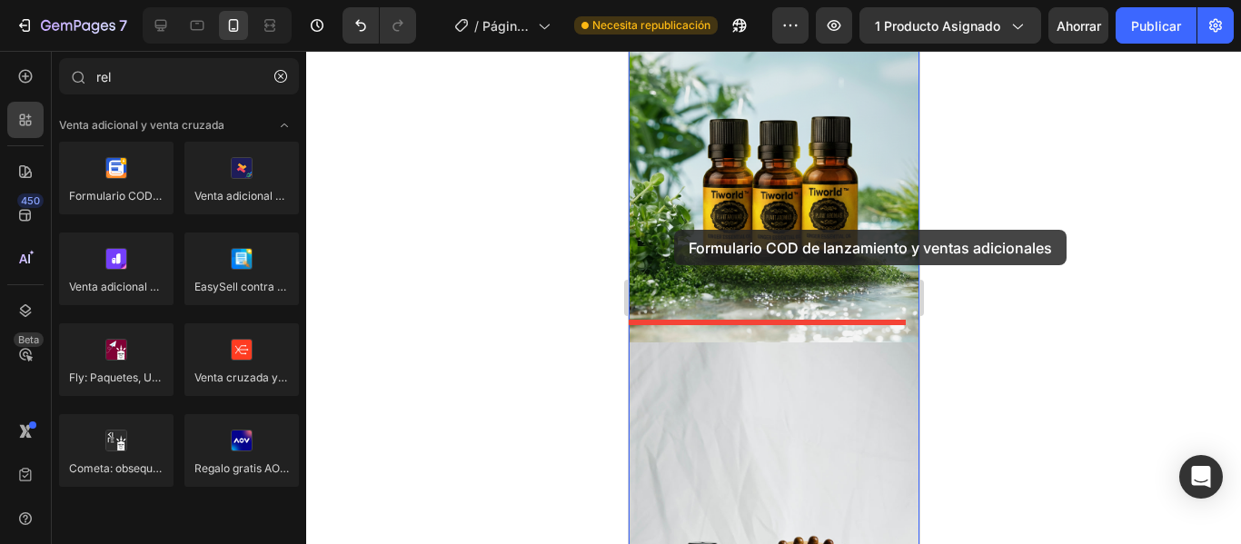
scroll to position [154, 0]
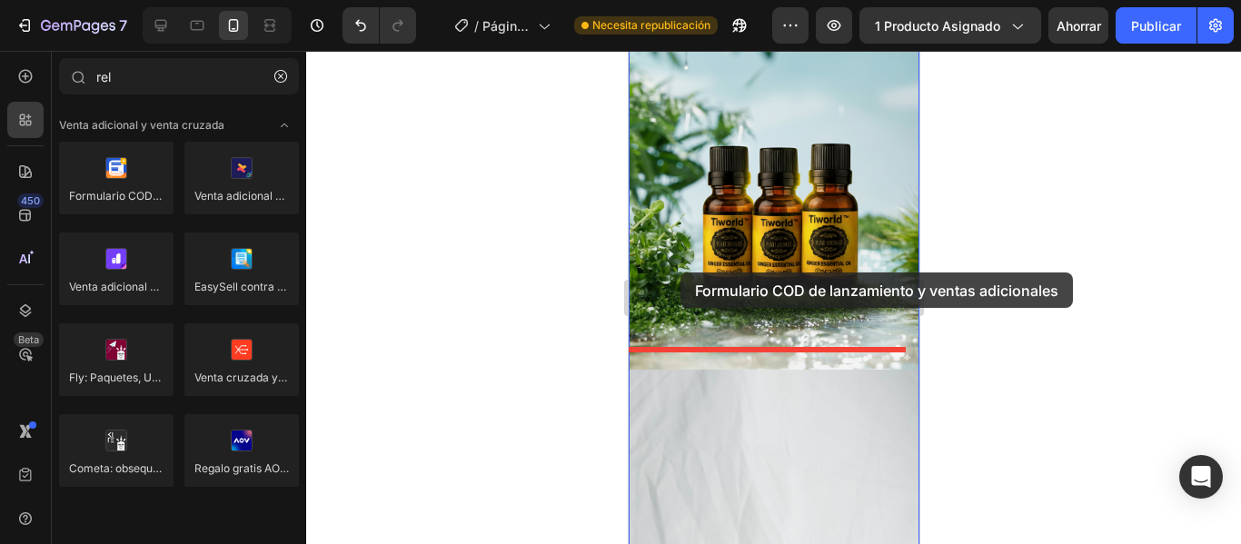
drag, startPoint x: 746, startPoint y: 229, endPoint x: 687, endPoint y: 283, distance: 80.4
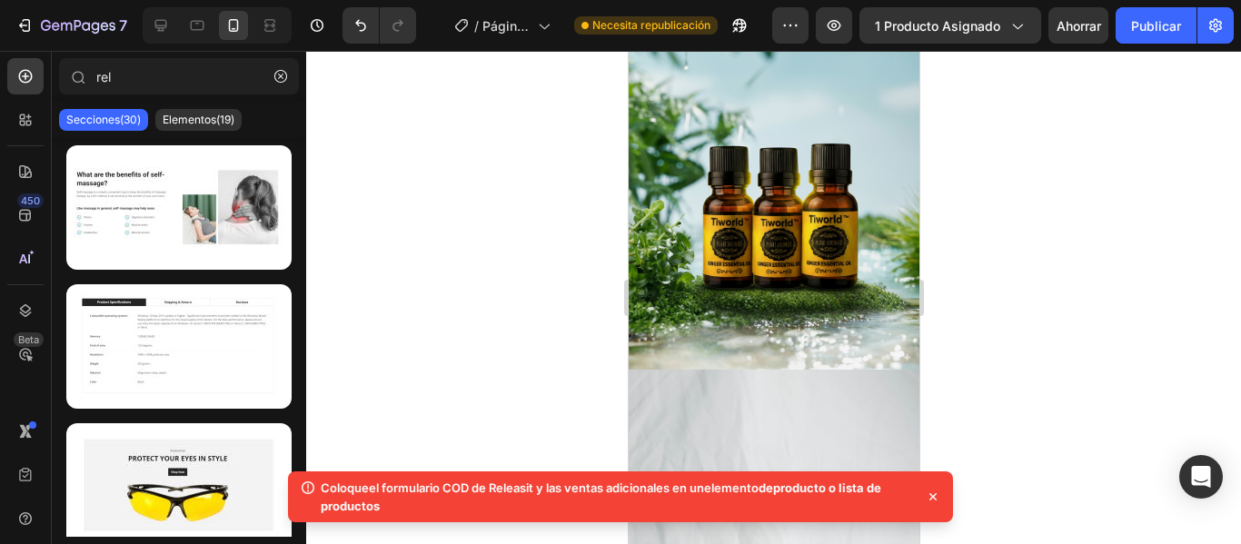
scroll to position [0, 0]
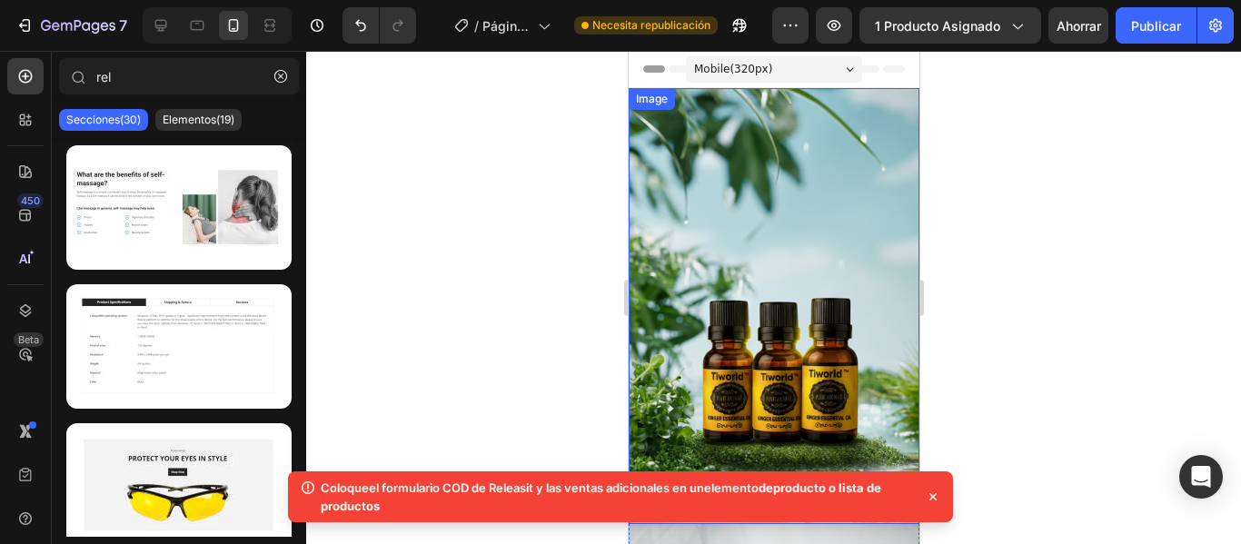
click at [723, 170] on img at bounding box center [773, 306] width 291 height 436
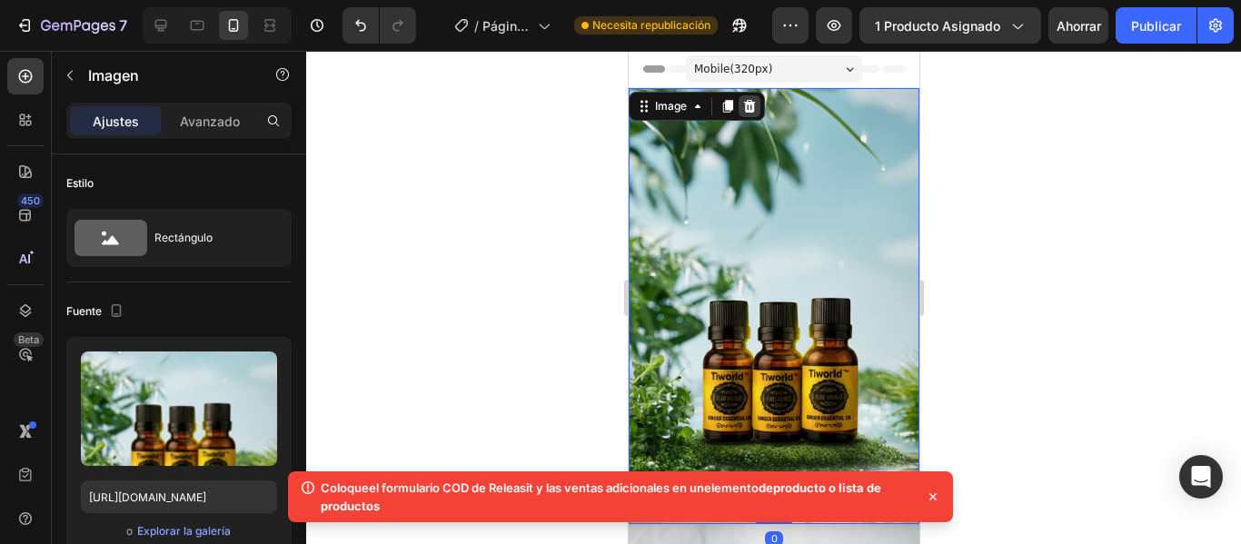
click at [749, 104] on icon at bounding box center [749, 106] width 12 height 13
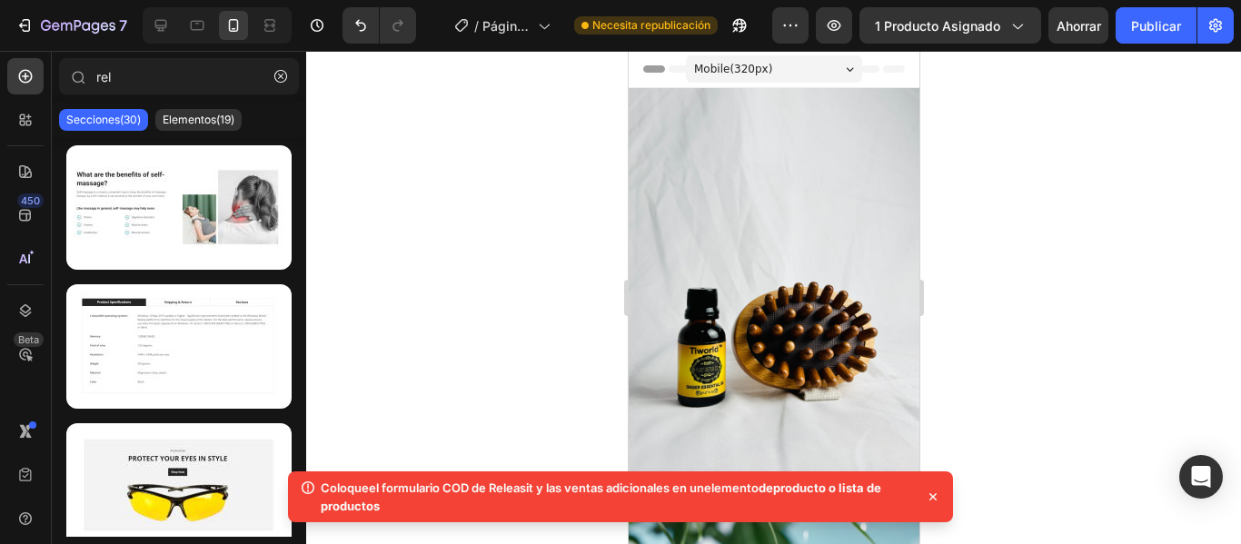
click at [749, 104] on div "Image" at bounding box center [773, 282] width 291 height 388
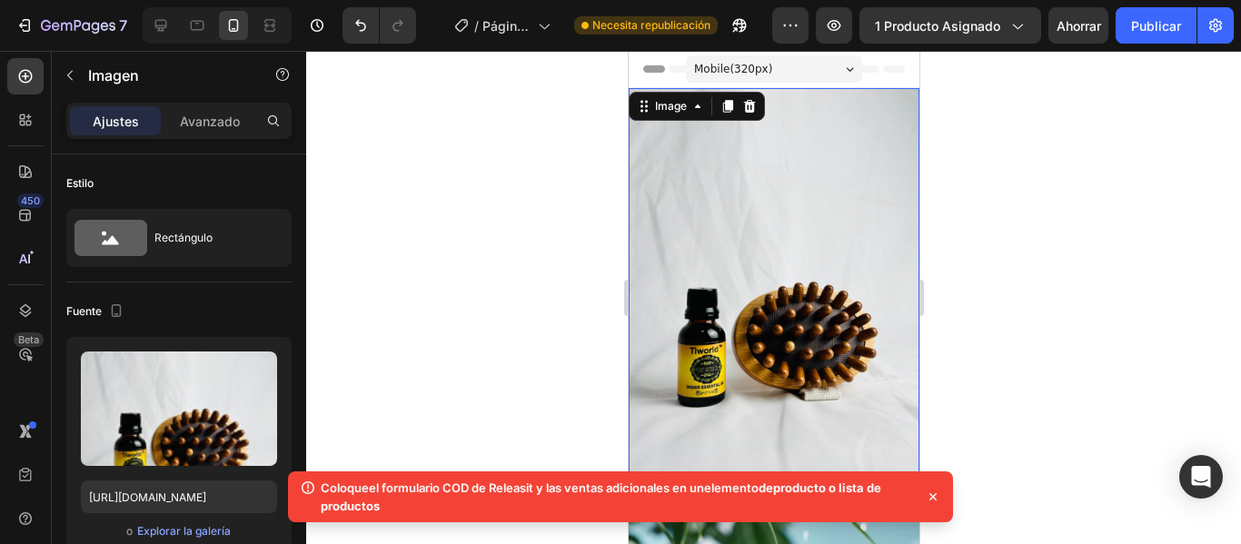
click at [749, 104] on icon at bounding box center [749, 106] width 12 height 13
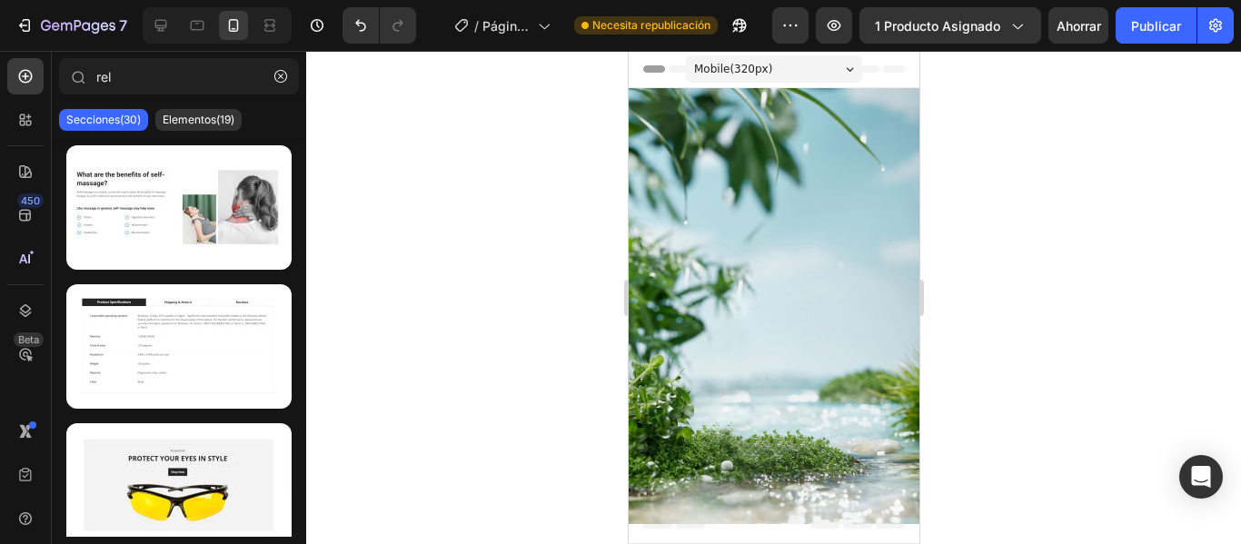
click at [749, 104] on div "Image" at bounding box center [773, 306] width 291 height 436
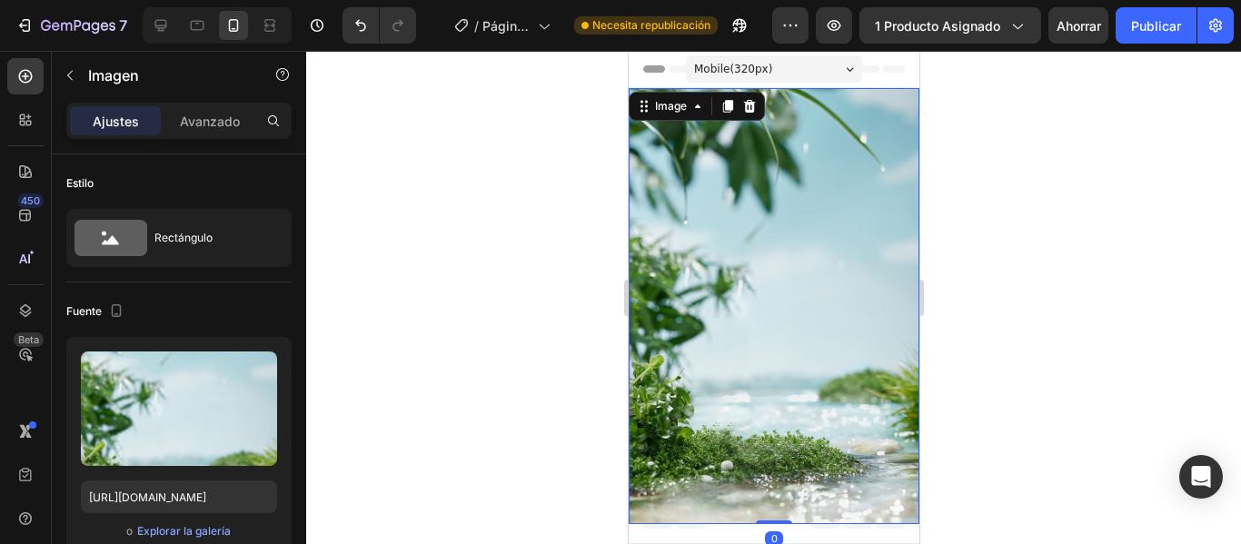
click at [749, 104] on icon at bounding box center [749, 106] width 12 height 13
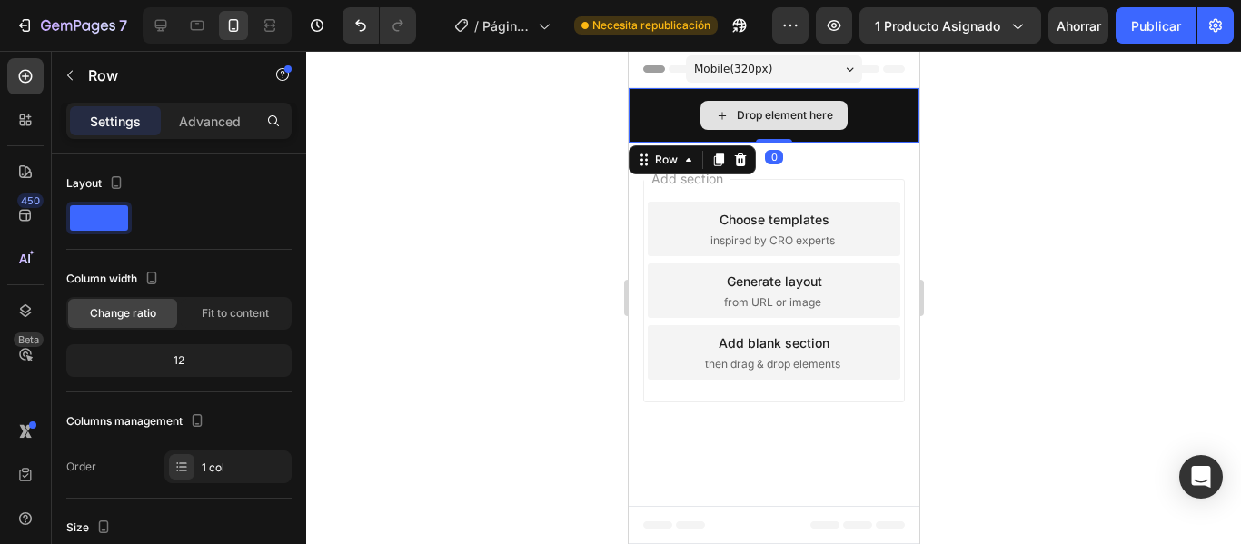
click at [679, 101] on div "Drop element here" at bounding box center [773, 115] width 291 height 55
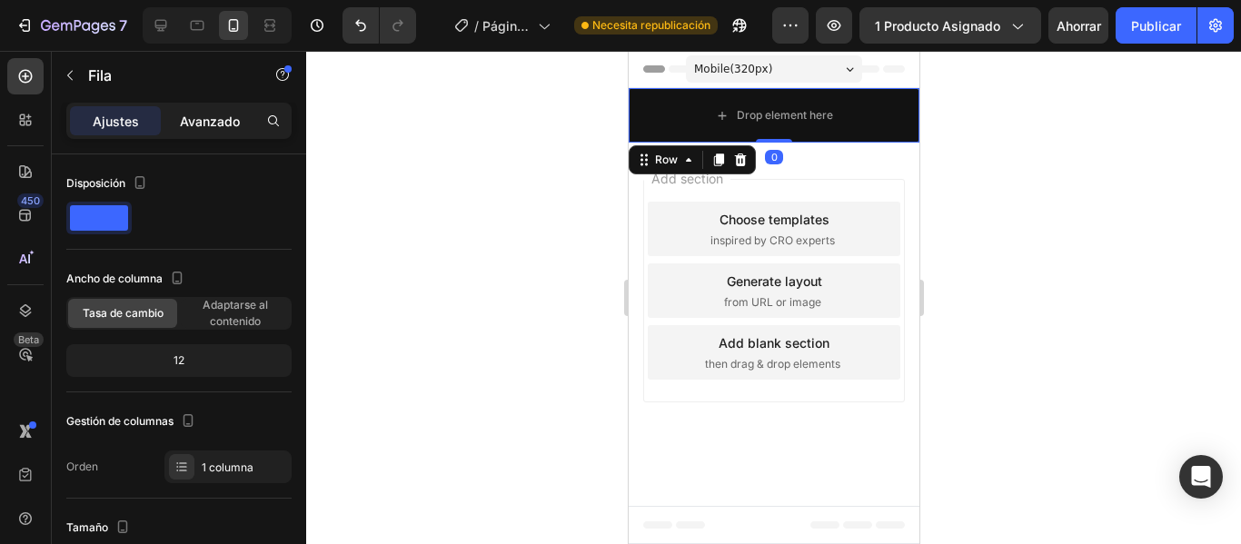
click at [185, 134] on div "Avanzado" at bounding box center [209, 120] width 91 height 29
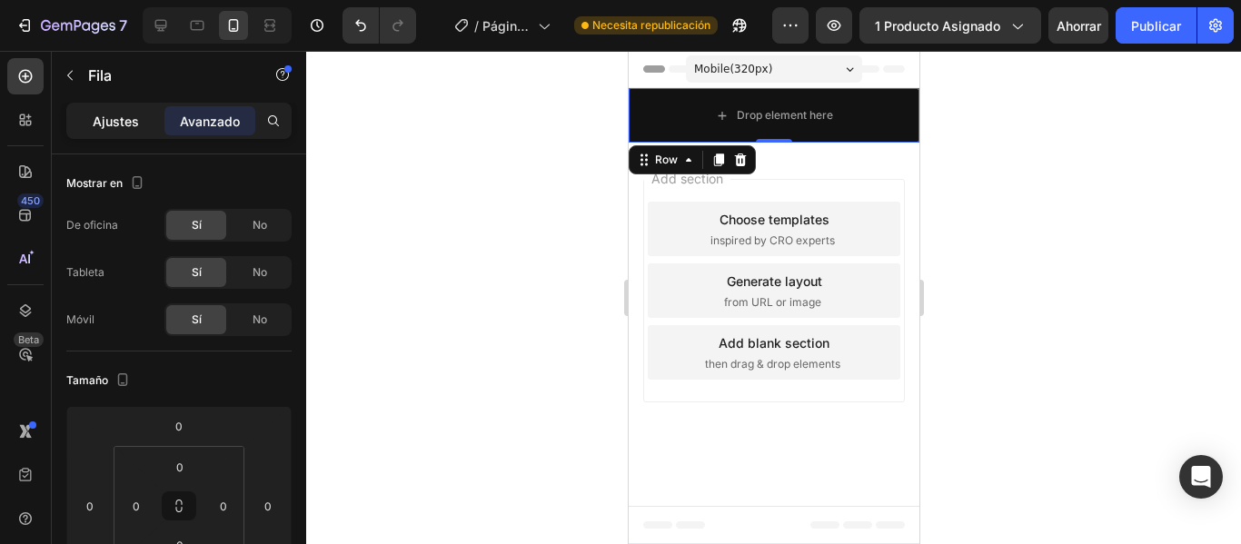
click at [124, 118] on font "Ajustes" at bounding box center [116, 121] width 46 height 15
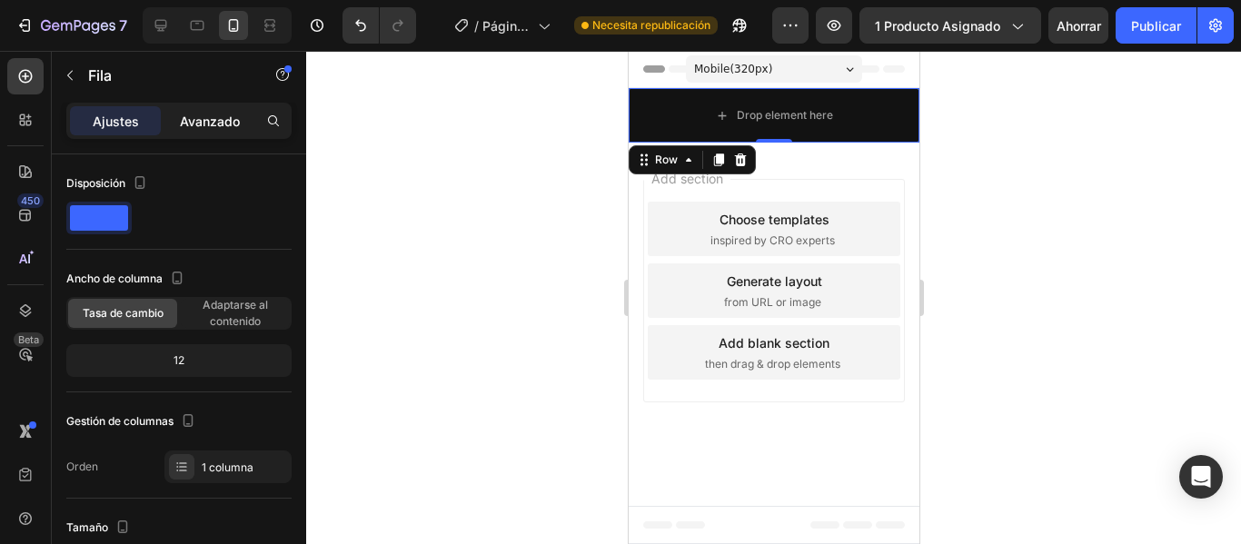
click at [186, 123] on font "Avanzado" at bounding box center [210, 121] width 60 height 15
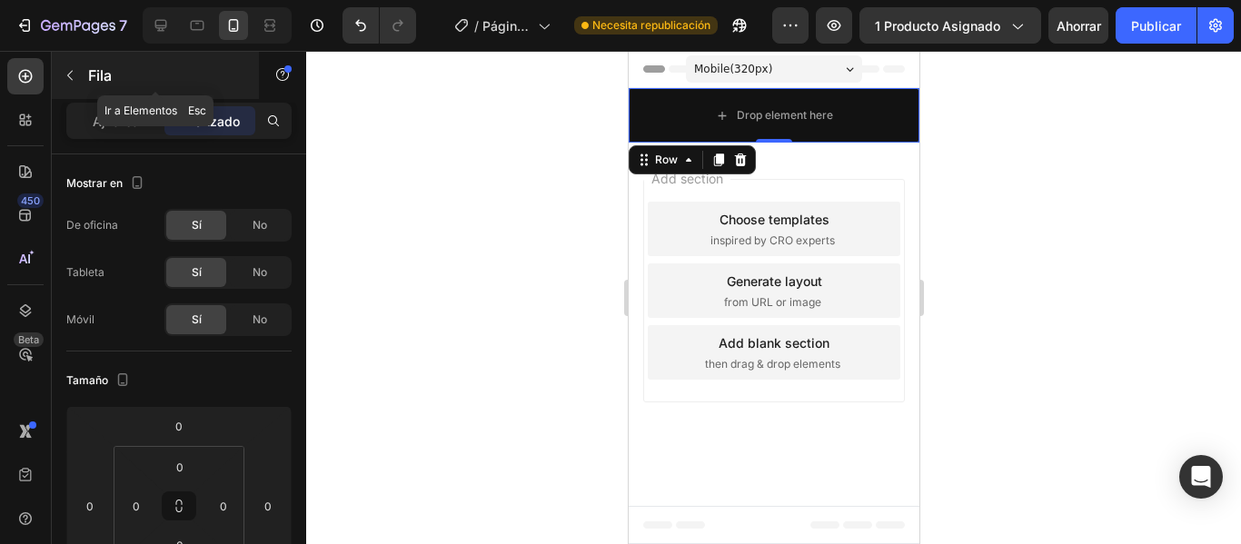
click at [71, 63] on button "button" at bounding box center [69, 75] width 29 height 29
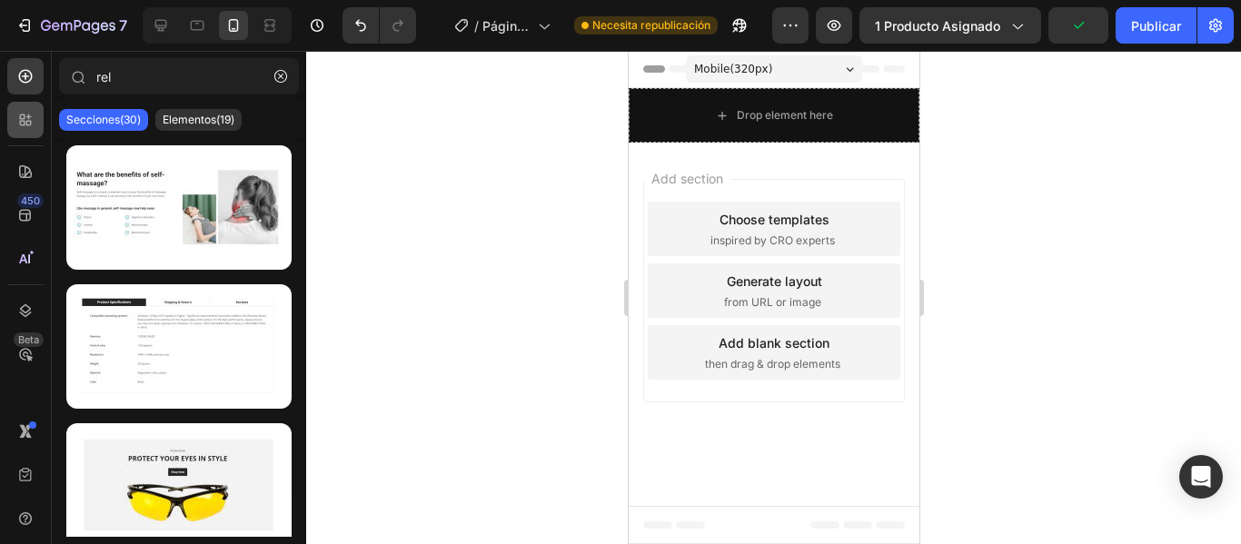
click at [22, 121] on icon at bounding box center [22, 123] width 5 height 5
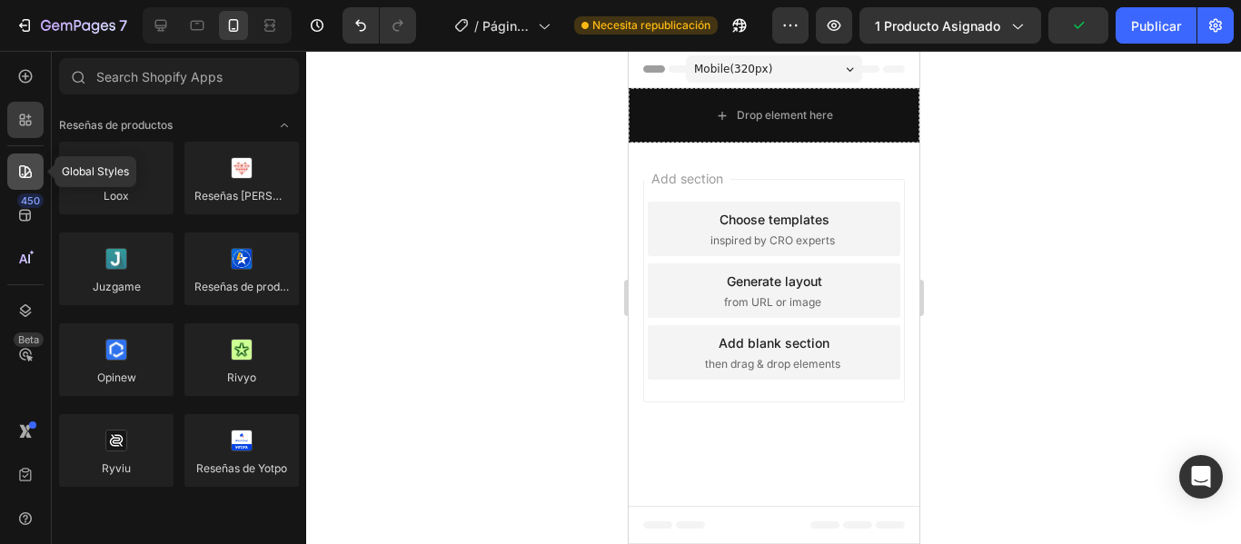
click at [31, 167] on icon at bounding box center [25, 172] width 18 height 18
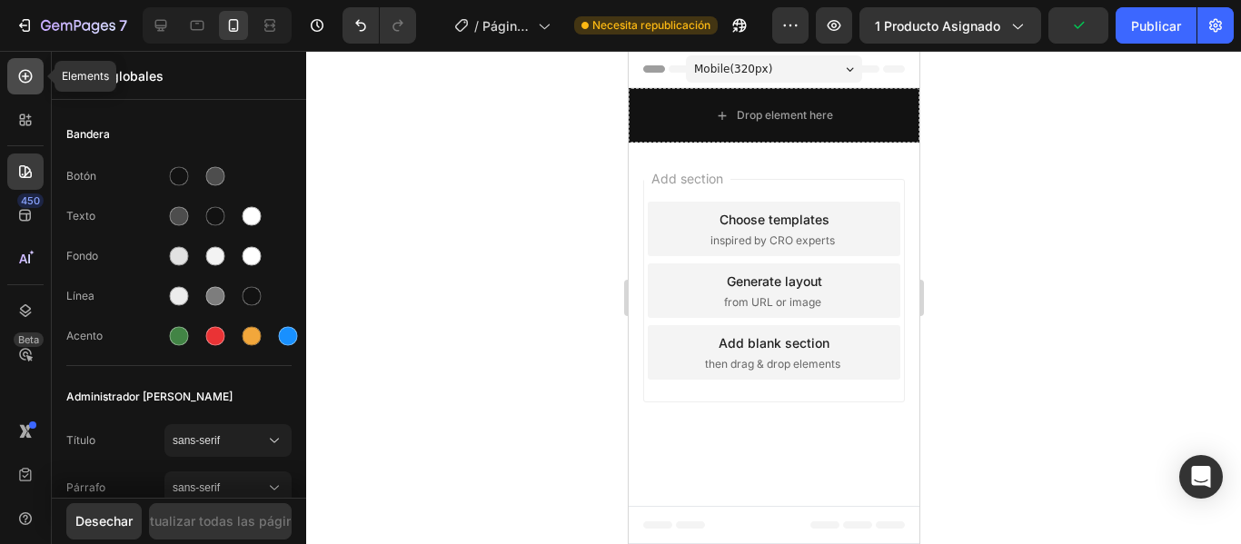
click at [32, 90] on div at bounding box center [25, 76] width 36 height 36
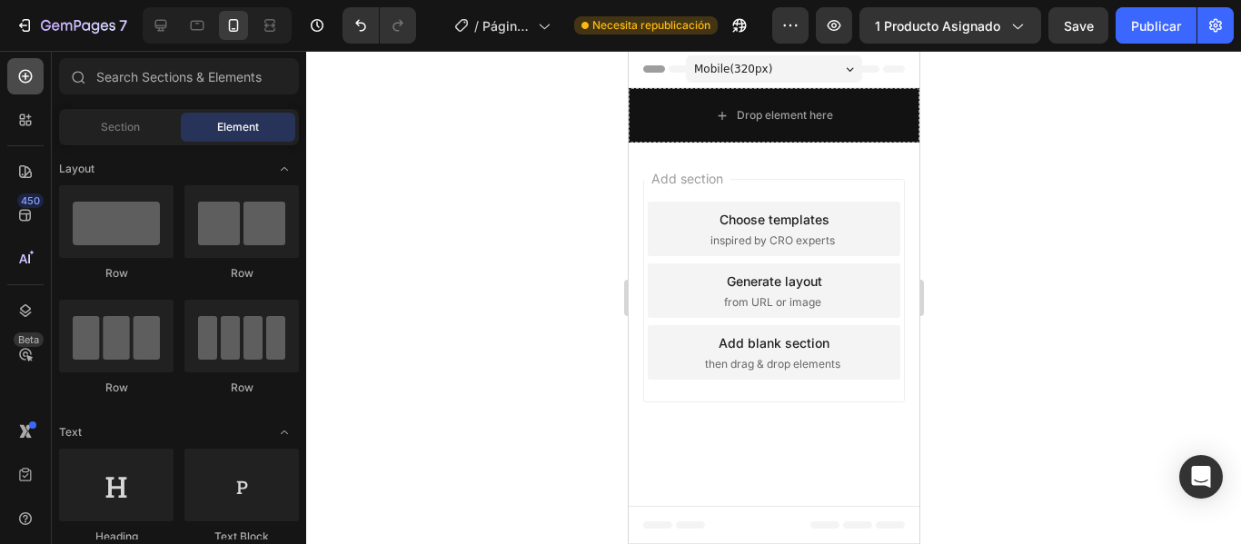
scroll to position [463, 0]
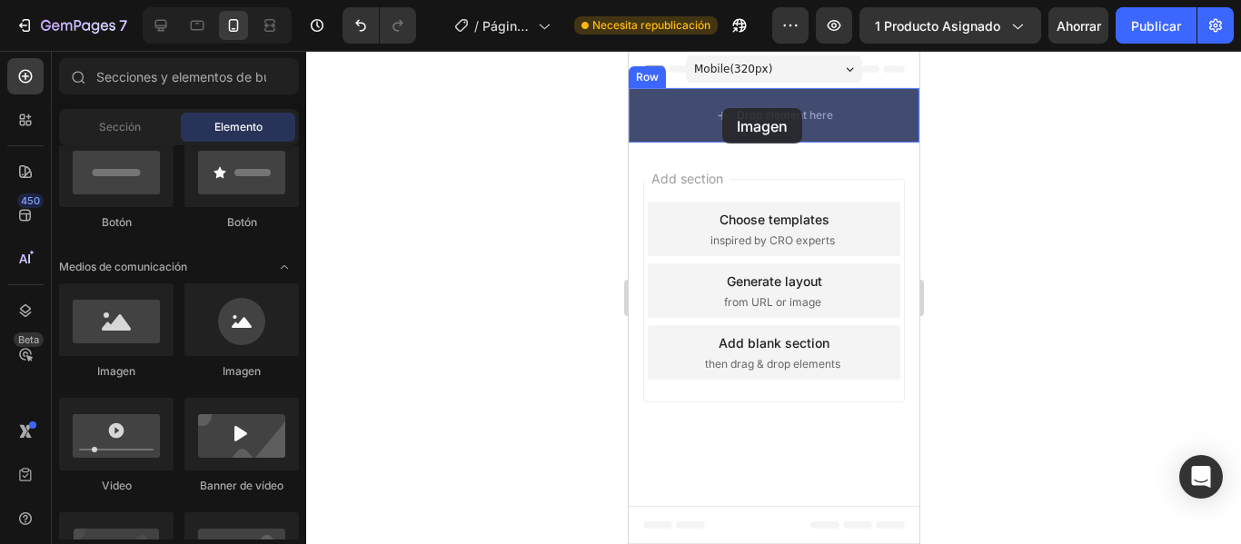
drag, startPoint x: 741, startPoint y: 364, endPoint x: 720, endPoint y: 108, distance: 257.0
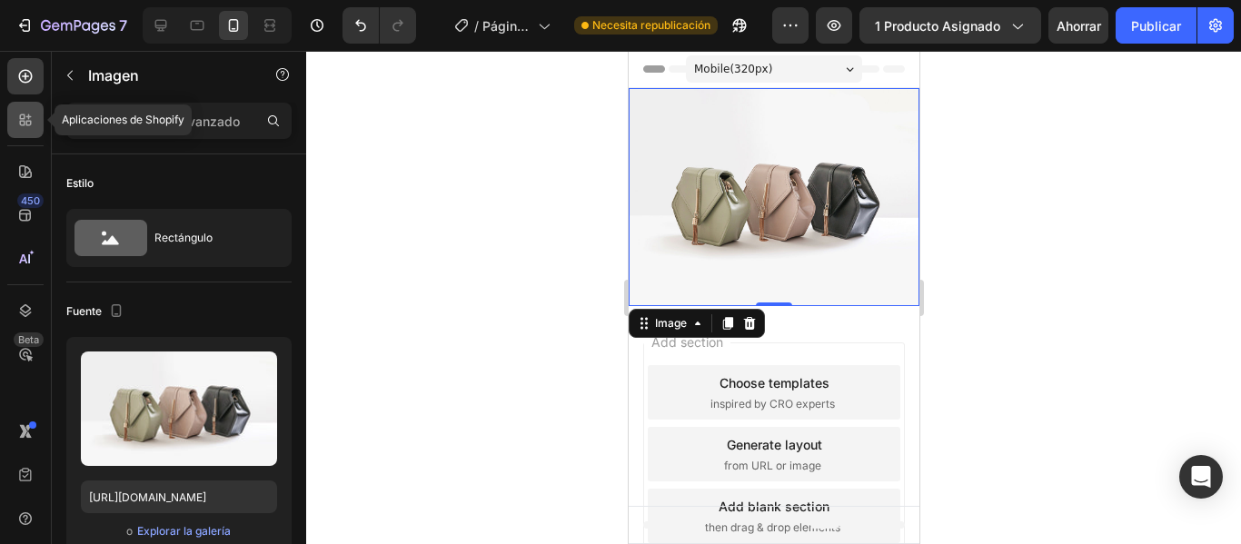
click at [19, 118] on icon at bounding box center [25, 120] width 18 height 18
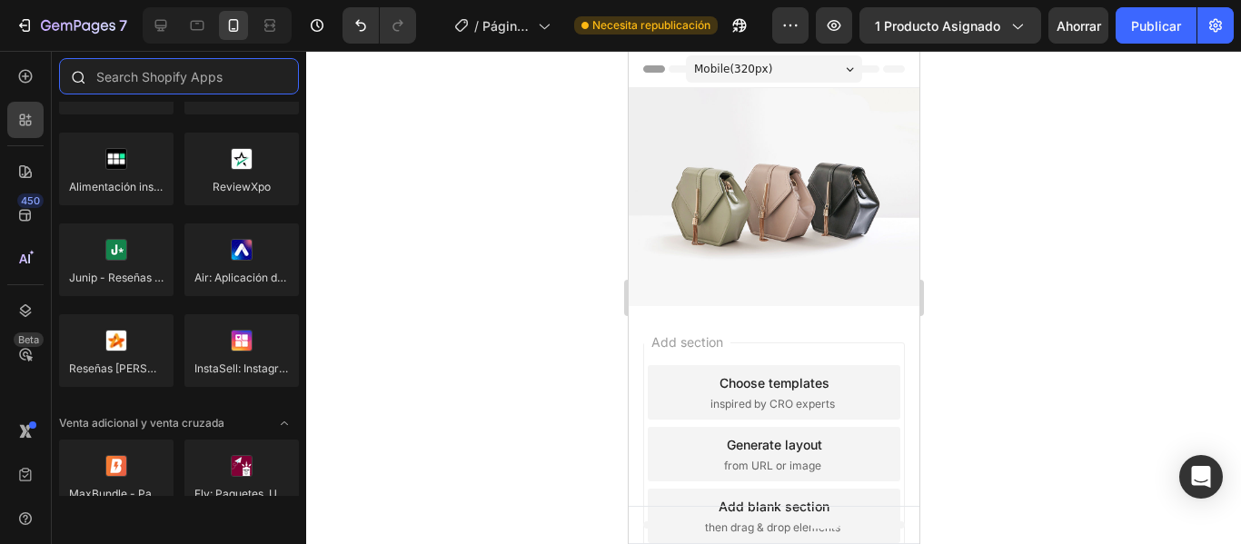
click at [163, 84] on input "text" at bounding box center [179, 76] width 240 height 36
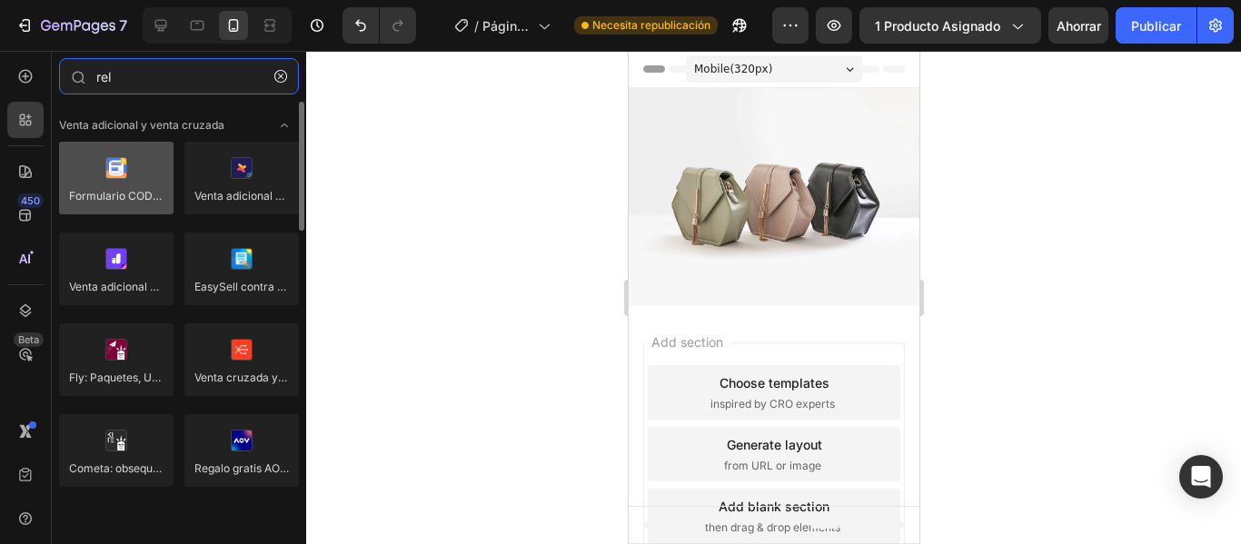
type input "rel"
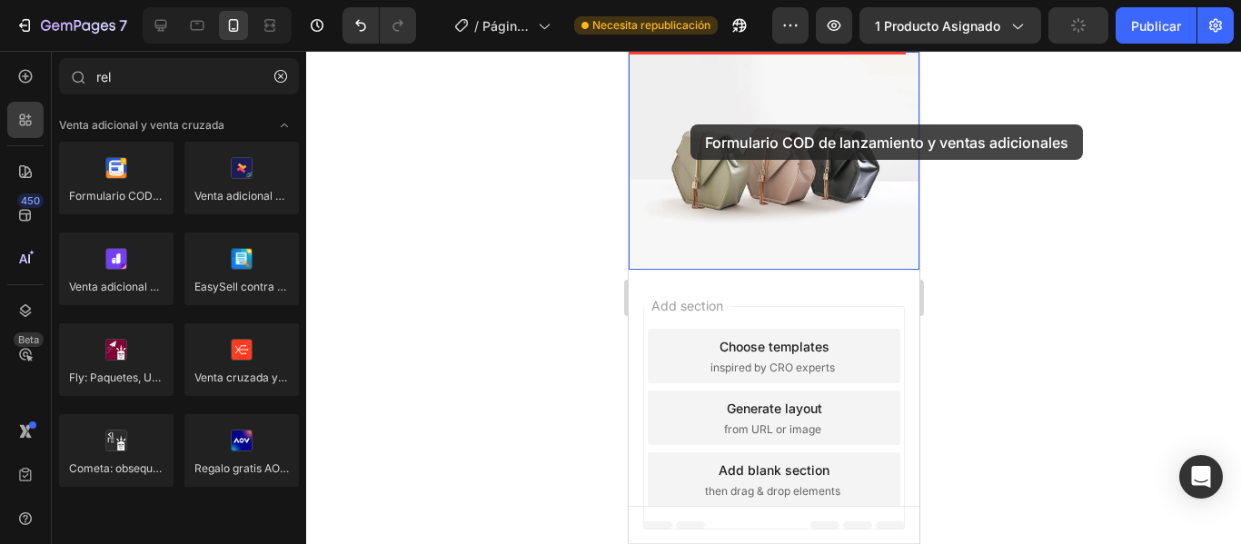
scroll to position [0, 0]
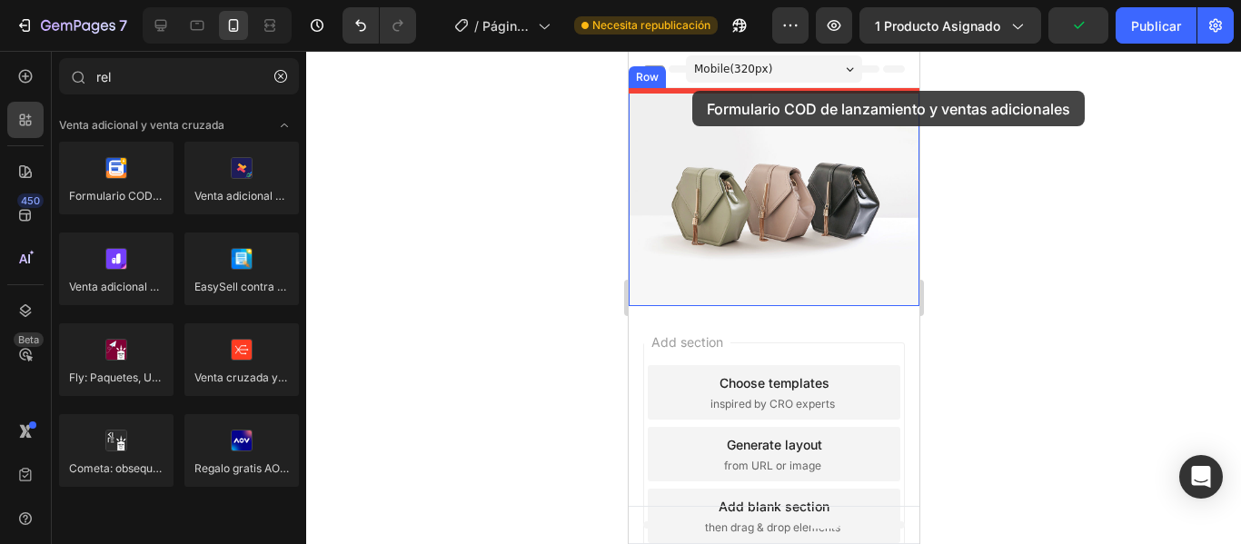
drag, startPoint x: 751, startPoint y: 244, endPoint x: 690, endPoint y: 92, distance: 164.3
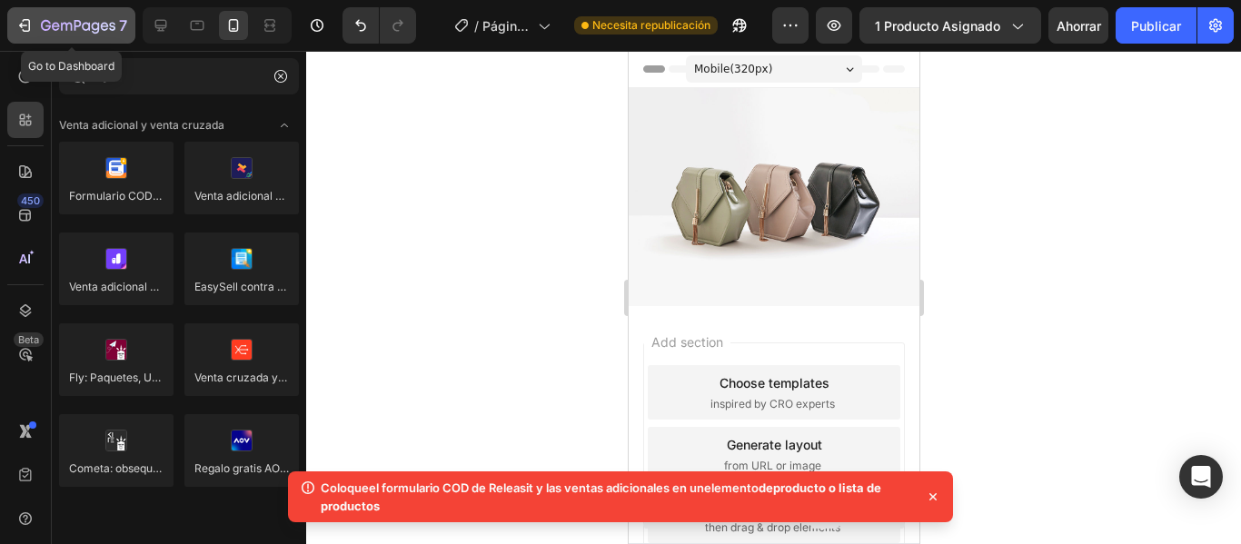
click at [19, 41] on button "7" at bounding box center [71, 25] width 128 height 36
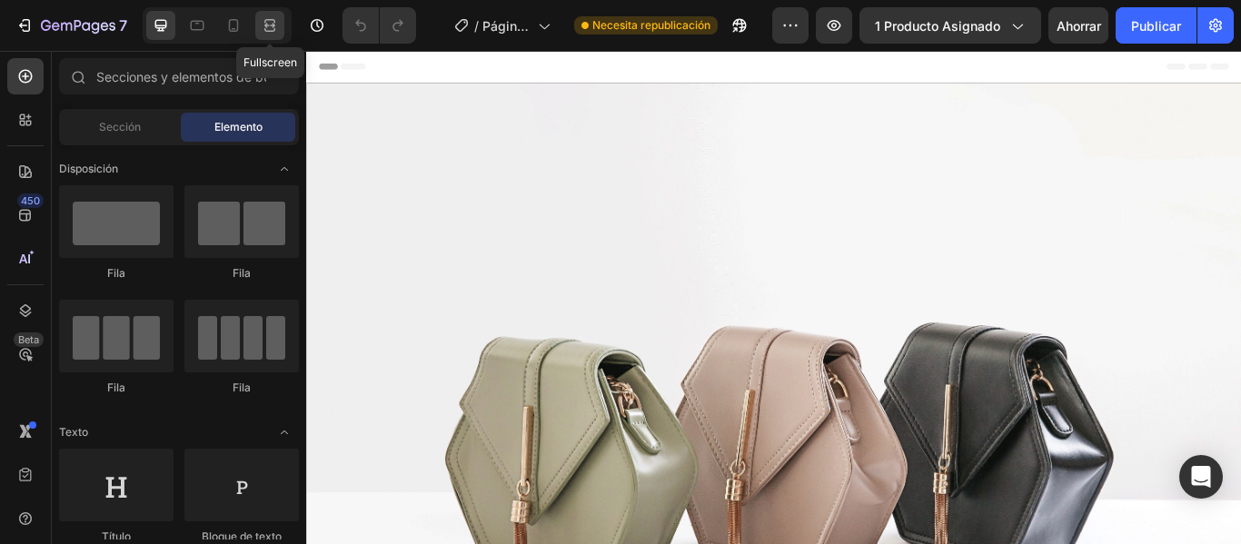
click at [275, 35] on div at bounding box center [269, 25] width 29 height 29
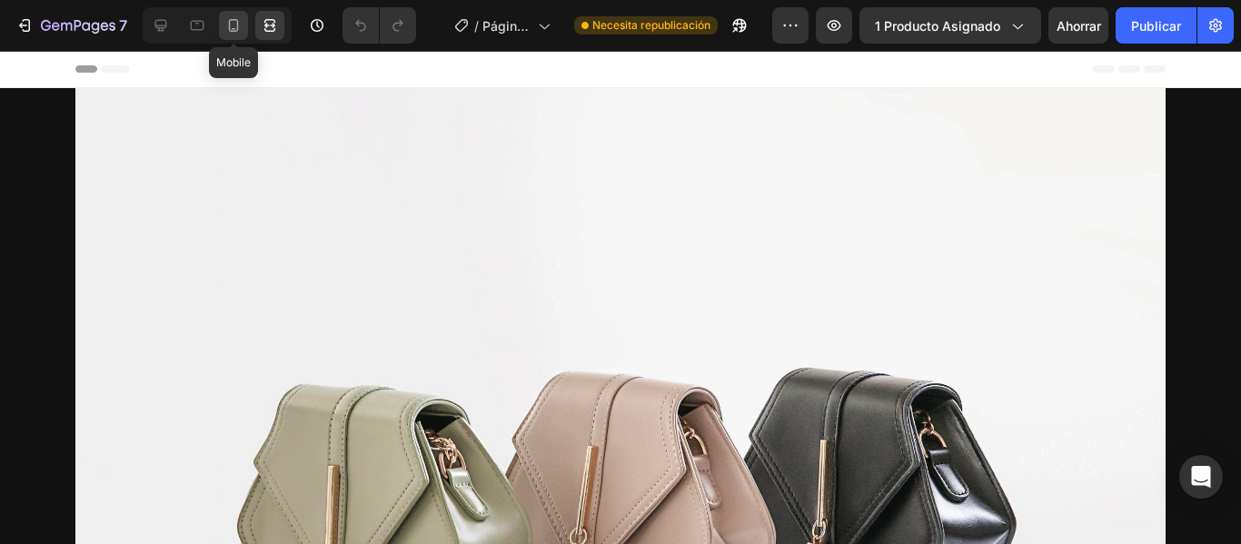
click at [235, 27] on icon at bounding box center [233, 25] width 18 height 18
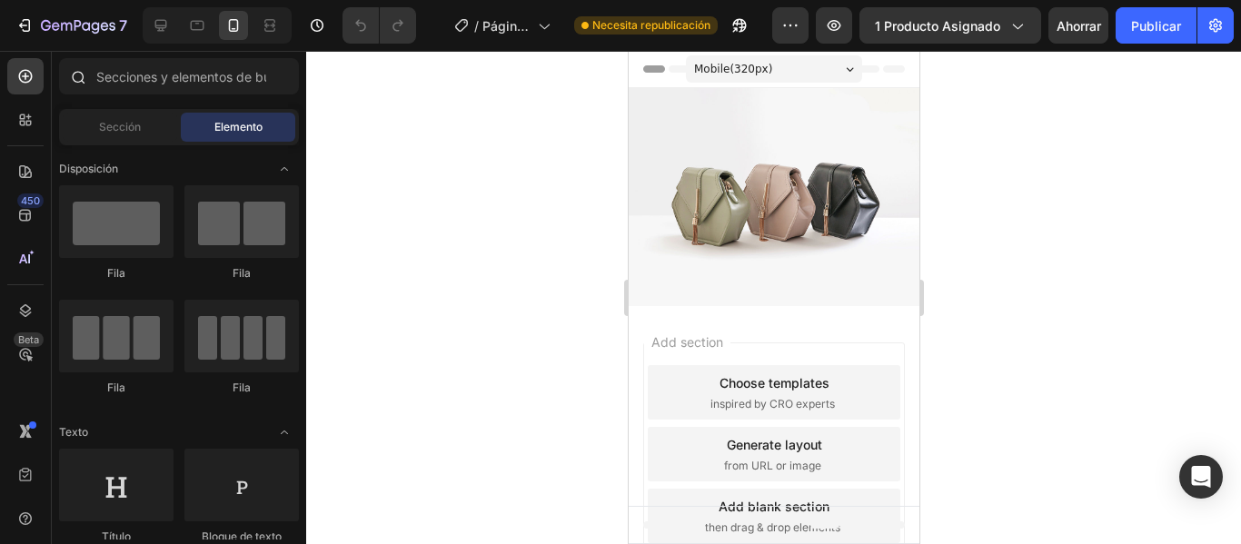
click at [90, 69] on div at bounding box center [77, 76] width 36 height 36
click at [118, 77] on input "text" at bounding box center [179, 76] width 240 height 36
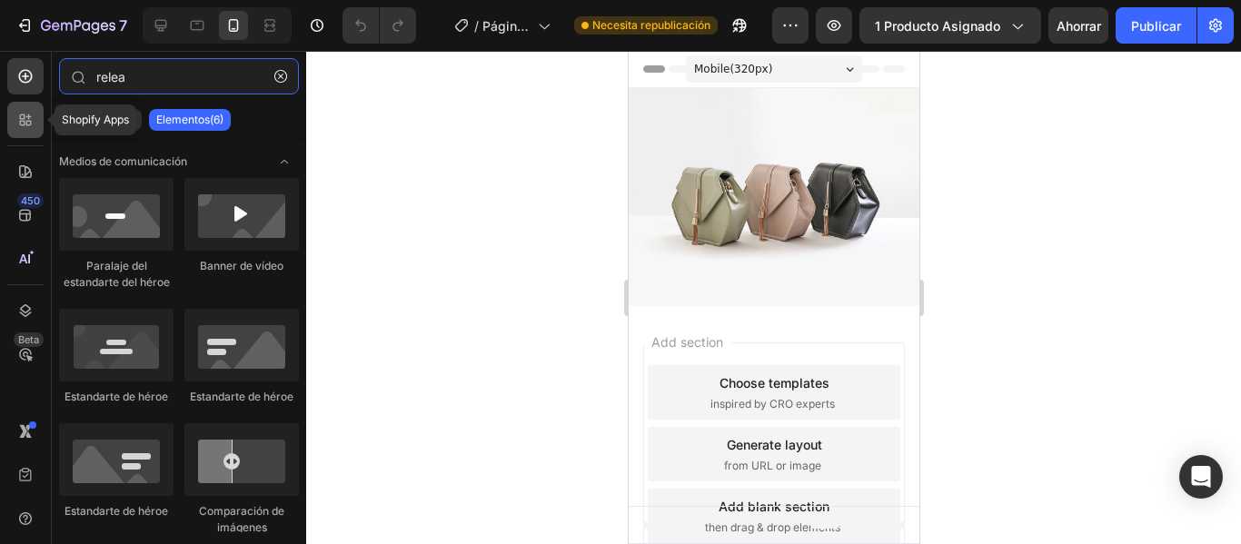
type input "relea"
click at [23, 121] on icon at bounding box center [22, 123] width 5 height 5
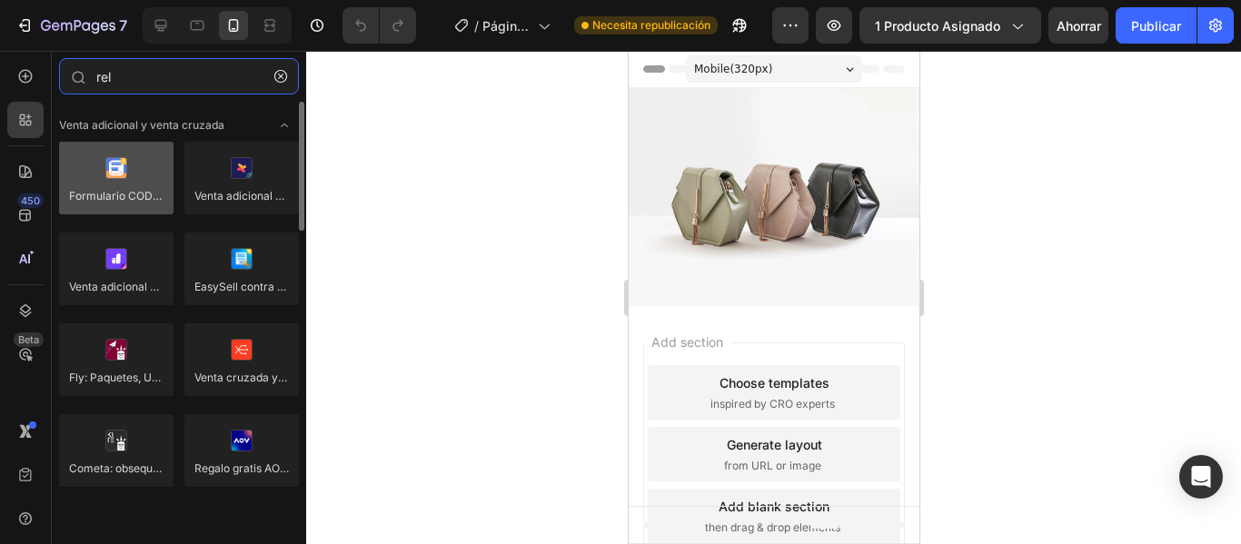
type input "rel"
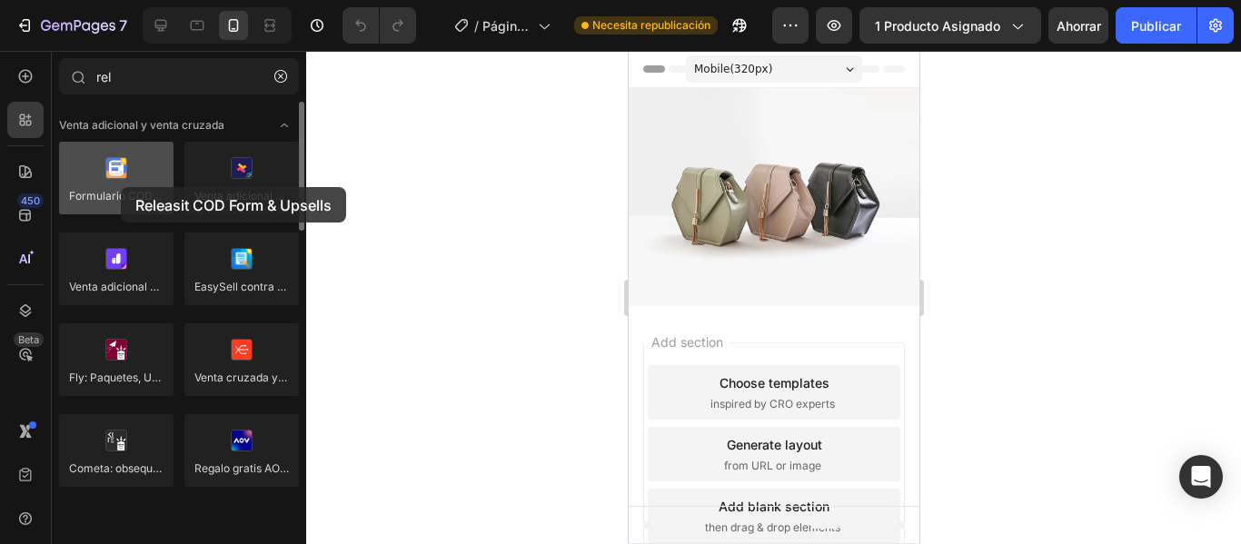
click at [121, 187] on div at bounding box center [116, 178] width 114 height 73
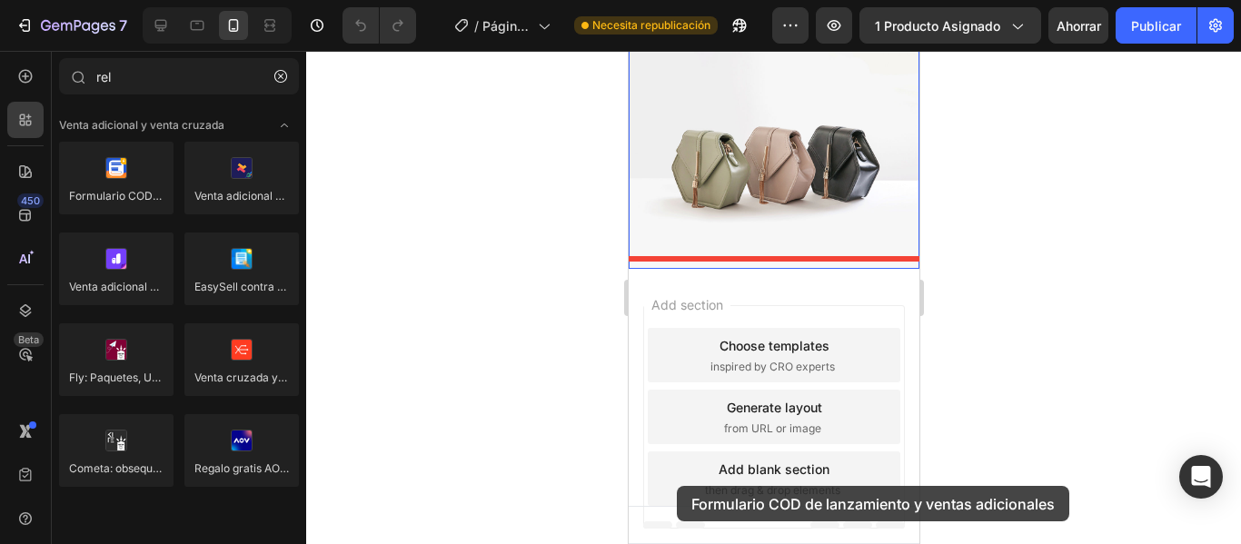
scroll to position [55, 0]
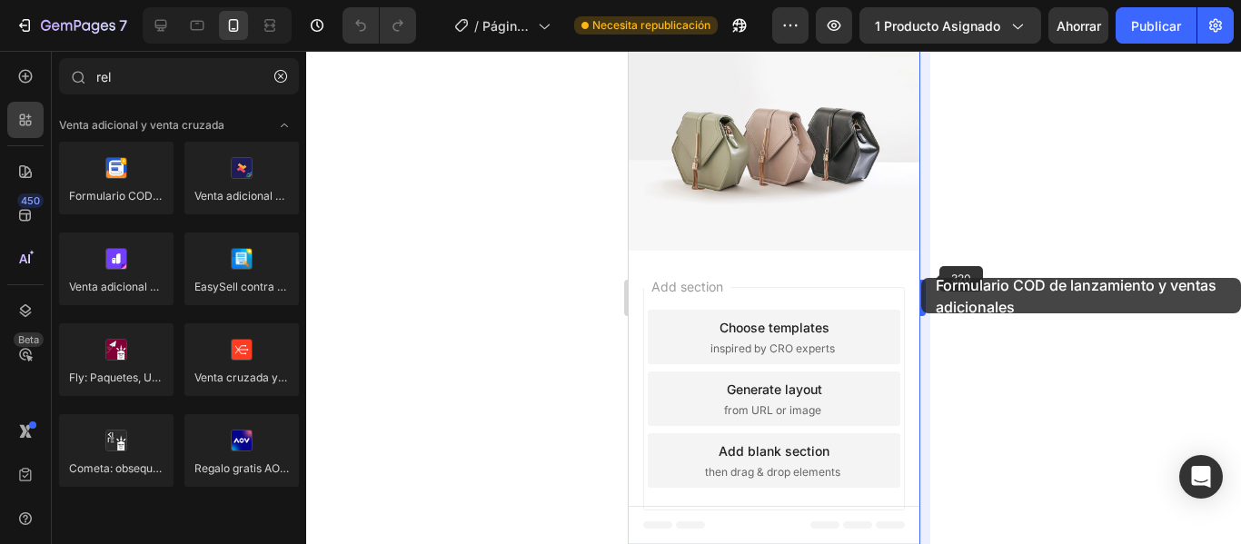
drag, startPoint x: 121, startPoint y: 187, endPoint x: 921, endPoint y: 278, distance: 805.4
click at [921, 0] on div "7 / Página del producto - [DATE] 23:57:45 Necesita republicación Avance 1 produ…" at bounding box center [620, 0] width 1241 height 0
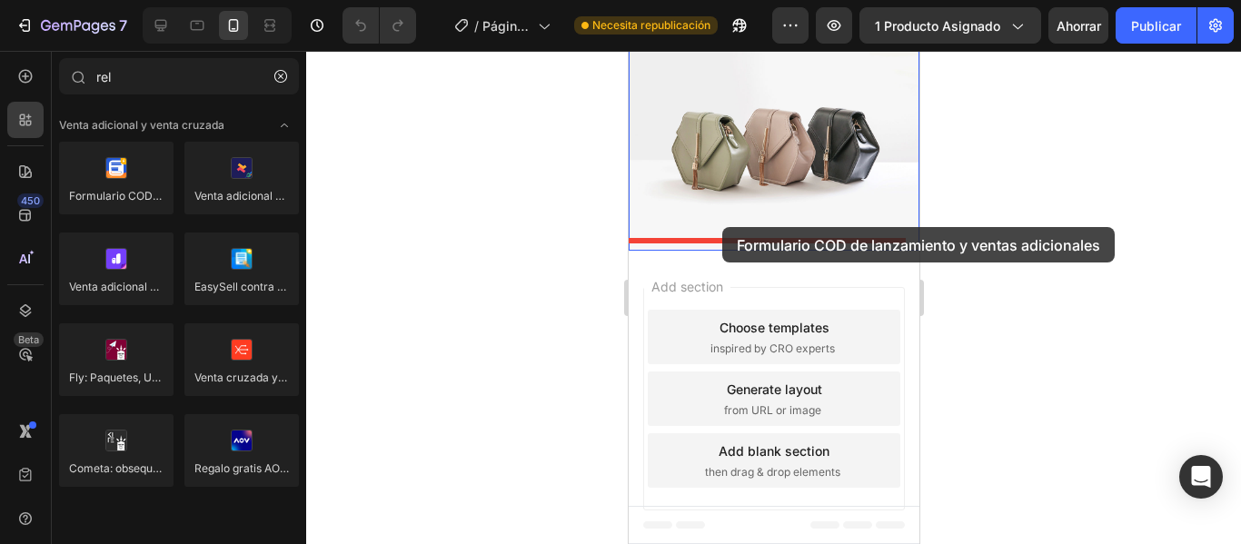
scroll to position [0, 0]
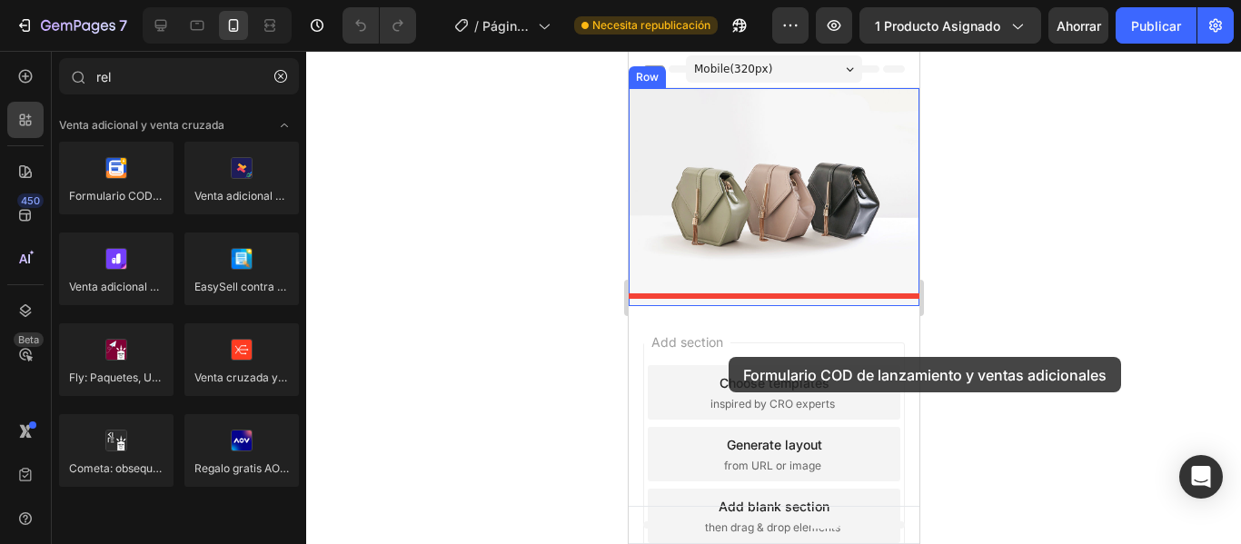
drag, startPoint x: 738, startPoint y: 235, endPoint x: 728, endPoint y: 357, distance: 122.1
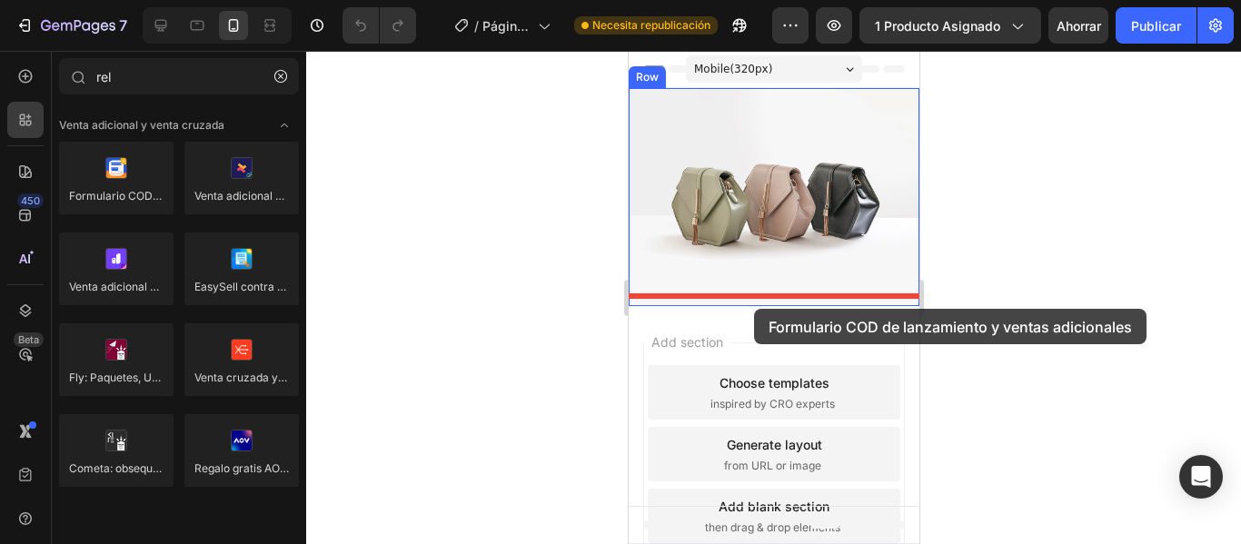
drag, startPoint x: 713, startPoint y: 252, endPoint x: 750, endPoint y: 306, distance: 66.0
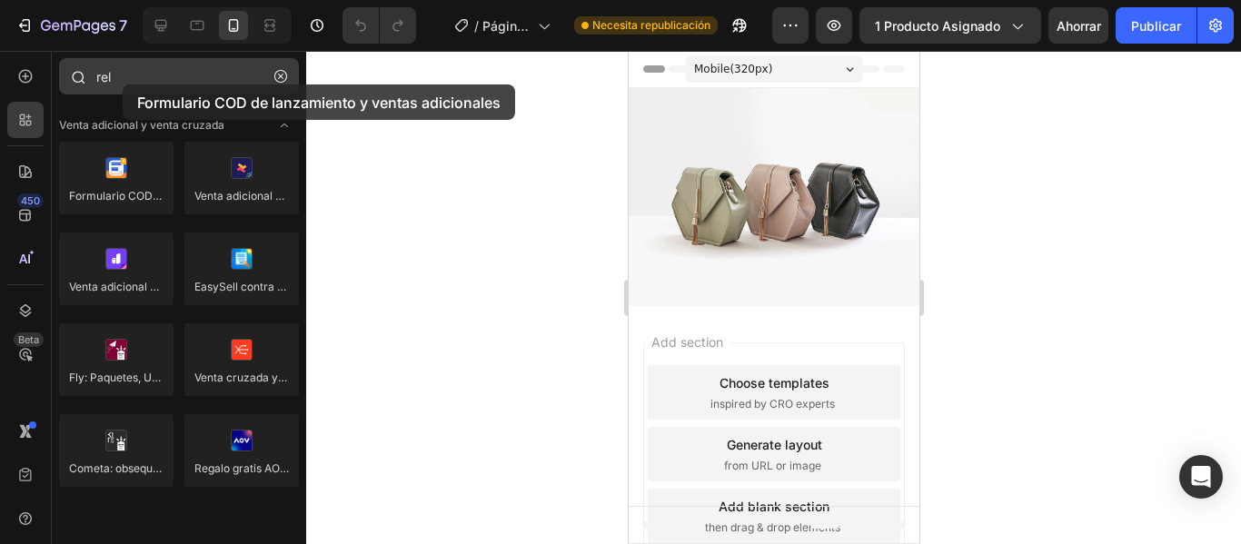
drag, startPoint x: 111, startPoint y: 164, endPoint x: 123, endPoint y: 84, distance: 80.8
click at [123, 84] on div "rel Sections(30) Elementos(19) Venta adicional y venta cruzada Formulario COD d…" at bounding box center [179, 277] width 254 height 438
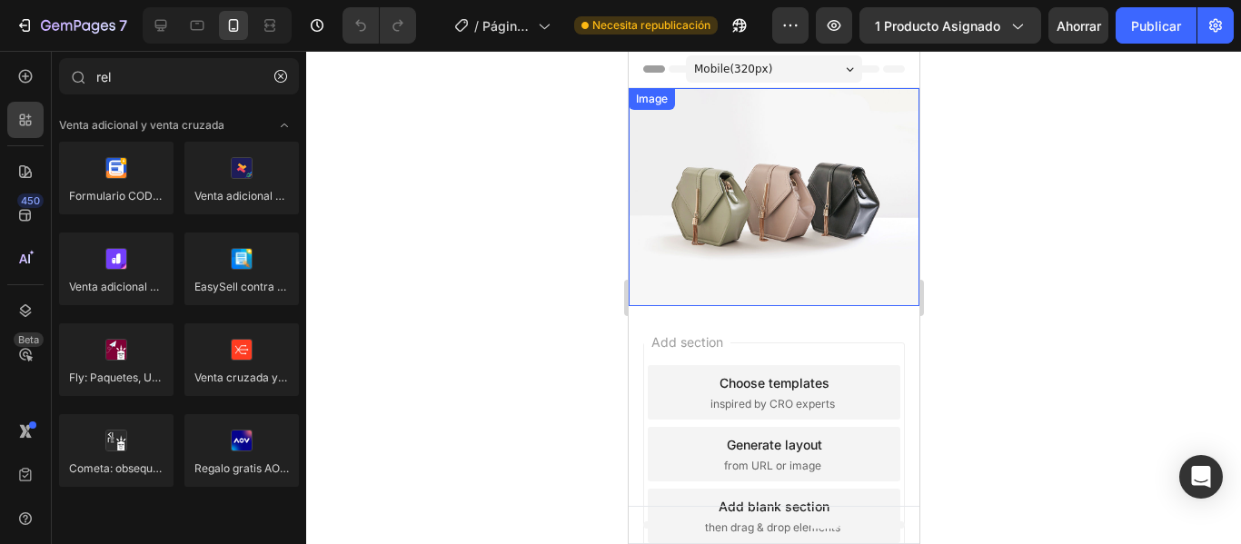
click at [768, 182] on img at bounding box center [773, 197] width 291 height 218
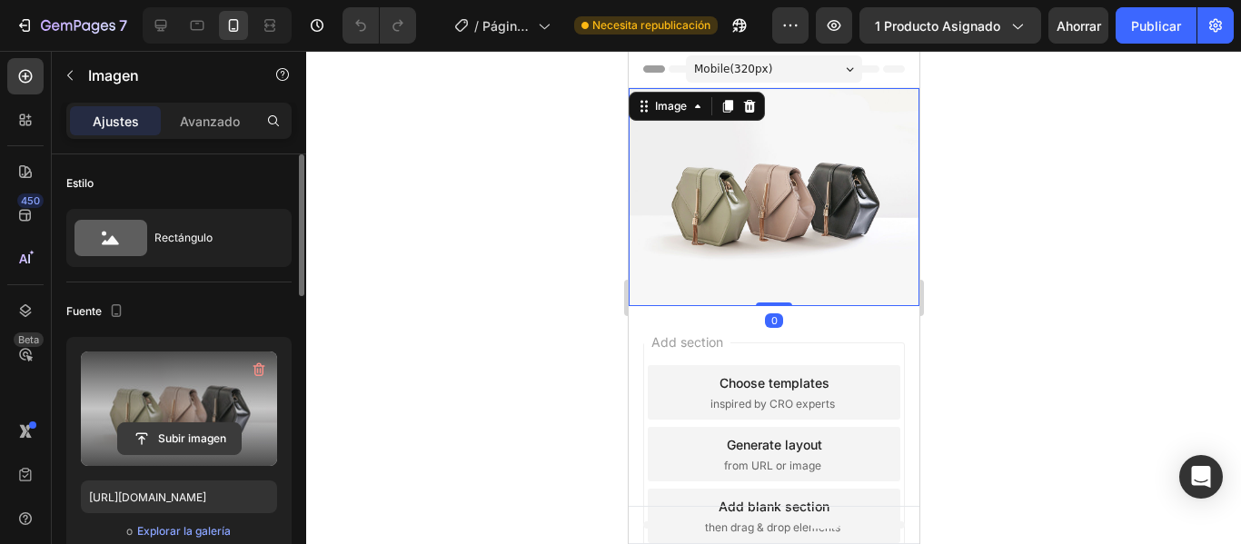
click at [176, 441] on input "file" at bounding box center [179, 438] width 123 height 31
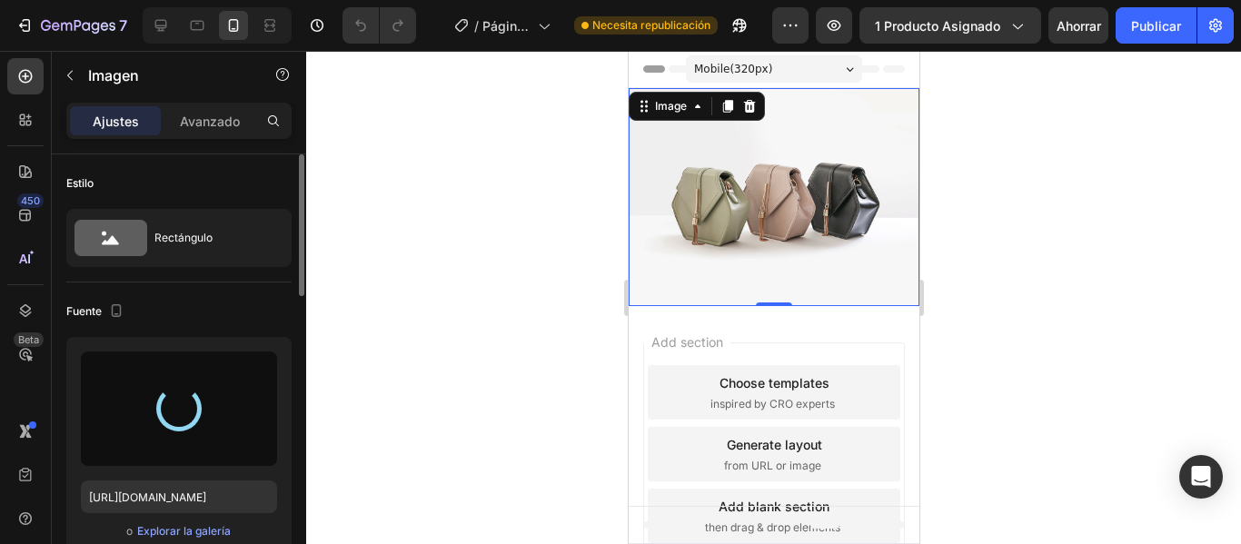
type input "[URL][DOMAIN_NAME]"
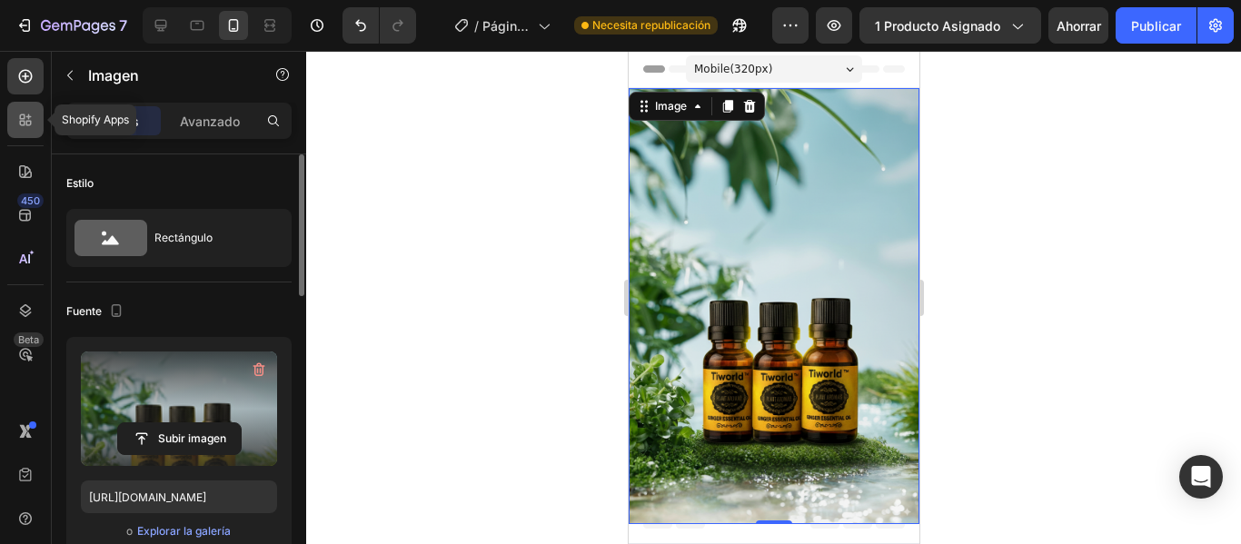
click at [10, 131] on div at bounding box center [25, 120] width 36 height 36
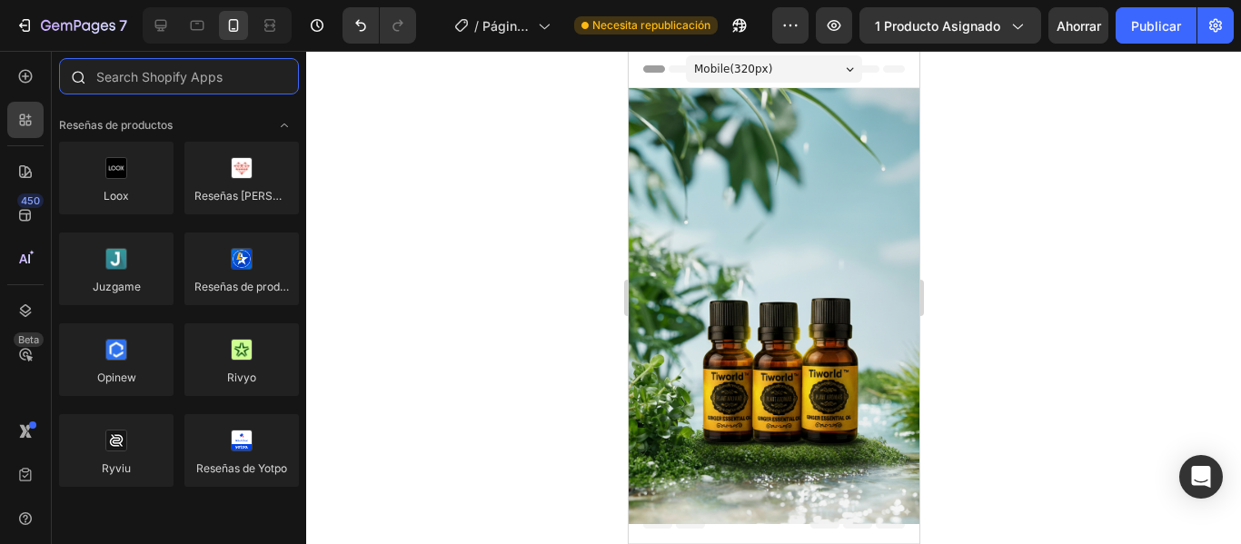
click at [127, 83] on input "text" at bounding box center [179, 76] width 240 height 36
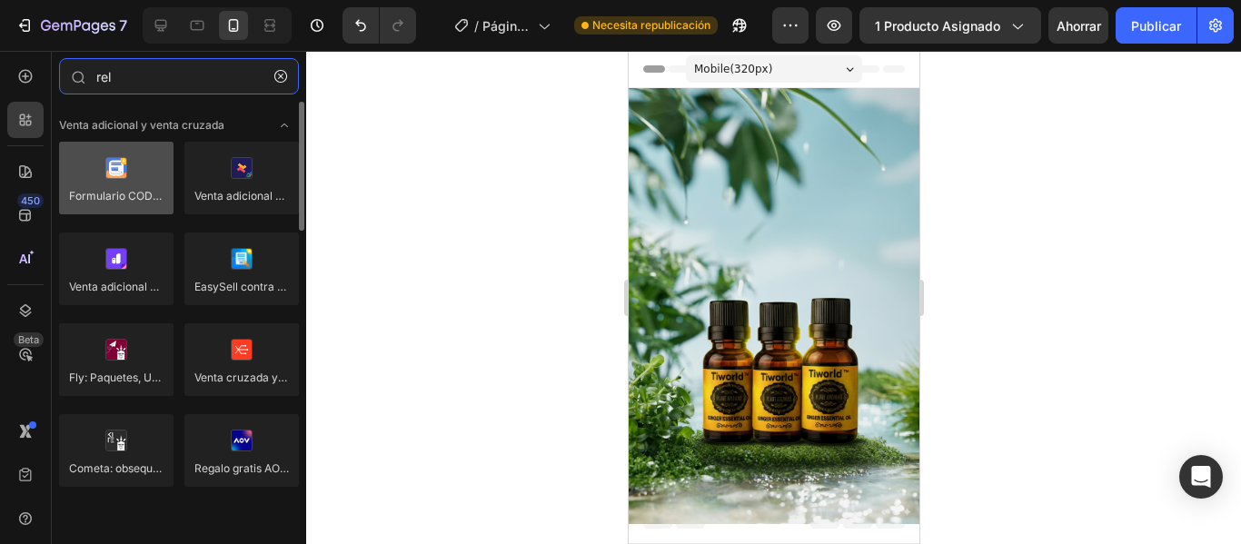
type input "rel"
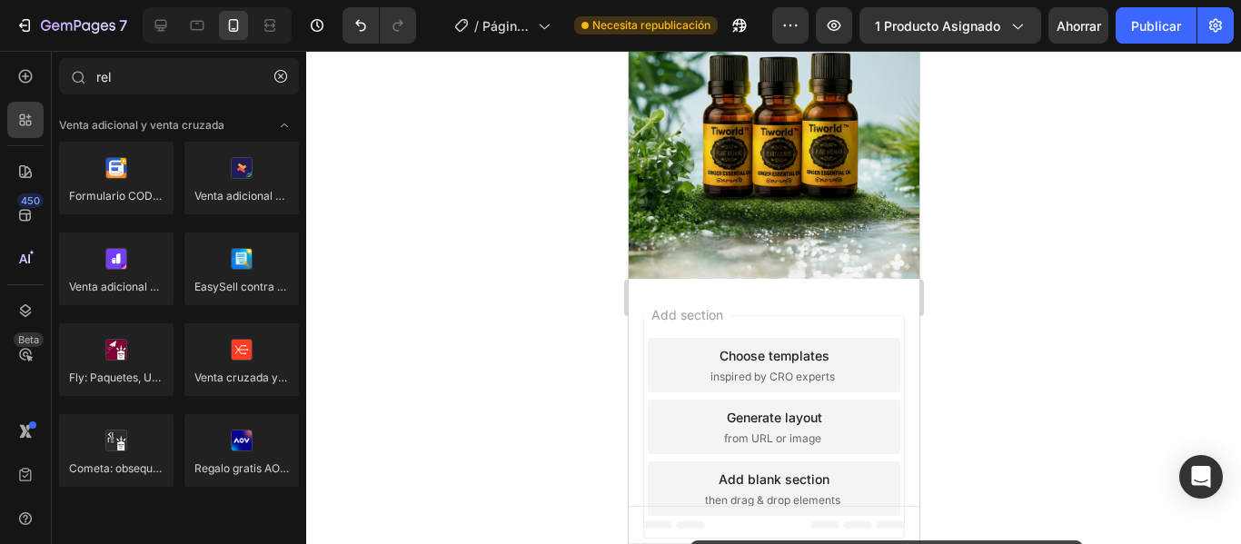
scroll to position [263, 0]
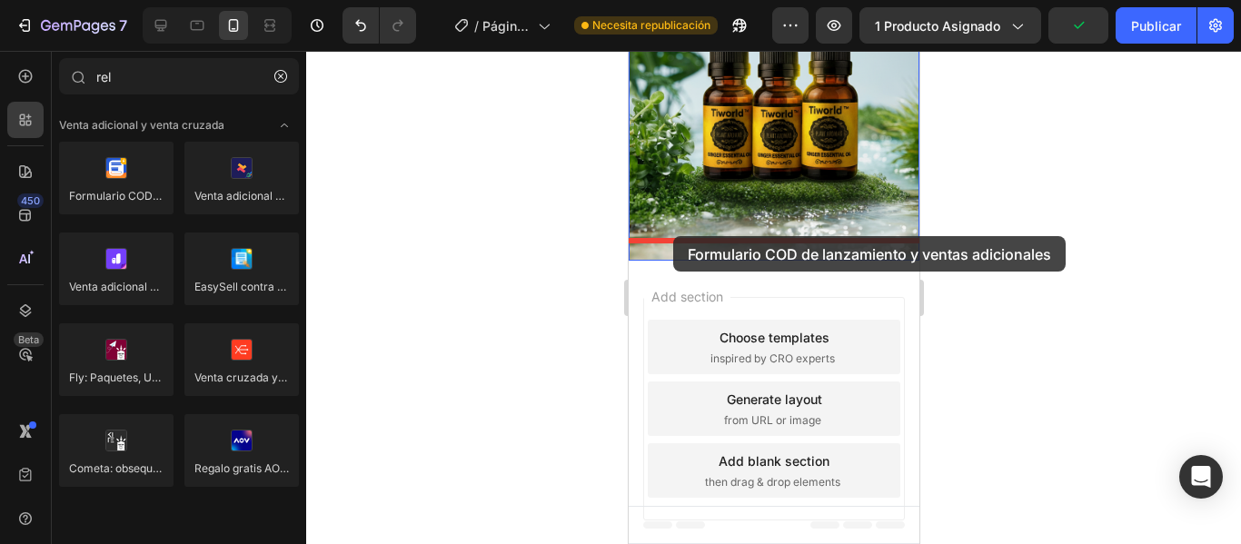
drag, startPoint x: 758, startPoint y: 228, endPoint x: 672, endPoint y: 236, distance: 85.8
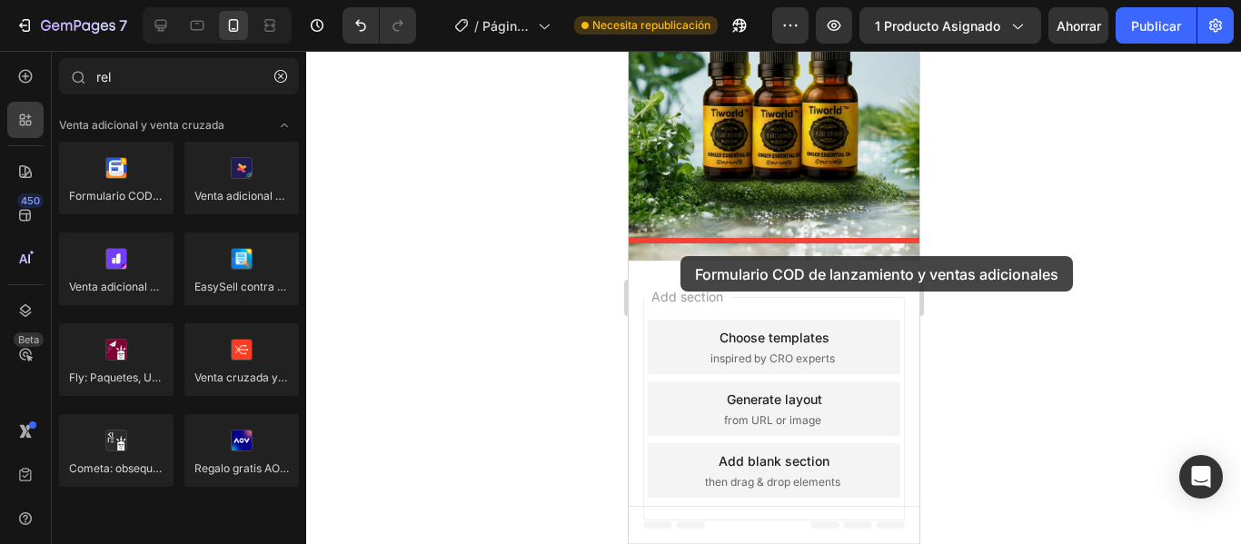
drag, startPoint x: 727, startPoint y: 223, endPoint x: 679, endPoint y: 256, distance: 58.0
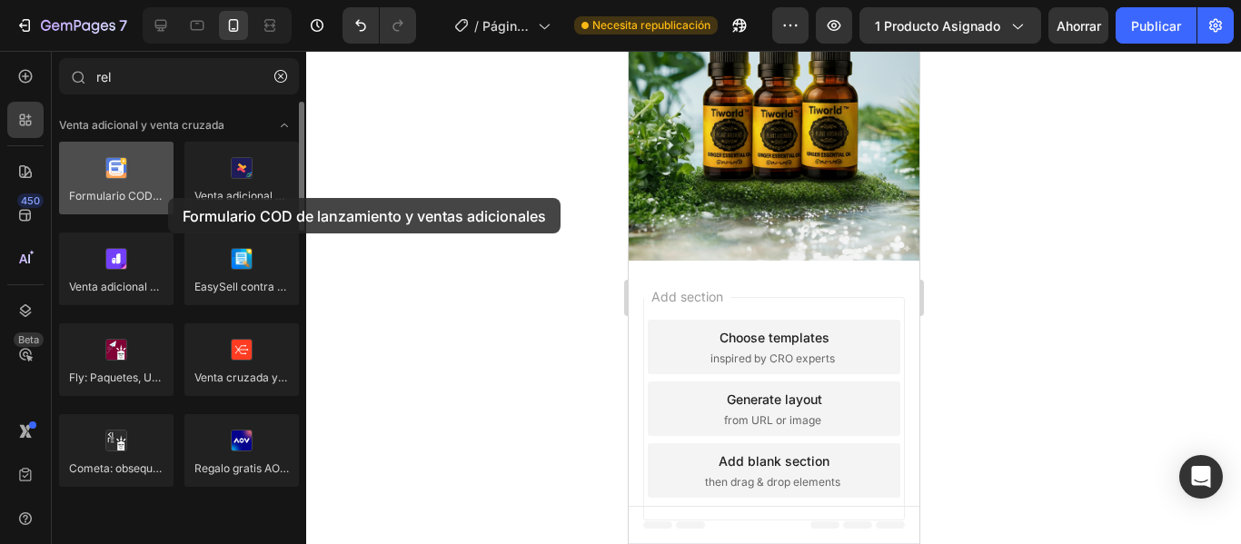
drag, startPoint x: 147, startPoint y: 193, endPoint x: 168, endPoint y: 198, distance: 21.6
click at [168, 198] on div at bounding box center [116, 178] width 114 height 73
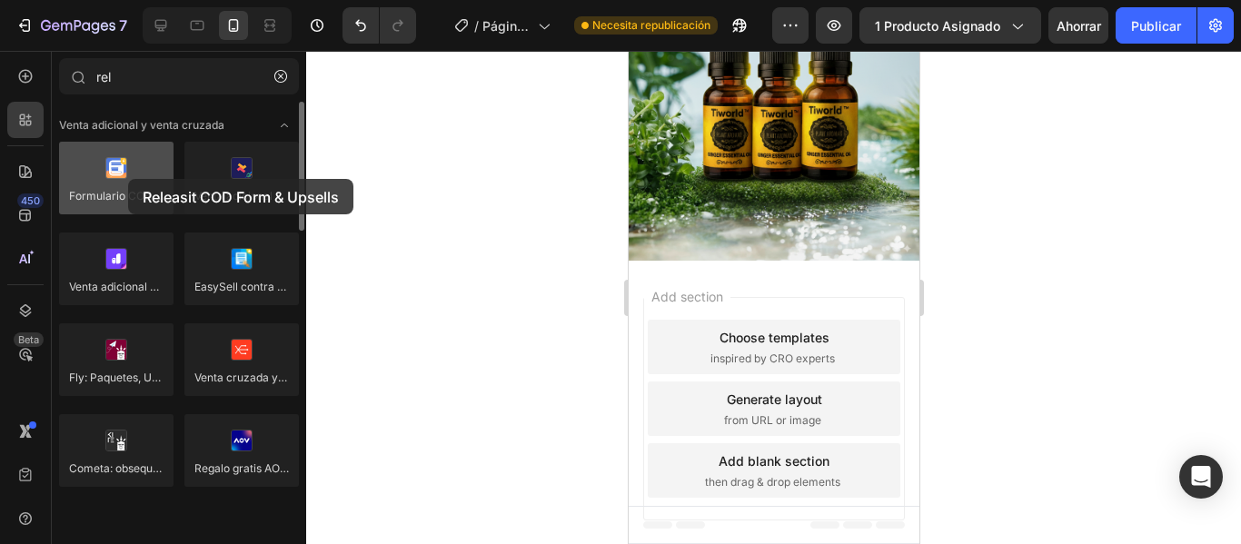
click at [128, 179] on div at bounding box center [116, 178] width 114 height 73
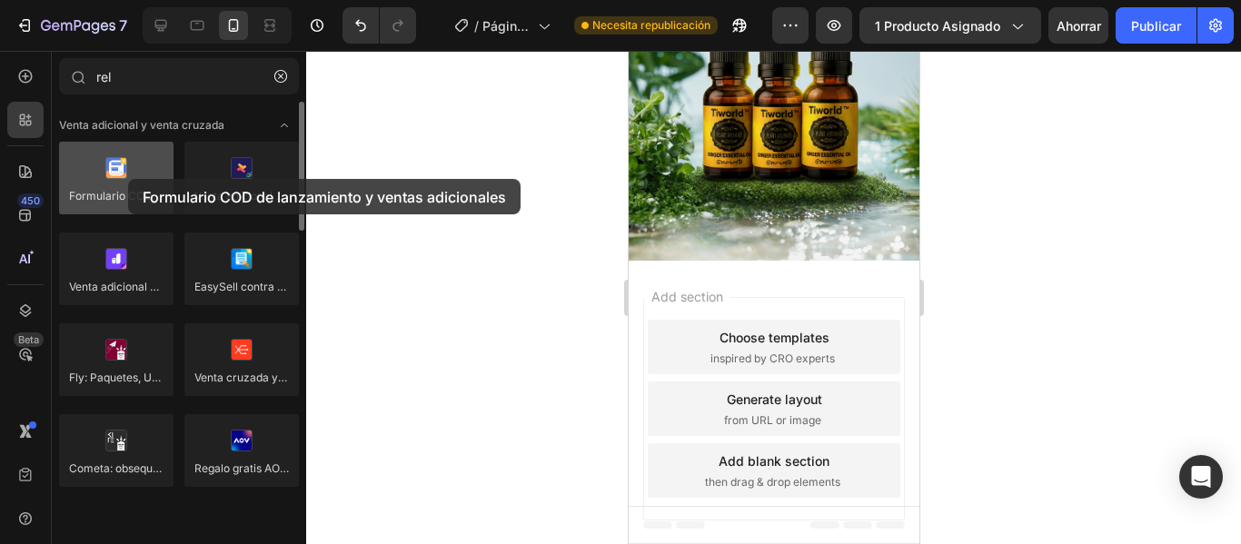
click at [128, 179] on div at bounding box center [116, 178] width 114 height 73
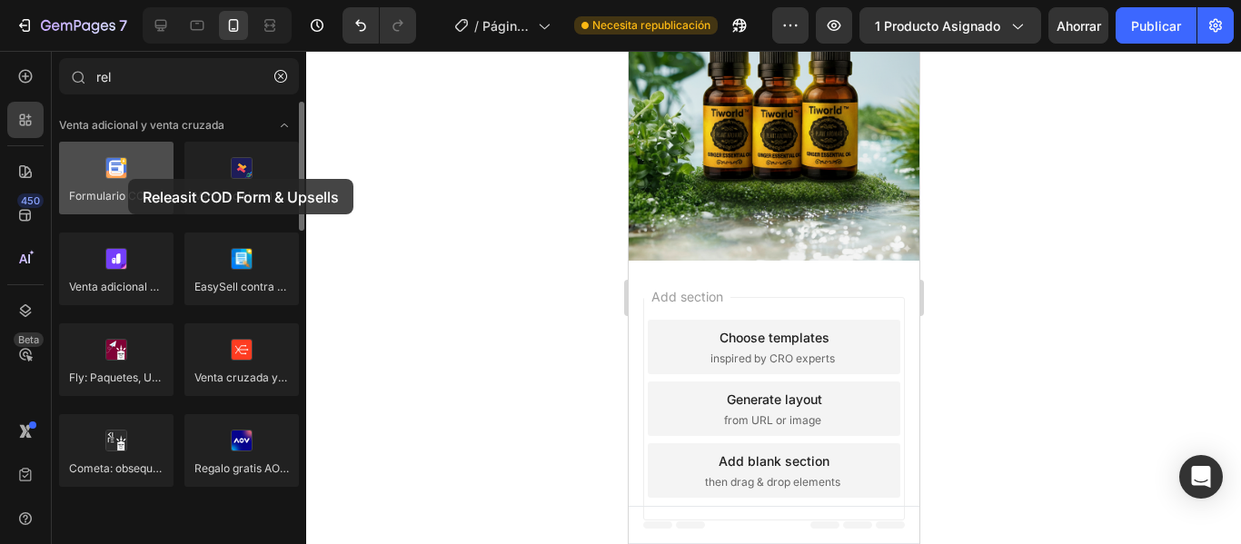
click at [128, 179] on div at bounding box center [116, 178] width 114 height 73
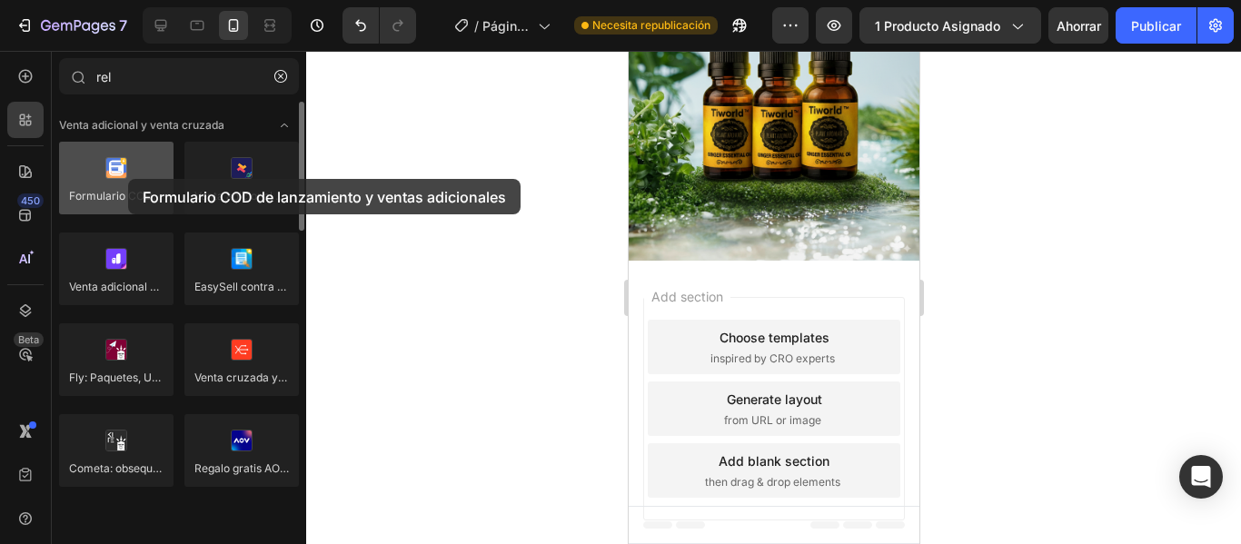
click at [128, 179] on div at bounding box center [116, 178] width 114 height 73
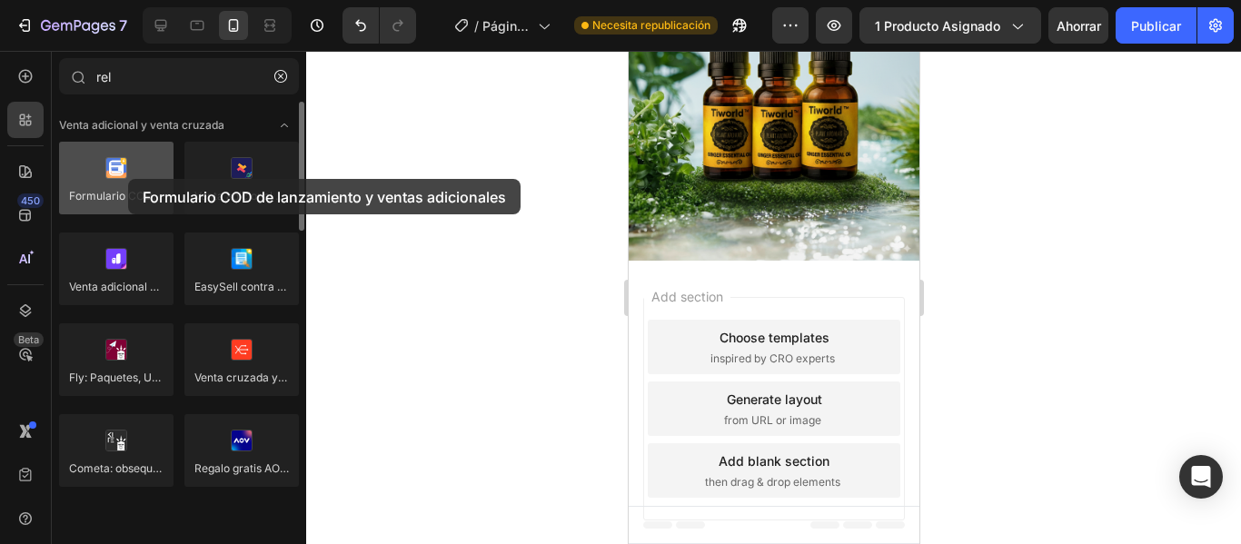
click at [128, 179] on div at bounding box center [116, 178] width 114 height 73
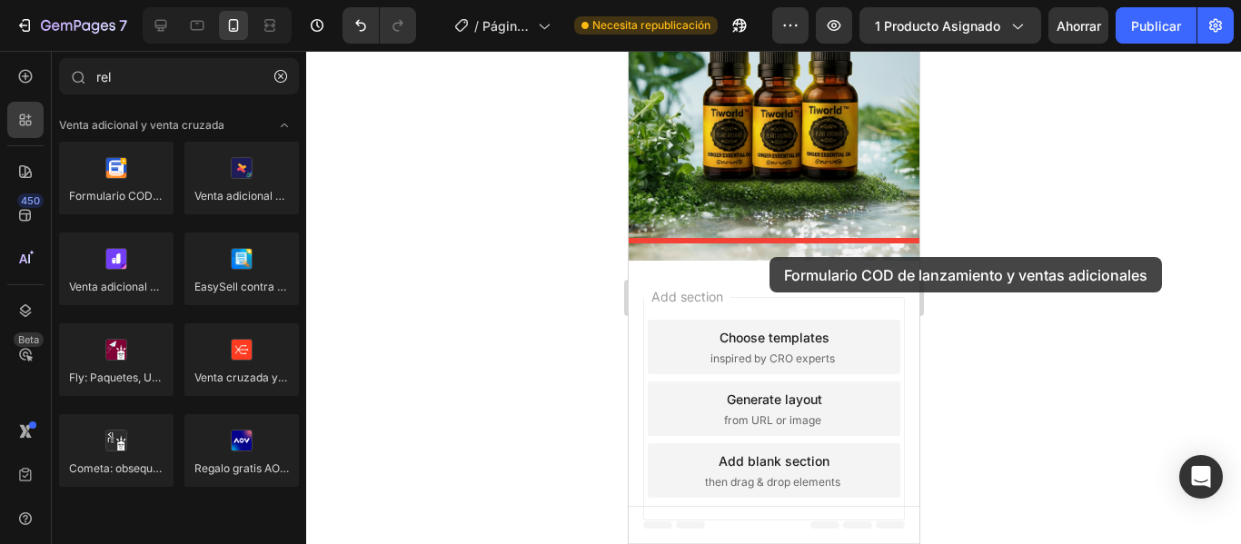
drag, startPoint x: 729, startPoint y: 231, endPoint x: 768, endPoint y: 257, distance: 47.9
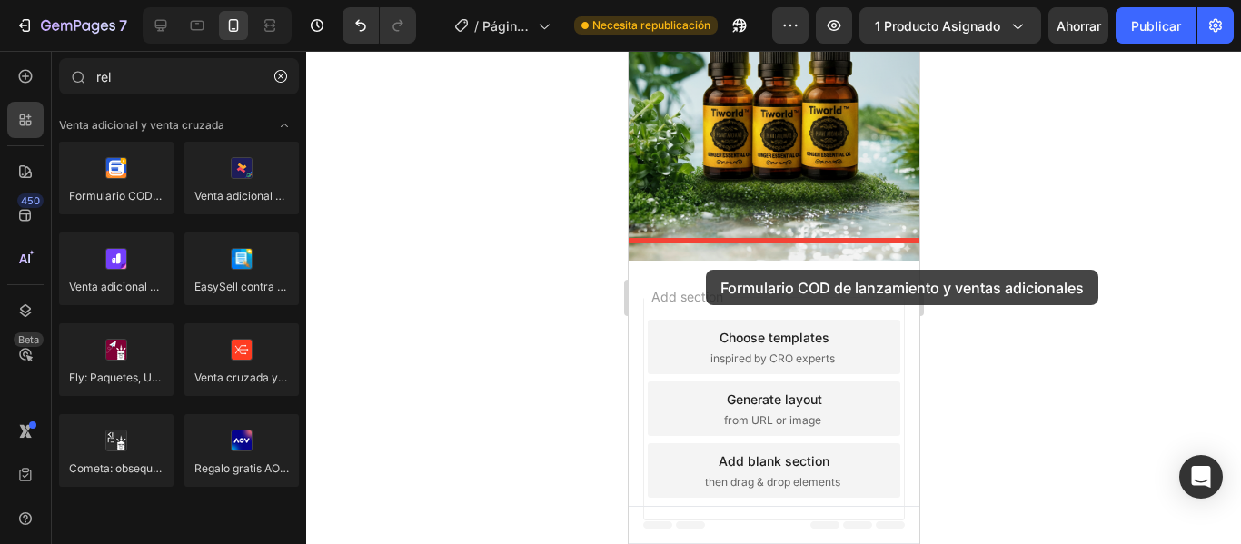
drag, startPoint x: 736, startPoint y: 223, endPoint x: 705, endPoint y: 270, distance: 55.7
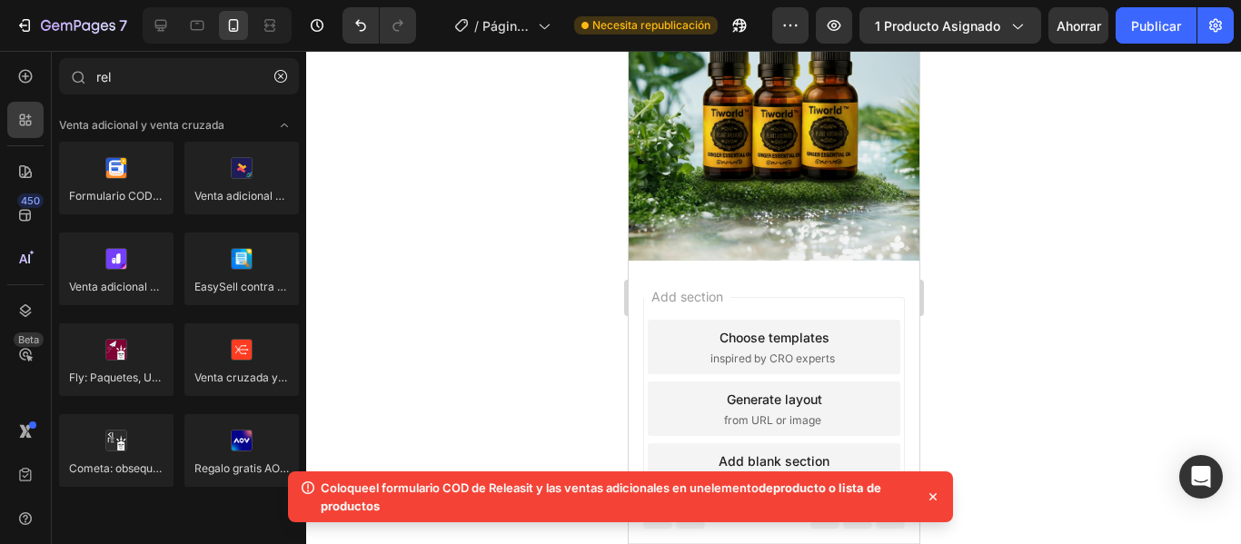
click at [344, 193] on div at bounding box center [773, 297] width 935 height 493
